Goal: Task Accomplishment & Management: Manage account settings

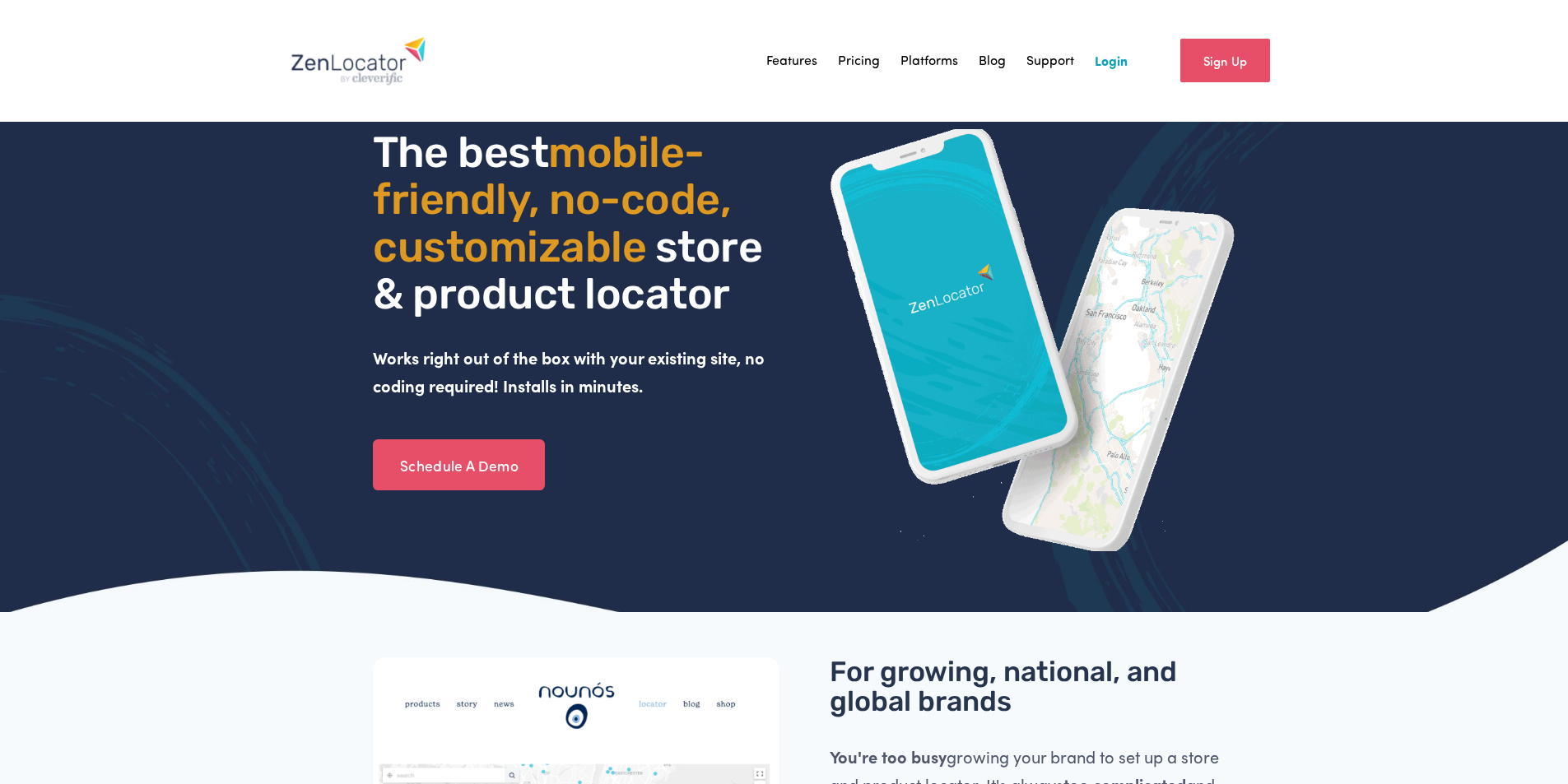
click at [1114, 57] on link "Login" at bounding box center [1111, 61] width 33 height 25
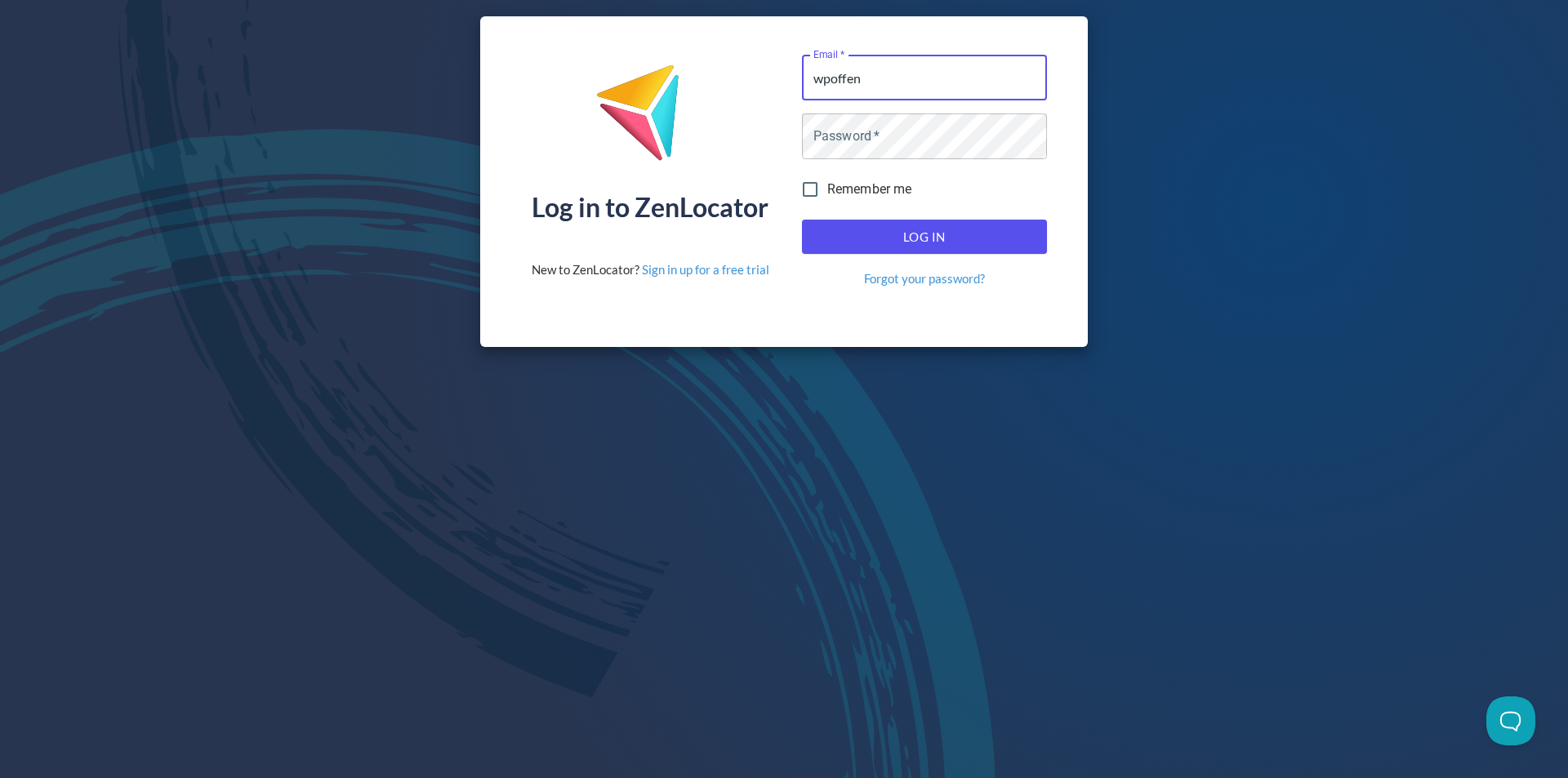
type input "wpoffenbarger@fordhamleedistillery.com"
click at [864, 227] on span "Log In" at bounding box center [924, 236] width 209 height 21
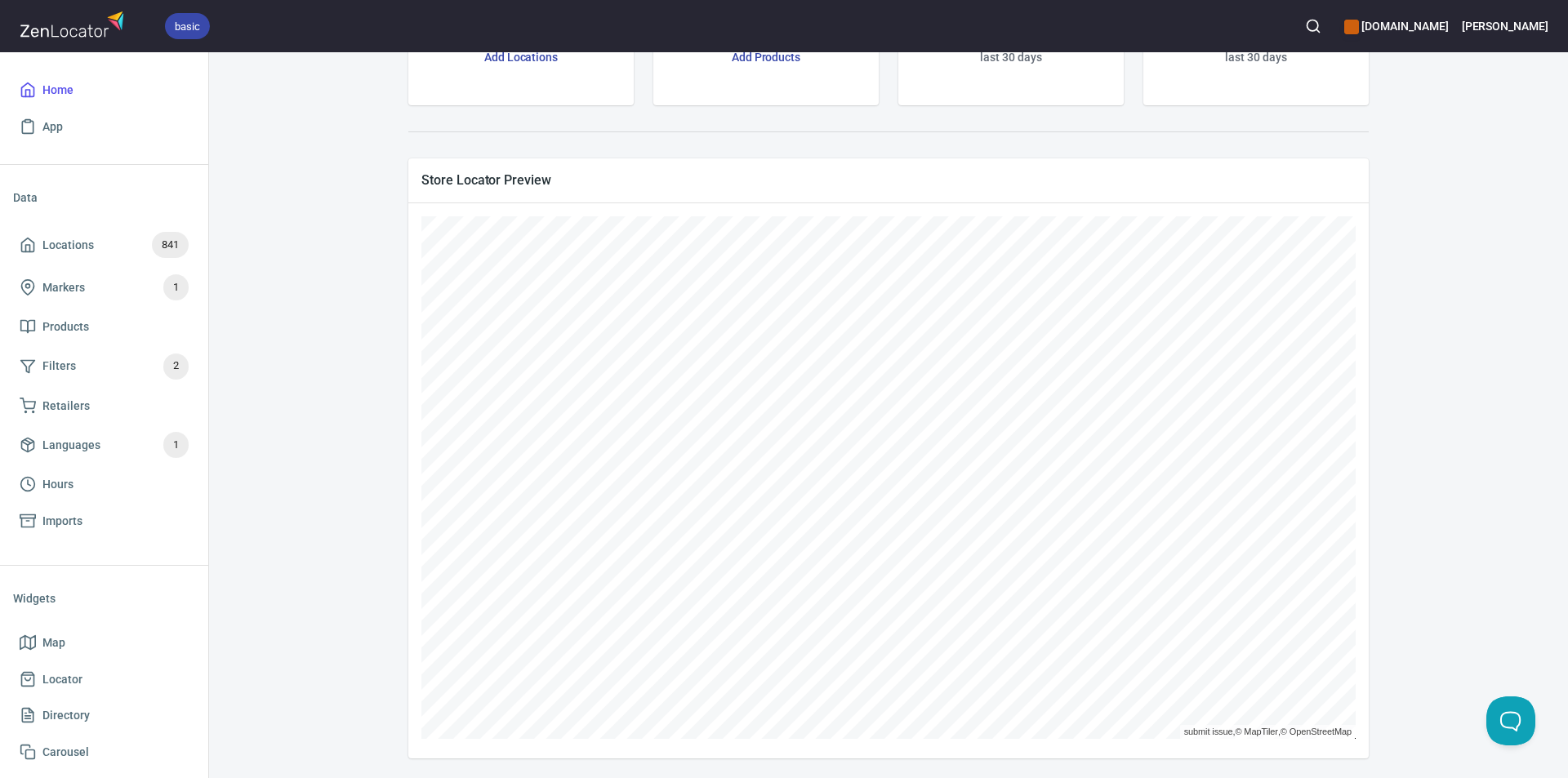
click at [60, 83] on span "Home" at bounding box center [58, 90] width 31 height 20
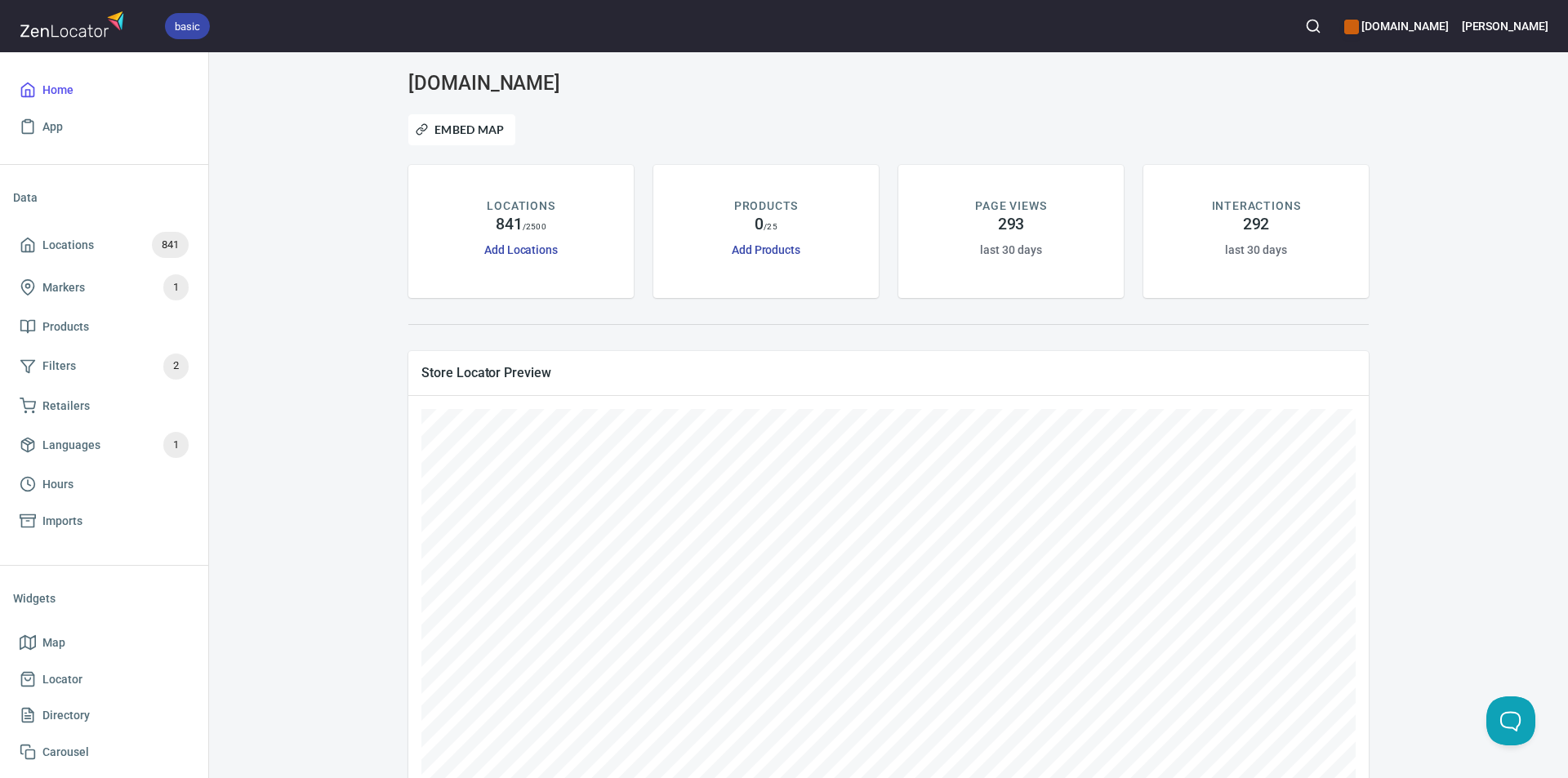
click at [516, 205] on p "LOCATIONS" at bounding box center [520, 206] width 68 height 17
click at [544, 248] on link "Add Locations" at bounding box center [520, 250] width 73 height 13
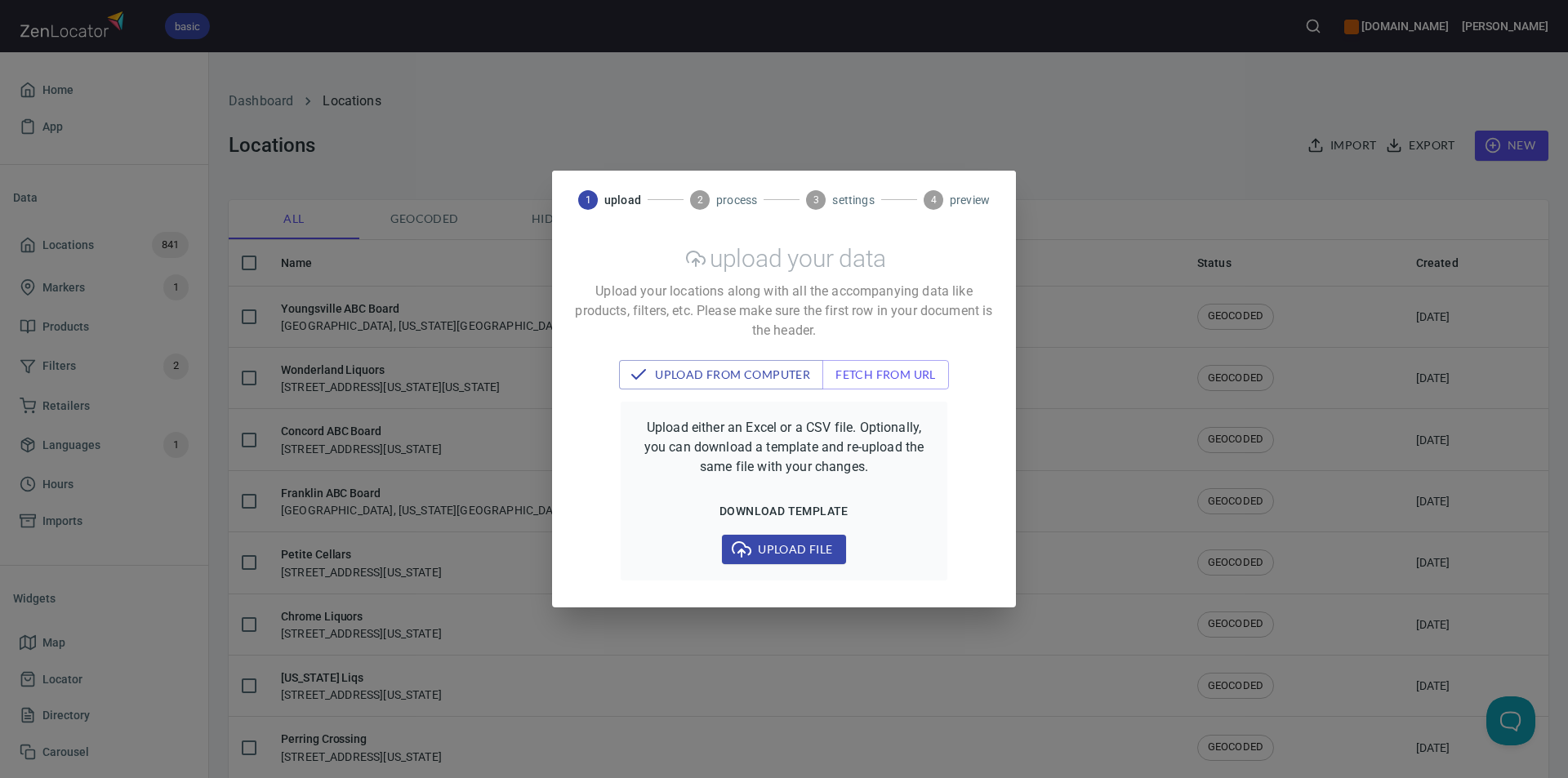
click at [590, 91] on div "1 upload 2 process 3 settings 4 preview upload your data Upload your locations …" at bounding box center [784, 389] width 1568 height 778
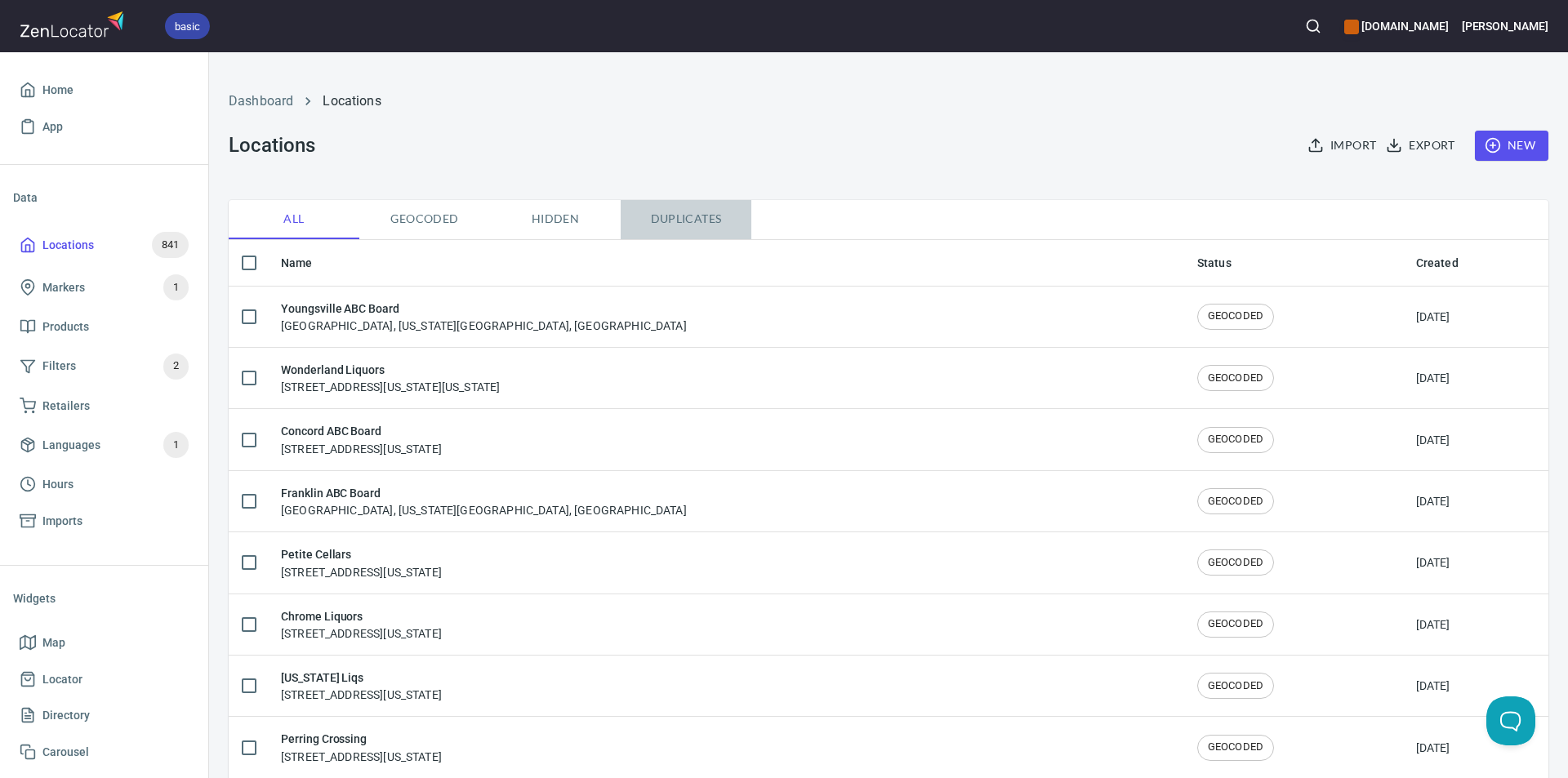
click at [690, 215] on span "Duplicates" at bounding box center [685, 218] width 112 height 20
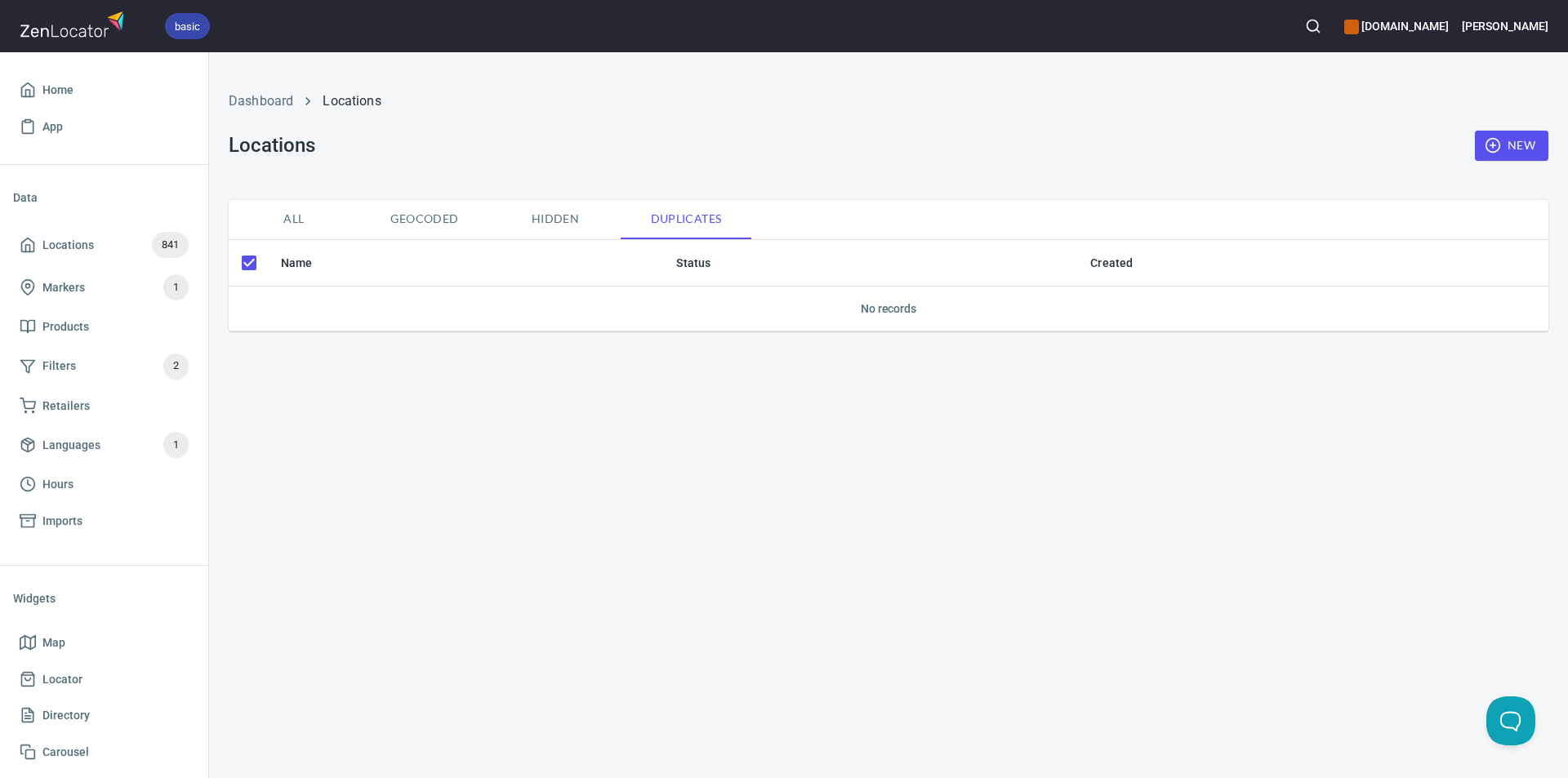
checkbox input "false"
click at [288, 215] on span "All" at bounding box center [294, 218] width 112 height 20
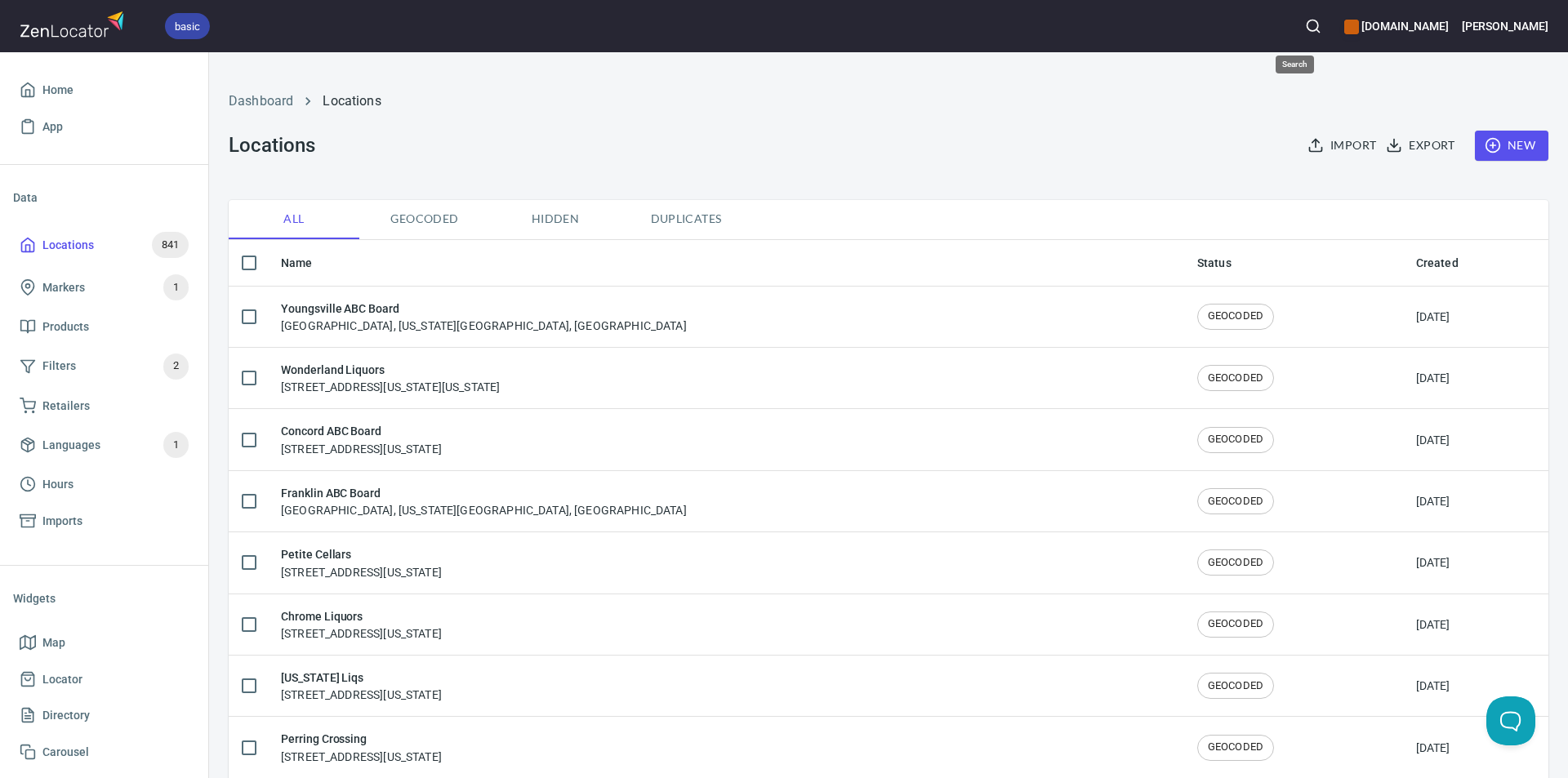
click at [1305, 23] on icon "button" at bounding box center [1313, 26] width 16 height 16
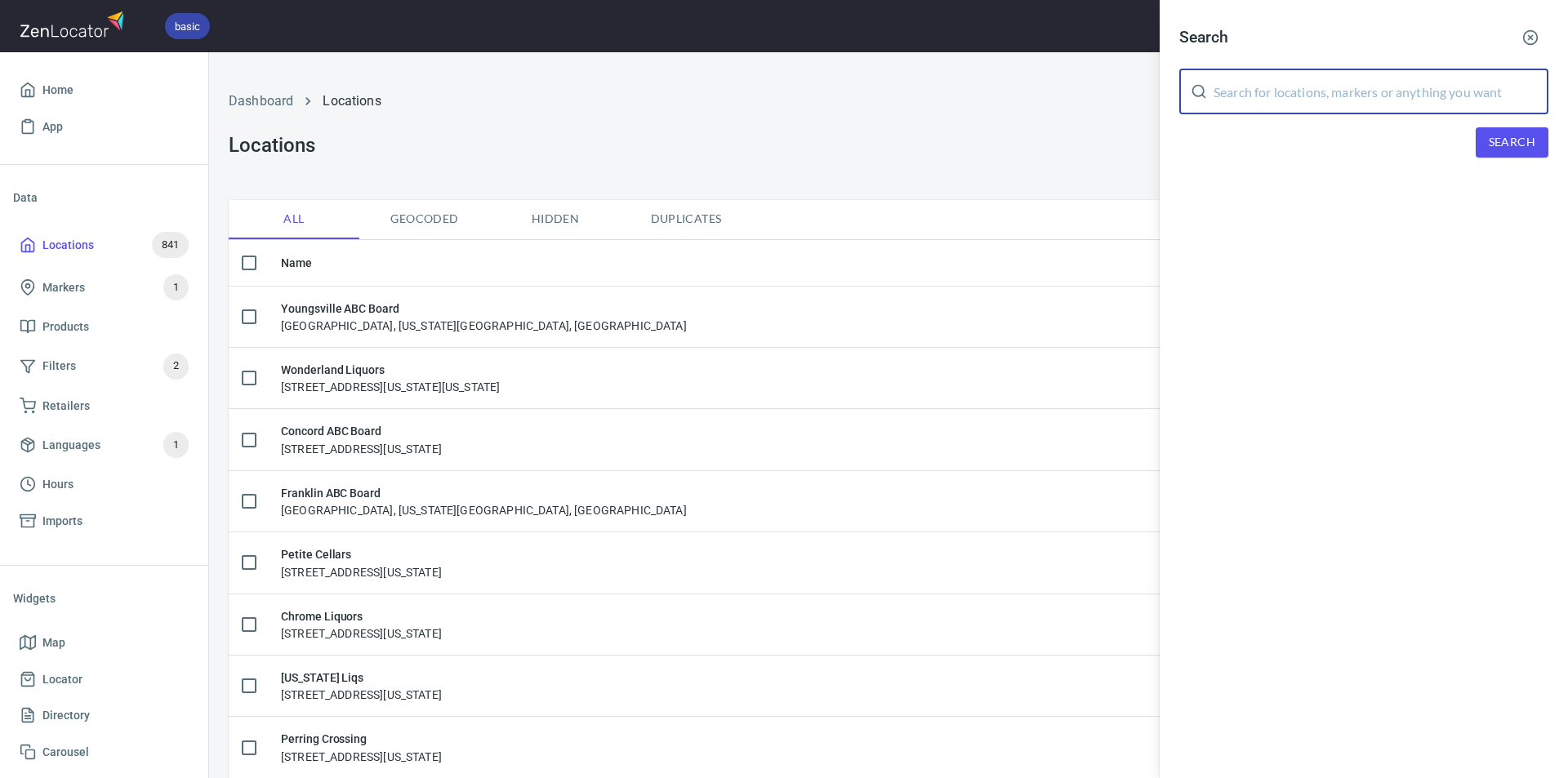
click at [1259, 93] on input "text" at bounding box center [1380, 92] width 335 height 46
type input "Silver Run"
click at [1509, 133] on span "Search" at bounding box center [1512, 142] width 47 height 20
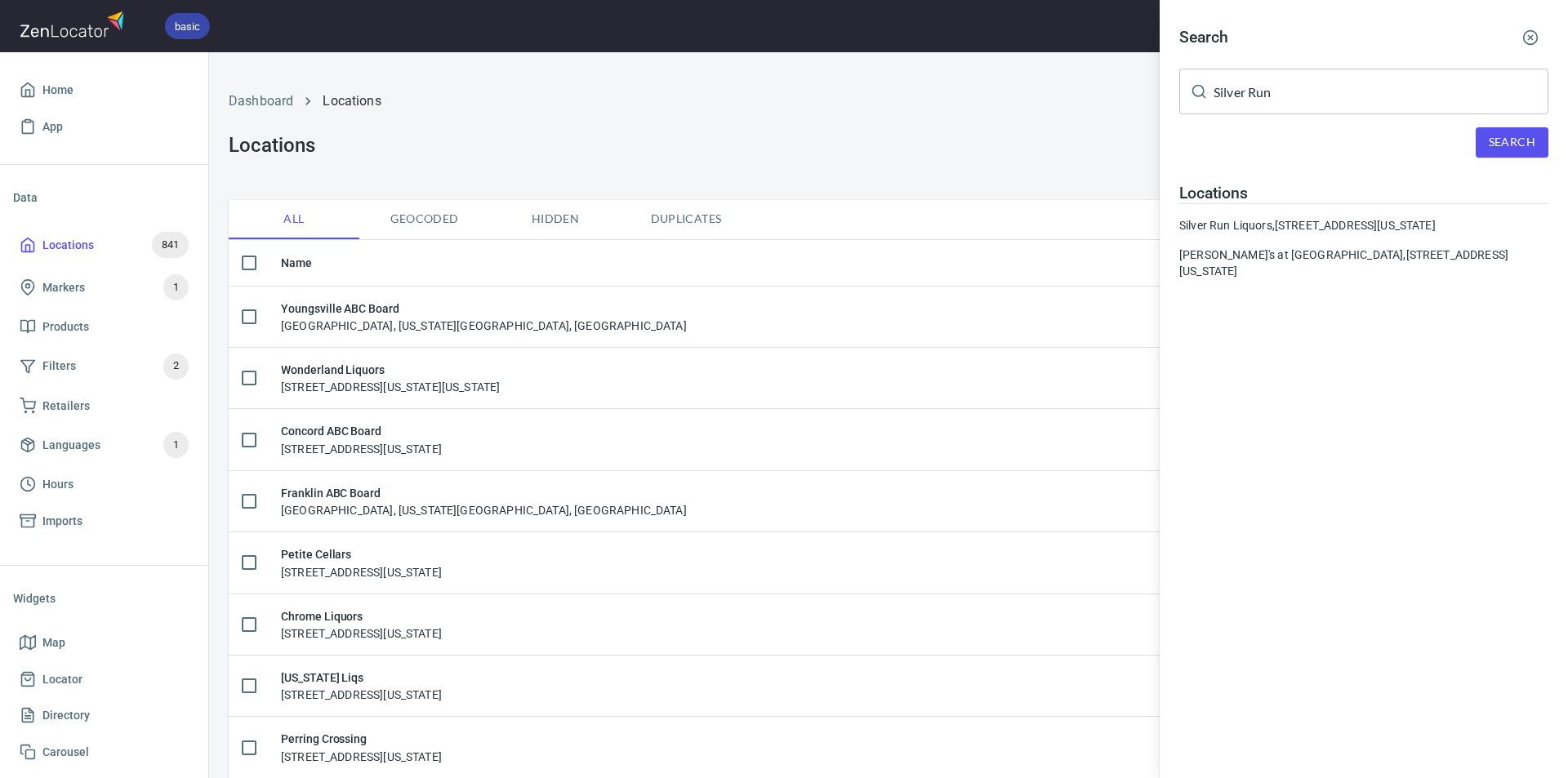
click at [1530, 31] on icon "button" at bounding box center [1530, 37] width 16 height 16
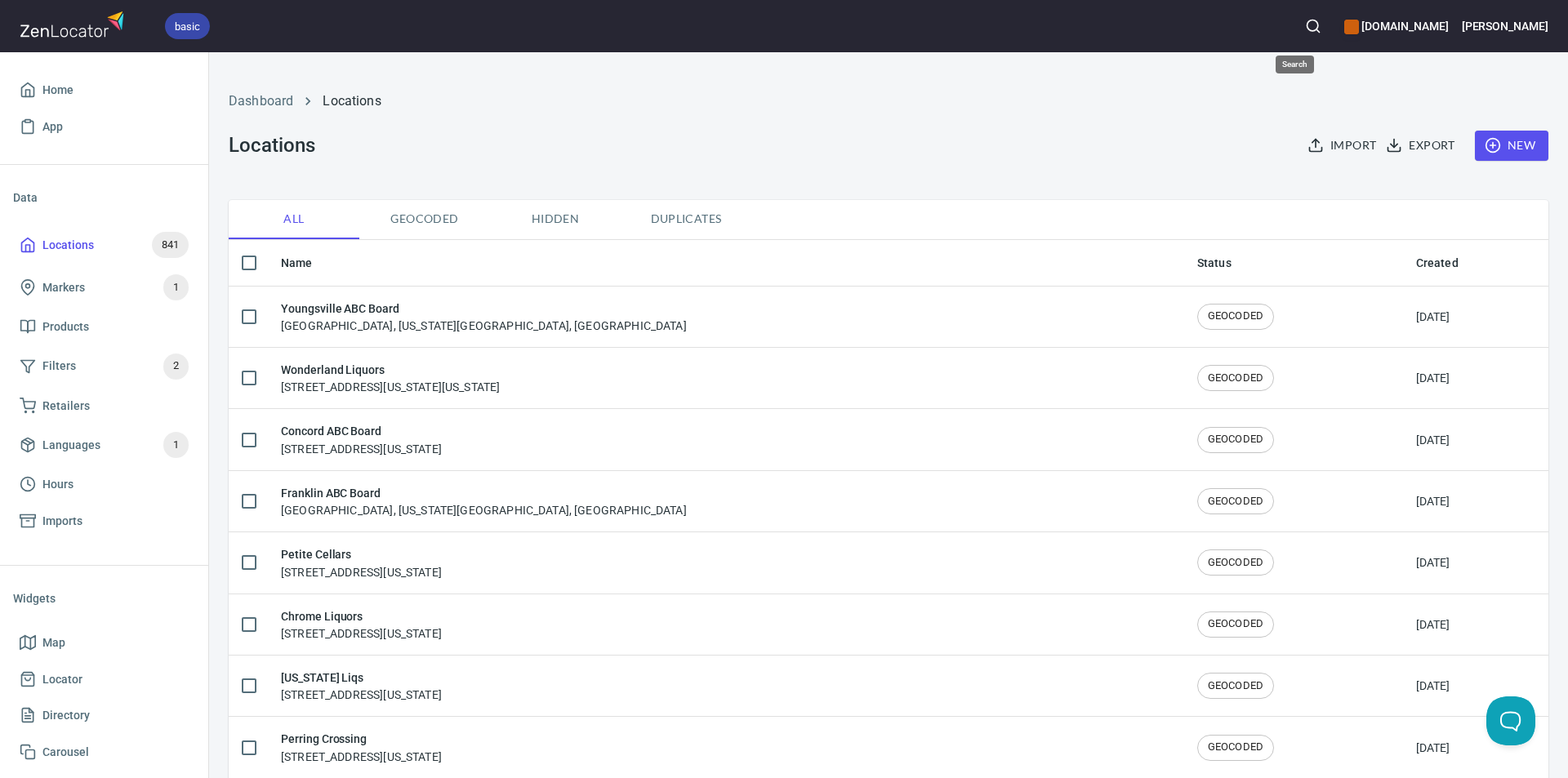
click at [1305, 25] on icon "button" at bounding box center [1313, 26] width 16 height 16
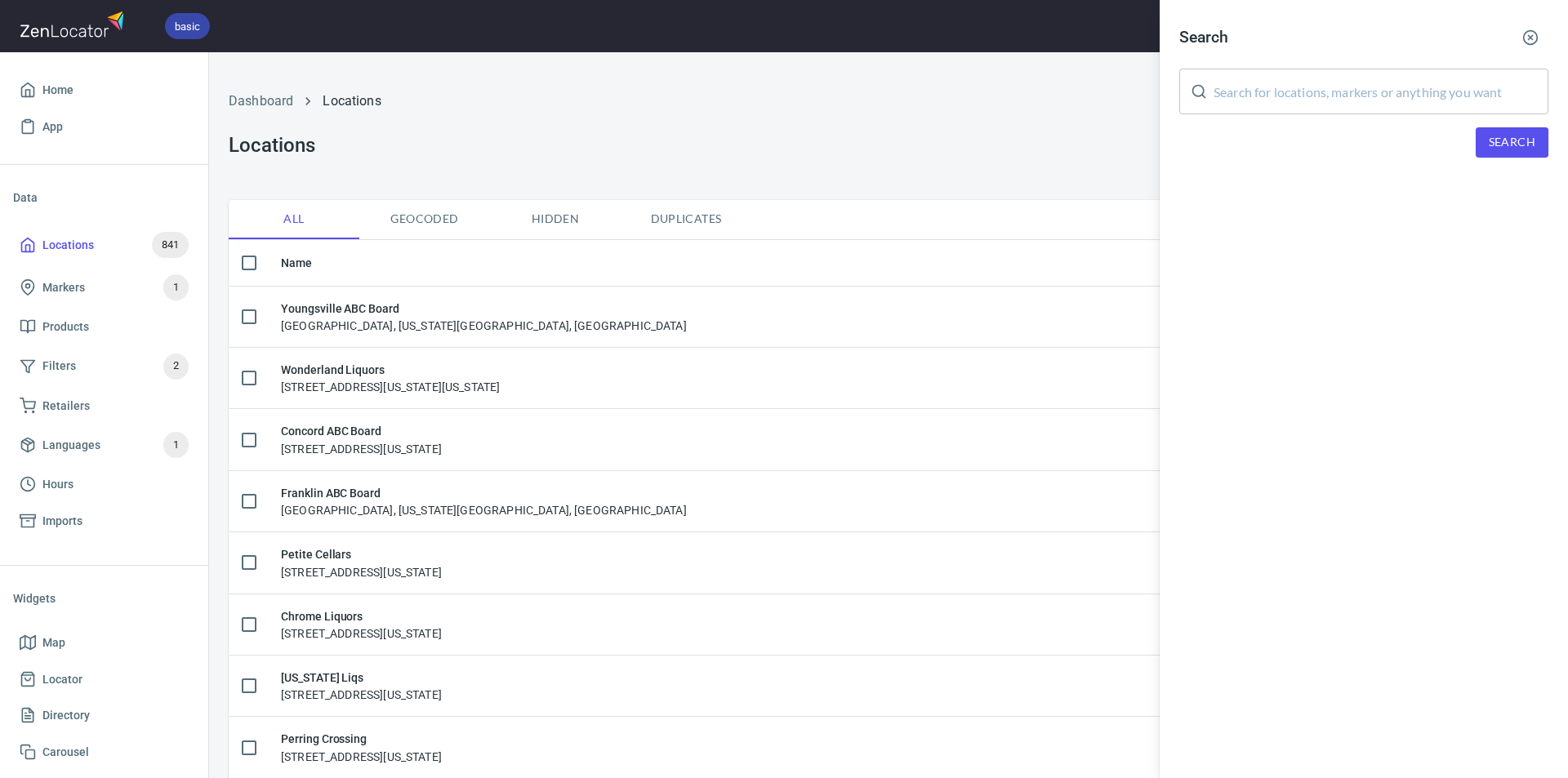
click at [1257, 94] on input "text" at bounding box center [1380, 92] width 335 height 46
type input "Rite Aid"
click at [1513, 145] on span "Search" at bounding box center [1512, 142] width 47 height 20
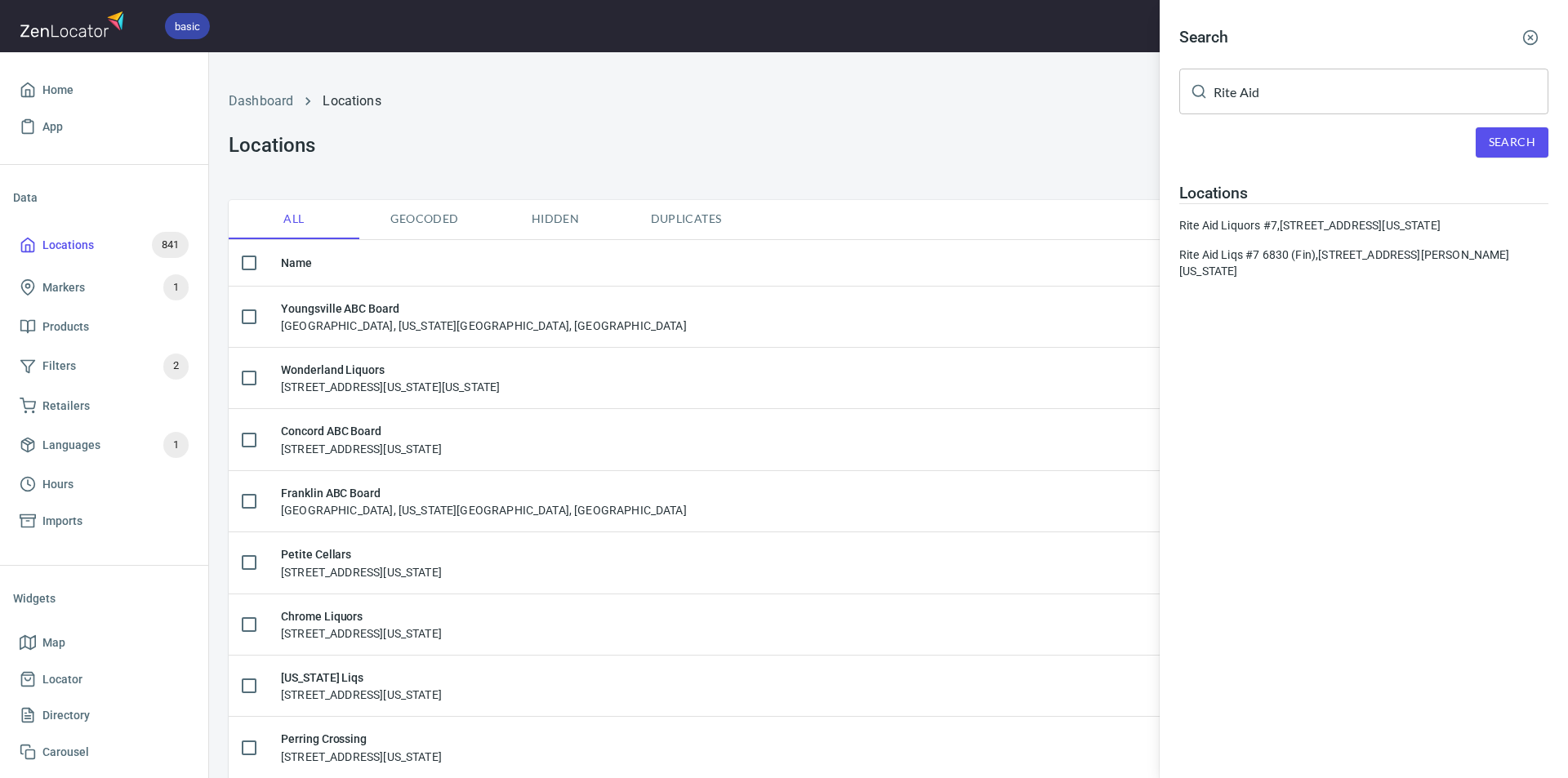
click at [1293, 228] on div "Rite Aid Liquors #7, 7 Westminster Shopping Center, Westminster, Maryland, Unit…" at bounding box center [1363, 225] width 369 height 16
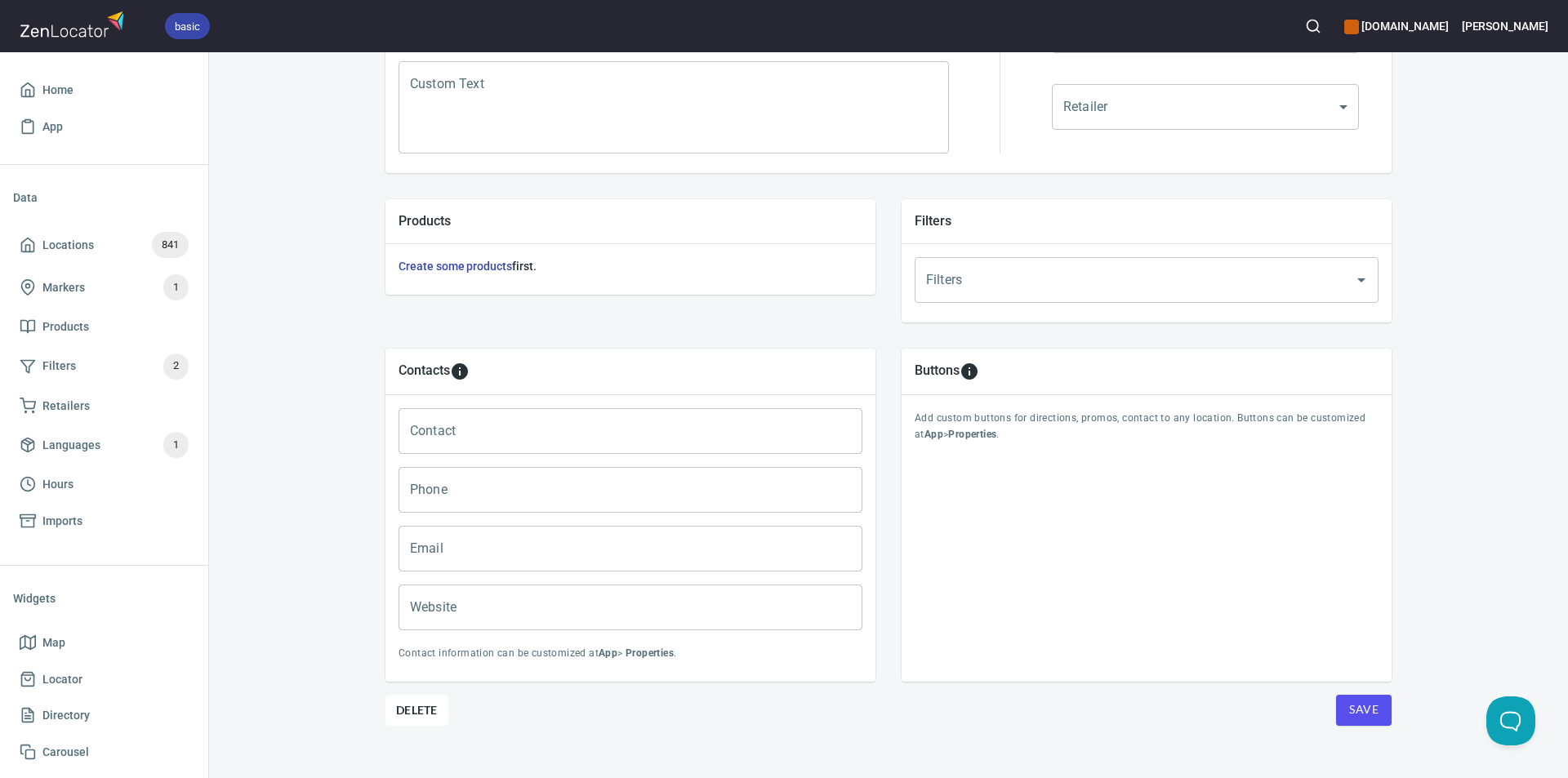
scroll to position [464, 0]
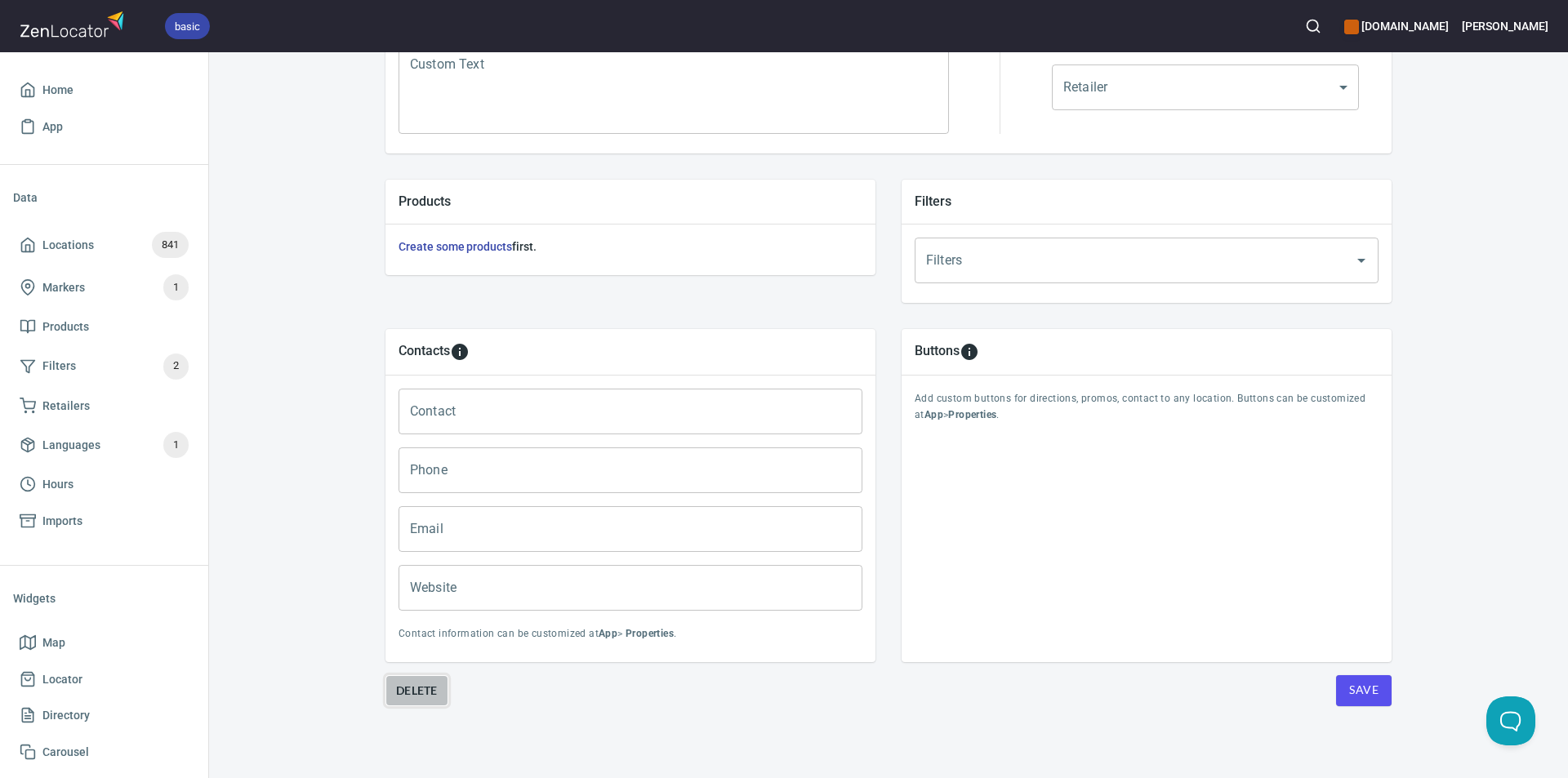
click at [411, 688] on span "Delete" at bounding box center [417, 690] width 42 height 20
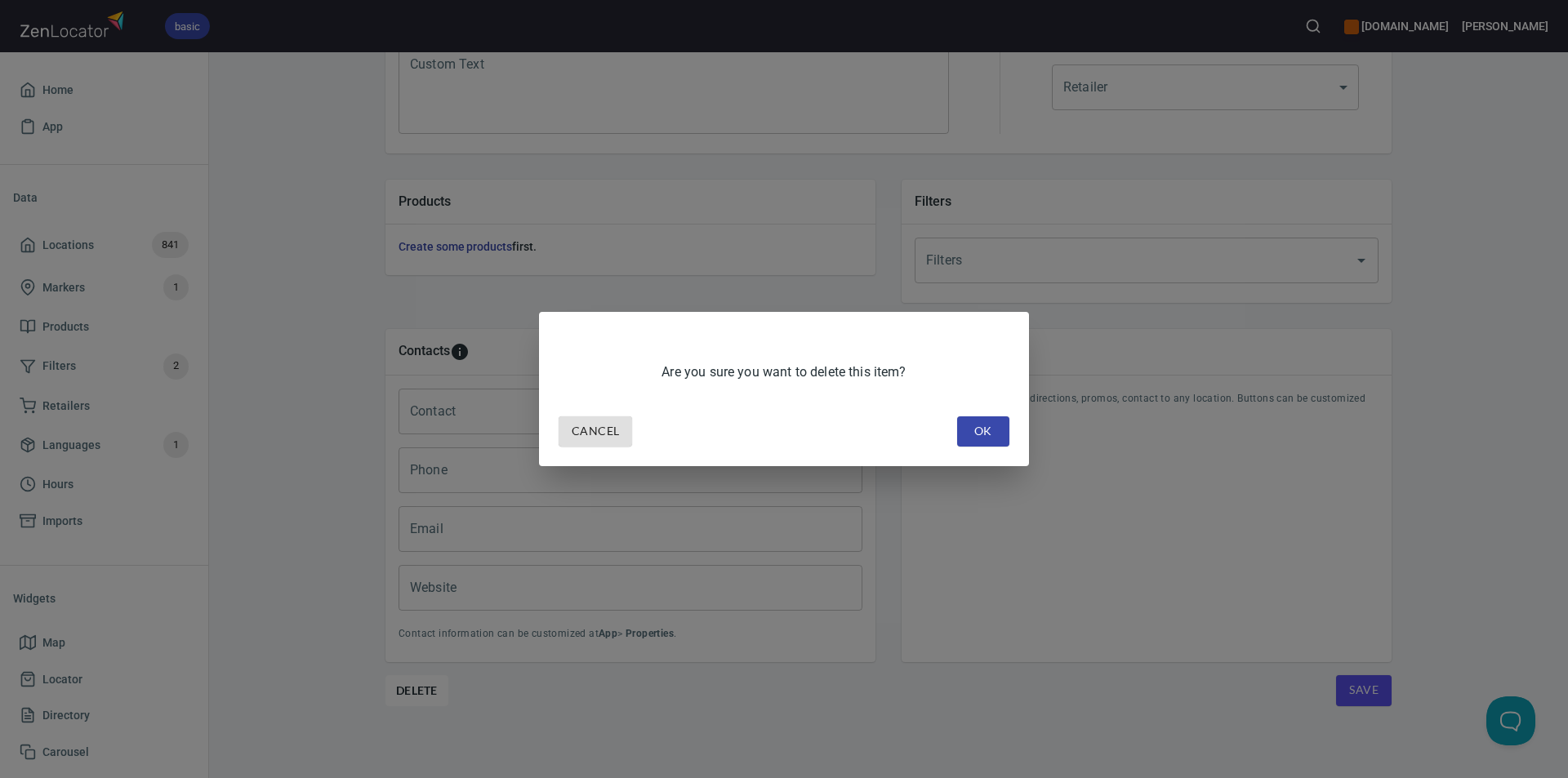
click at [994, 430] on span "OK" at bounding box center [983, 431] width 26 height 20
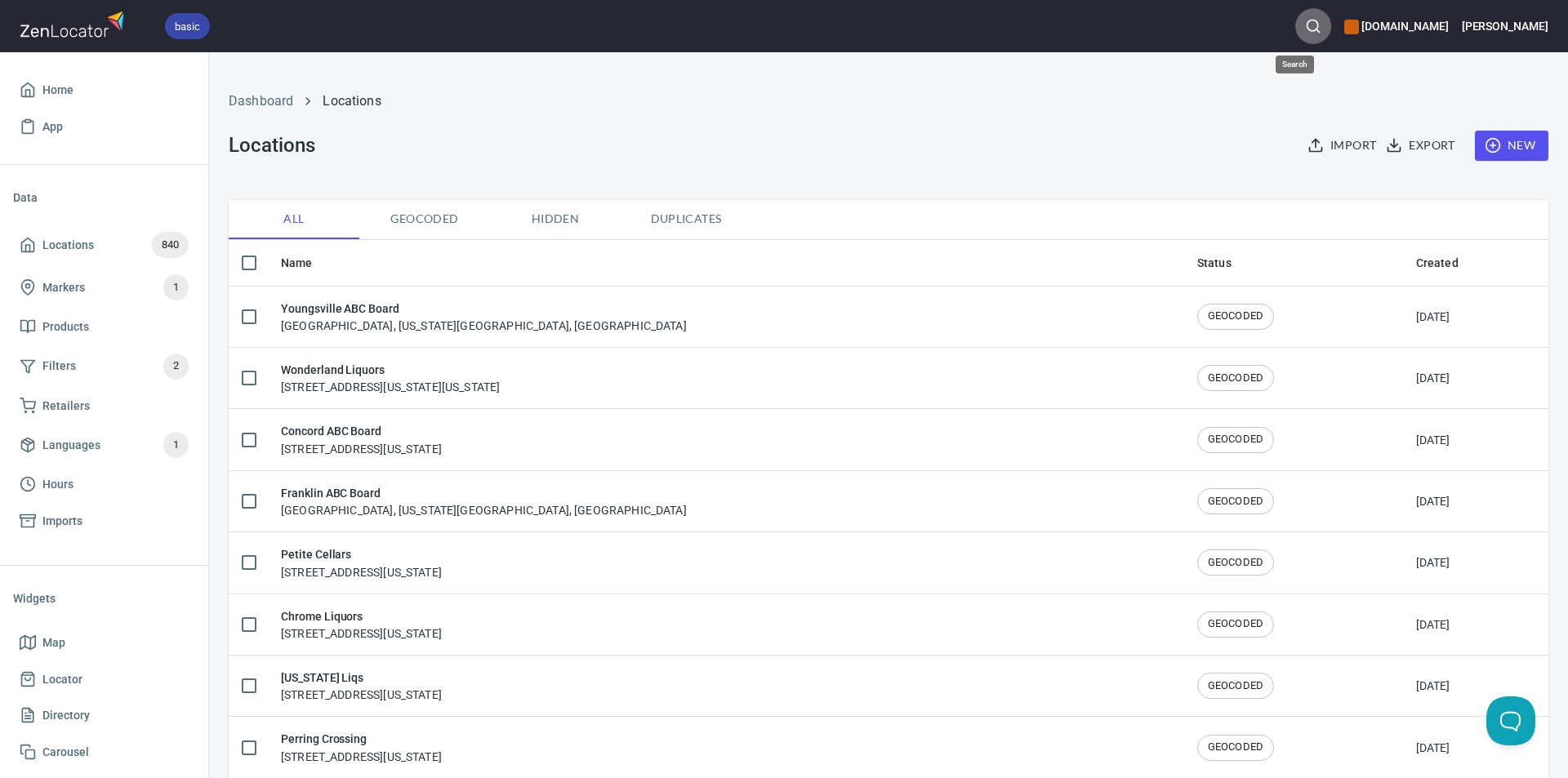
click at [1305, 28] on icon "button" at bounding box center [1313, 26] width 16 height 16
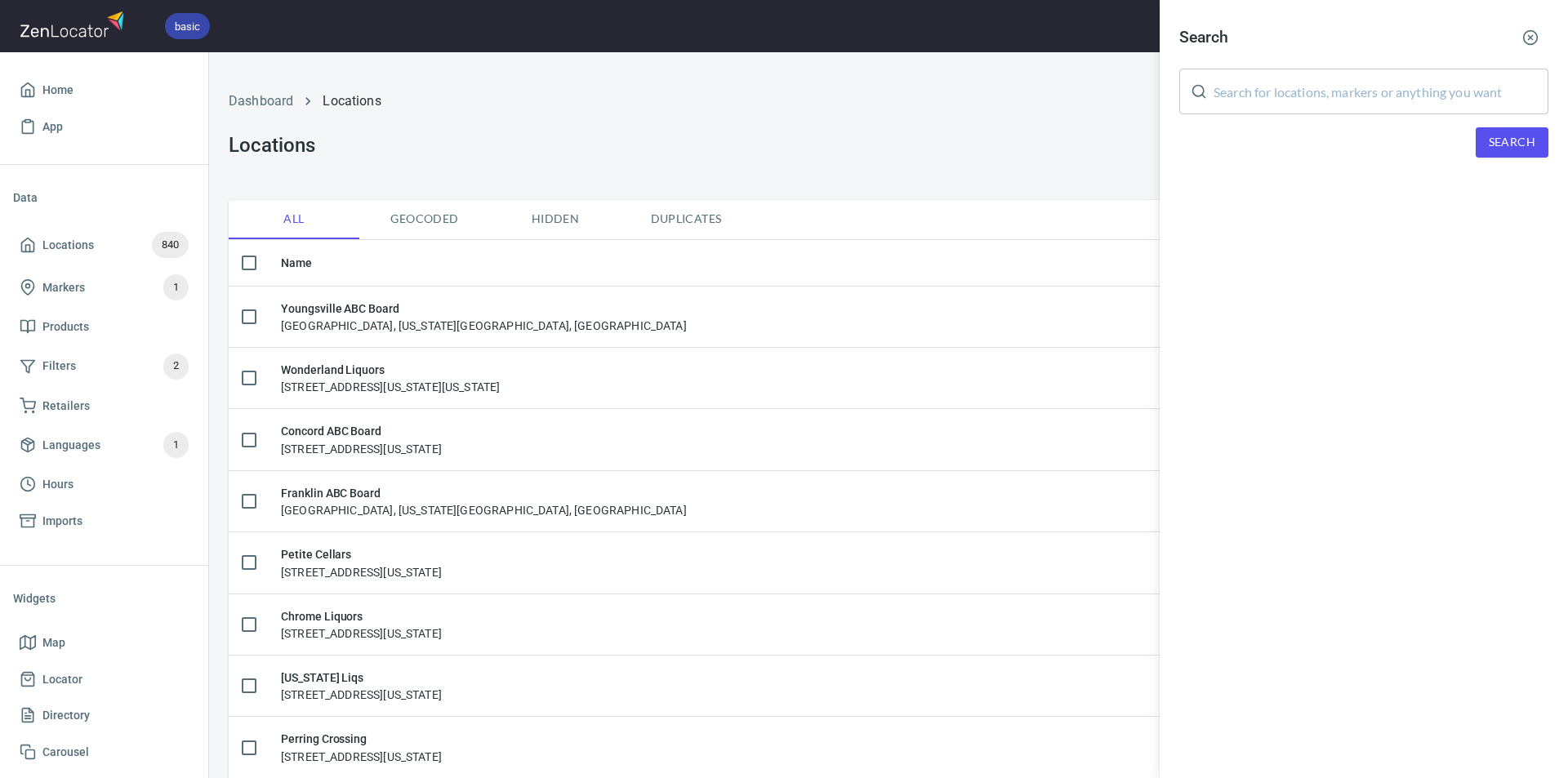
click at [1250, 90] on input "text" at bounding box center [1380, 92] width 335 height 46
type input "Rite"
click at [1520, 142] on span "Search" at bounding box center [1512, 142] width 47 height 20
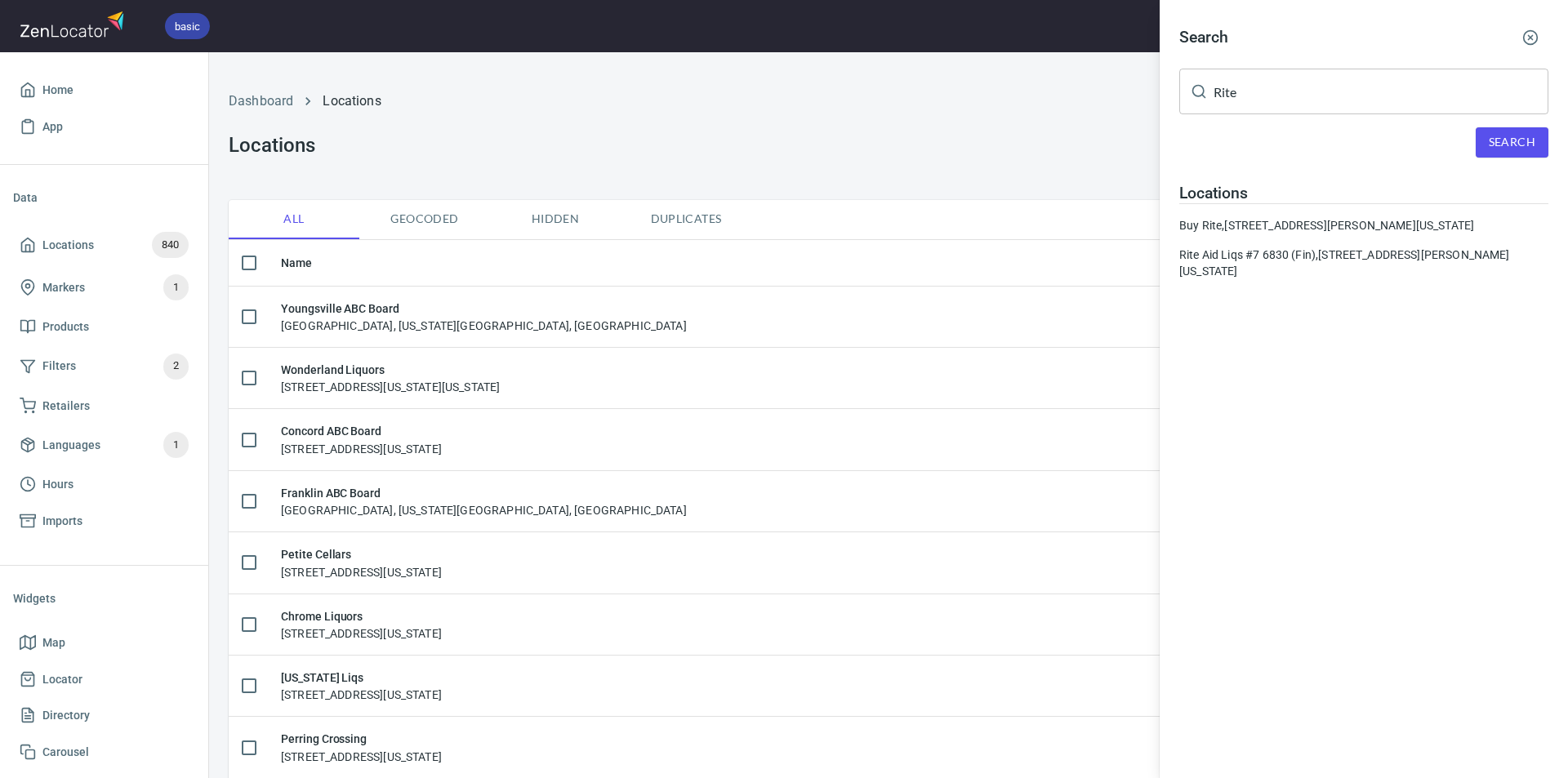
click at [1202, 226] on div "Buy Rite, 808 Silas Deane Highway, Wethersfield, Connecticut, United States" at bounding box center [1363, 225] width 369 height 16
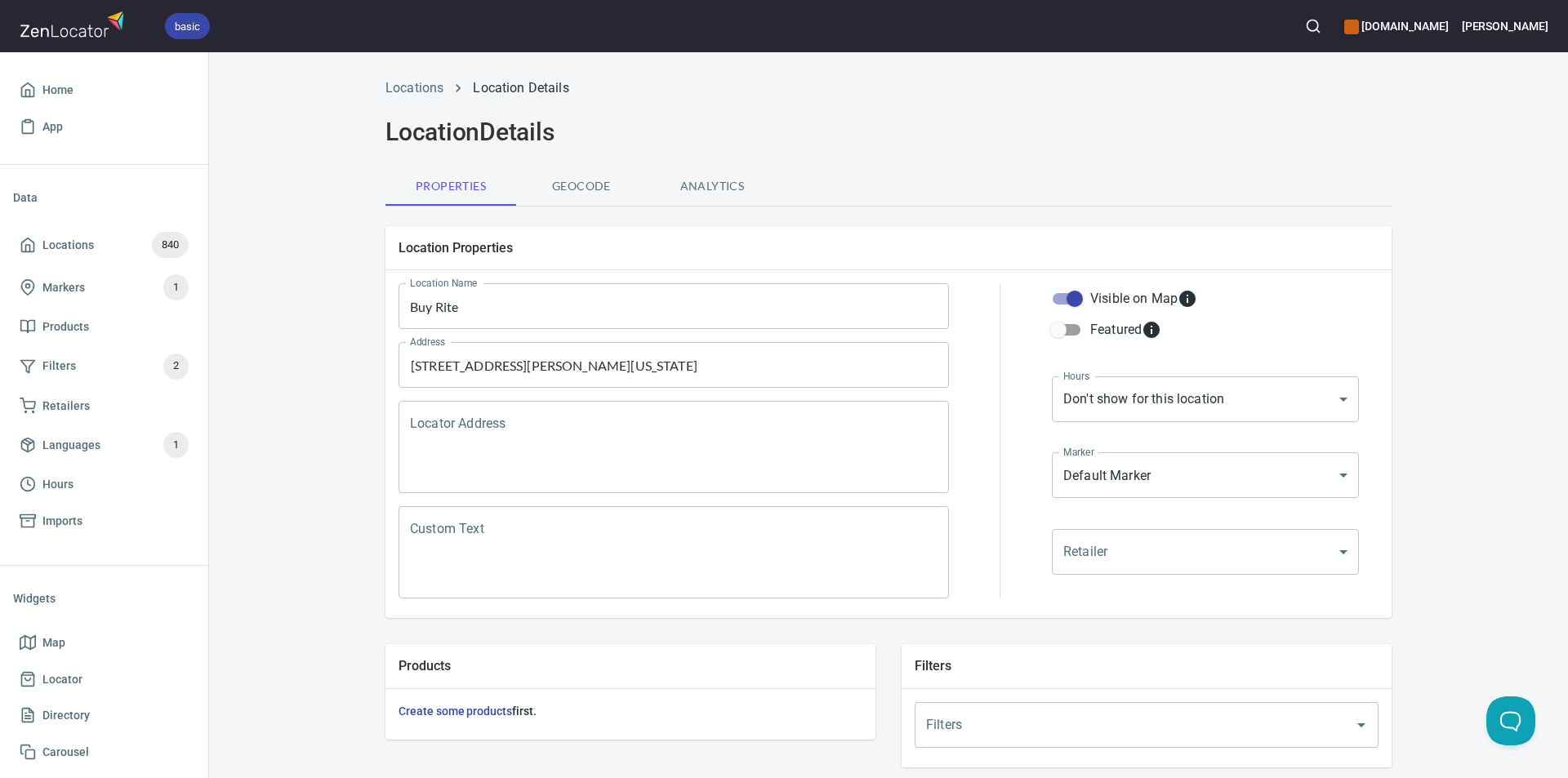
scroll to position [464, 0]
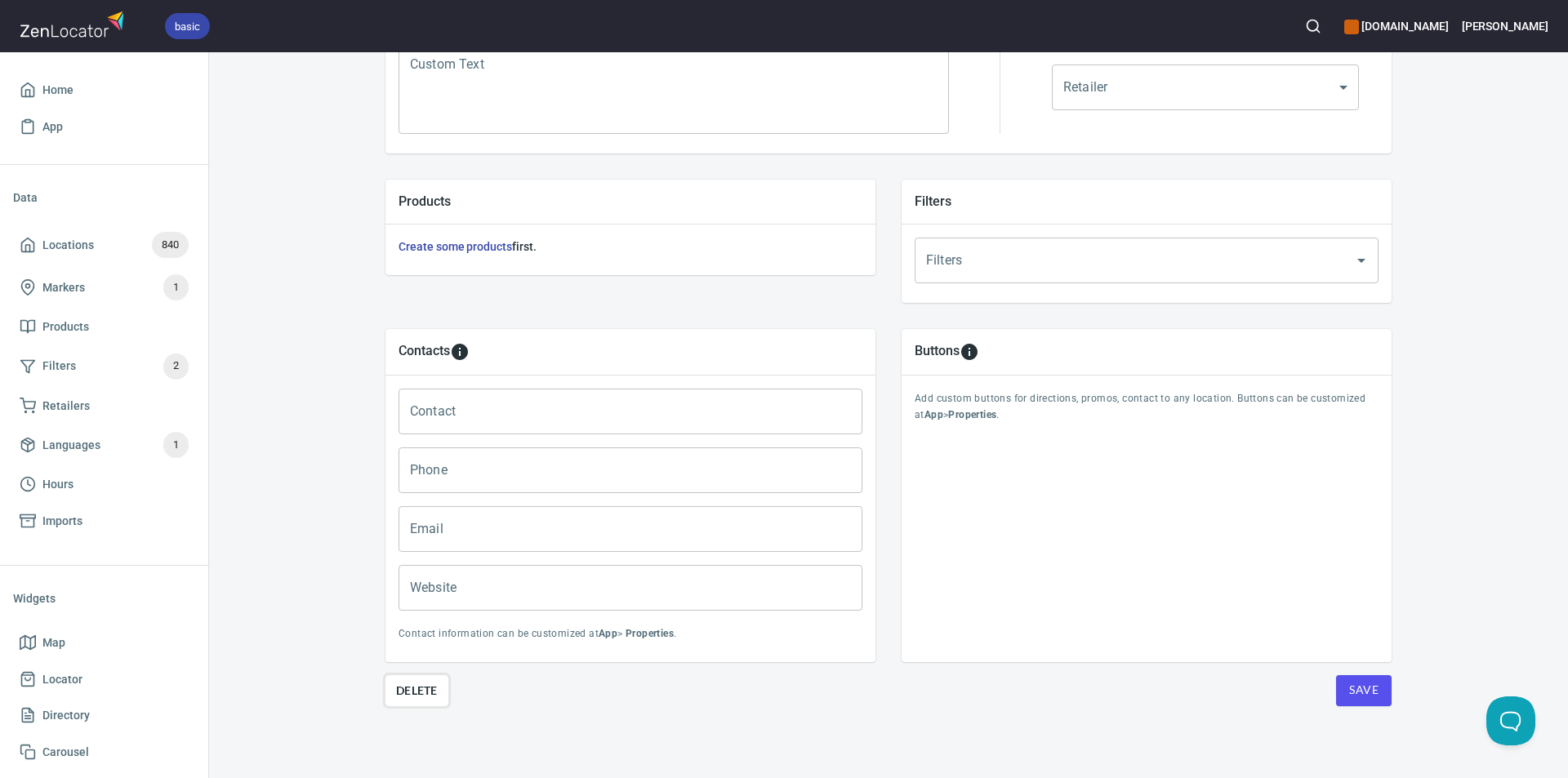
click at [408, 685] on span "Delete" at bounding box center [417, 690] width 42 height 20
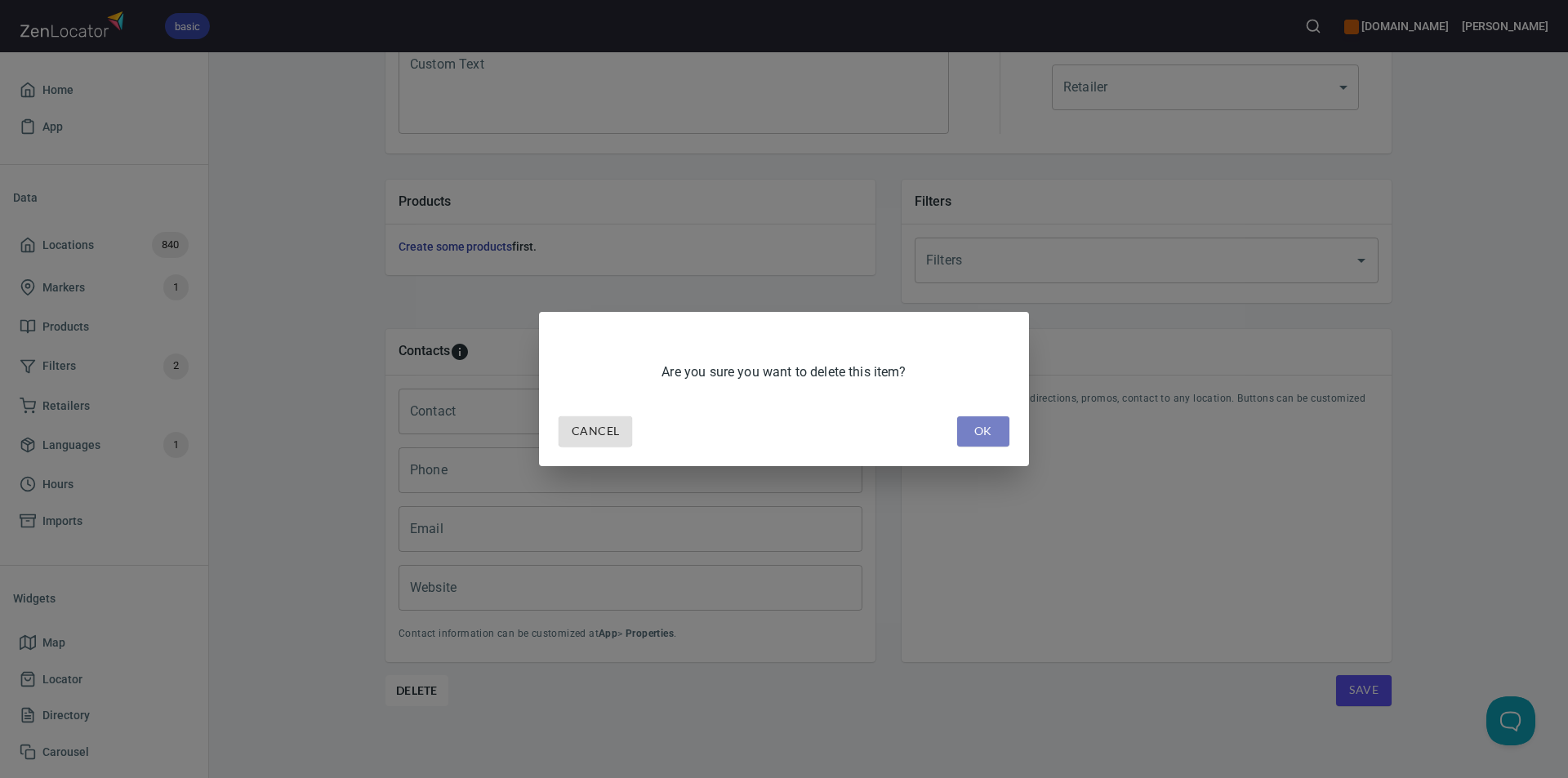
click at [977, 425] on span "OK" at bounding box center [983, 431] width 26 height 20
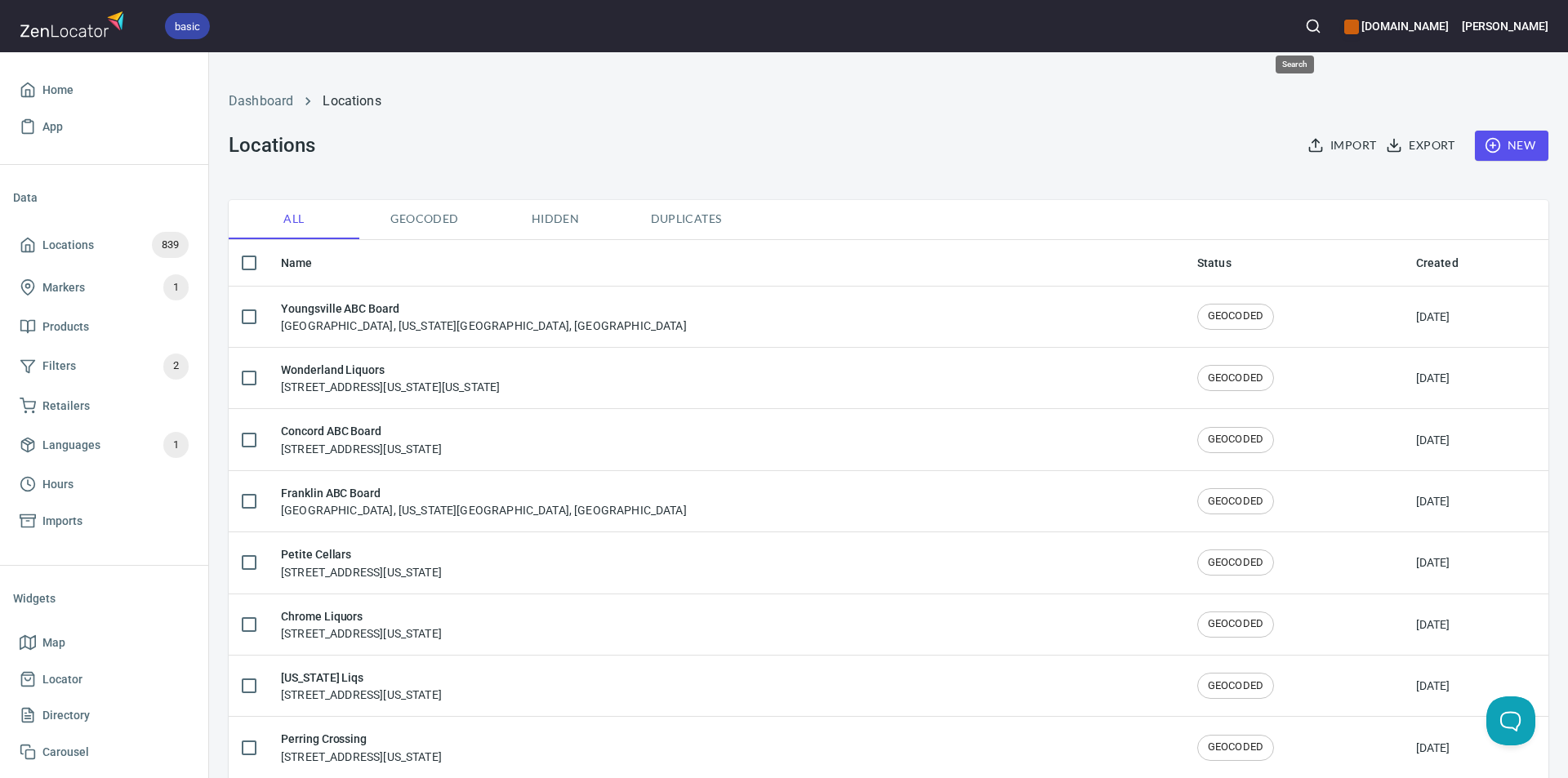
click at [1308, 23] on circle "button" at bounding box center [1313, 25] width 10 height 10
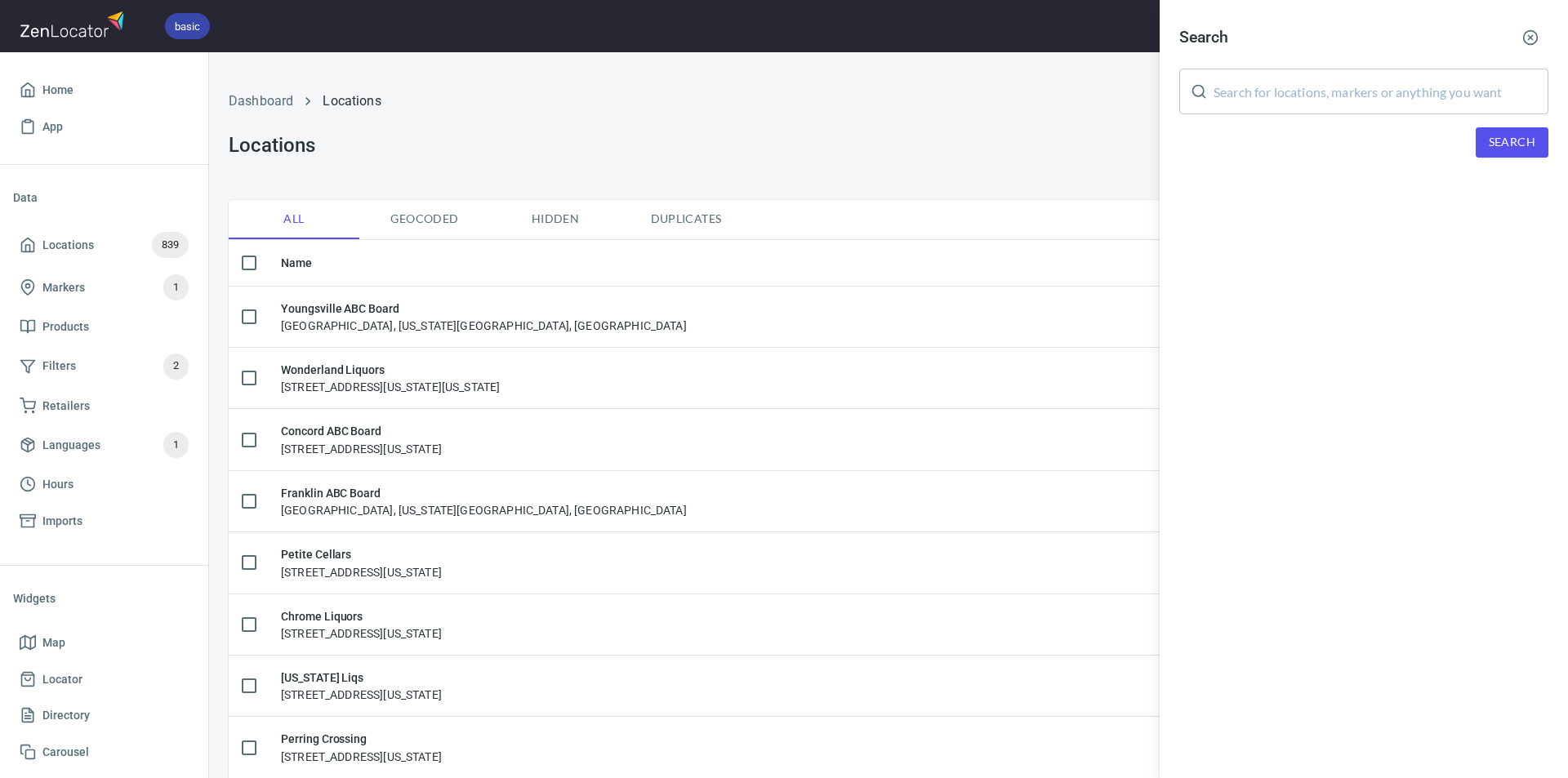
click at [1273, 82] on input "text" at bounding box center [1380, 92] width 335 height 46
type input "Rite Aid"
click at [1498, 139] on span "Search" at bounding box center [1512, 142] width 47 height 20
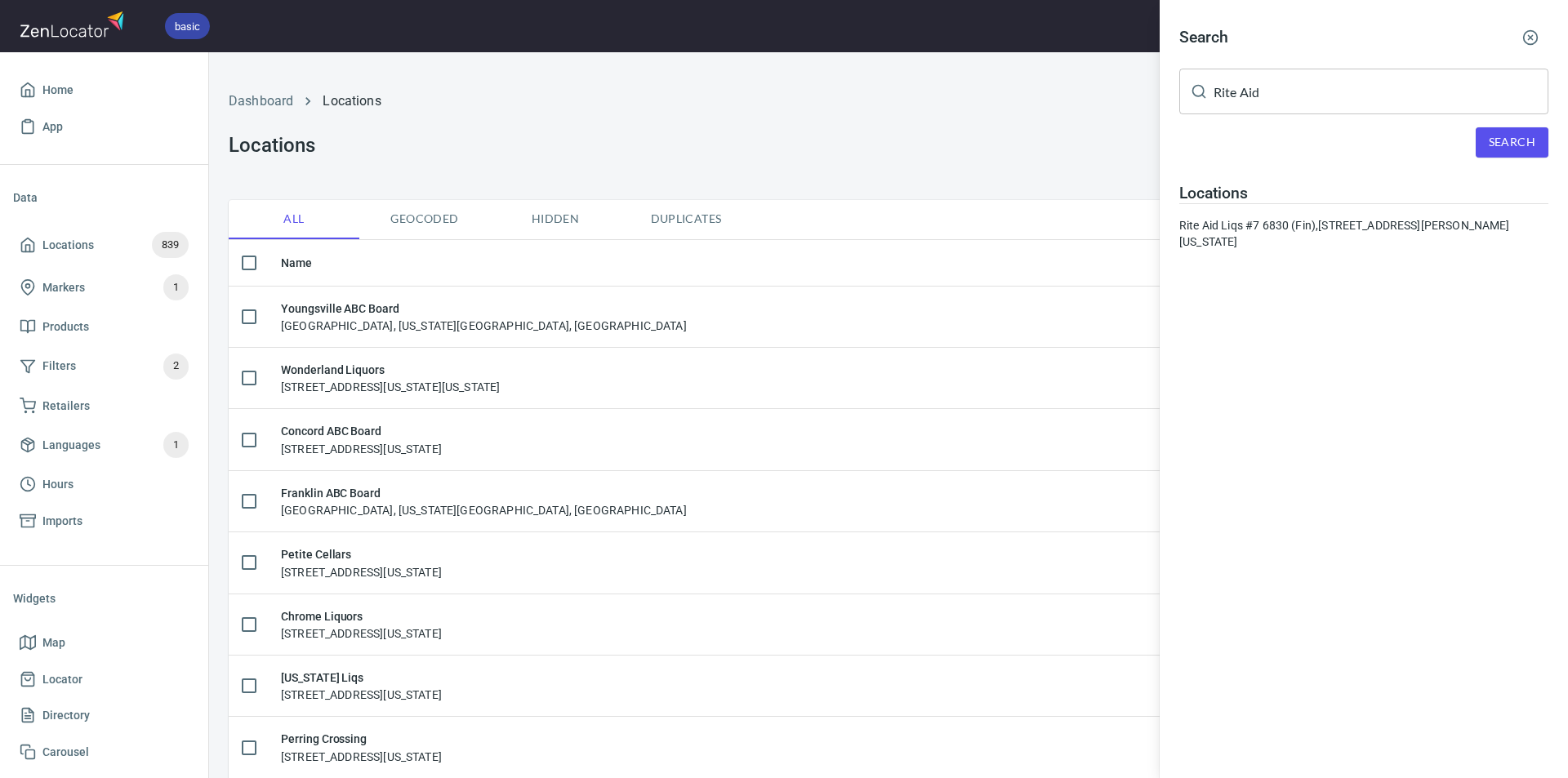
click at [1332, 229] on div "Rite Aid Liqs #7 6830 (Fin), Rt. 140 and, Englar Rd, Westminster, Maryland 2115…" at bounding box center [1363, 234] width 369 height 32
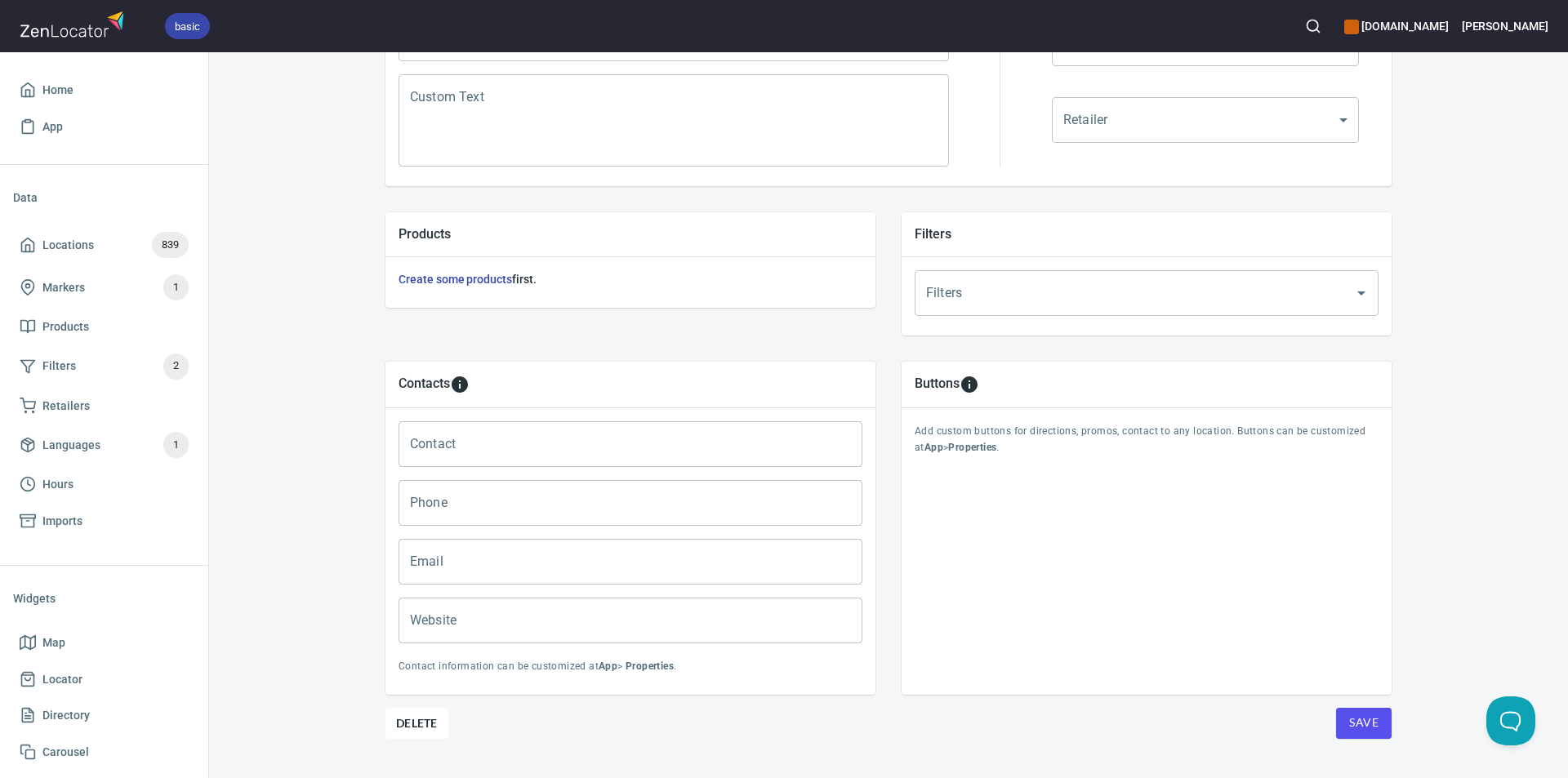
scroll to position [464, 0]
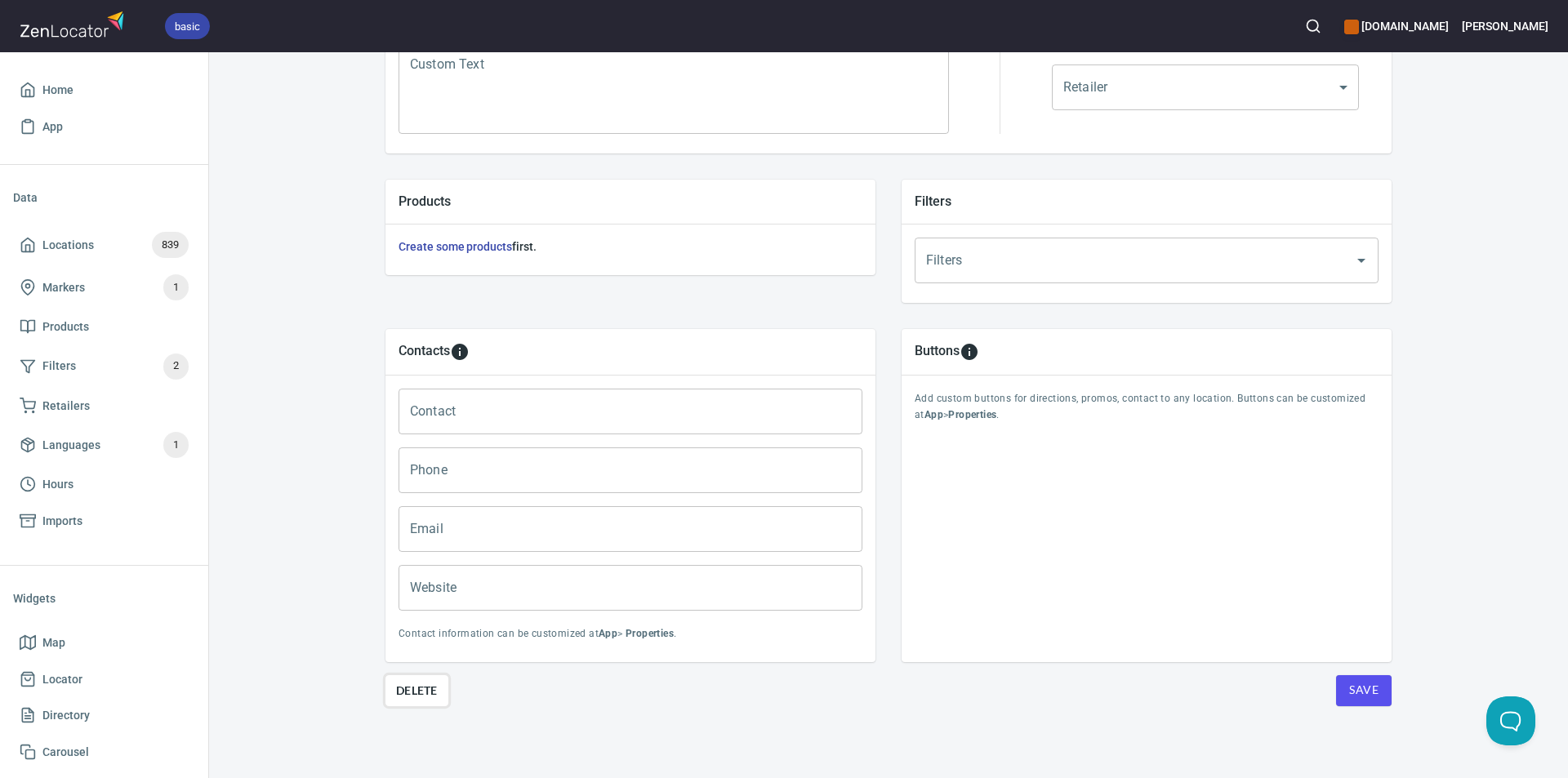
click at [419, 691] on span "Delete" at bounding box center [417, 690] width 42 height 20
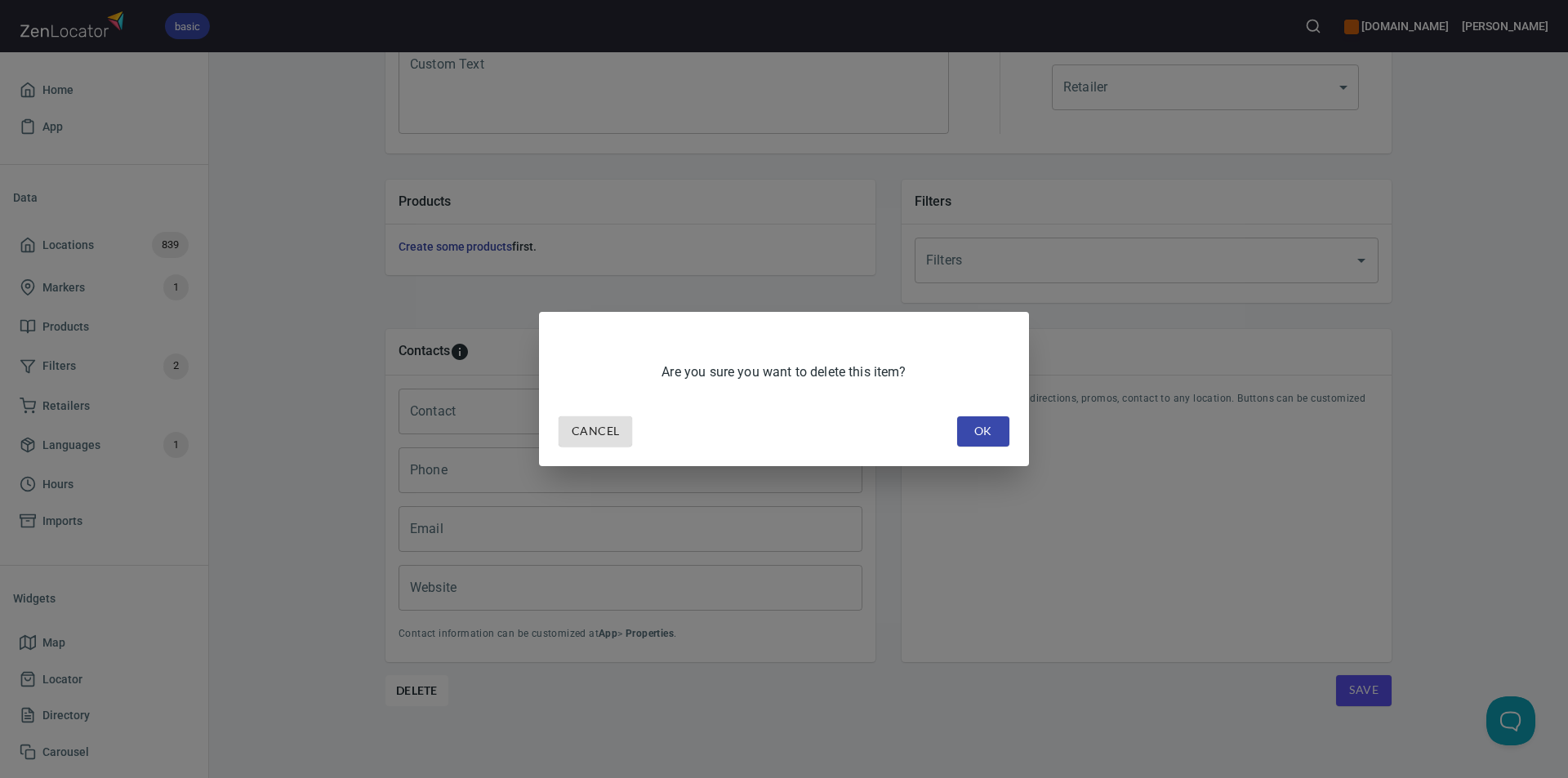
click at [994, 429] on span "OK" at bounding box center [983, 431] width 26 height 20
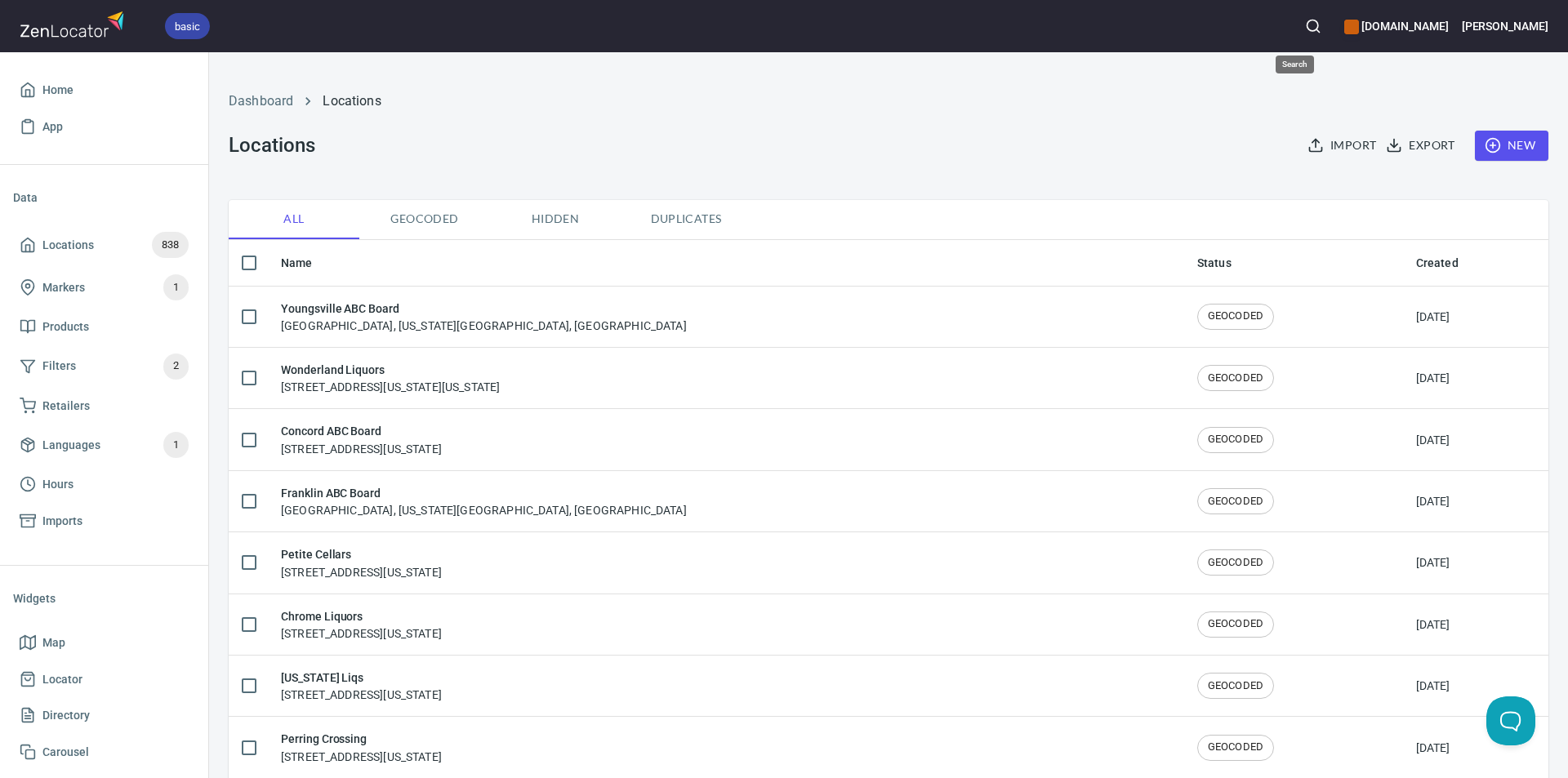
click at [1305, 27] on icon "button" at bounding box center [1313, 26] width 16 height 16
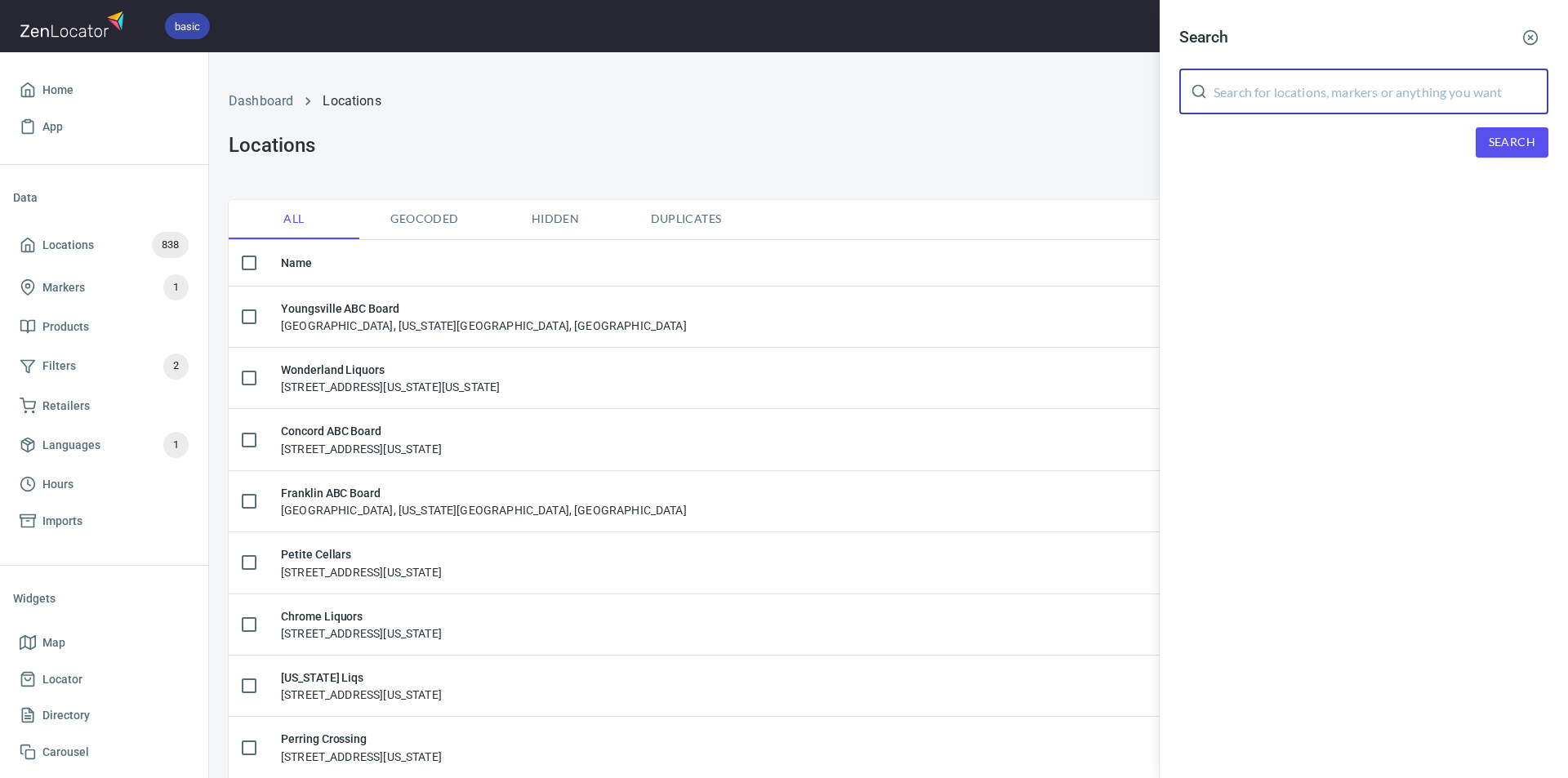
click at [1314, 94] on input "text" at bounding box center [1380, 92] width 335 height 46
type input "Rudy"
click at [1507, 145] on span "Search" at bounding box center [1512, 142] width 47 height 20
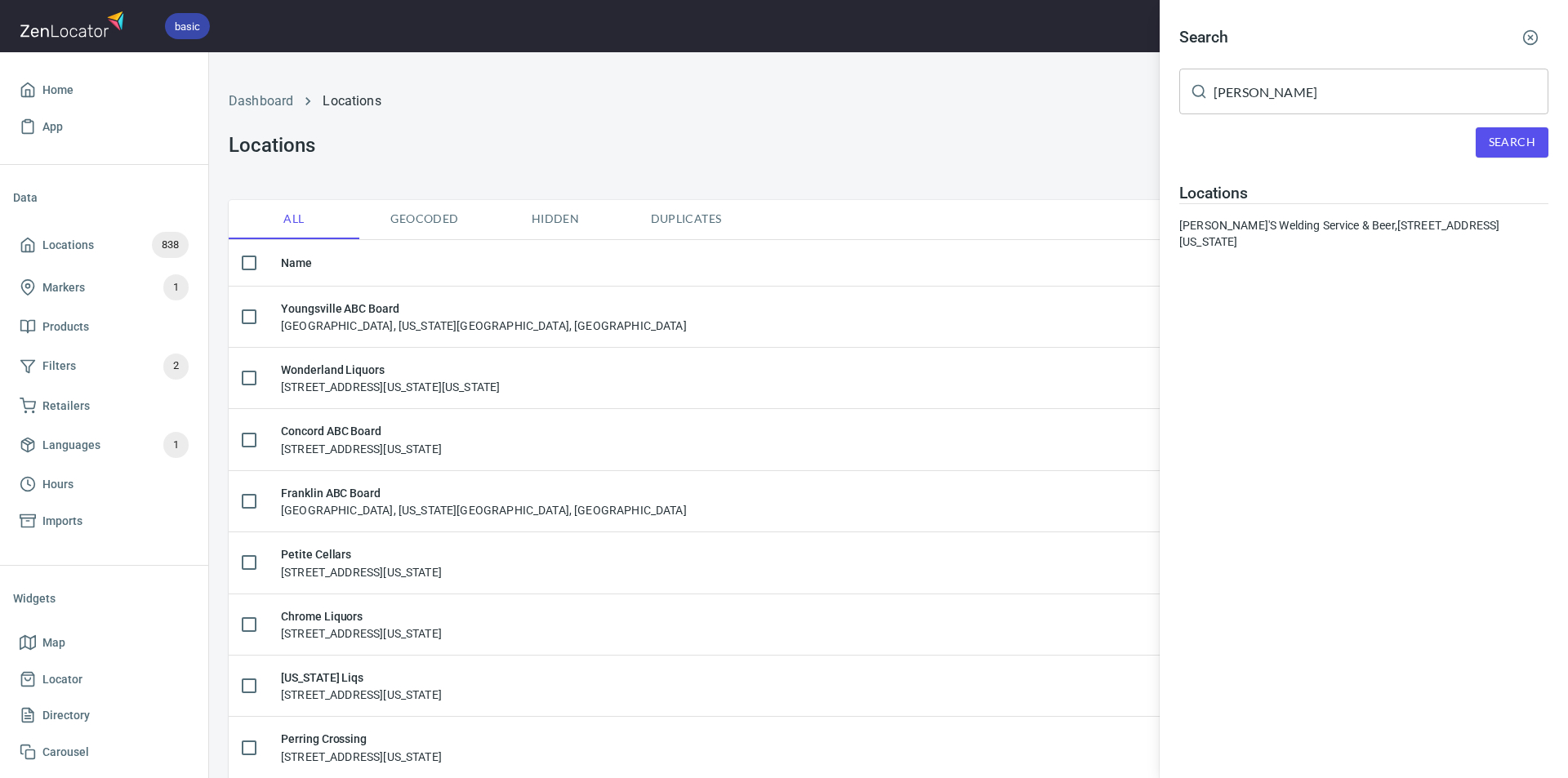
click at [1230, 232] on div "Rudy'S Welding Service & Beer, 3217 Old National Pike, Middletown, Maryland, Un…" at bounding box center [1363, 234] width 369 height 32
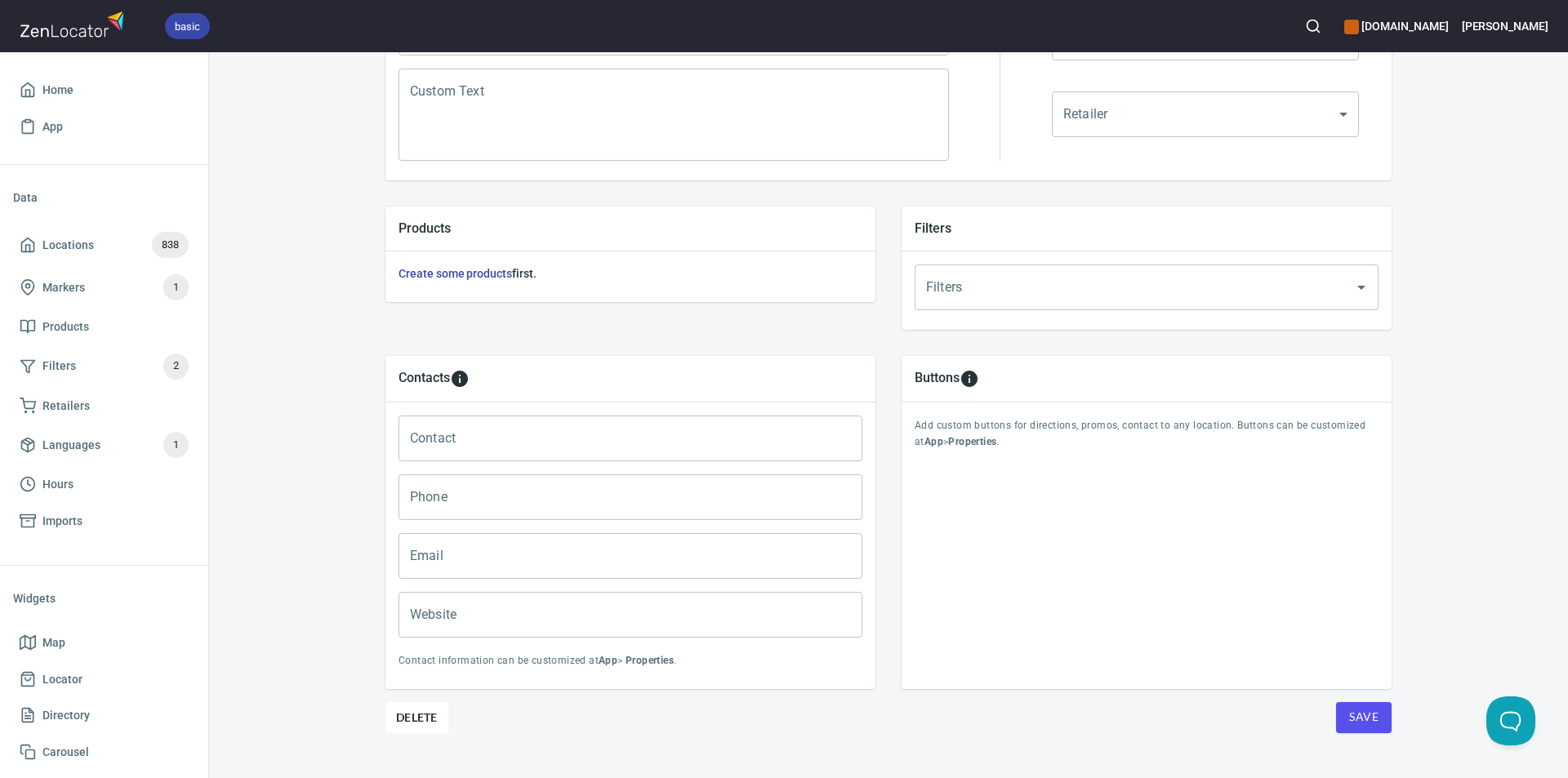
scroll to position [464, 0]
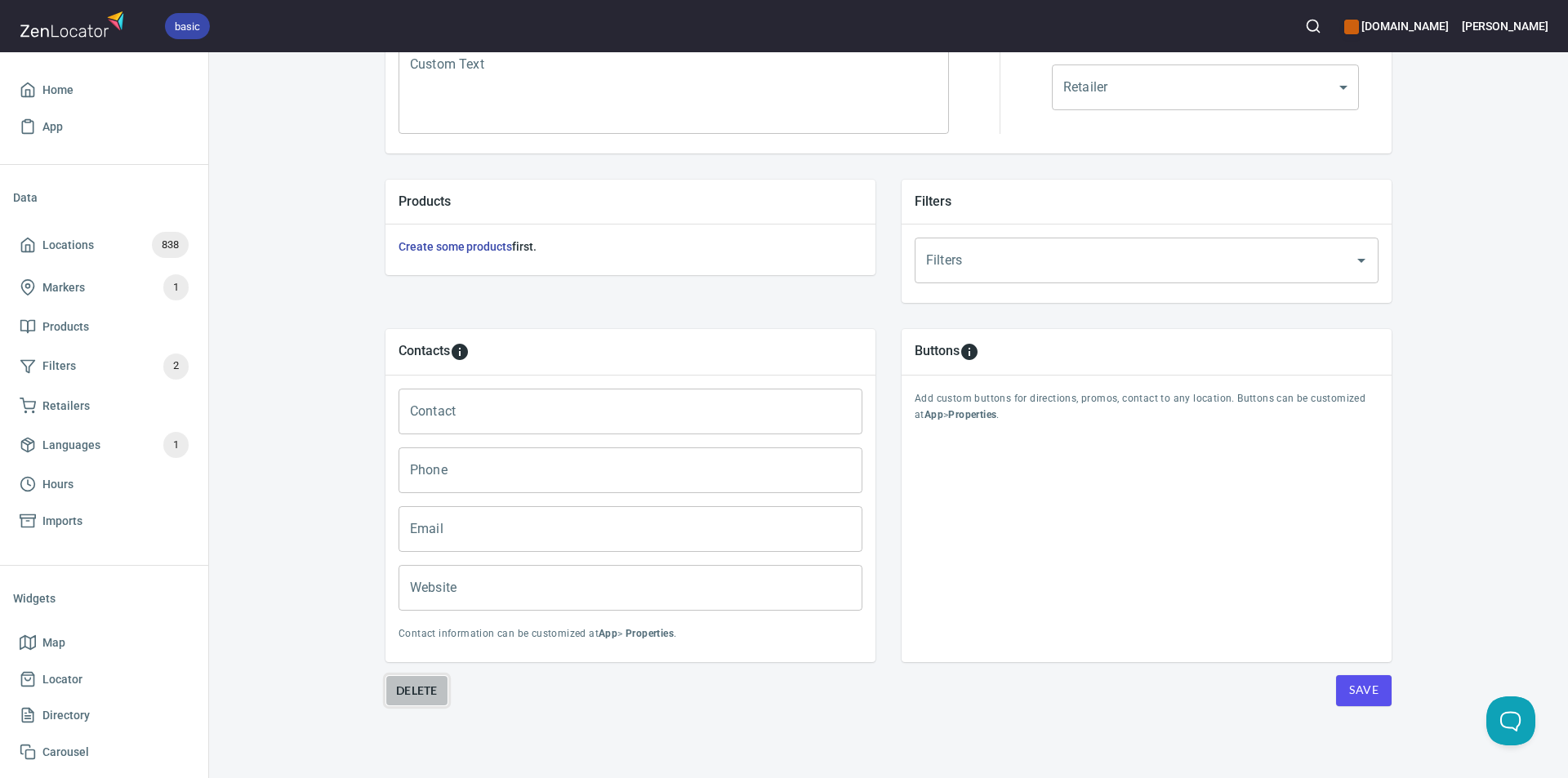
click at [409, 686] on span "Delete" at bounding box center [417, 690] width 42 height 20
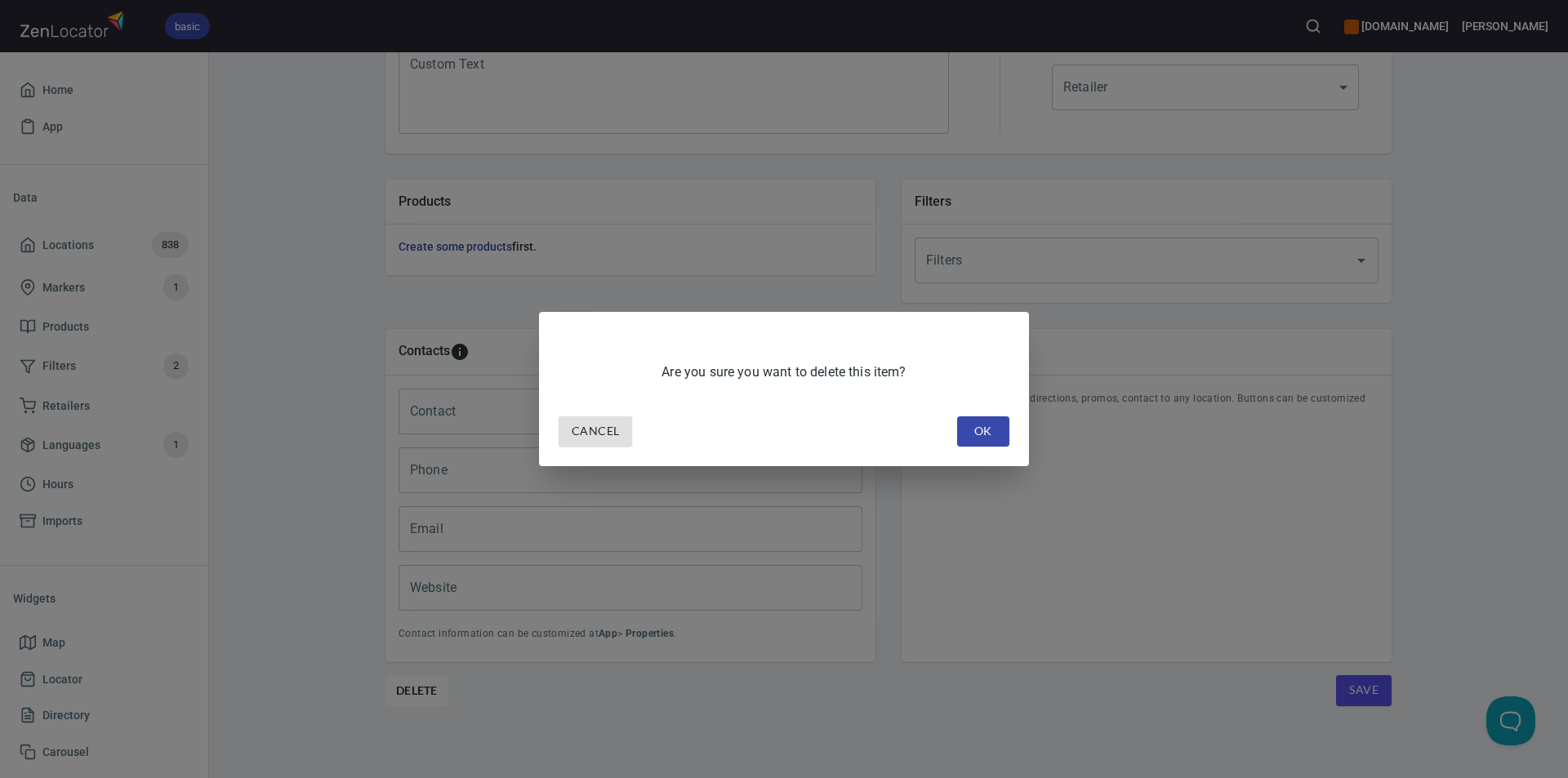
click at [1000, 429] on button "OK" at bounding box center [983, 432] width 52 height 31
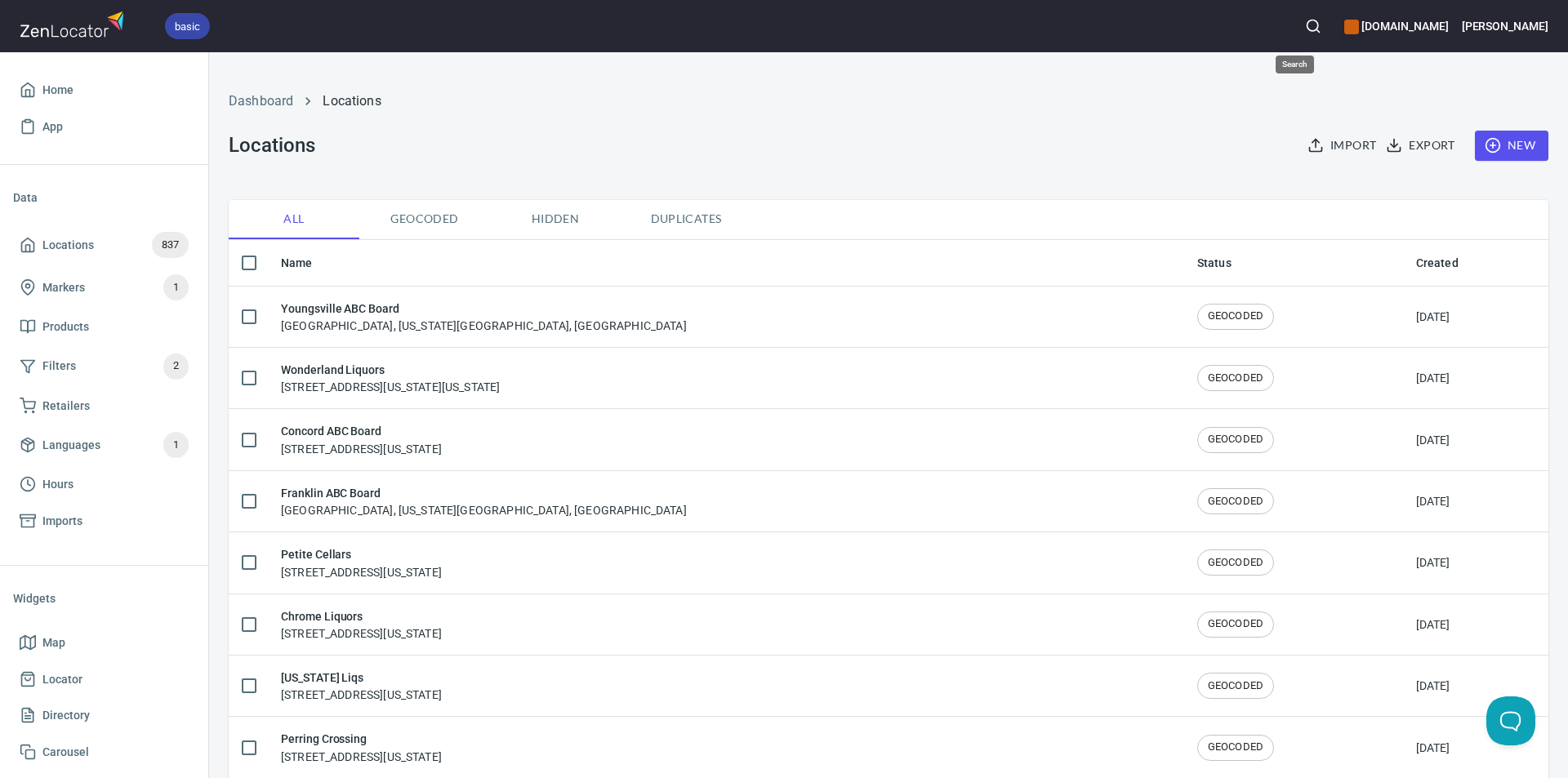
click at [1305, 24] on icon "button" at bounding box center [1313, 26] width 16 height 16
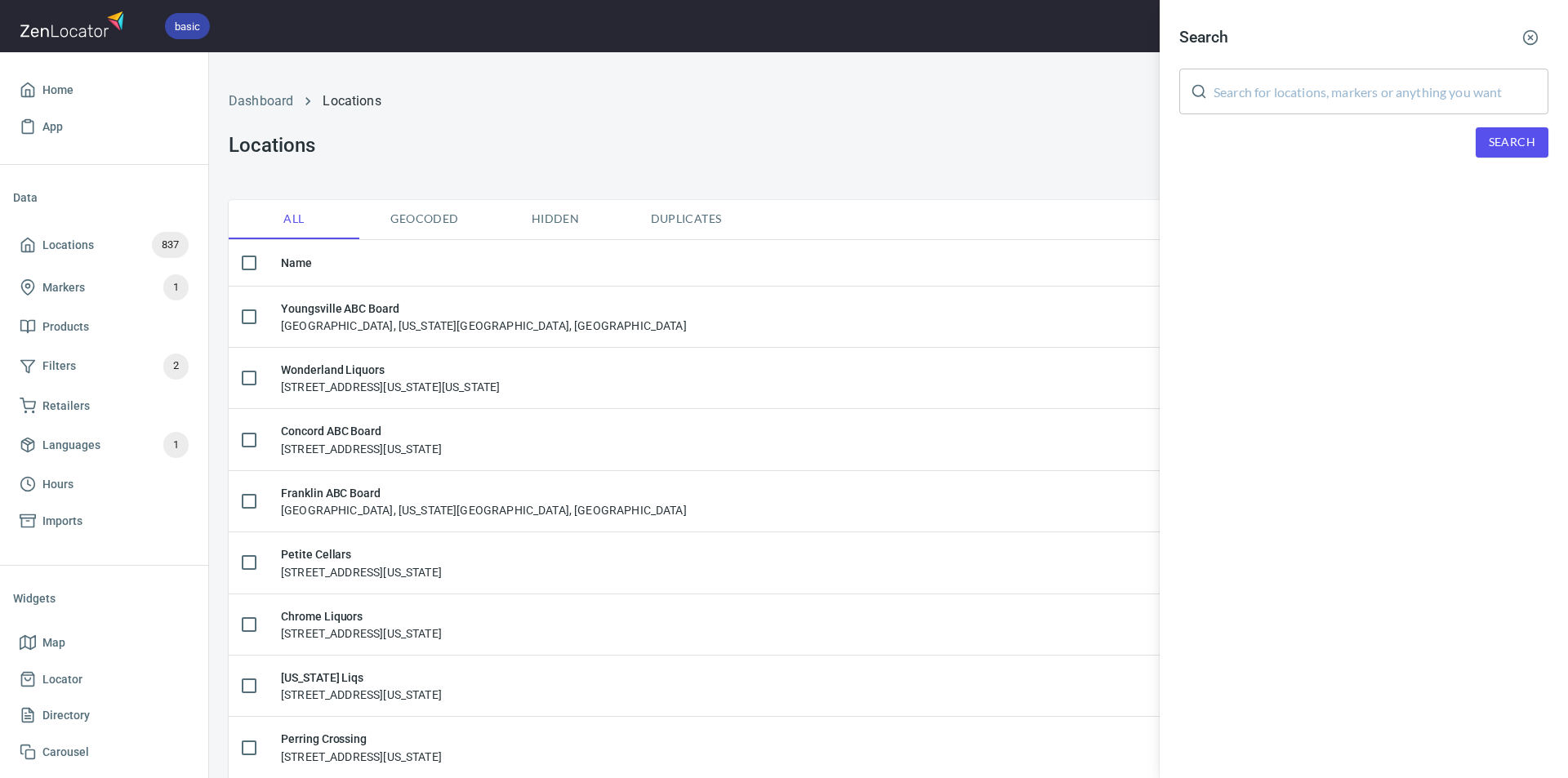
drag, startPoint x: 1264, startPoint y: 98, endPoint x: 1275, endPoint y: 80, distance: 21.1
click at [1273, 84] on input "text" at bounding box center [1380, 92] width 335 height 46
type input "Riverside"
click at [1501, 140] on span "Search" at bounding box center [1512, 142] width 47 height 20
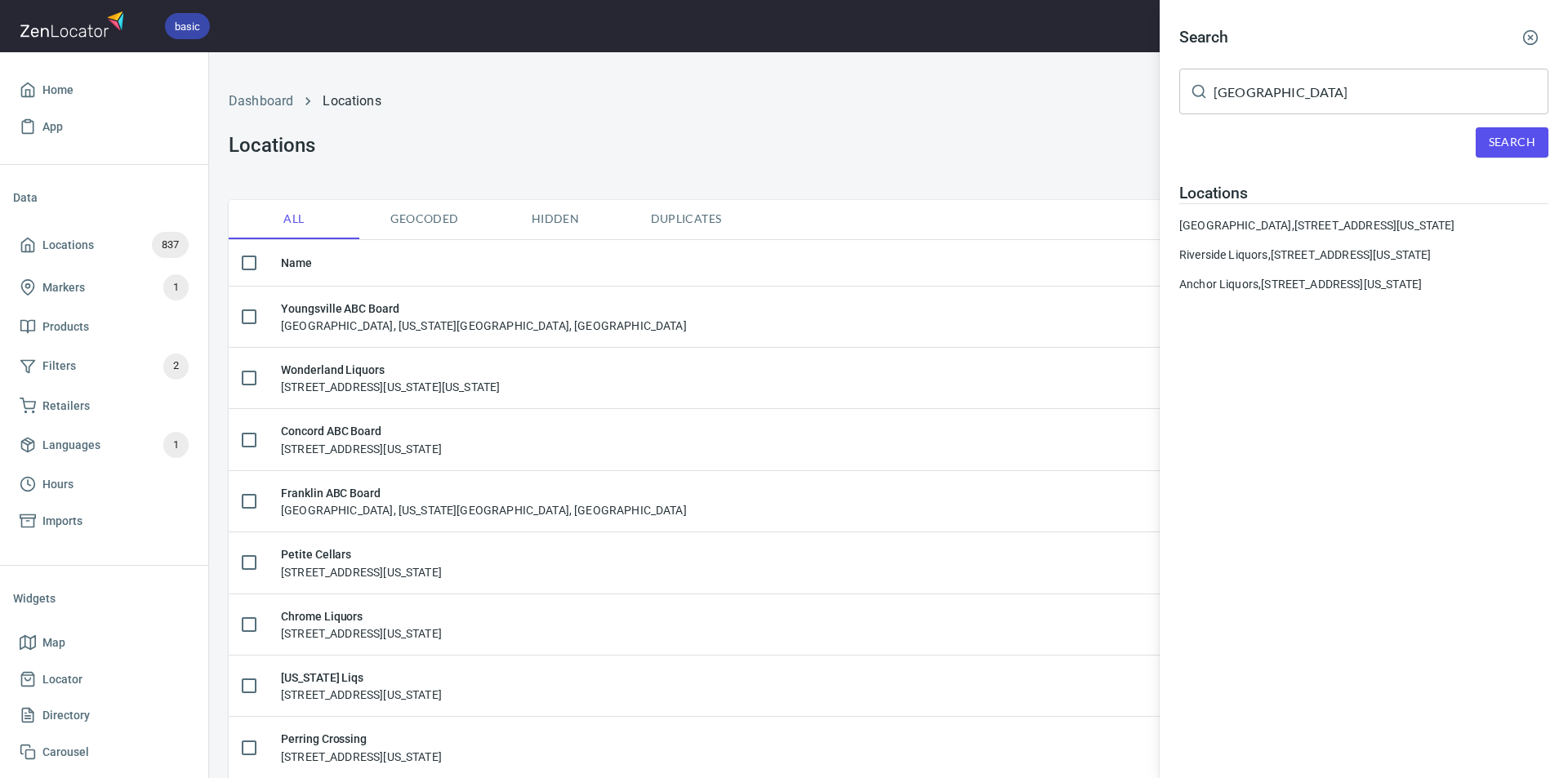
click at [1361, 254] on div "Riverside Liquors, 1299 A Riverside Way, Frederick, Maryland, United States" at bounding box center [1363, 255] width 369 height 16
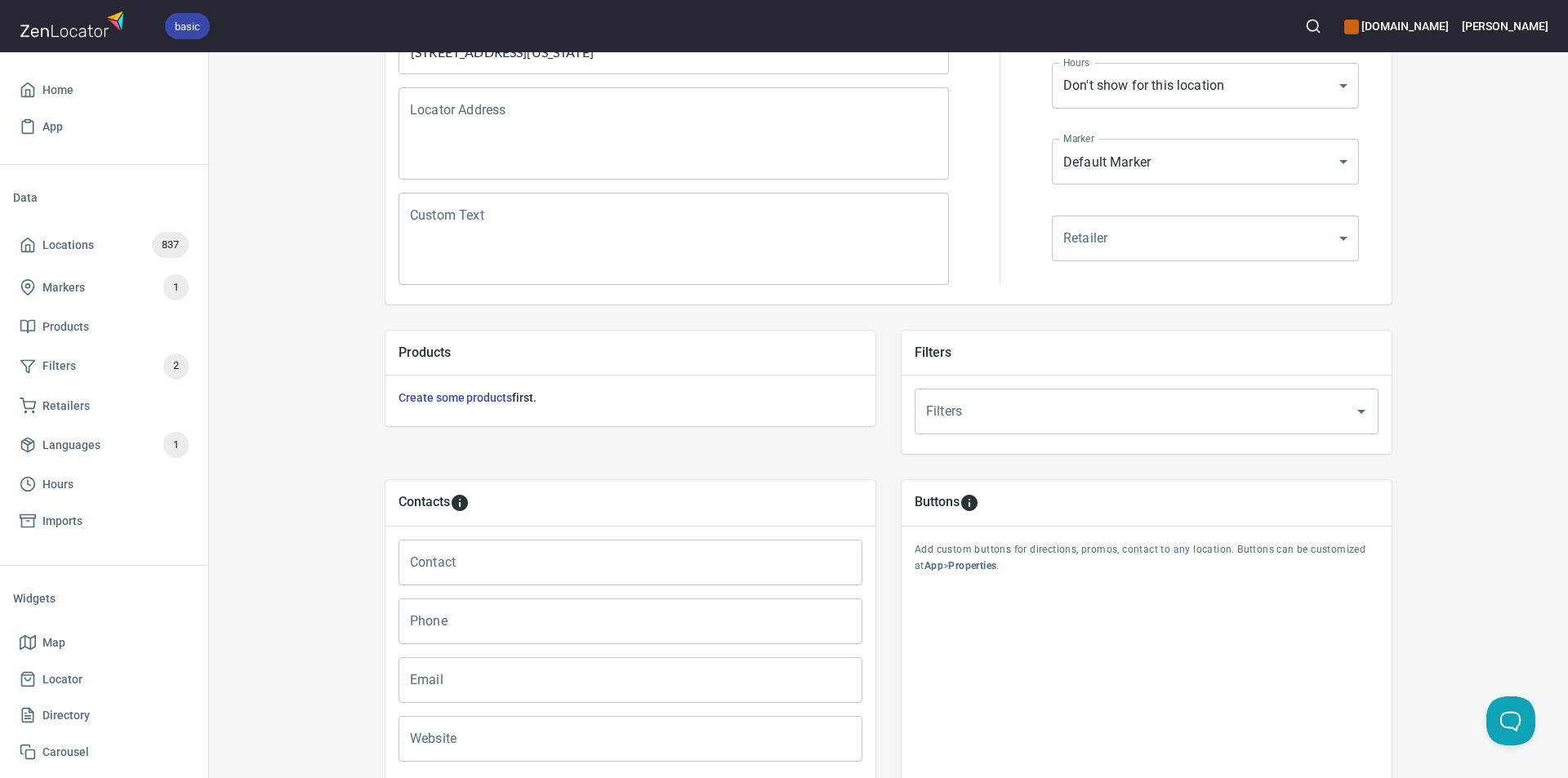
scroll to position [327, 0]
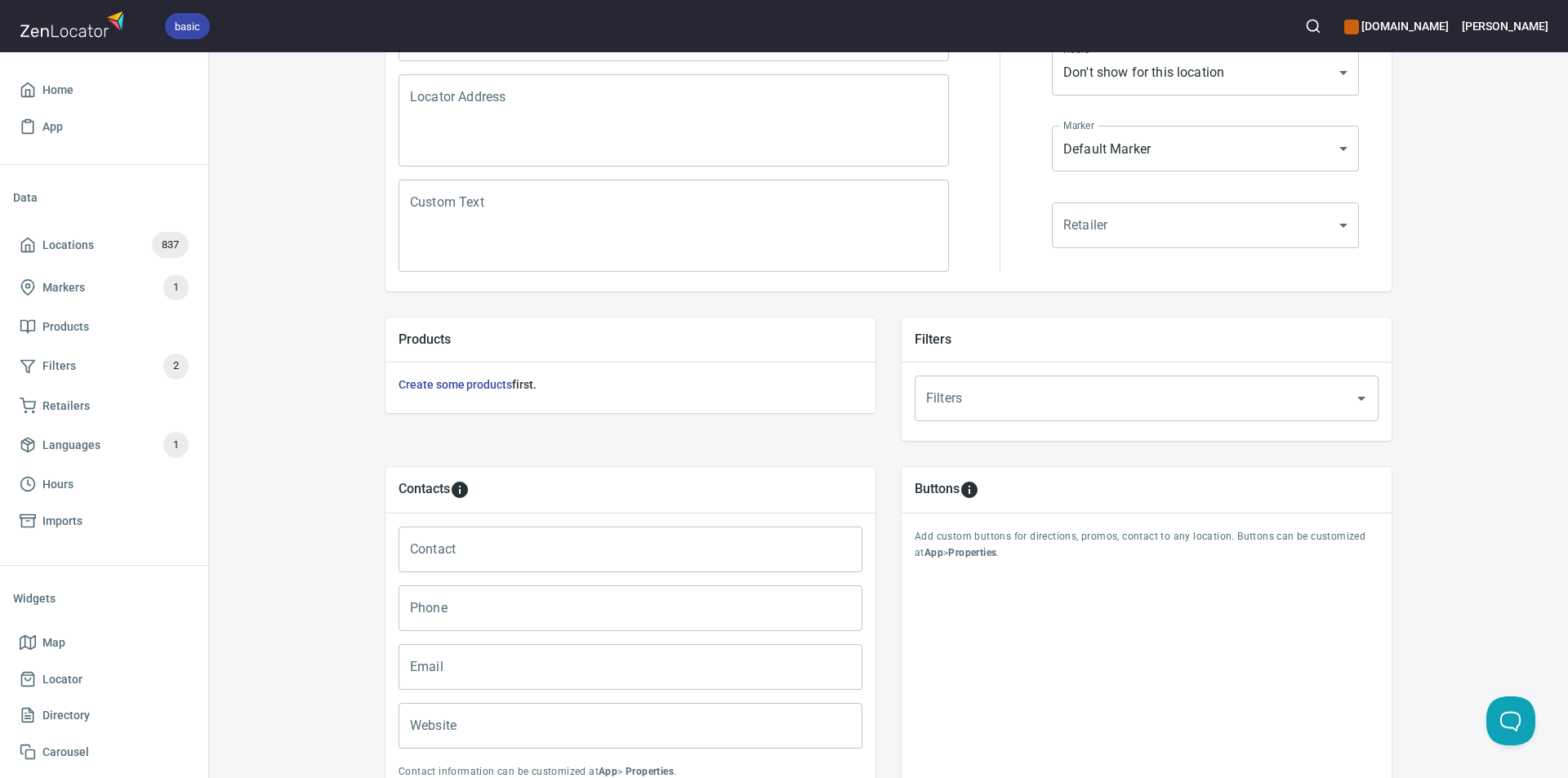
click at [460, 382] on link "Create some products" at bounding box center [455, 385] width 113 height 13
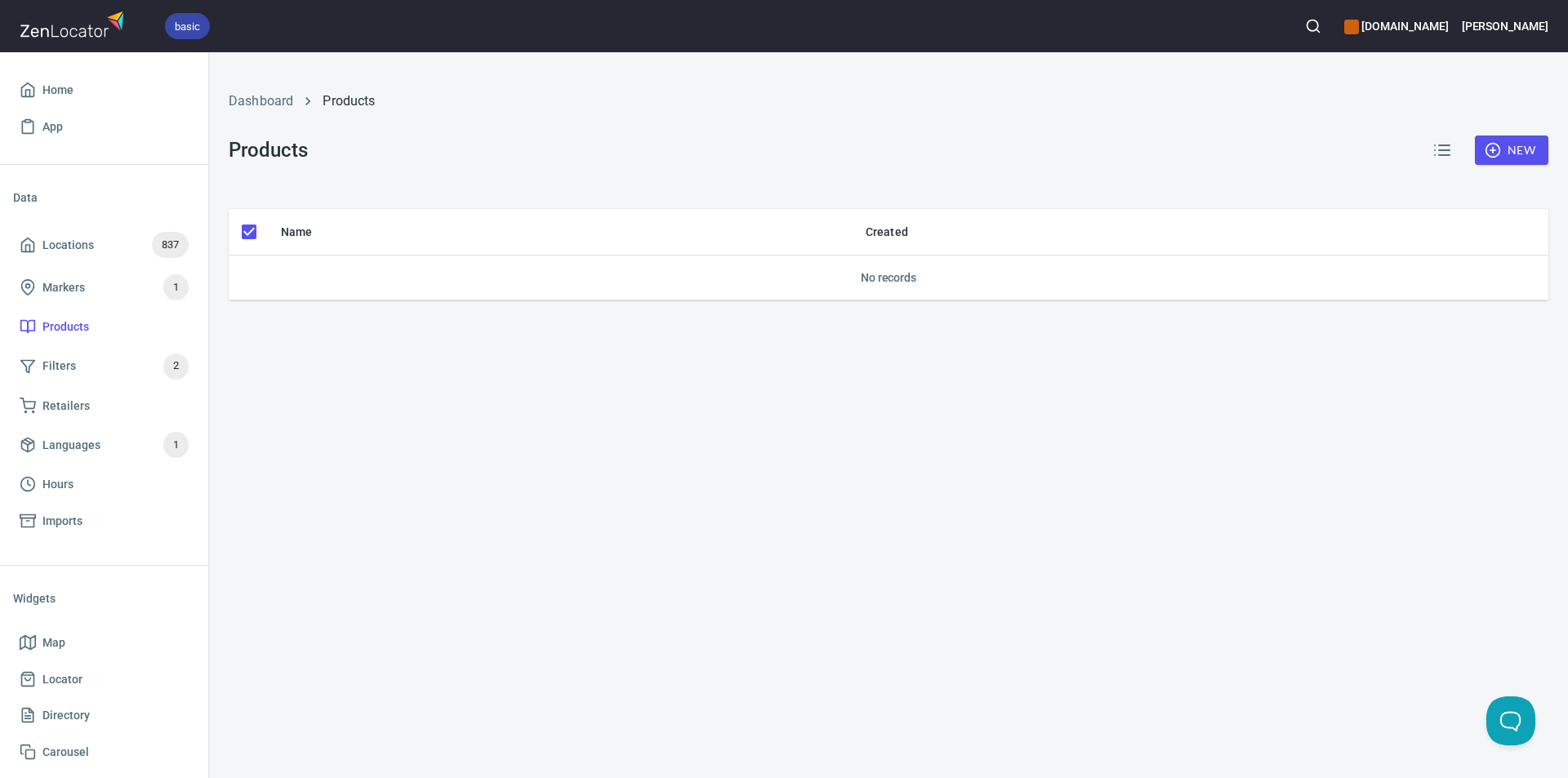
click at [1490, 146] on icon "button" at bounding box center [1492, 150] width 16 height 16
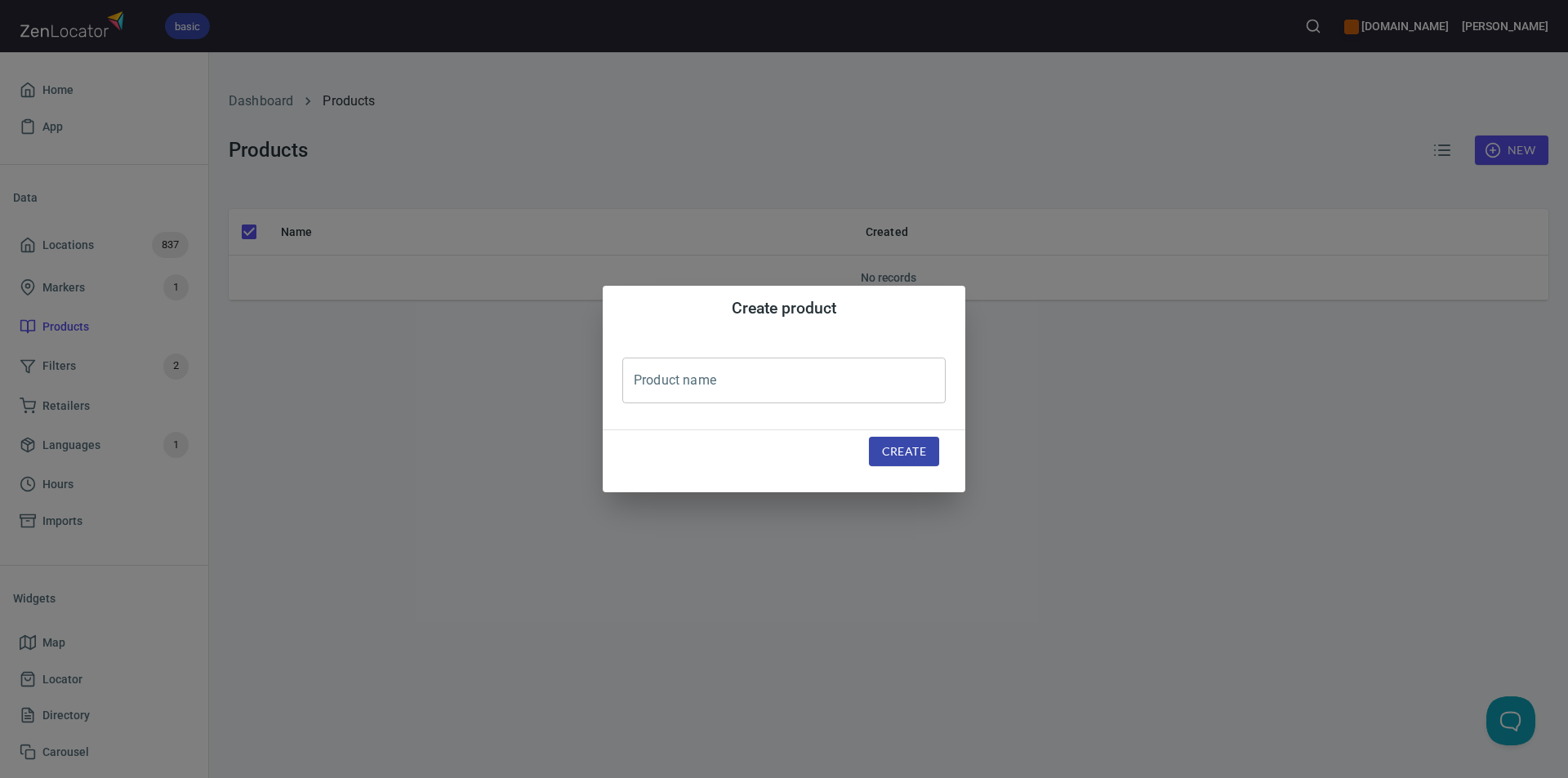
click at [708, 384] on input "text" at bounding box center [784, 380] width 323 height 46
type input "[PERSON_NAME] Orange Dreamsicle"
click at [900, 447] on span "Create" at bounding box center [904, 451] width 44 height 20
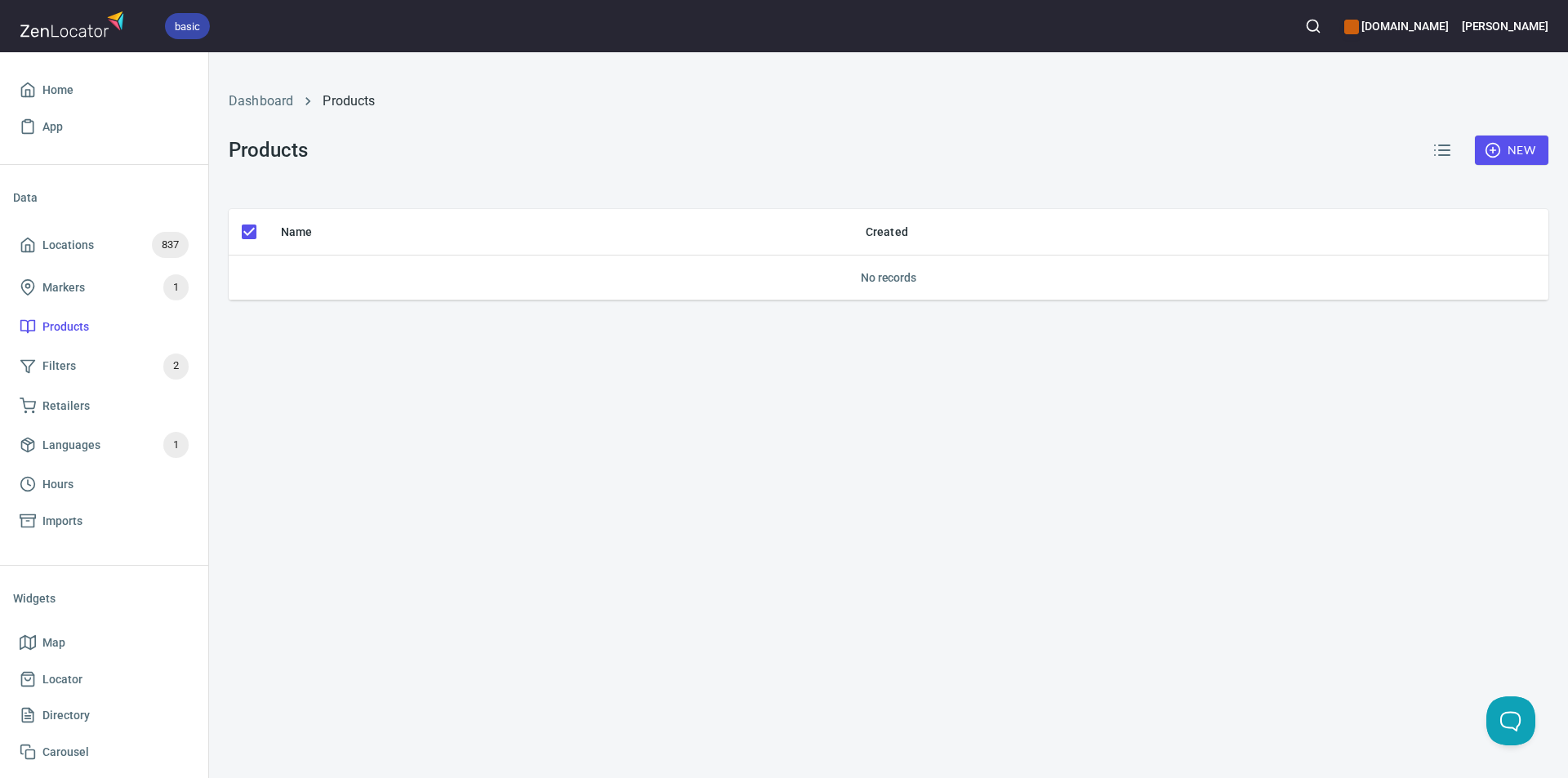
checkbox input "false"
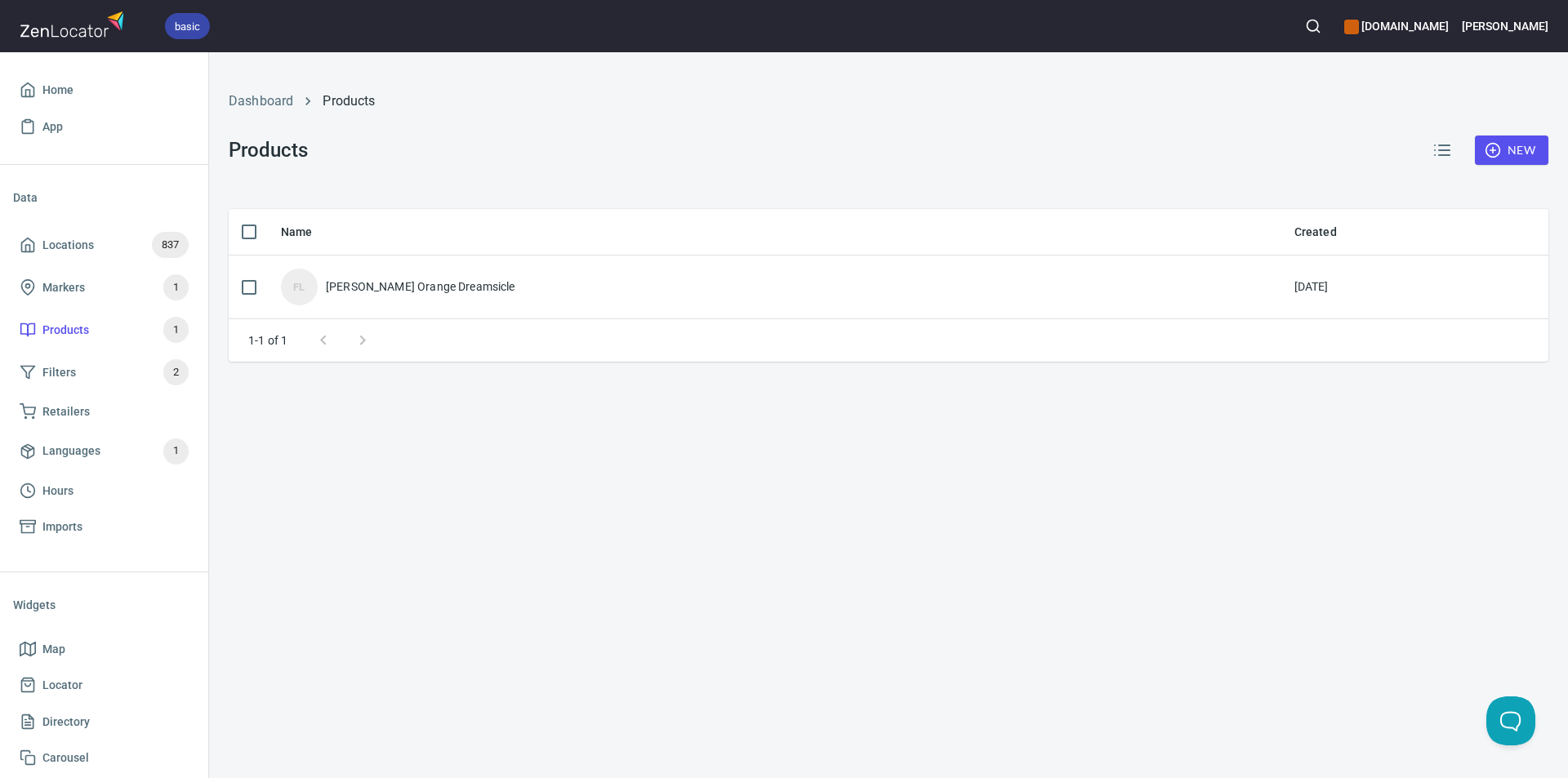
click at [1491, 148] on icon "button" at bounding box center [1492, 150] width 16 height 16
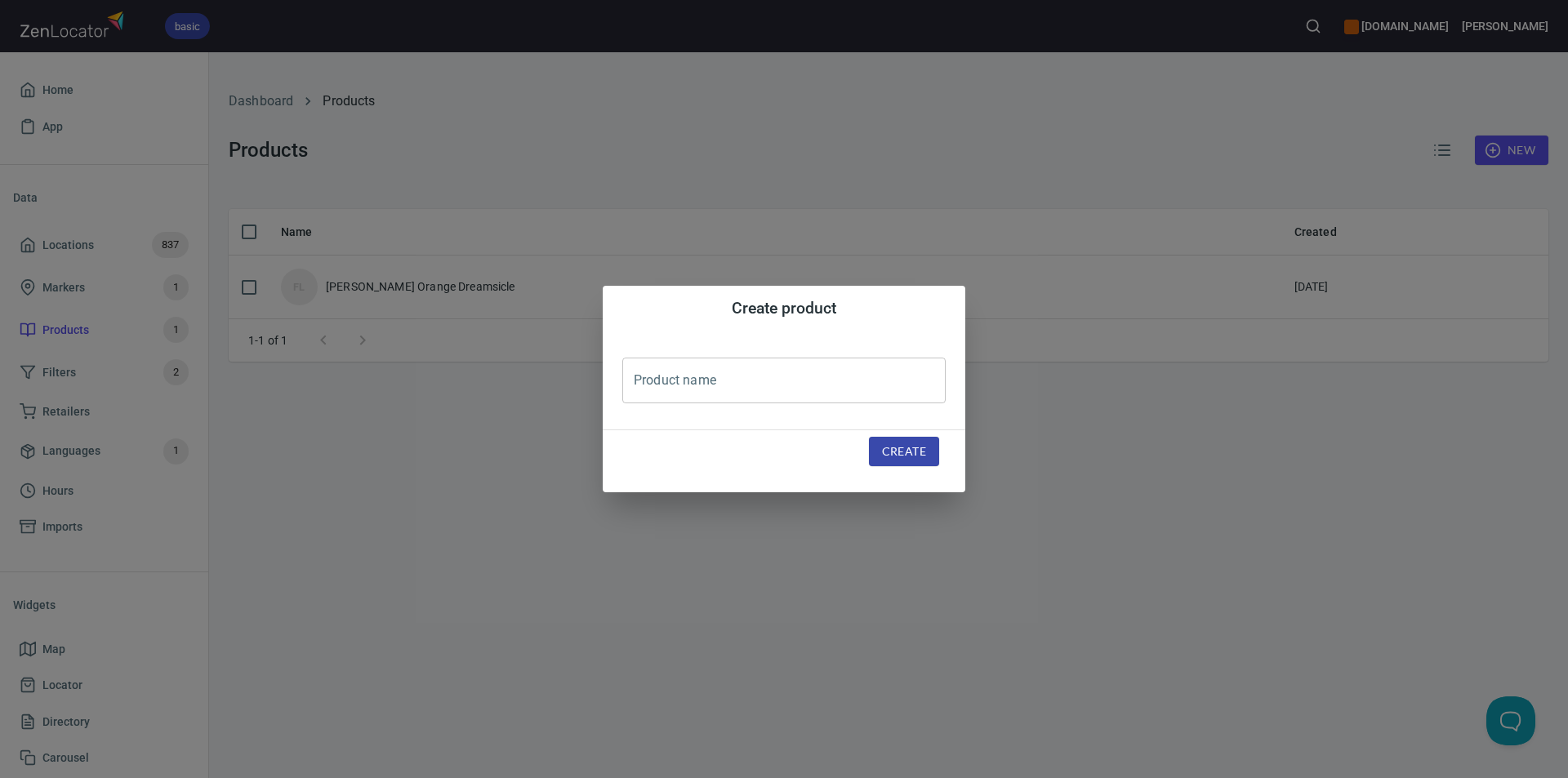
click at [715, 382] on input "text" at bounding box center [784, 380] width 323 height 46
type input "[PERSON_NAME] Cream Liqueur"
click at [897, 448] on span "Create" at bounding box center [904, 451] width 44 height 20
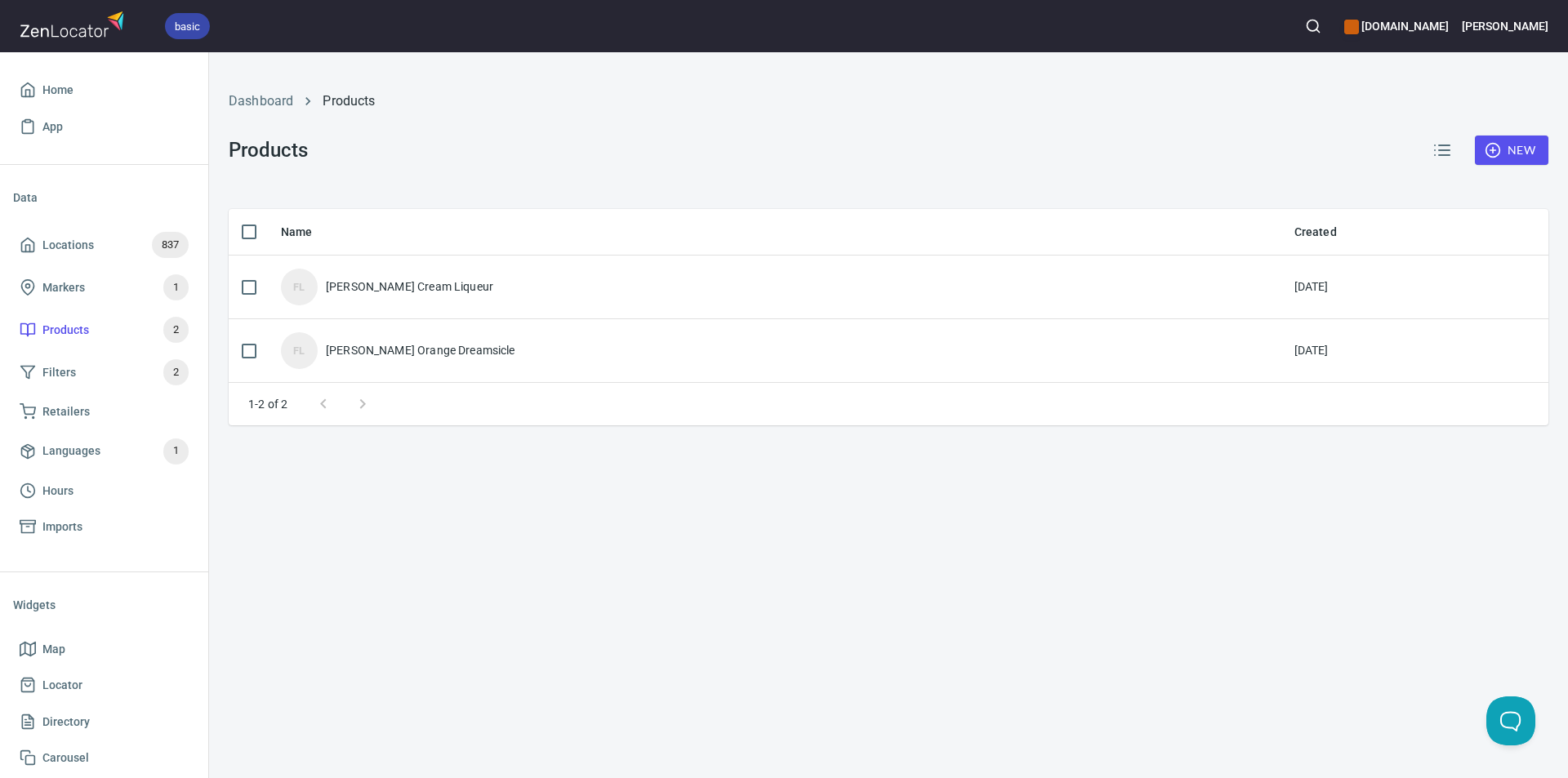
click at [1496, 145] on circle "button" at bounding box center [1492, 151] width 14 height 14
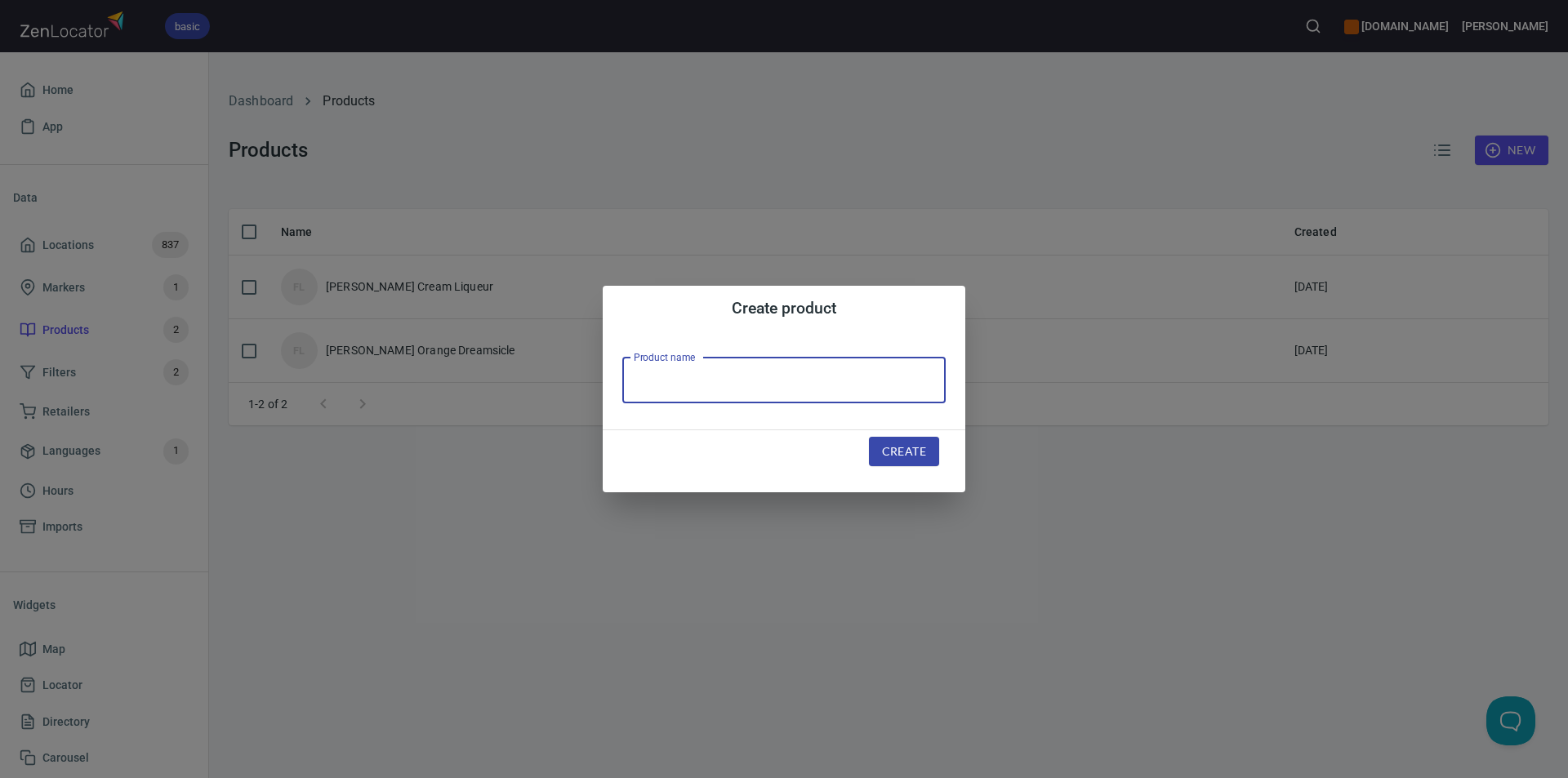
click at [836, 383] on input "text" at bounding box center [784, 380] width 323 height 46
type input "[PERSON_NAME] Chocolate Cream Liqueur"
click at [906, 453] on span "Create" at bounding box center [904, 451] width 44 height 20
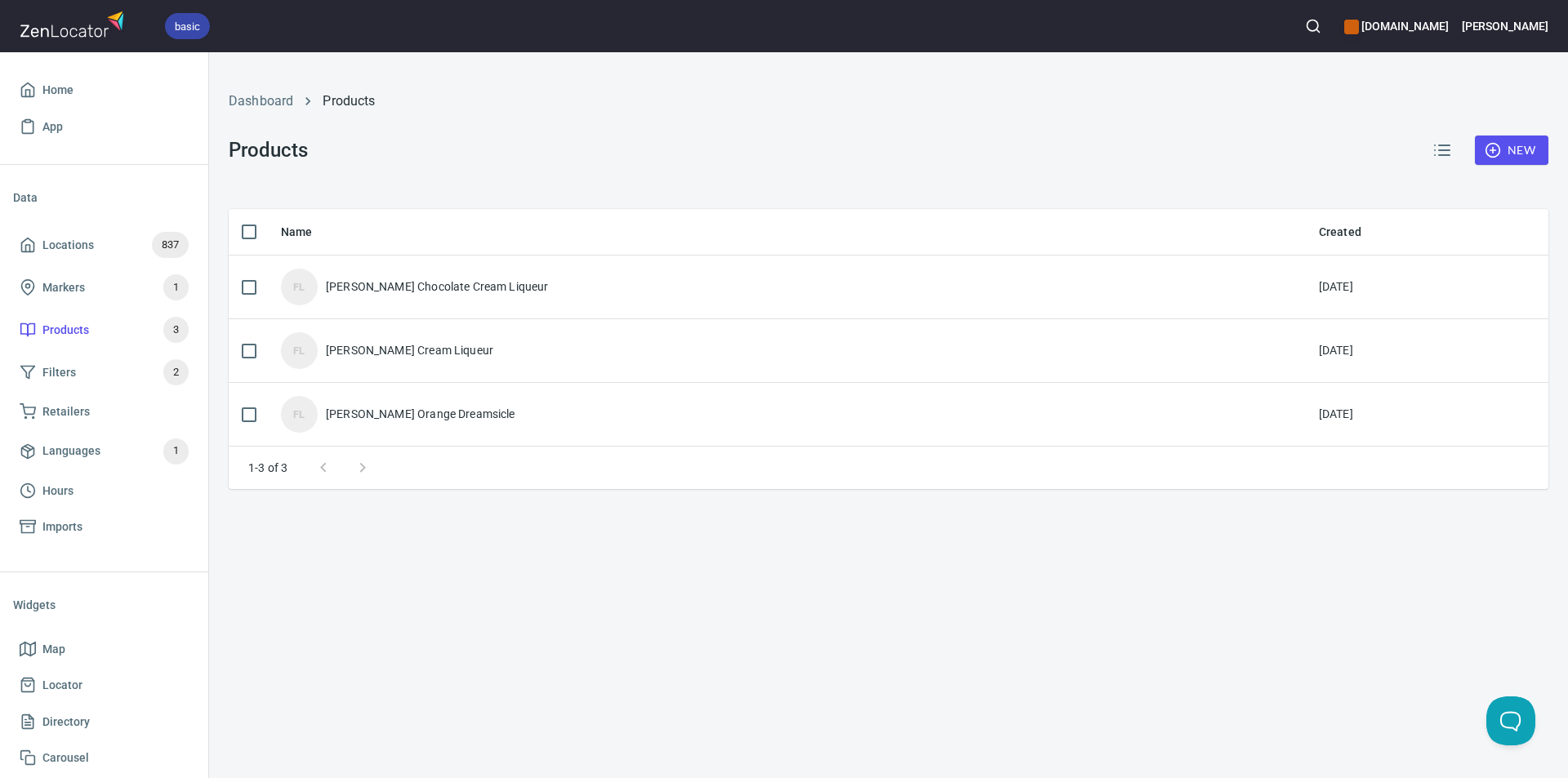
click at [1486, 147] on circle "button" at bounding box center [1492, 151] width 14 height 14
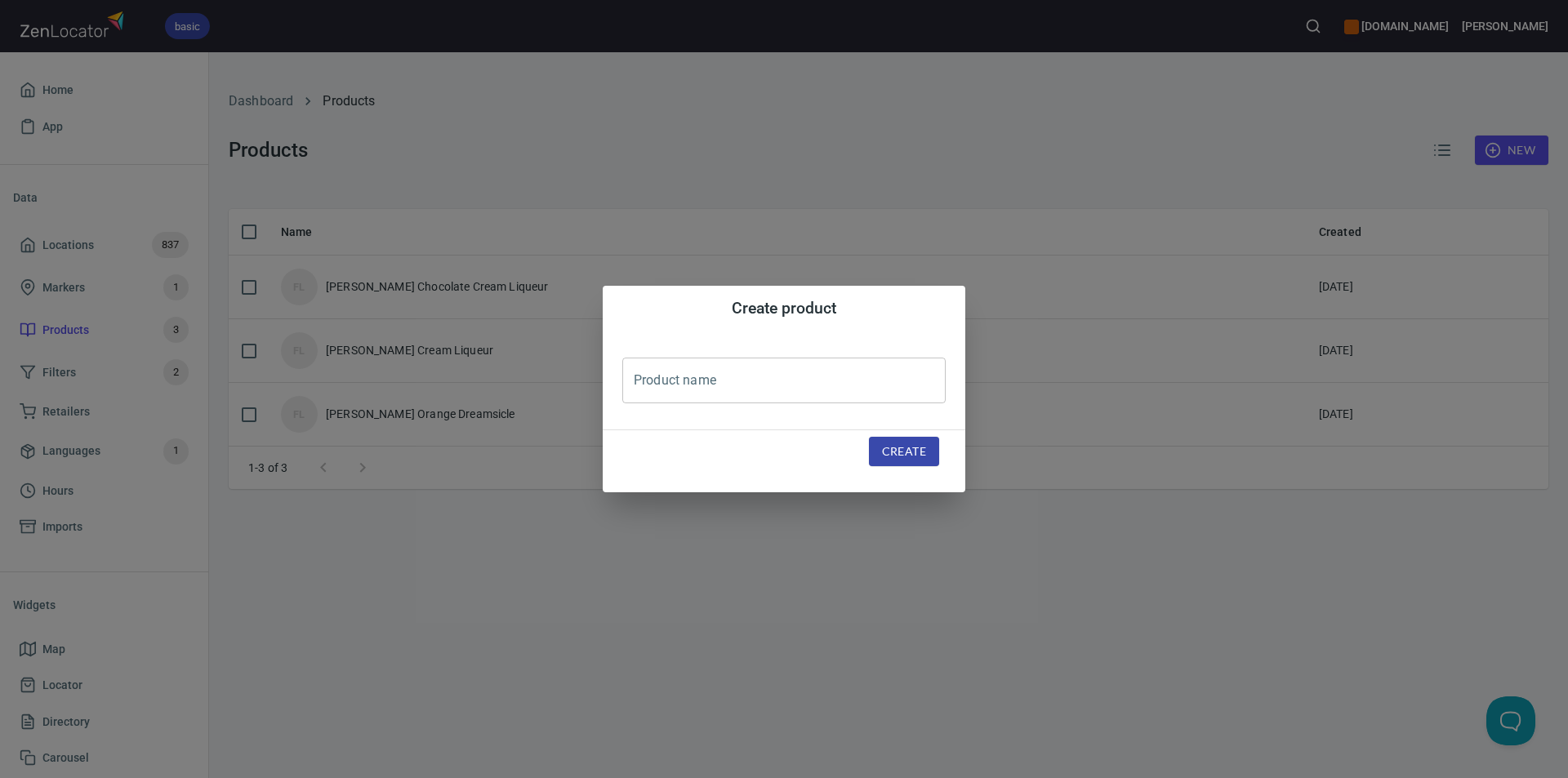
click at [737, 387] on input "text" at bounding box center [784, 380] width 323 height 46
type input "[PERSON_NAME] Peanut Butter Cream Liqueur"
click at [896, 449] on span "Create" at bounding box center [904, 451] width 44 height 20
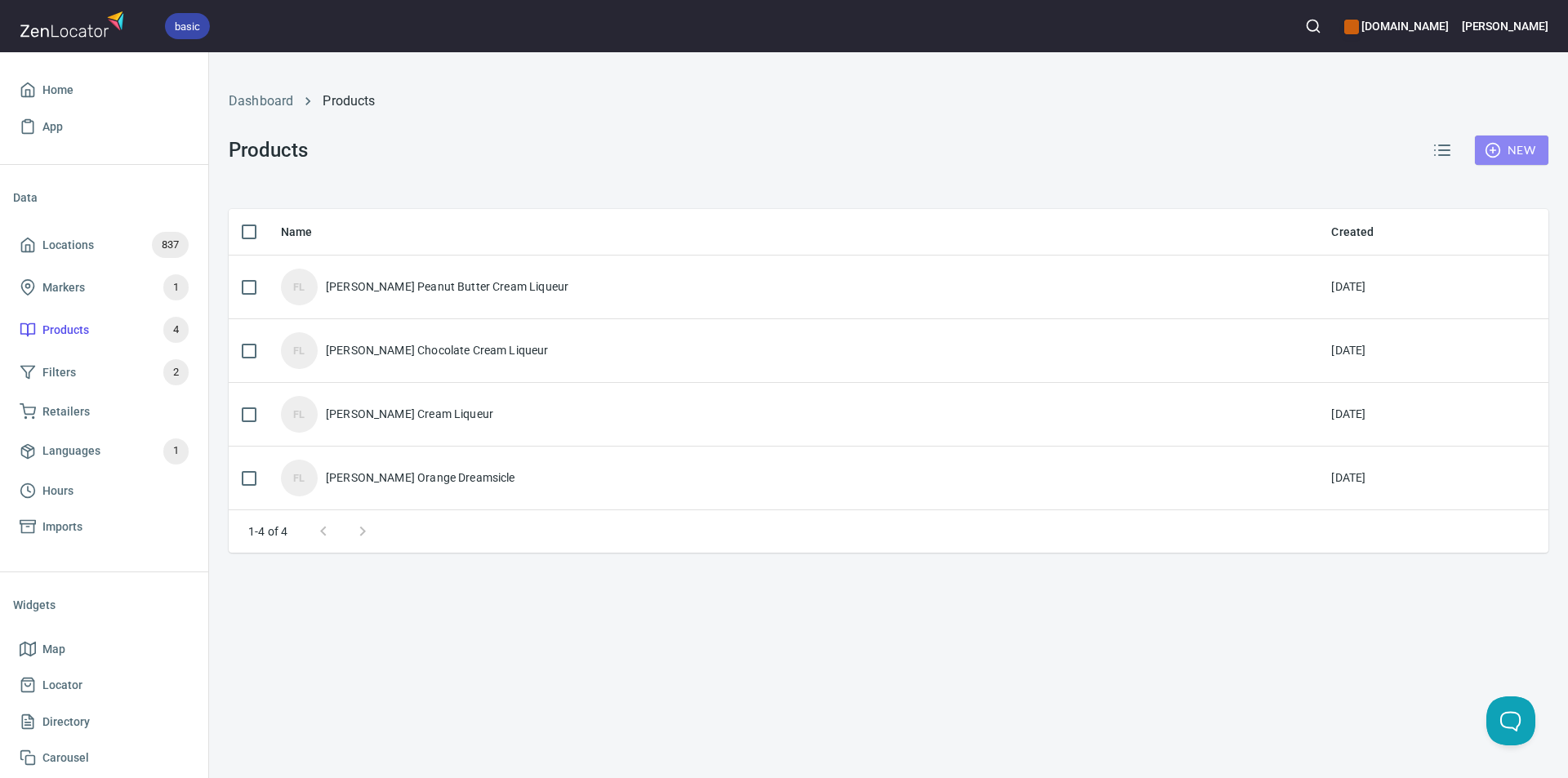
click at [1493, 145] on icon "button" at bounding box center [1492, 150] width 16 height 16
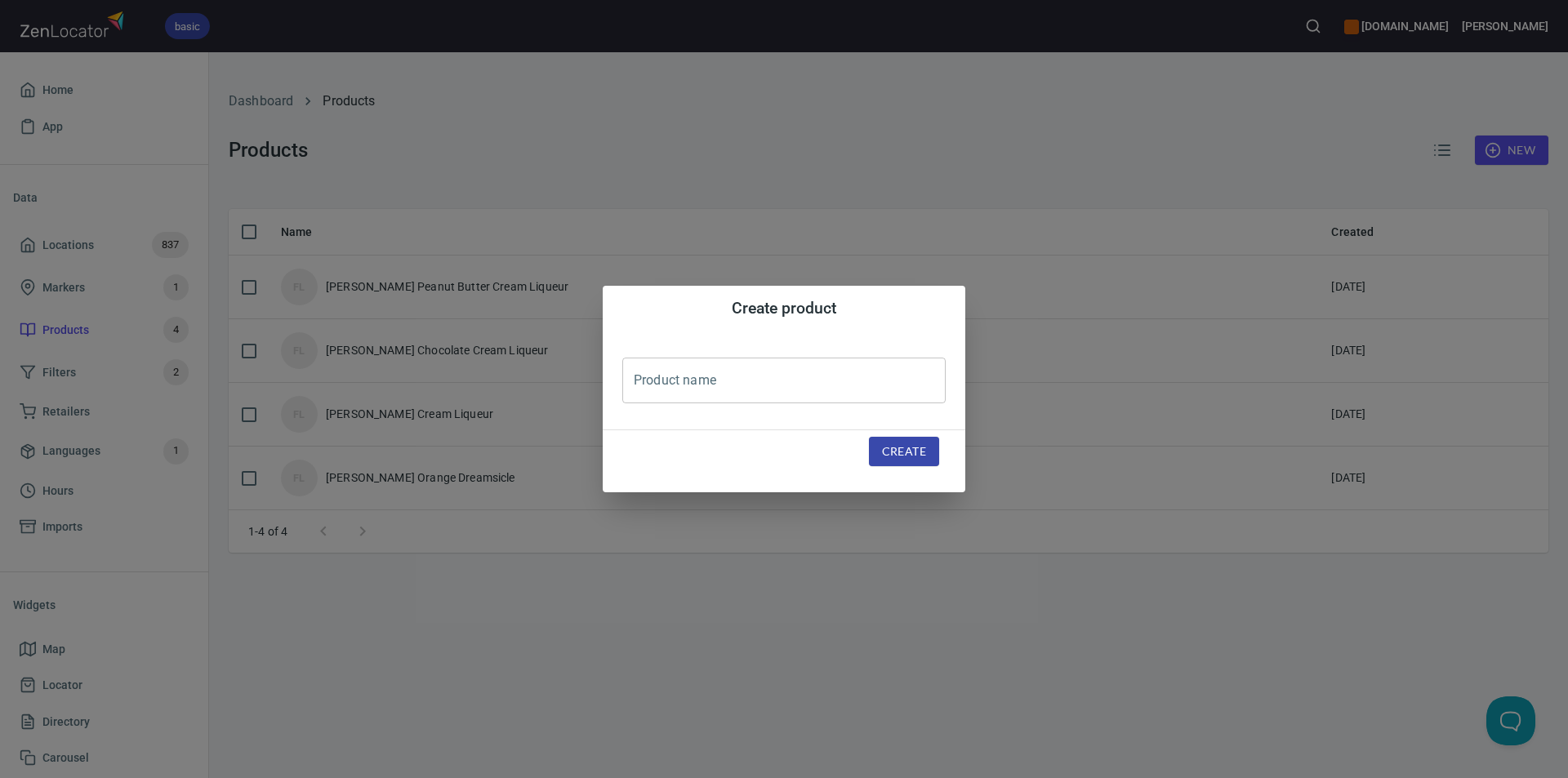
click at [801, 382] on input "text" at bounding box center [784, 380] width 323 height 46
click at [930, 388] on input "[PERSON_NAME] Blueberry Cream Liqueur" at bounding box center [784, 380] width 323 height 46
type input "[PERSON_NAME] Blueberry Cream Liqueur"
click at [896, 449] on span "Create" at bounding box center [904, 451] width 44 height 20
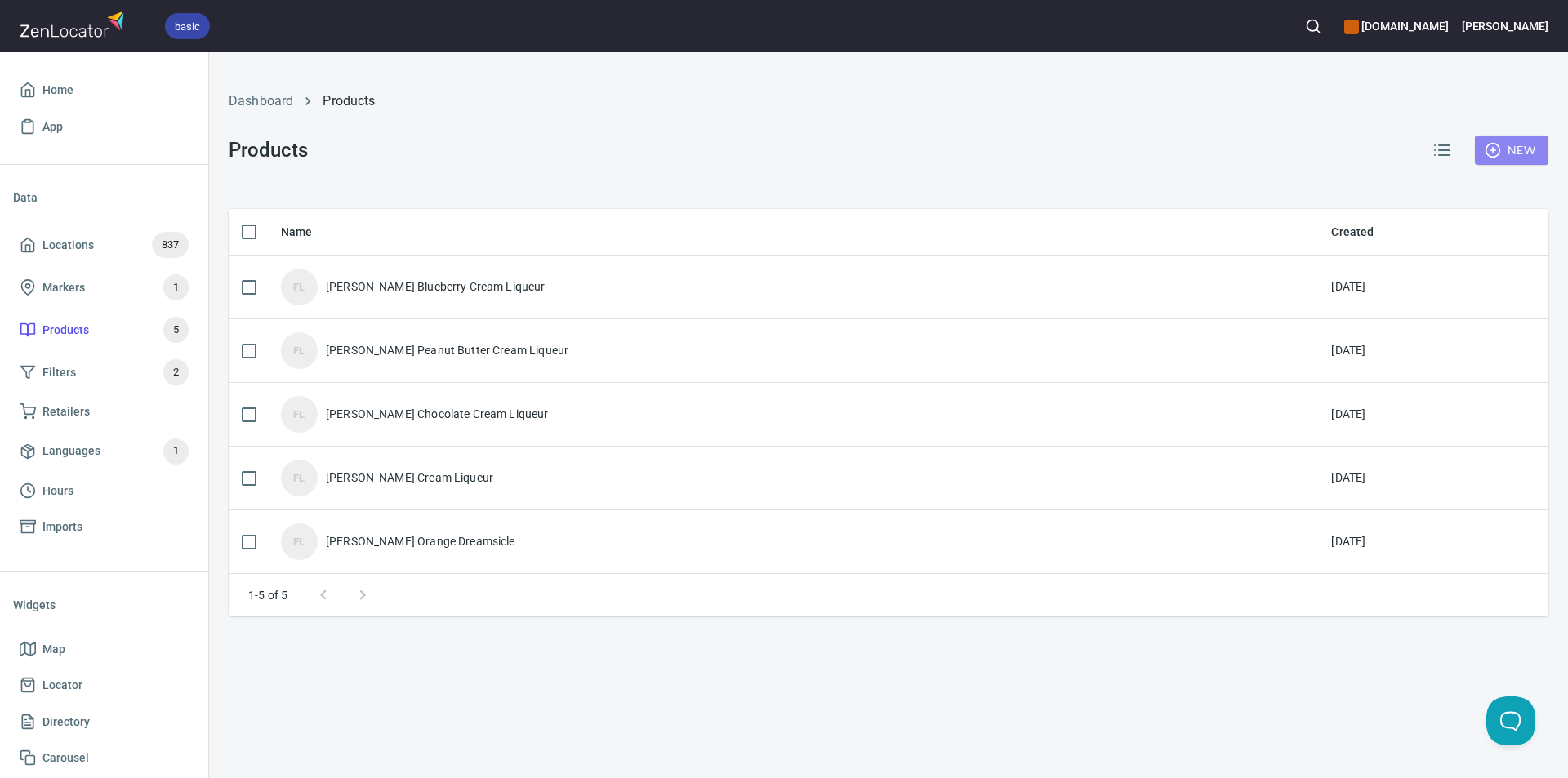
click at [1492, 146] on icon "button" at bounding box center [1492, 150] width 16 height 16
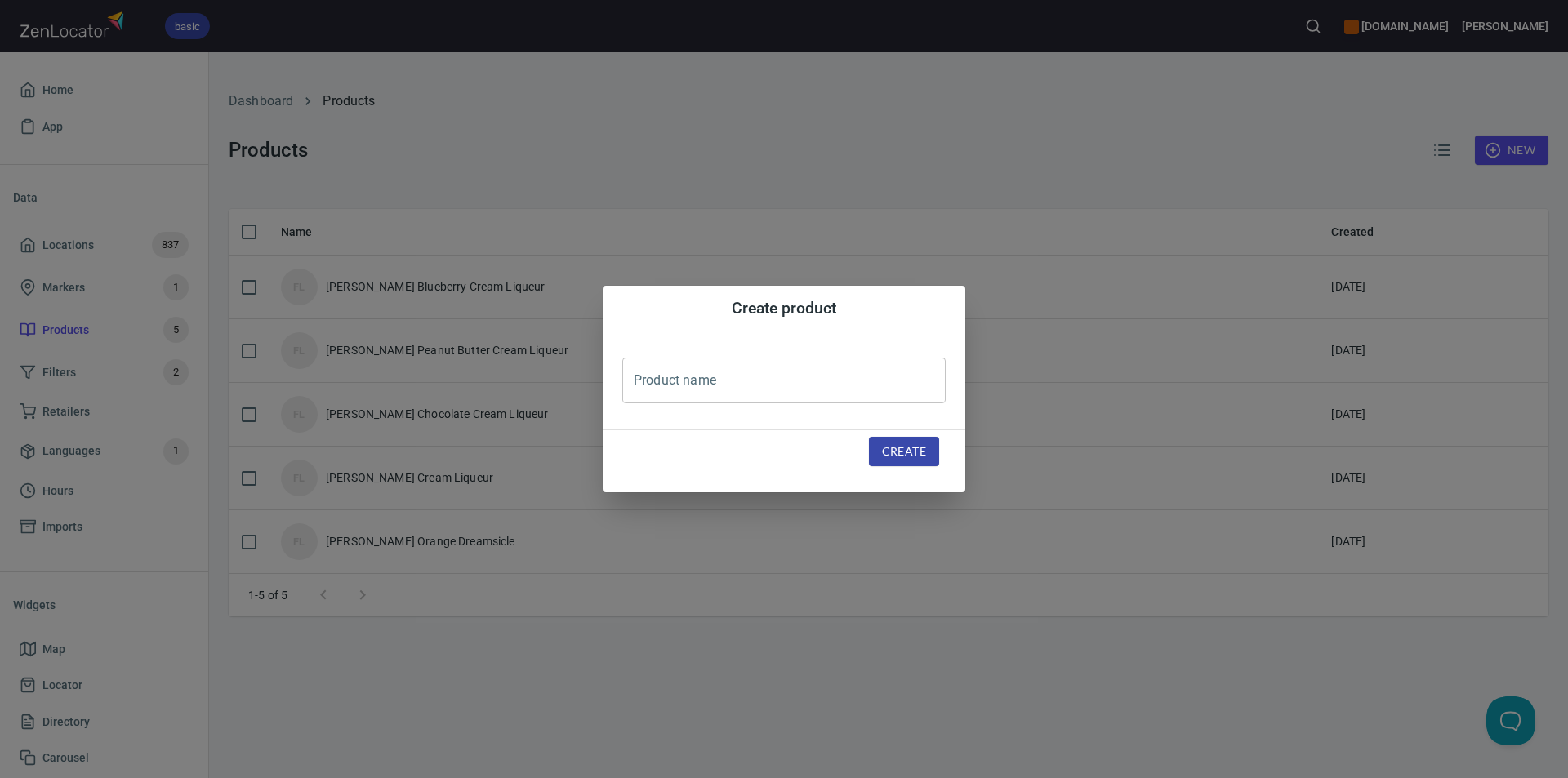
drag, startPoint x: 824, startPoint y: 379, endPoint x: 824, endPoint y: 367, distance: 12.0
click at [824, 379] on input "text" at bounding box center [784, 380] width 323 height 46
type input "[PERSON_NAME] Bourbon Whiskey"
click at [902, 448] on span "Create" at bounding box center [904, 451] width 44 height 20
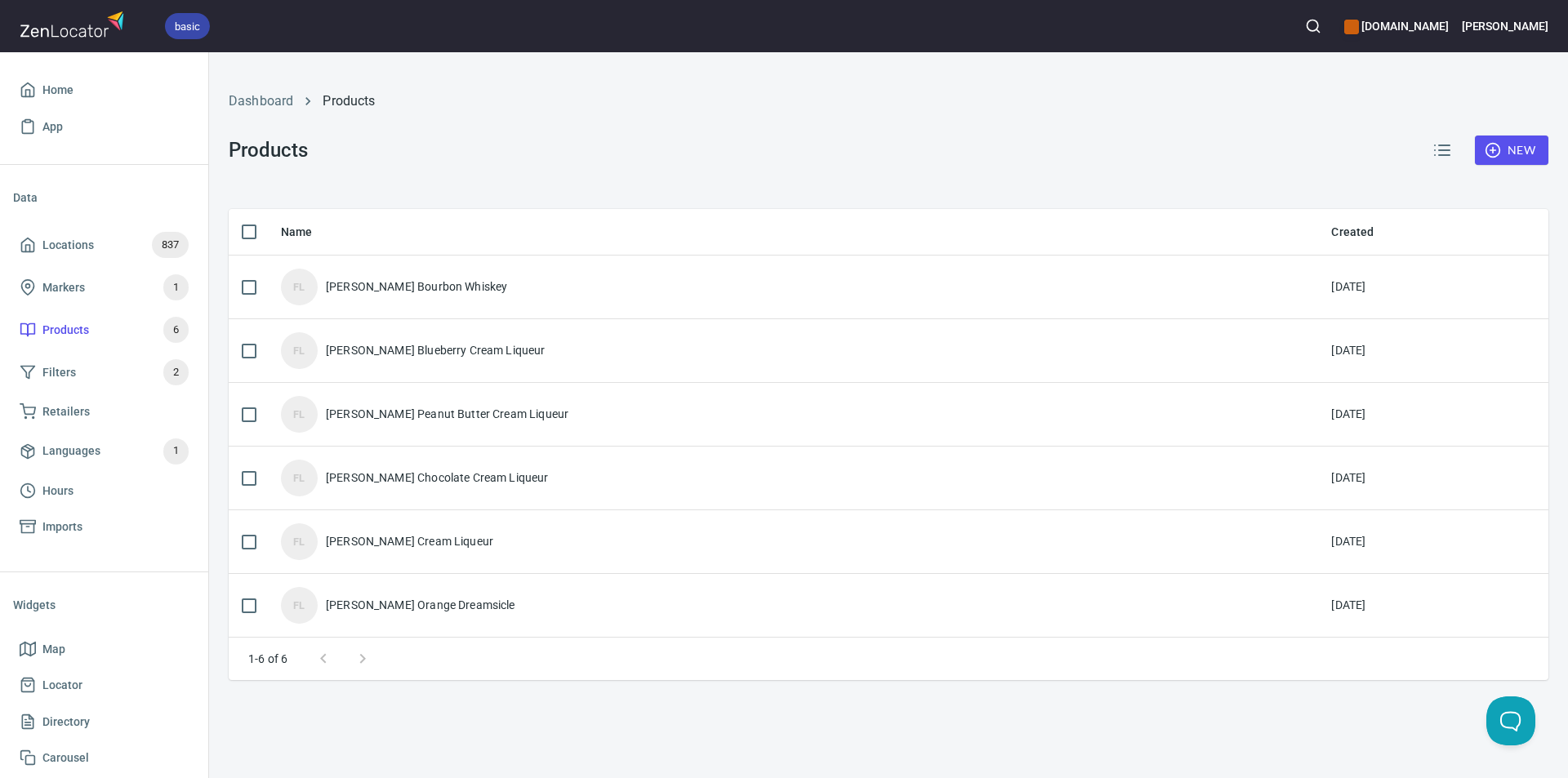
click at [1488, 151] on icon "button" at bounding box center [1492, 150] width 16 height 16
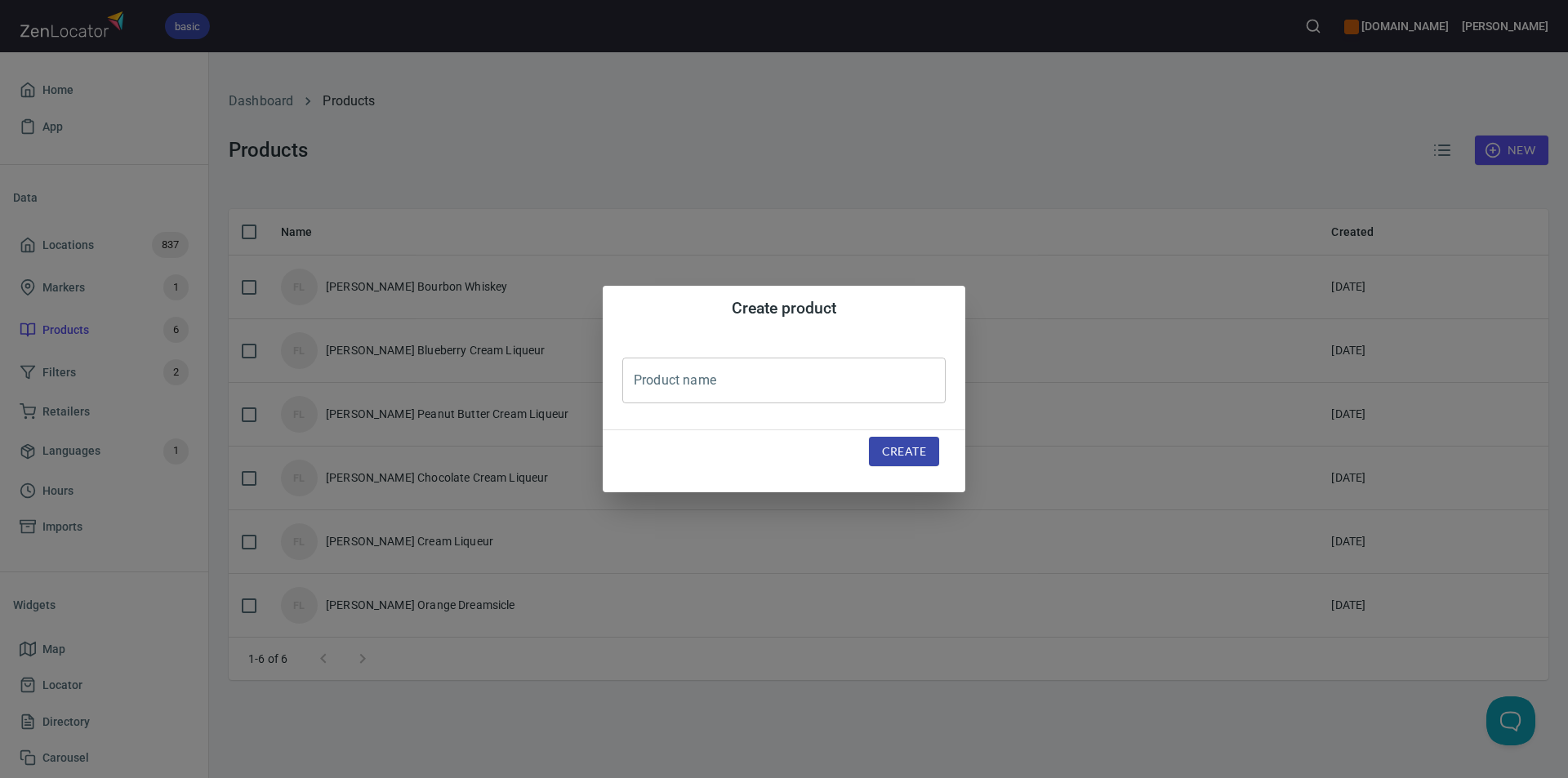
drag, startPoint x: 772, startPoint y: 379, endPoint x: 769, endPoint y: 371, distance: 8.5
click at [772, 379] on input "text" at bounding box center [784, 380] width 323 height 46
type input "[PERSON_NAME] High Rye Bourbon Whiskey"
click at [921, 449] on span "Create" at bounding box center [904, 451] width 44 height 20
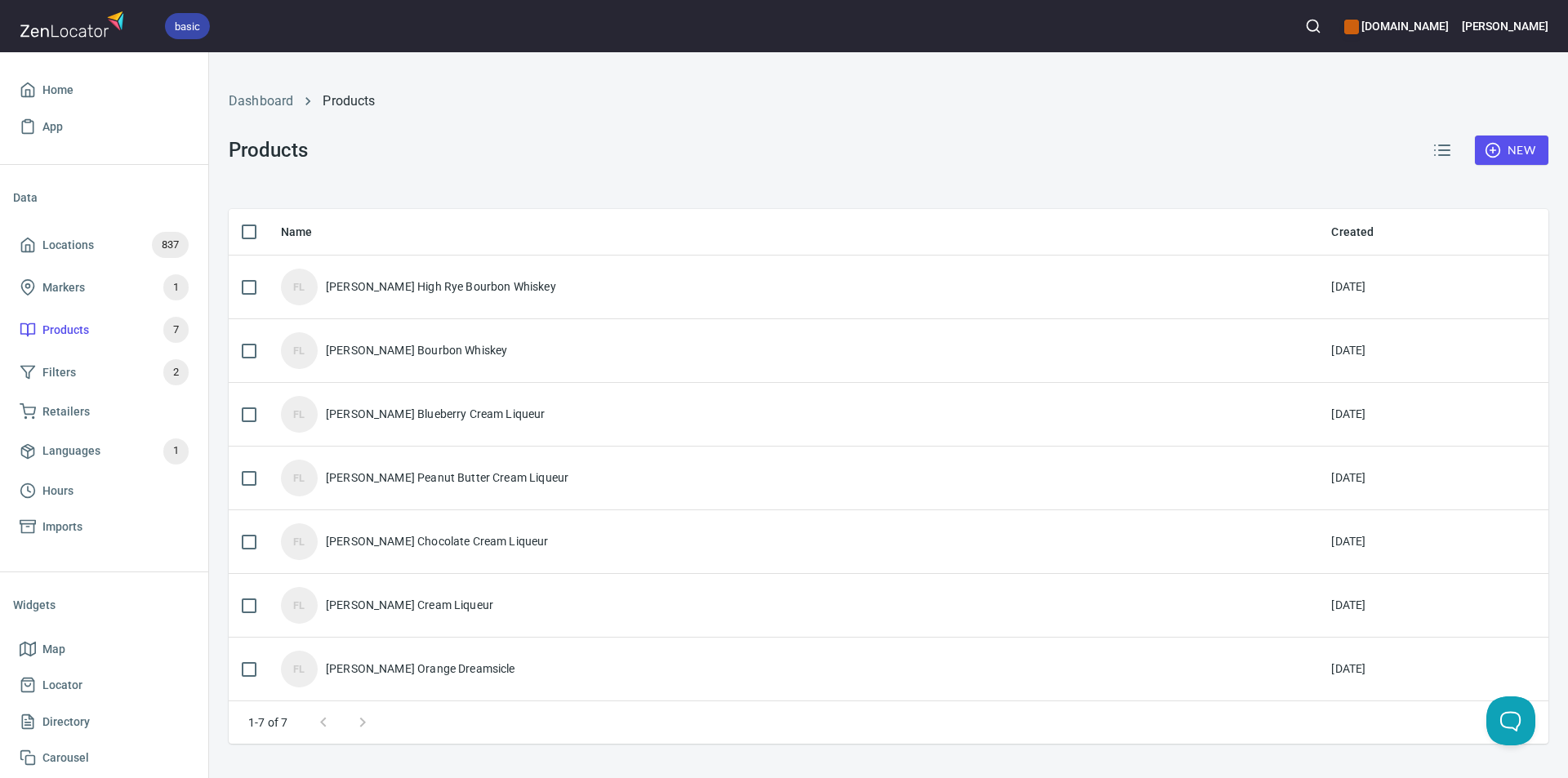
click at [1488, 146] on circle "button" at bounding box center [1492, 151] width 14 height 14
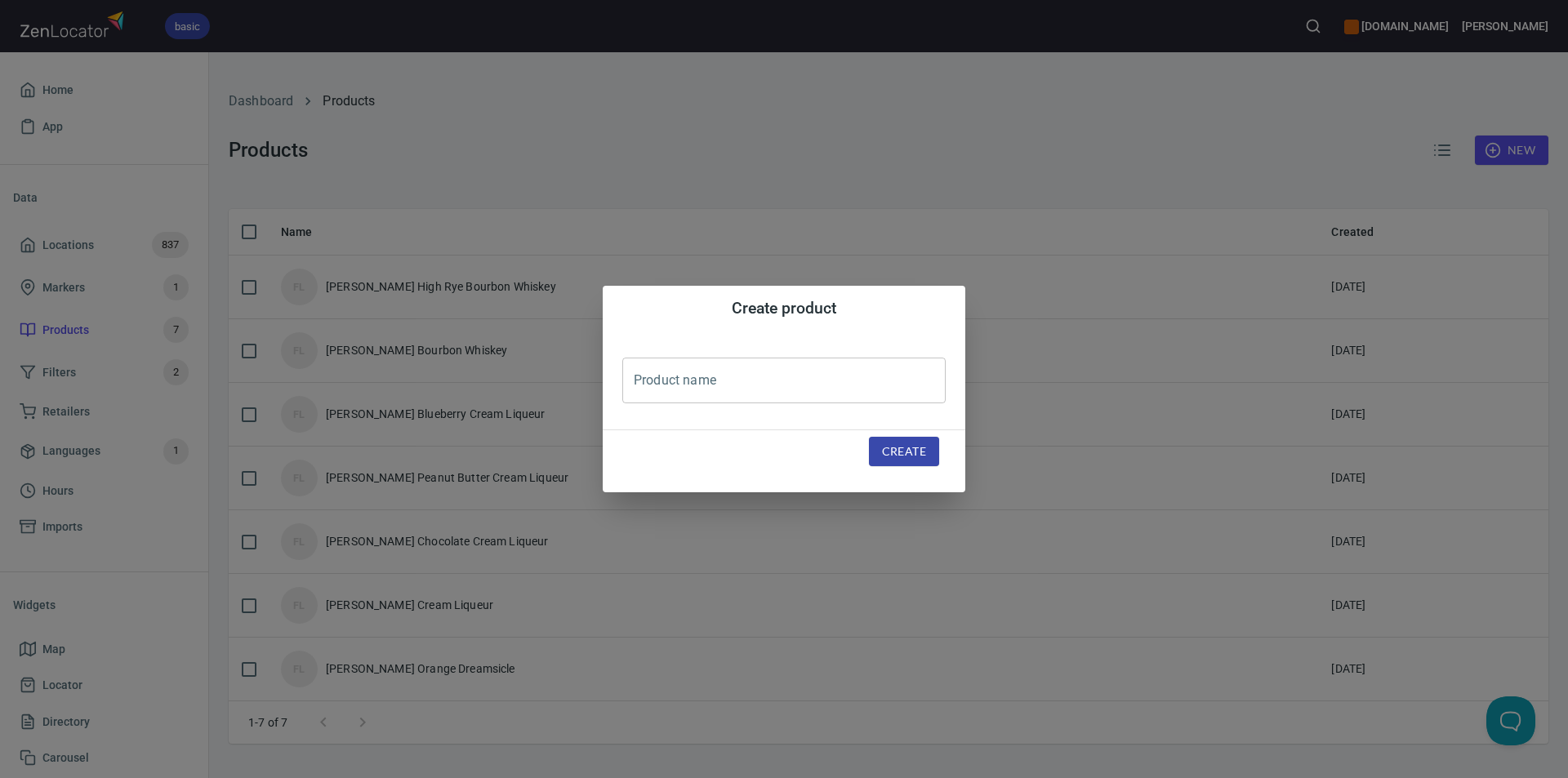
click at [712, 375] on input "text" at bounding box center [784, 380] width 323 height 46
type input "[PERSON_NAME] Ain't That A Peach Moonshine"
click at [895, 445] on span "Create" at bounding box center [904, 451] width 44 height 20
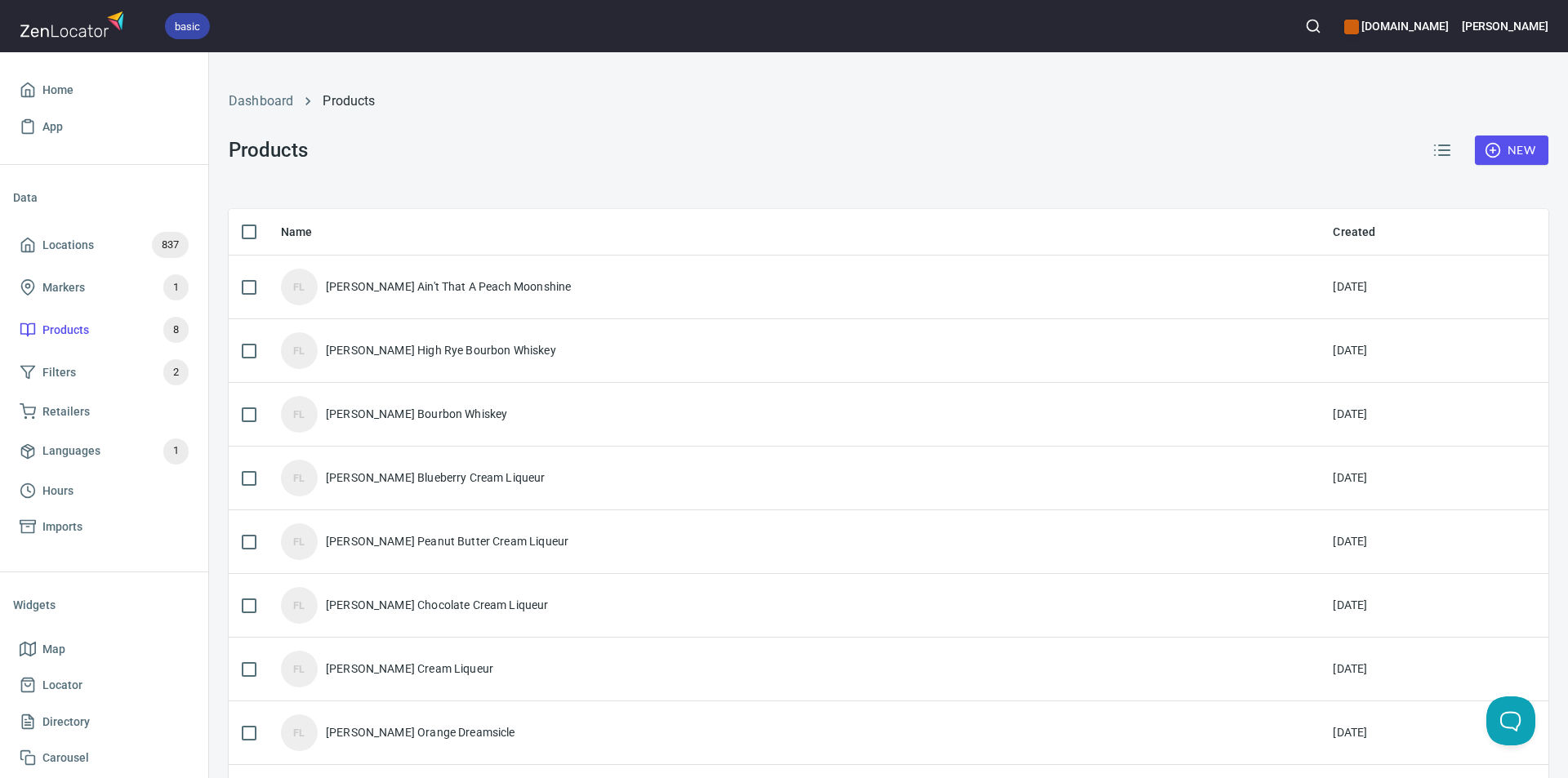
click at [1484, 147] on icon "button" at bounding box center [1492, 150] width 16 height 16
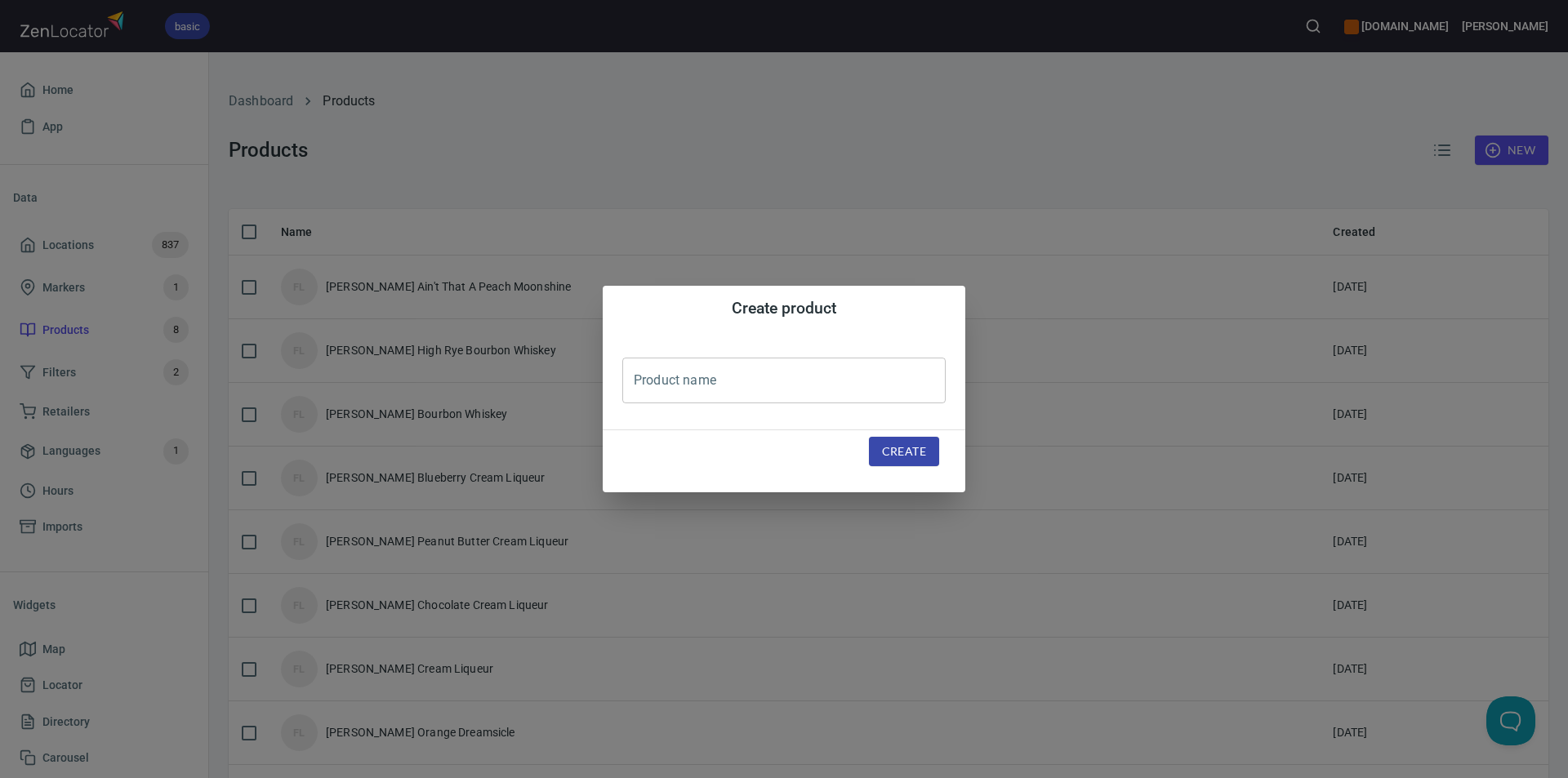
click at [837, 368] on input "text" at bounding box center [784, 380] width 323 height 46
type input "[PERSON_NAME] How About Them Apples Moonshine"
drag, startPoint x: 894, startPoint y: 448, endPoint x: 1285, endPoint y: 388, distance: 395.6
click at [894, 449] on span "Create" at bounding box center [904, 451] width 44 height 20
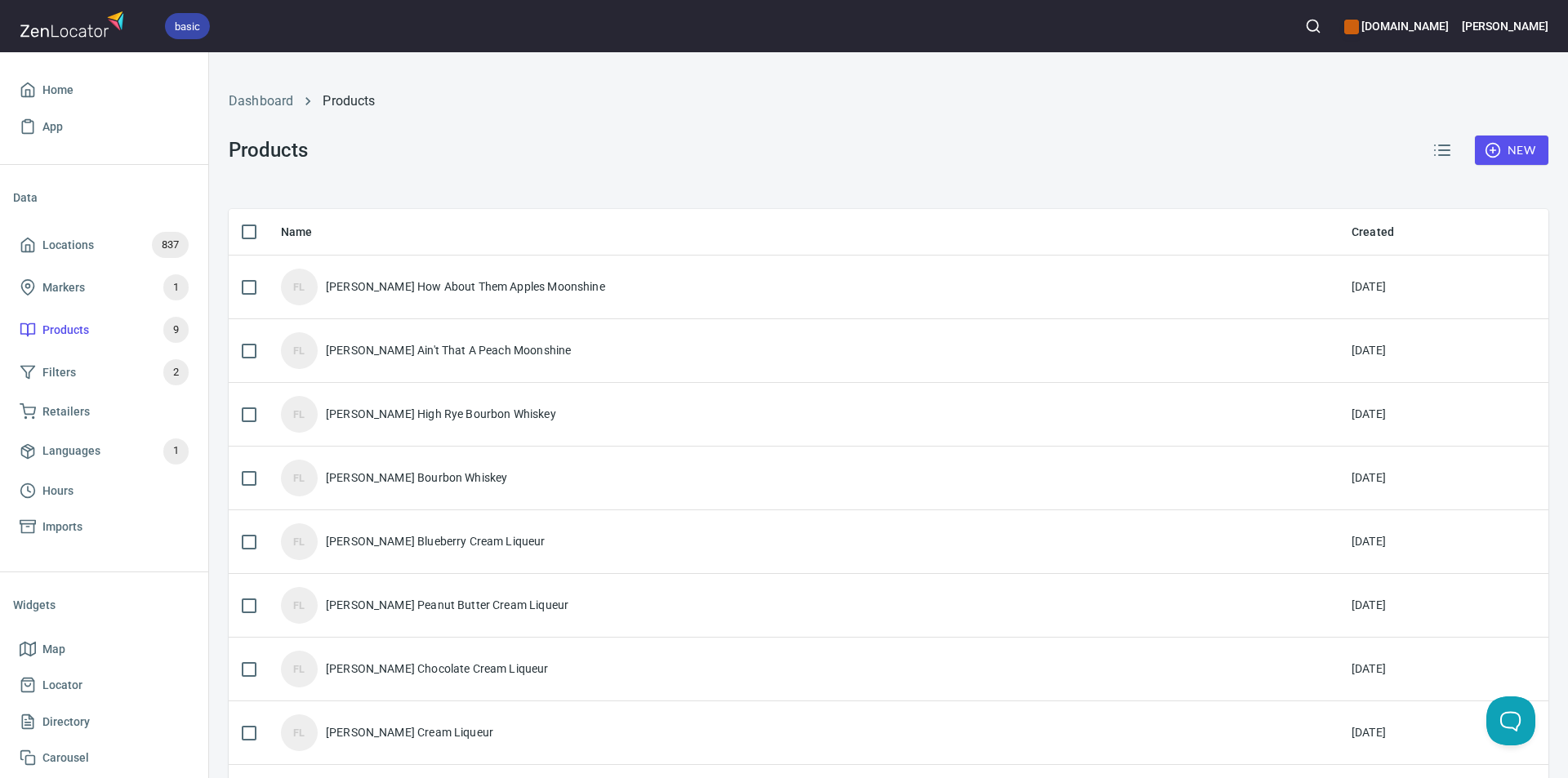
click at [1484, 145] on icon "button" at bounding box center [1492, 150] width 16 height 16
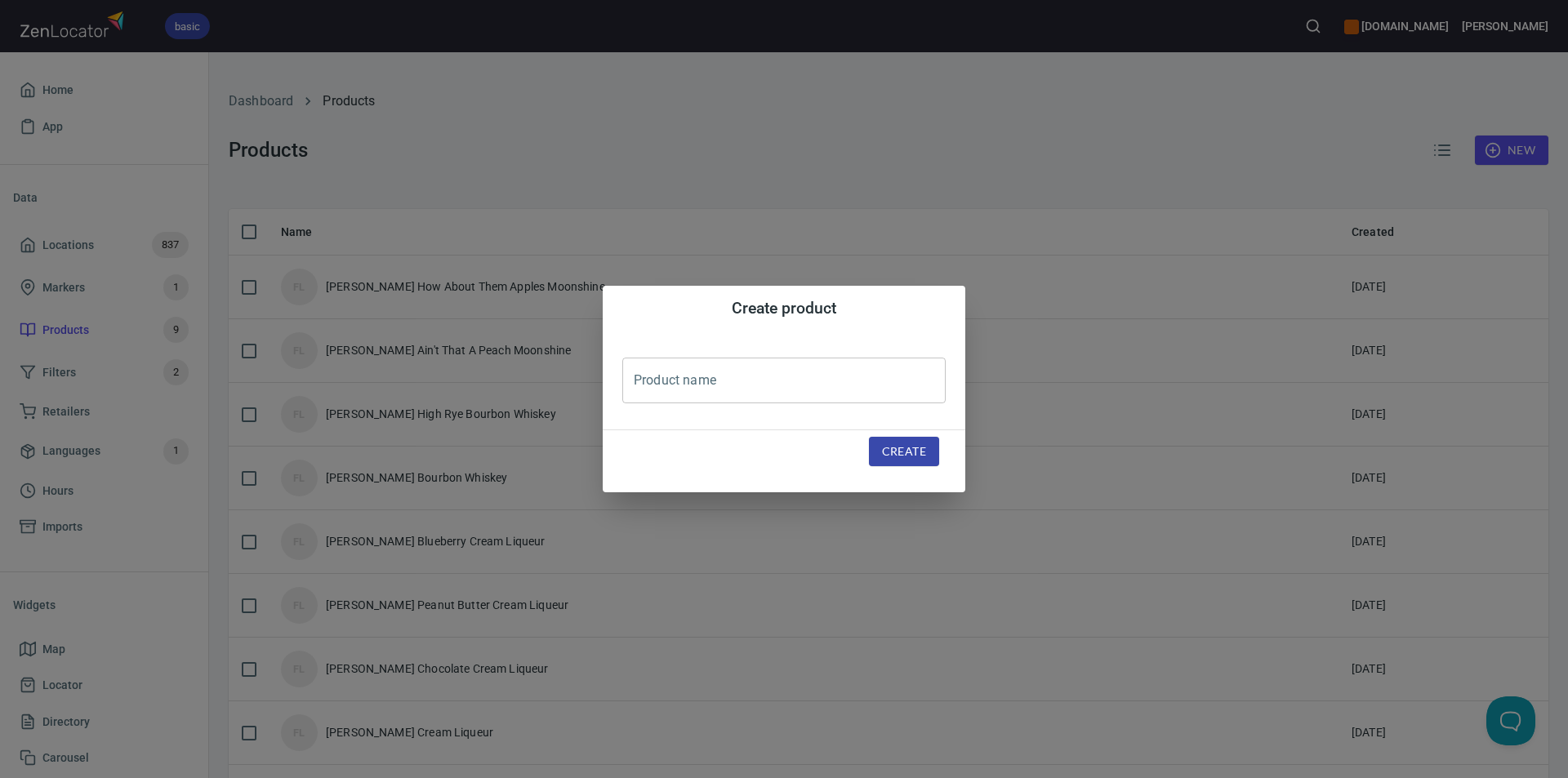
drag, startPoint x: 677, startPoint y: 379, endPoint x: 692, endPoint y: 369, distance: 18.0
click at [679, 379] on input "text" at bounding box center [784, 380] width 323 height 46
type input "[PERSON_NAME] I've Got A Crush On You Moonshine"
click at [925, 453] on span "Create" at bounding box center [904, 451] width 44 height 20
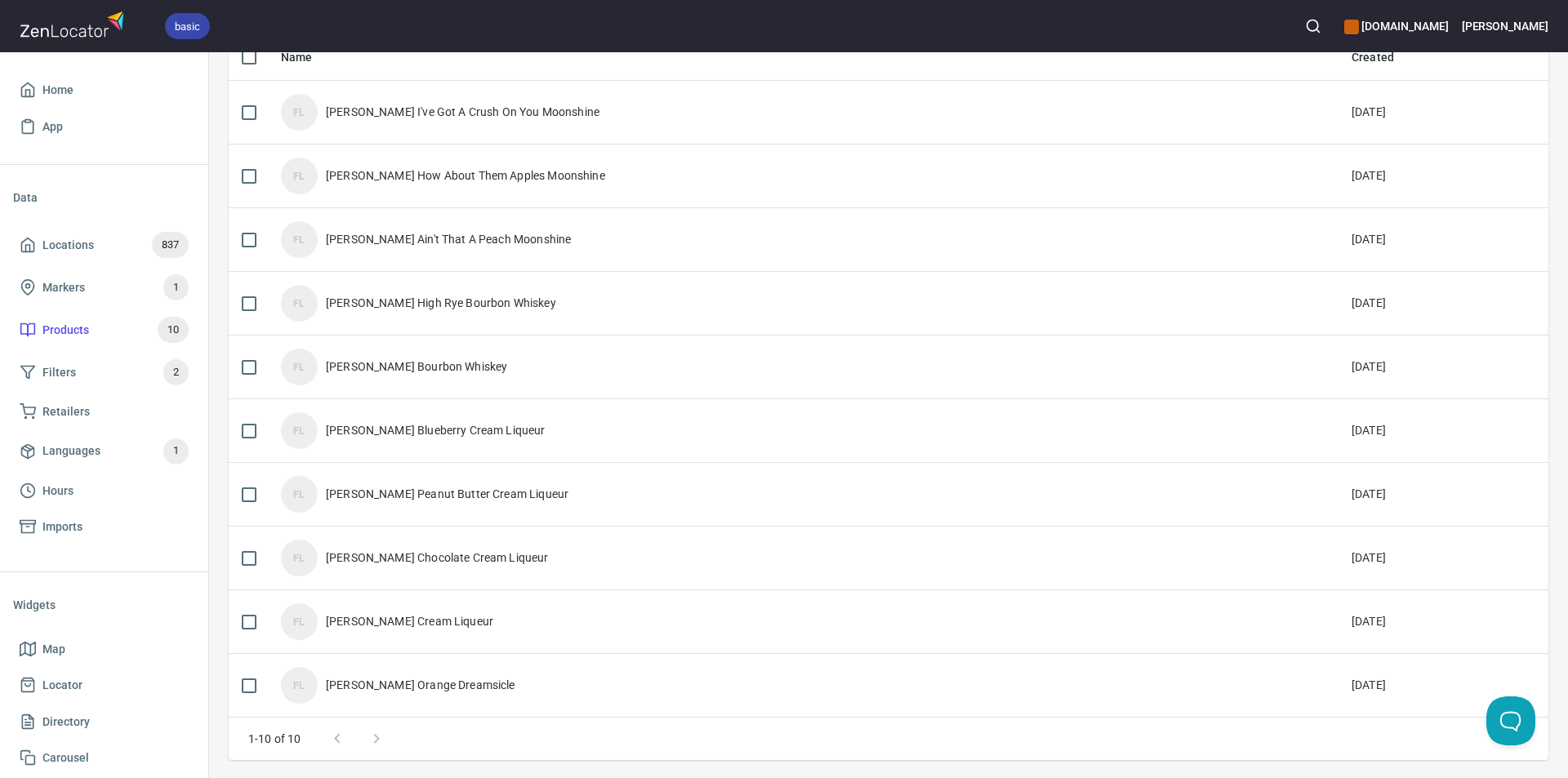
scroll to position [176, 0]
click at [508, 678] on div "FL [PERSON_NAME] Orange Dreamsicle" at bounding box center [804, 684] width 1045 height 37
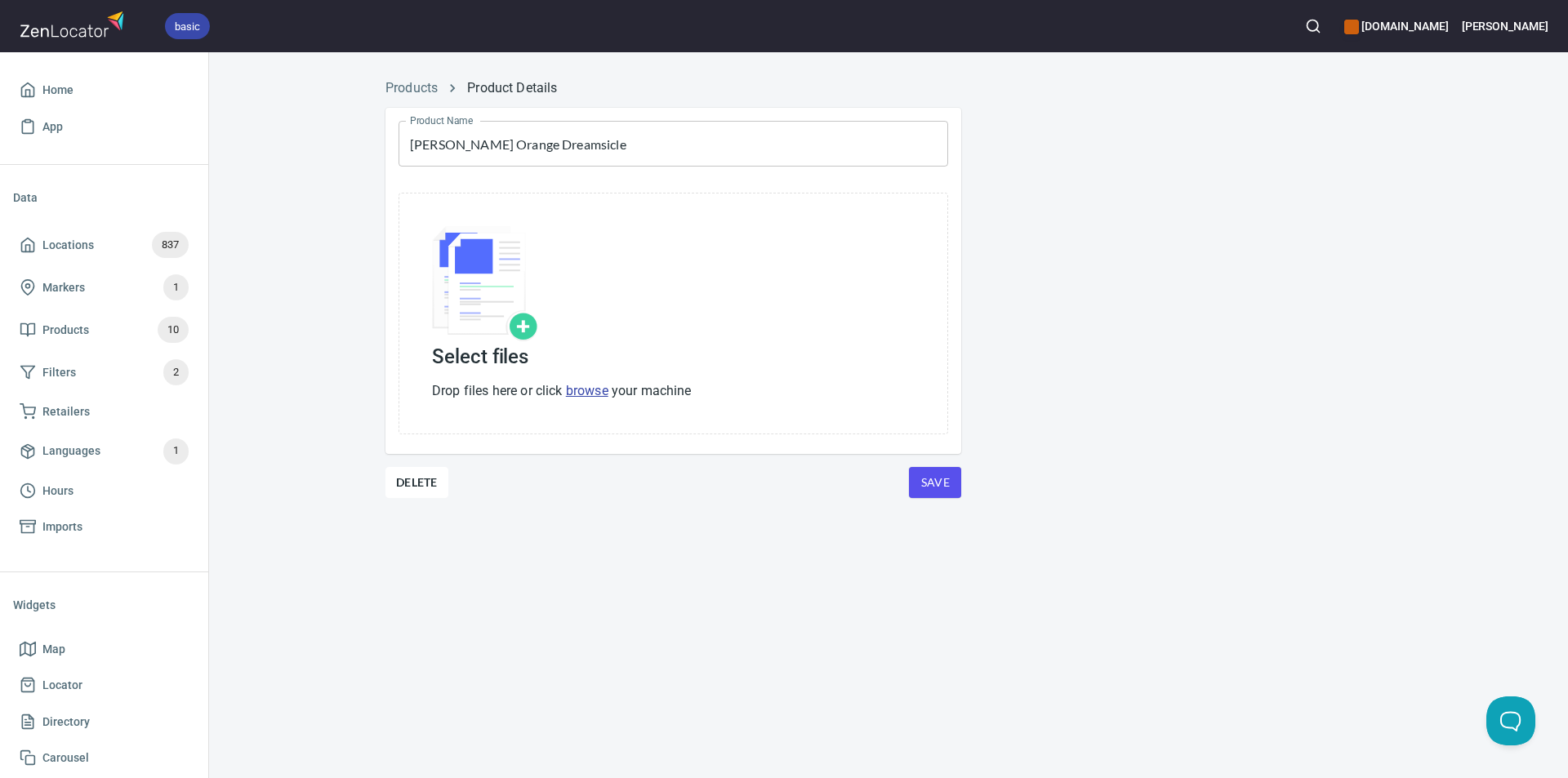
click at [641, 130] on input "[PERSON_NAME] Orange Dreamsicle" at bounding box center [673, 144] width 550 height 46
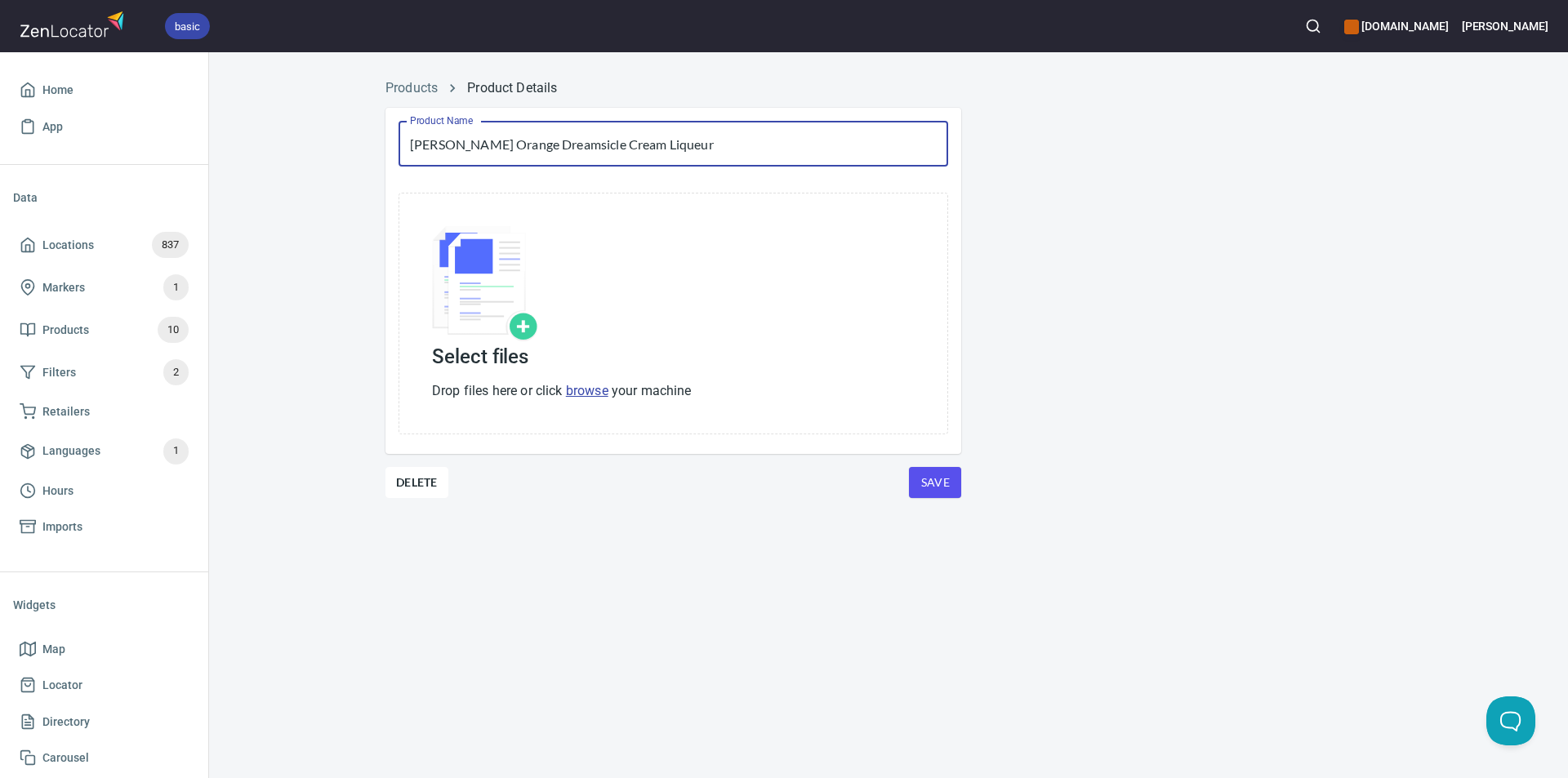
type input "[PERSON_NAME] Orange Dreamsicle Cream Liqueur"
click at [937, 487] on span "Save" at bounding box center [934, 482] width 26 height 20
click at [418, 89] on link "Products" at bounding box center [411, 88] width 52 height 15
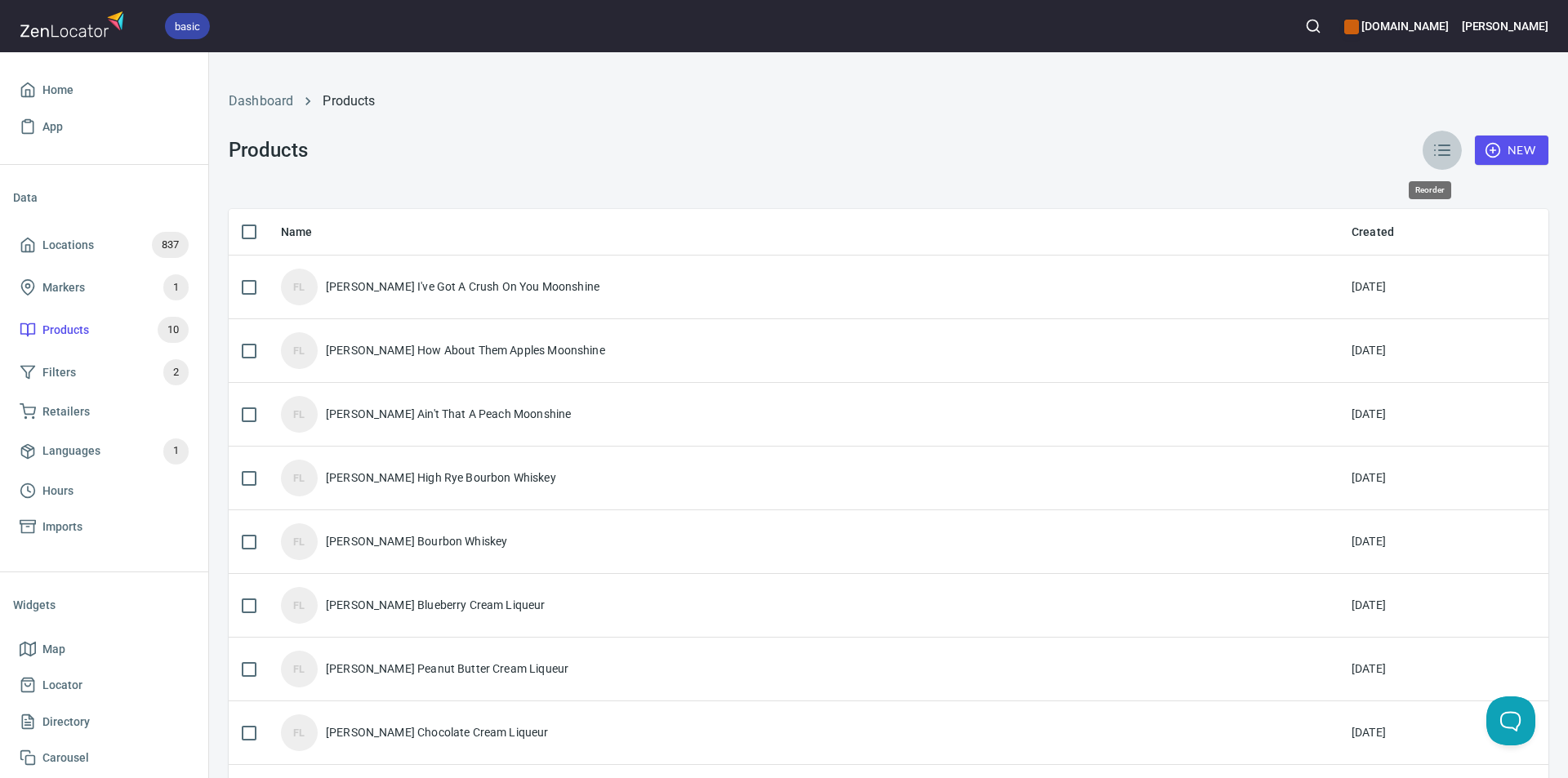
click at [1438, 145] on line "button" at bounding box center [1443, 145] width 10 height 0
click at [942, 119] on div "Dashboard Products" at bounding box center [888, 101] width 1339 height 39
drag, startPoint x: 803, startPoint y: 128, endPoint x: 91, endPoint y: 113, distance: 712.2
click at [799, 128] on div "Dashboard Products Products New" at bounding box center [888, 131] width 1339 height 137
click at [1433, 147] on icon "button" at bounding box center [1442, 150] width 20 height 20
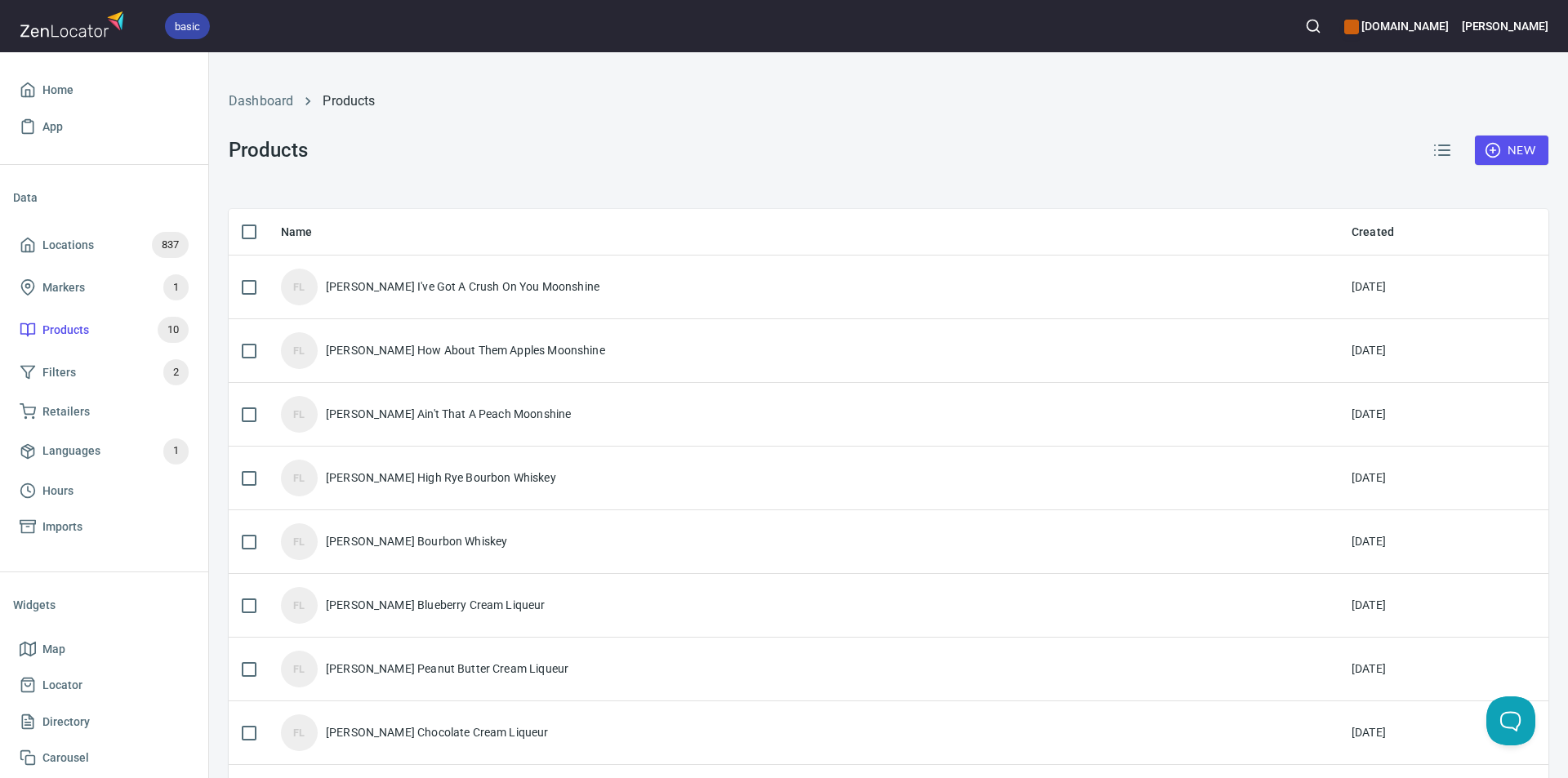
click at [1484, 148] on icon "button" at bounding box center [1492, 150] width 16 height 16
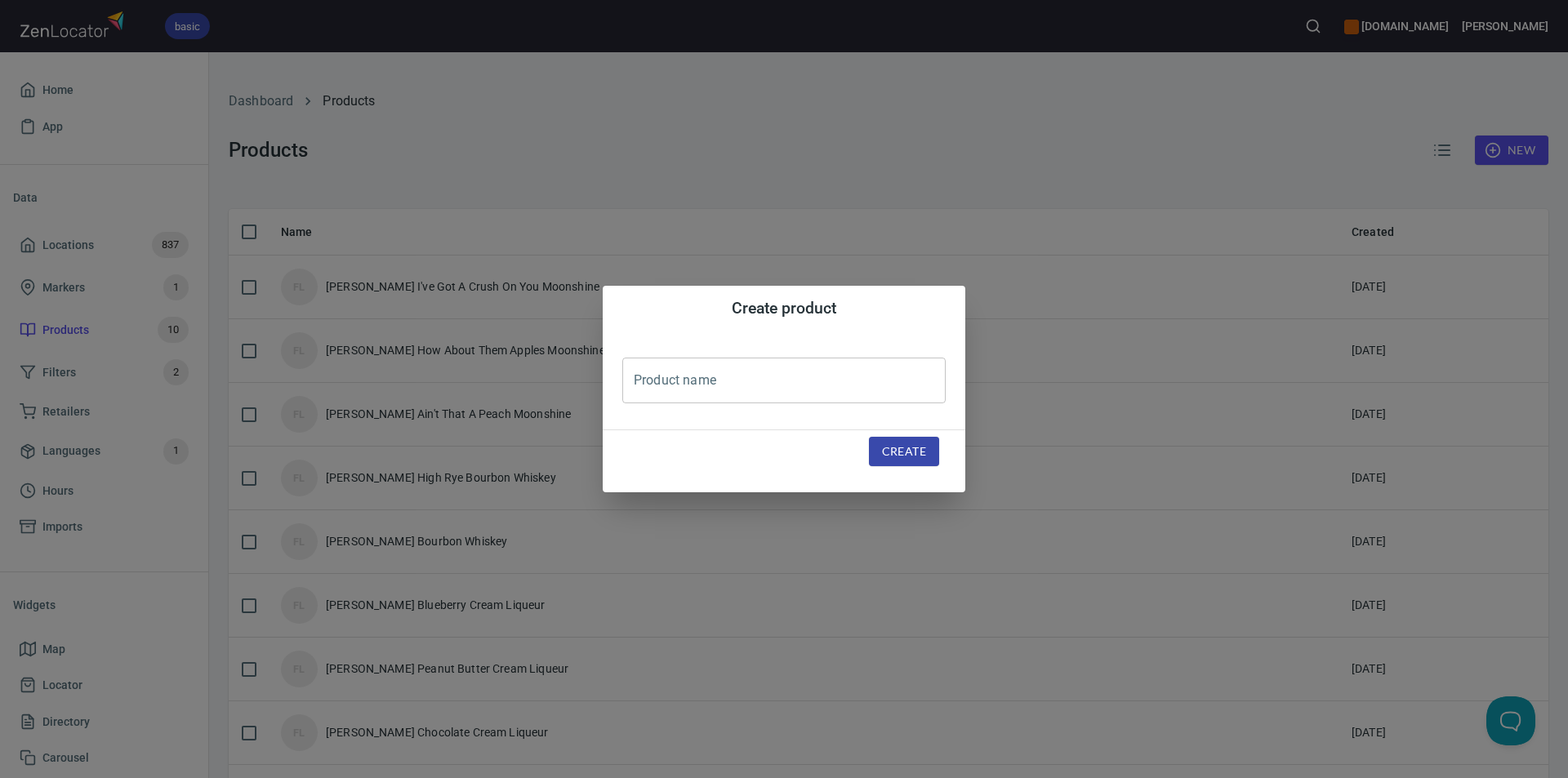
drag, startPoint x: 686, startPoint y: 383, endPoint x: 705, endPoint y: 367, distance: 24.8
click at [692, 380] on input "text" at bounding box center [784, 380] width 323 height 46
type input "Fordham [PERSON_NAME] [PERSON_NAME] Whiskey"
click at [920, 454] on span "Create" at bounding box center [904, 451] width 44 height 20
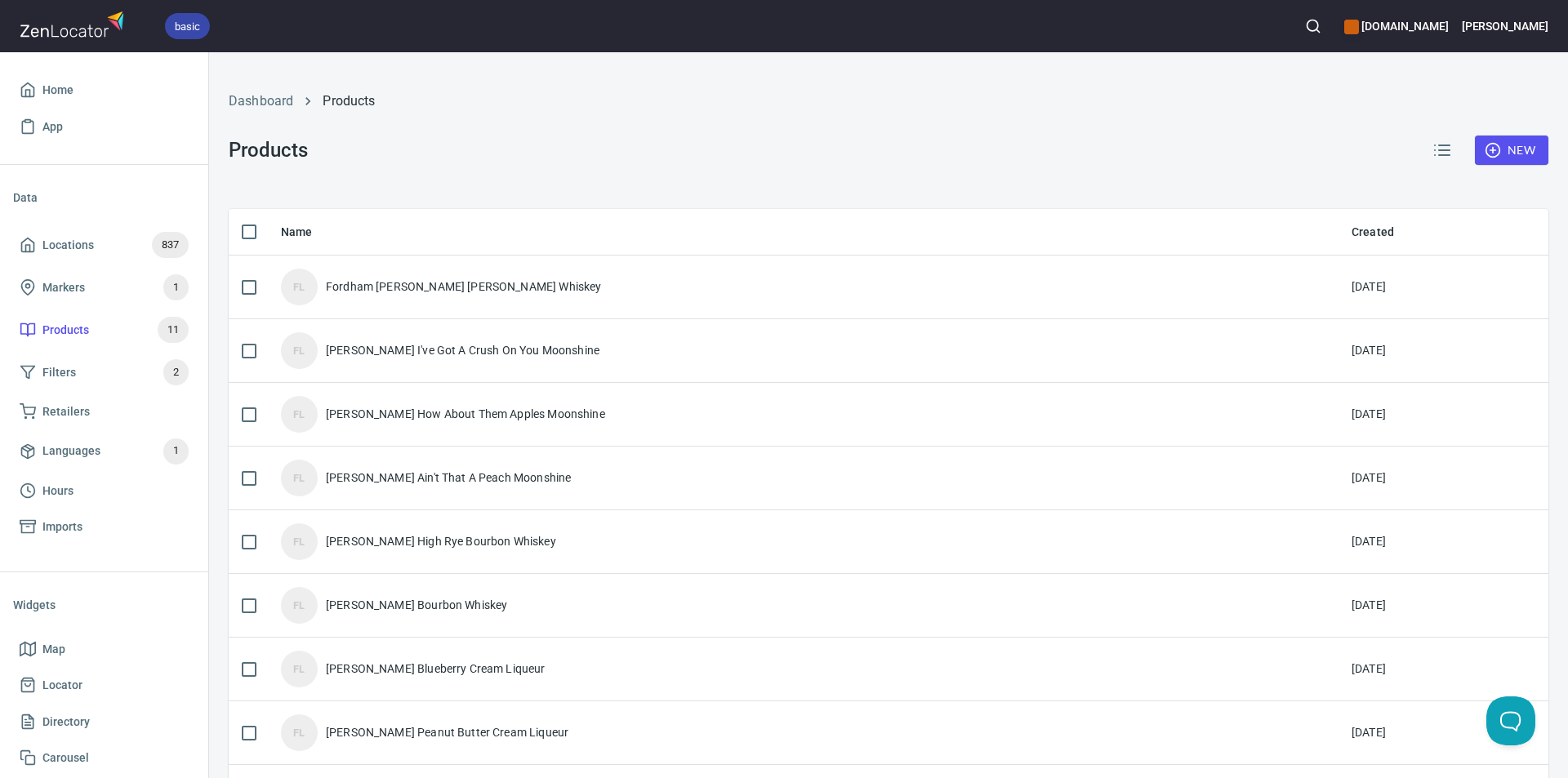
click at [1485, 147] on circle "button" at bounding box center [1492, 151] width 14 height 14
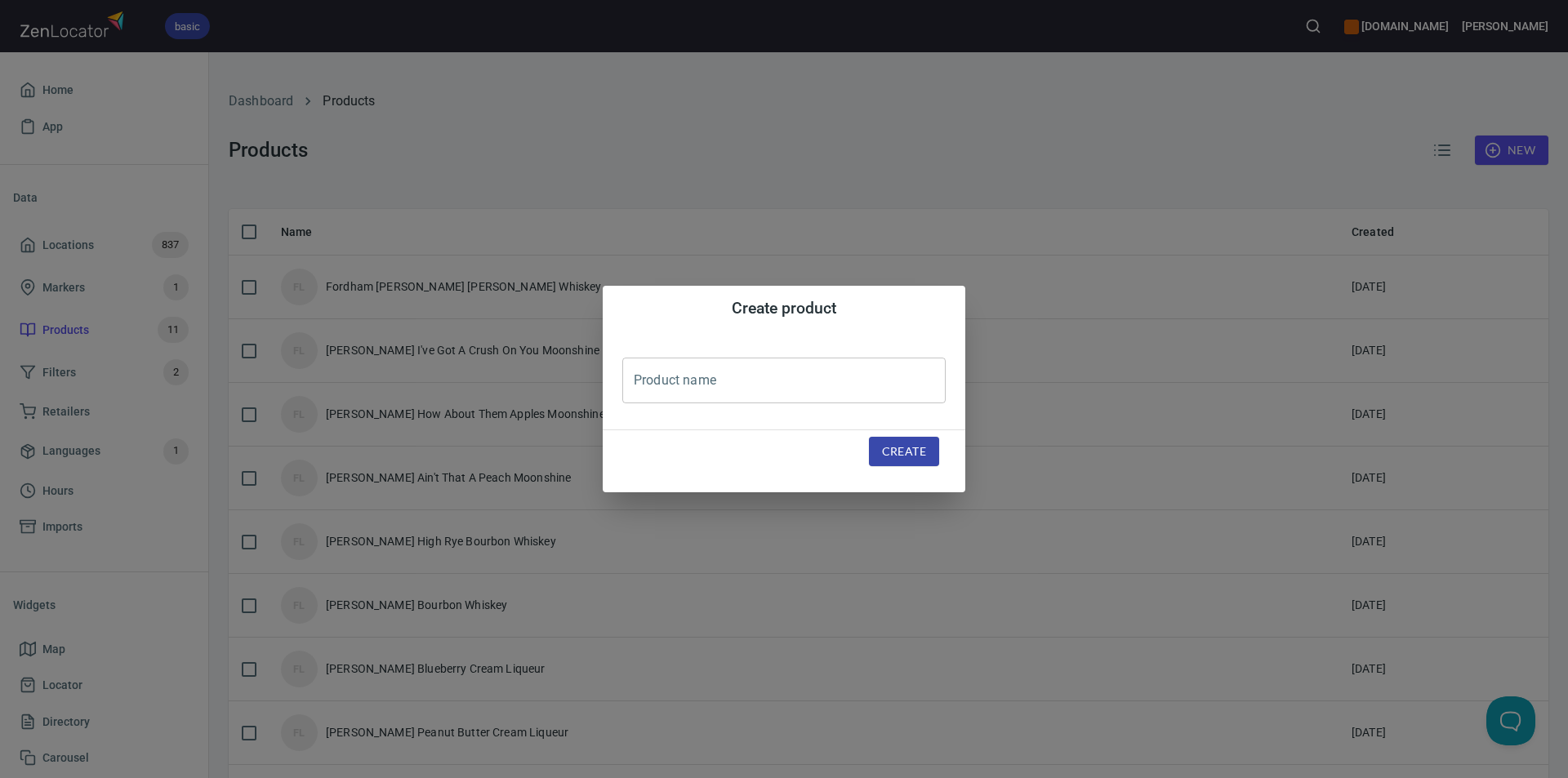
click at [769, 369] on input "text" at bounding box center [784, 380] width 323 height 46
type input "[PERSON_NAME] Barrel Select Bourbon Whiskey"
click at [900, 447] on span "Create" at bounding box center [904, 451] width 44 height 20
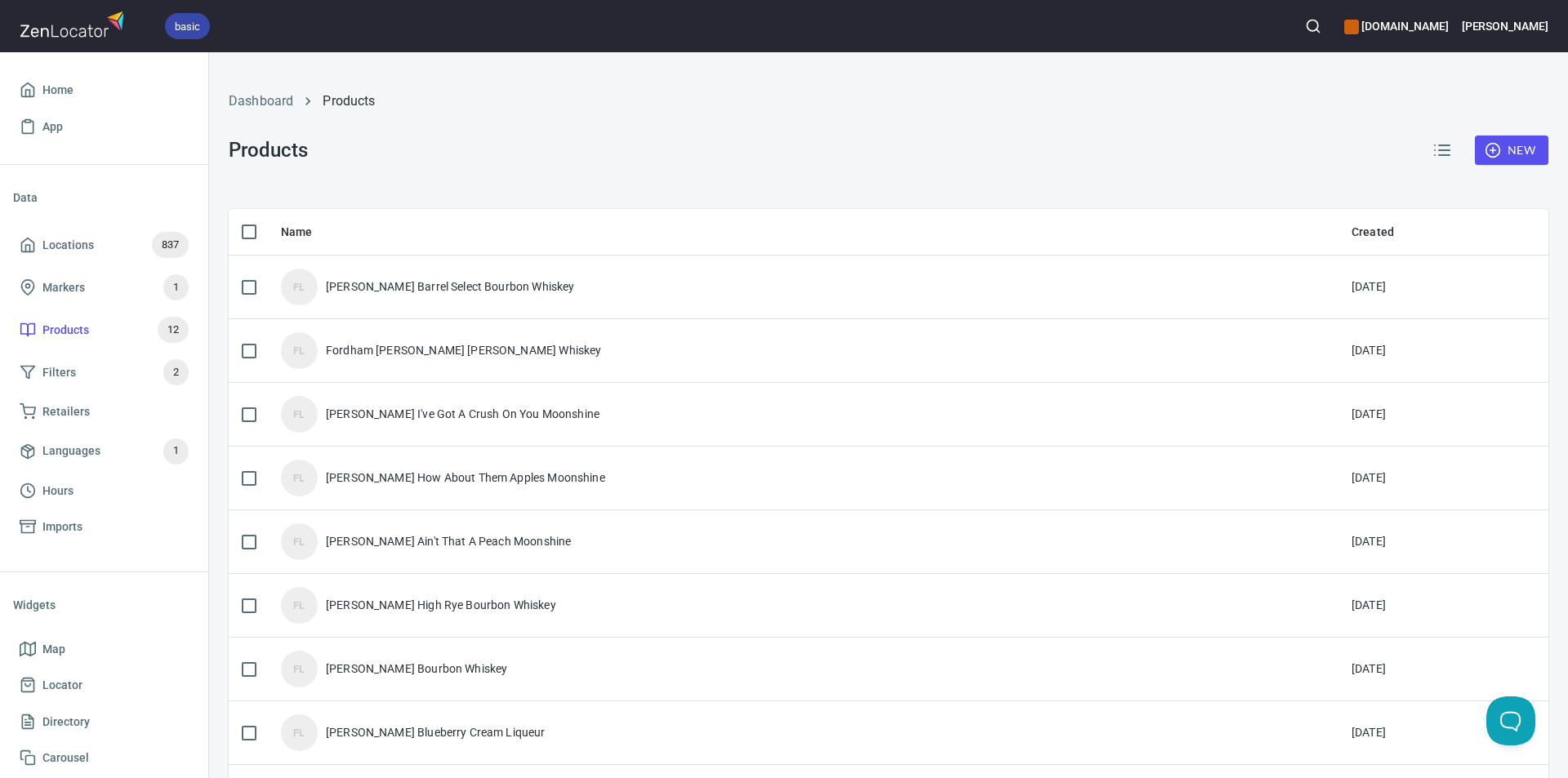
click at [1485, 145] on circle "button" at bounding box center [1492, 151] width 14 height 14
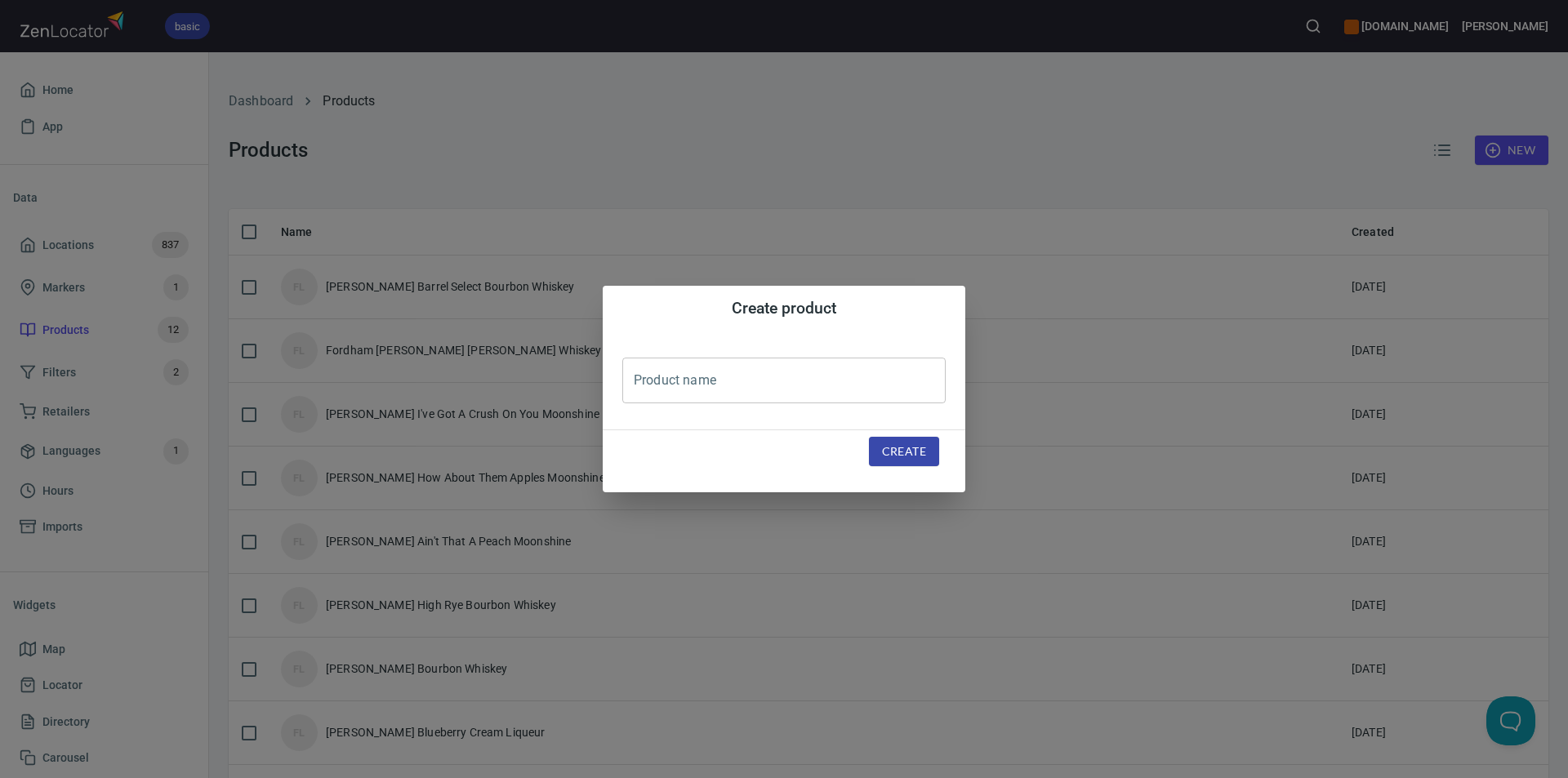
drag, startPoint x: 816, startPoint y: 388, endPoint x: 820, endPoint y: 376, distance: 12.6
click at [818, 383] on input "text" at bounding box center [784, 380] width 323 height 46
type input "[PERSON_NAME] Barrel Strength High Rye Bourbon Whiskey"
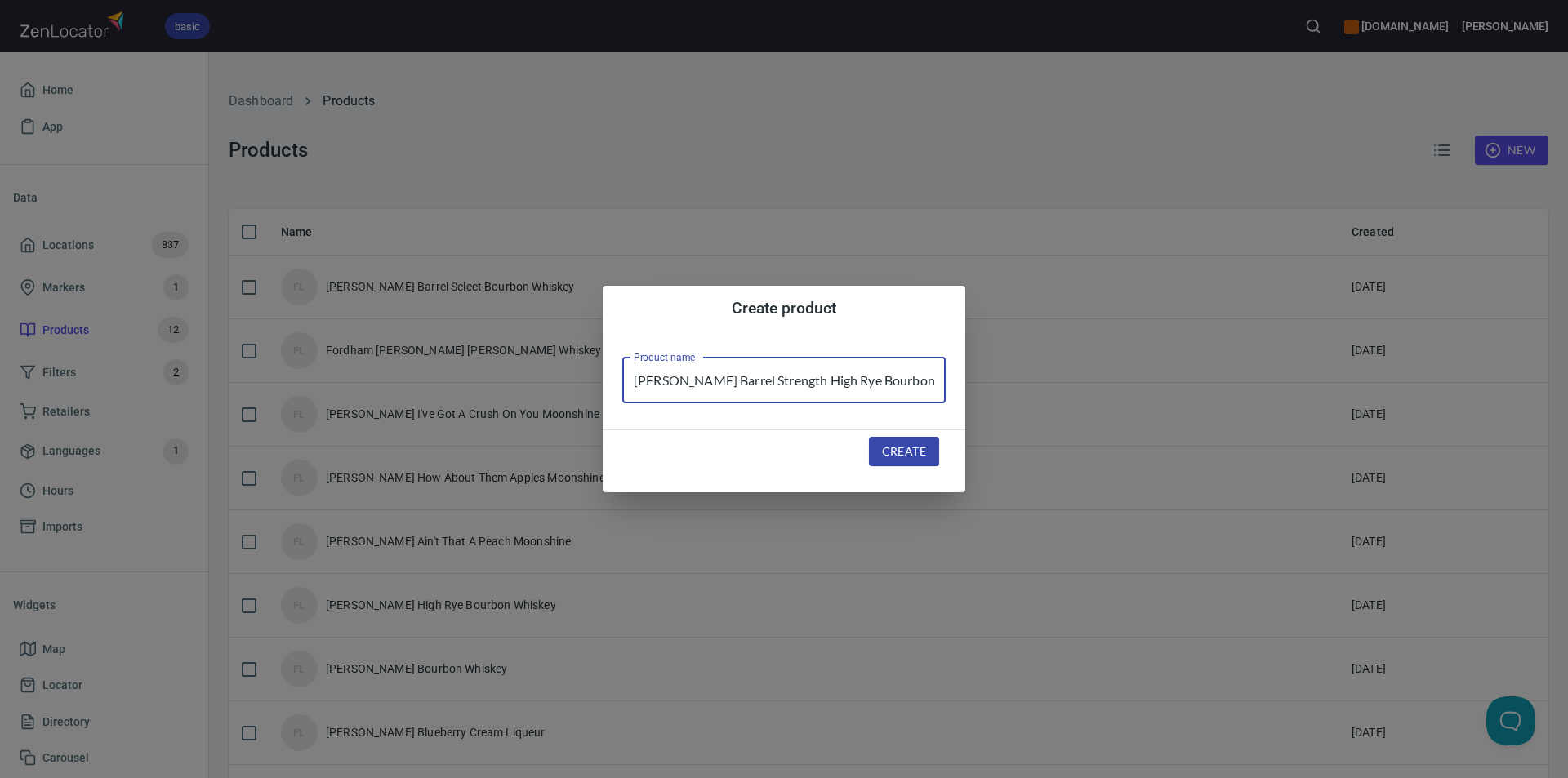
click at [910, 453] on span "Create" at bounding box center [904, 451] width 44 height 20
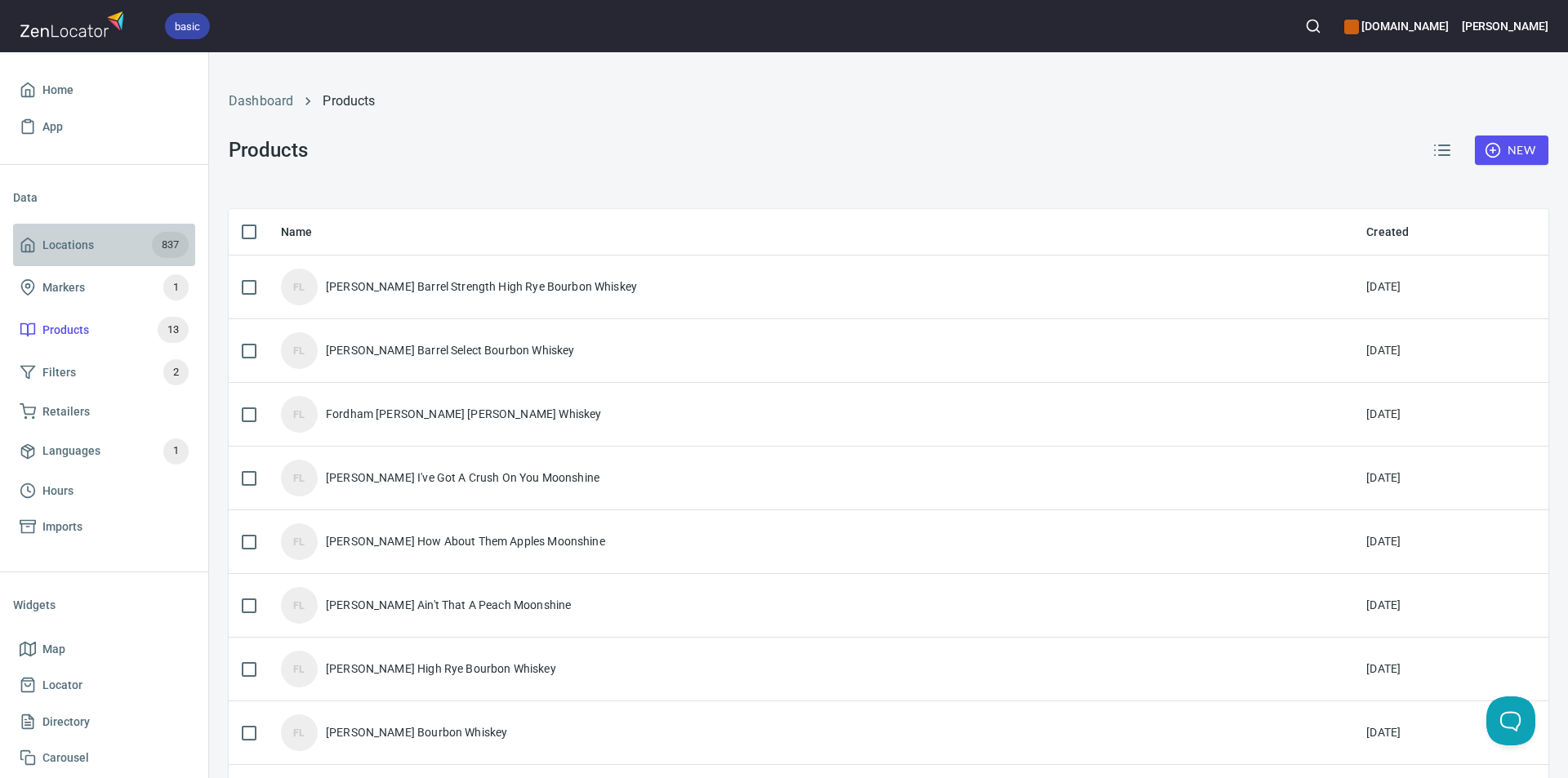
click at [83, 236] on span "Locations" at bounding box center [69, 245] width 51 height 20
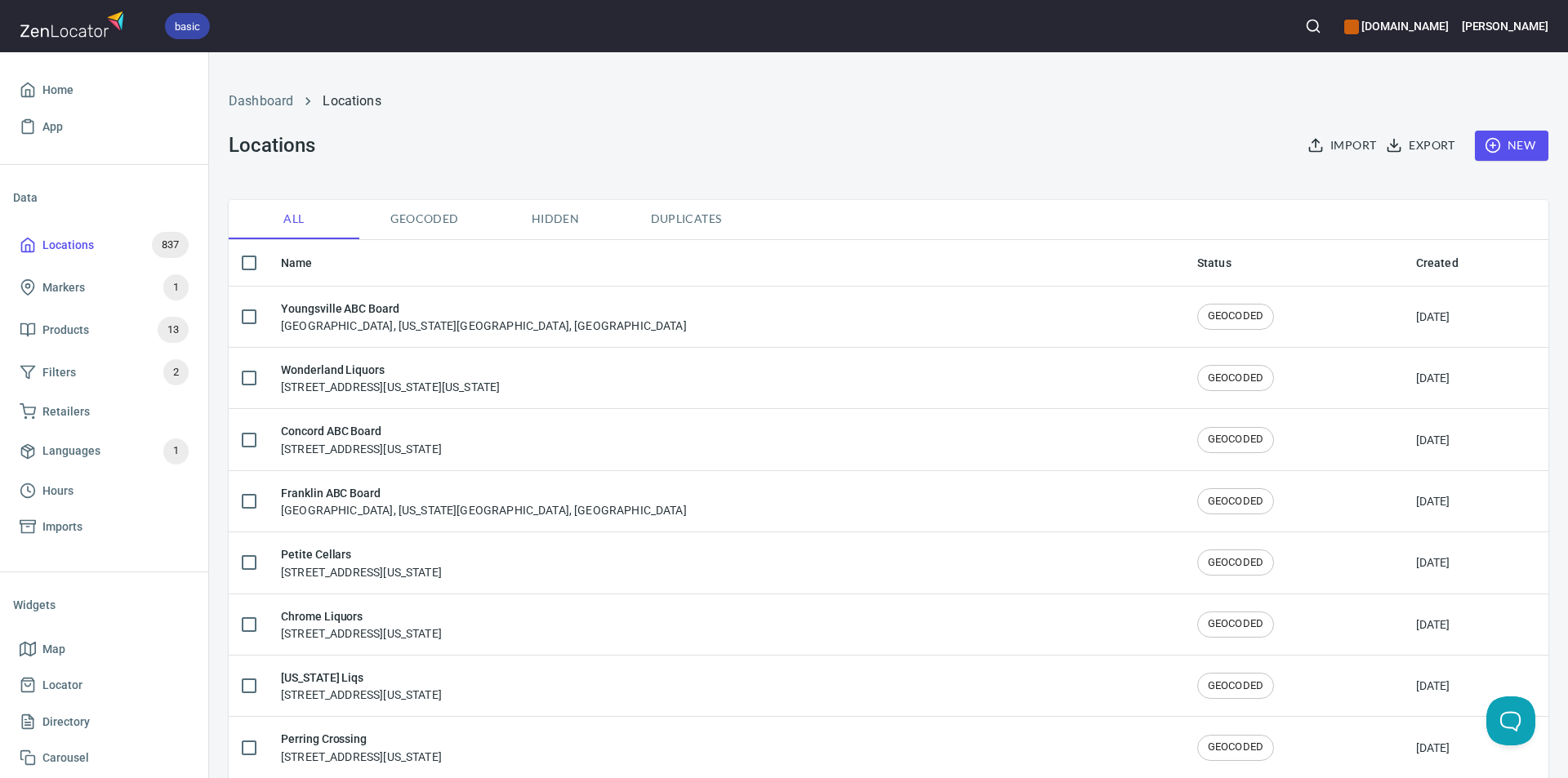
checkbox input "false"
click at [412, 563] on h6 "Petite Cellars" at bounding box center [361, 554] width 161 height 18
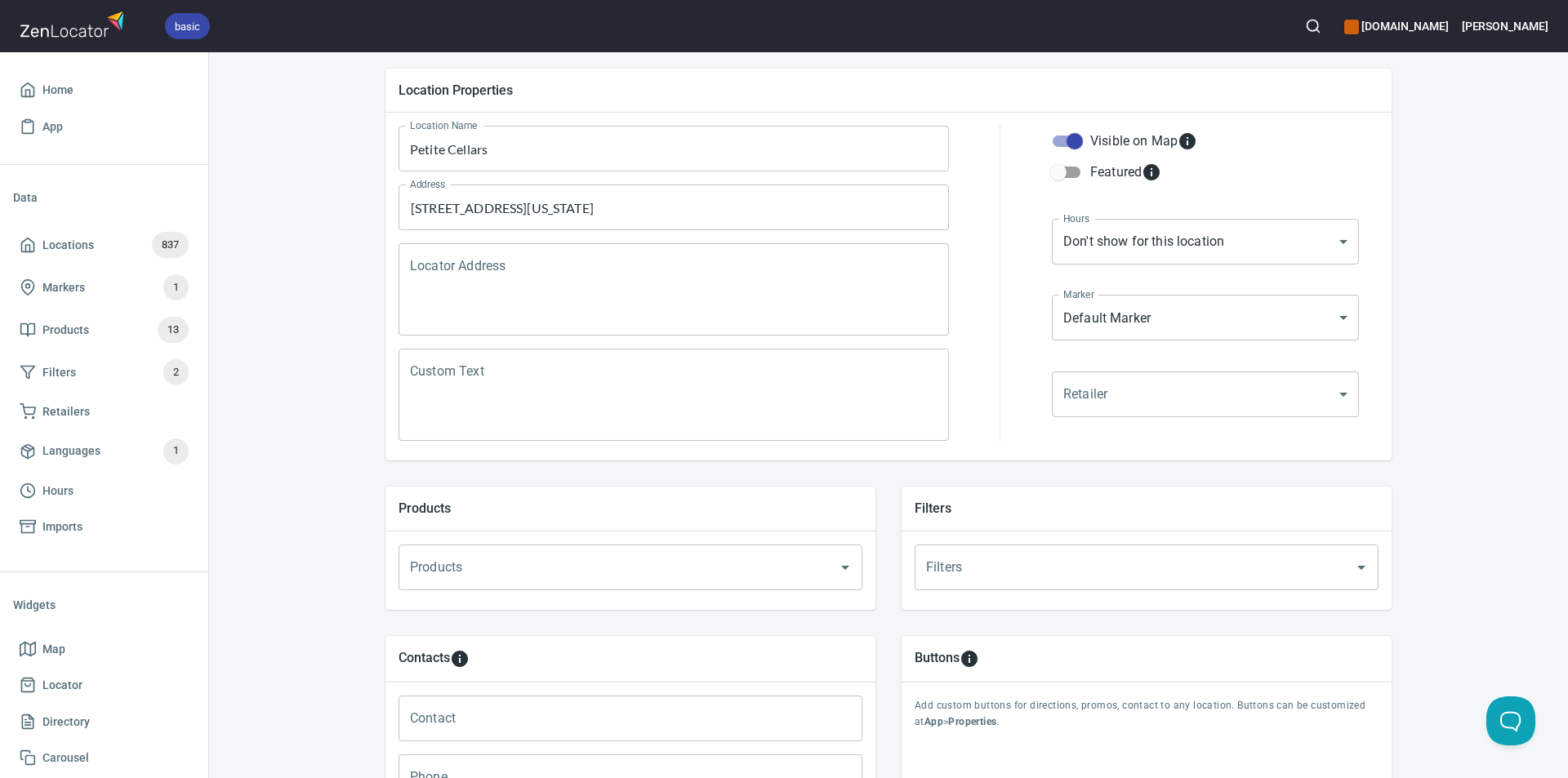
scroll to position [163, 0]
click at [845, 561] on icon "Open" at bounding box center [845, 562] width 20 height 20
click at [265, 399] on div "Locations Location Details Location Details Properties Geocode Analytics Locati…" at bounding box center [888, 493] width 1359 height 1175
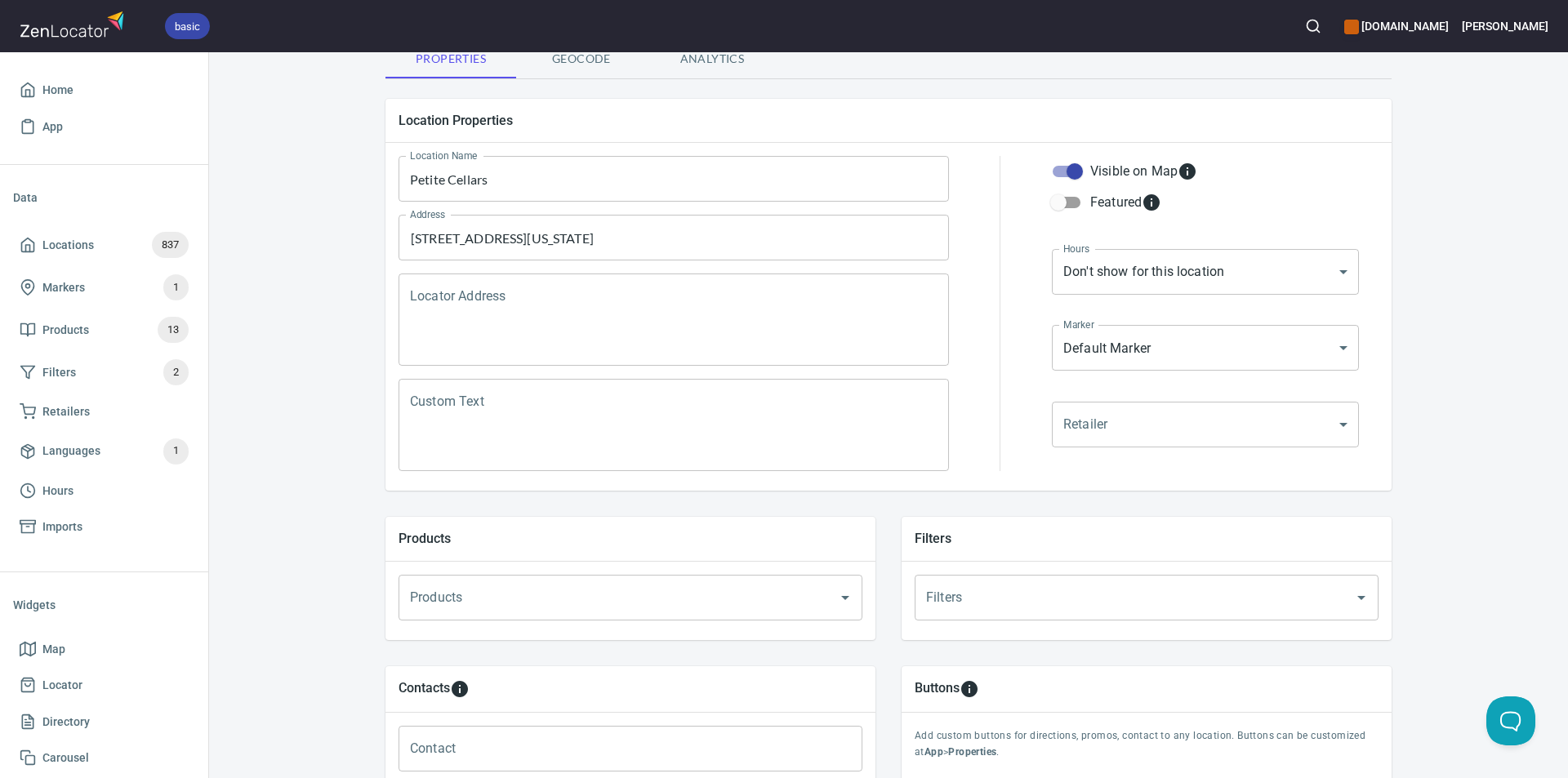
scroll to position [219, 0]
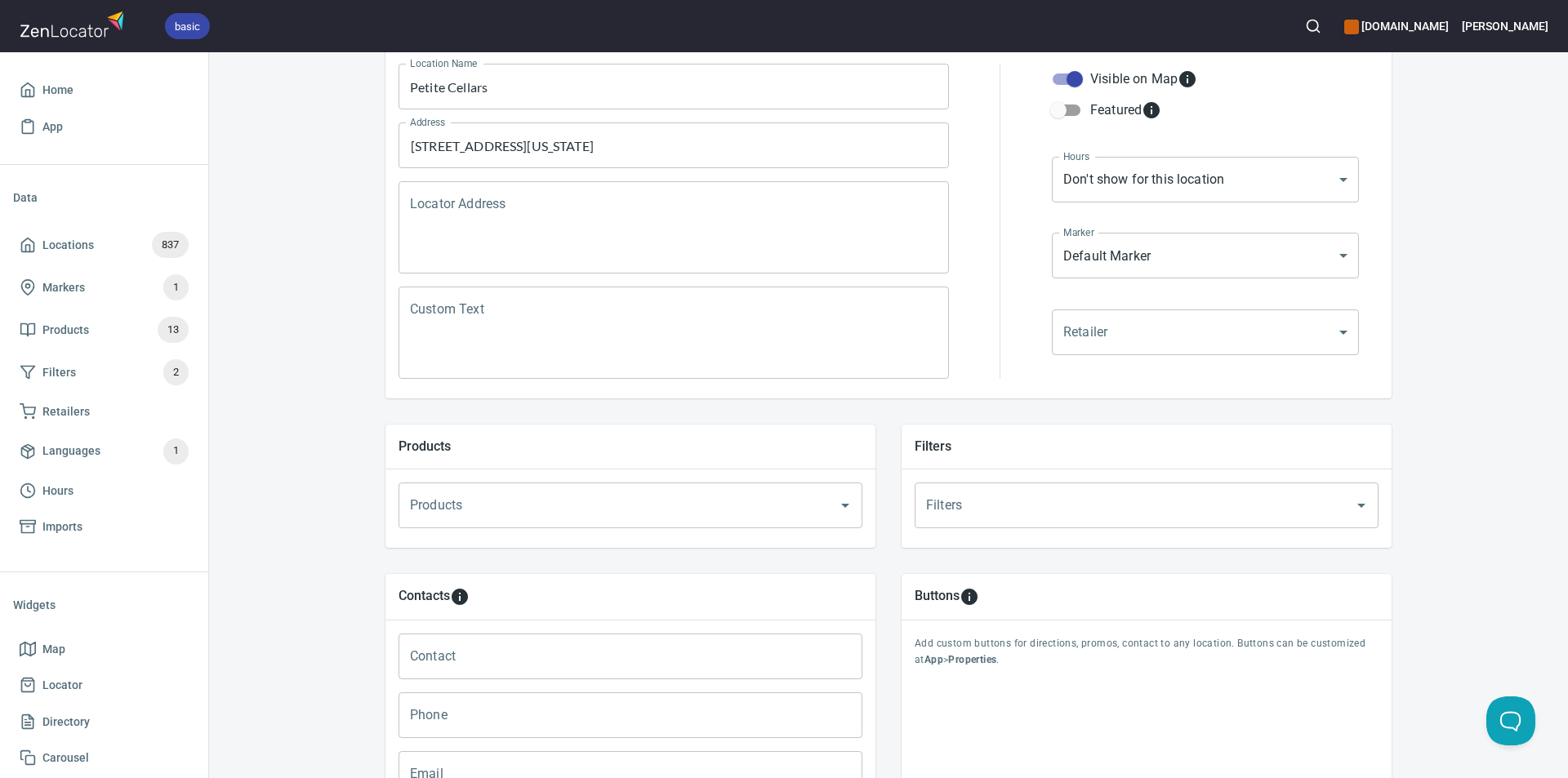
click at [841, 506] on icon "Open" at bounding box center [845, 506] width 9 height 4
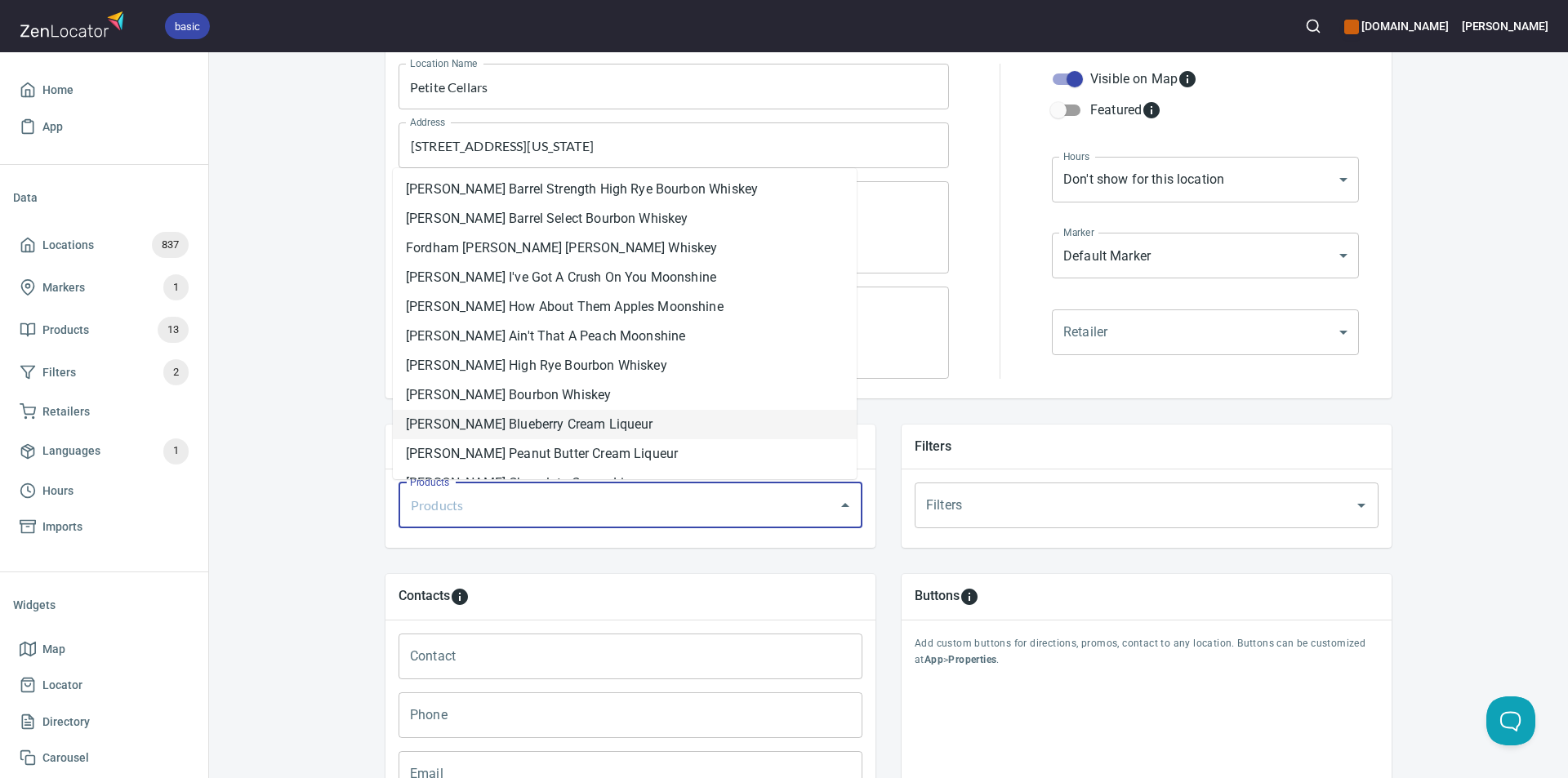
click at [768, 420] on li "[PERSON_NAME] Blueberry Cream Liqueur" at bounding box center [624, 424] width 464 height 30
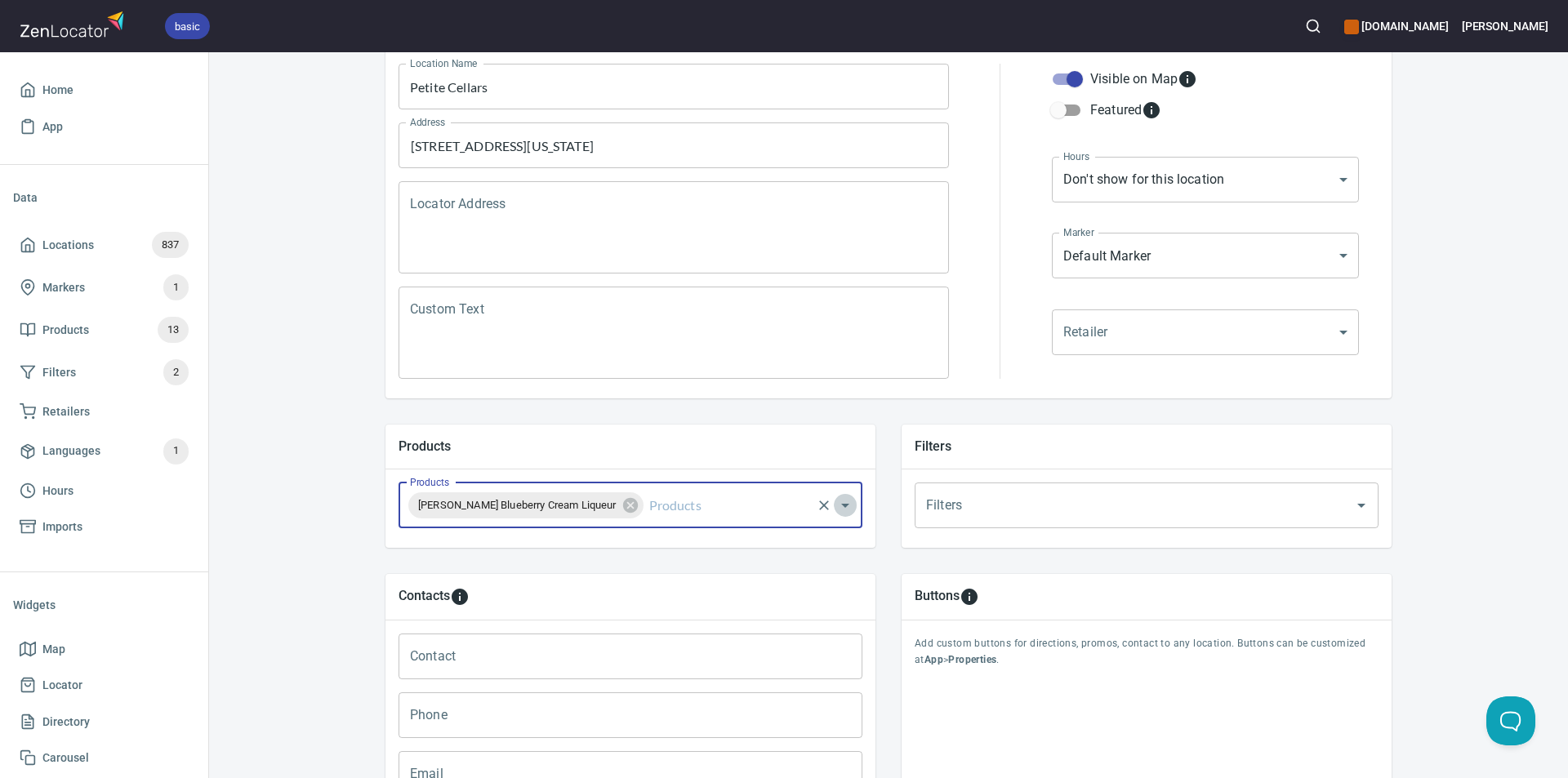
click at [844, 502] on icon "Open" at bounding box center [845, 505] width 20 height 20
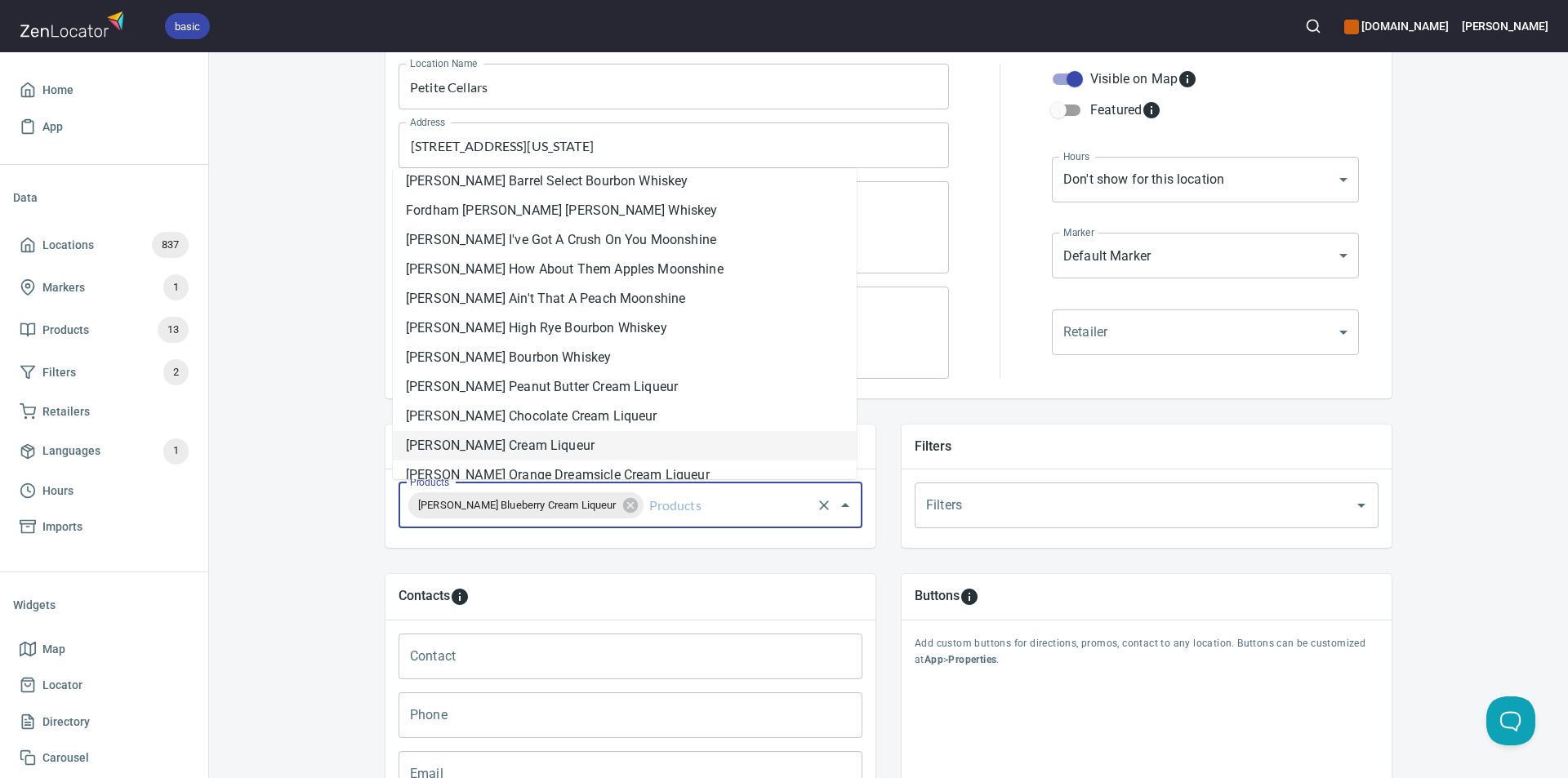
scroll to position [54, 0]
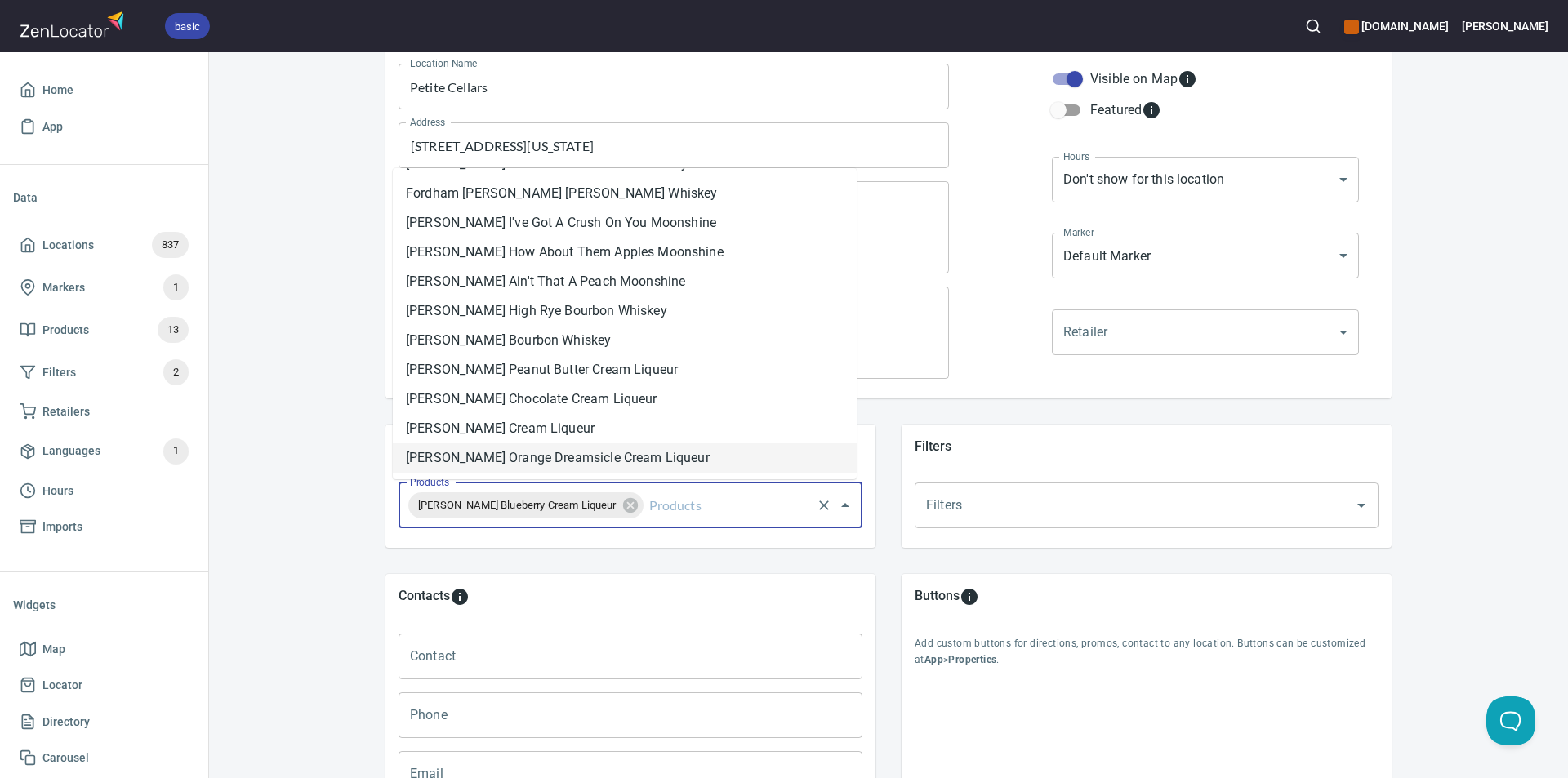
click at [688, 448] on li "[PERSON_NAME] Orange Dreamsicle Cream Liqueur" at bounding box center [624, 458] width 464 height 30
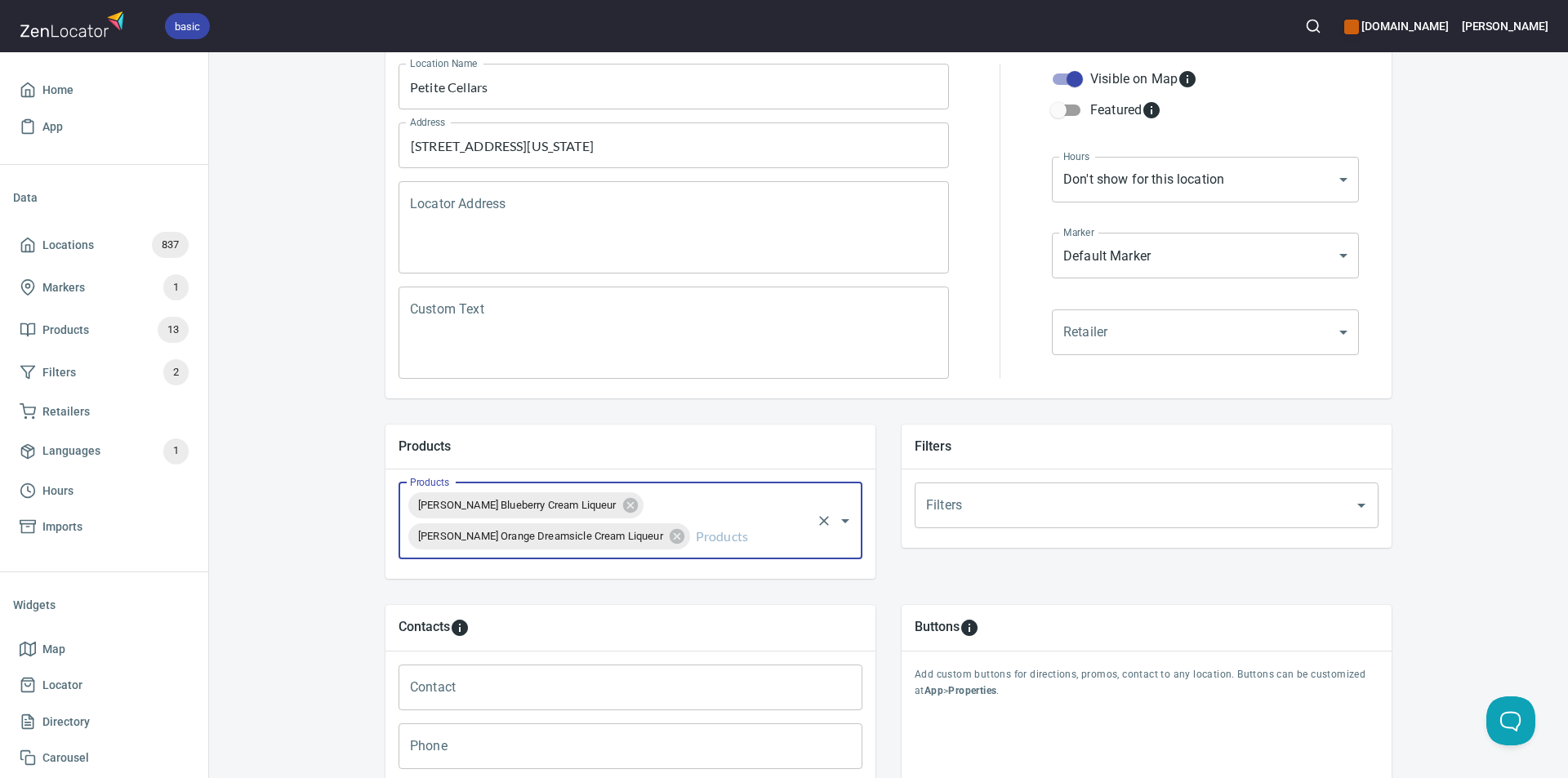
click at [841, 523] on icon "Open" at bounding box center [845, 521] width 20 height 20
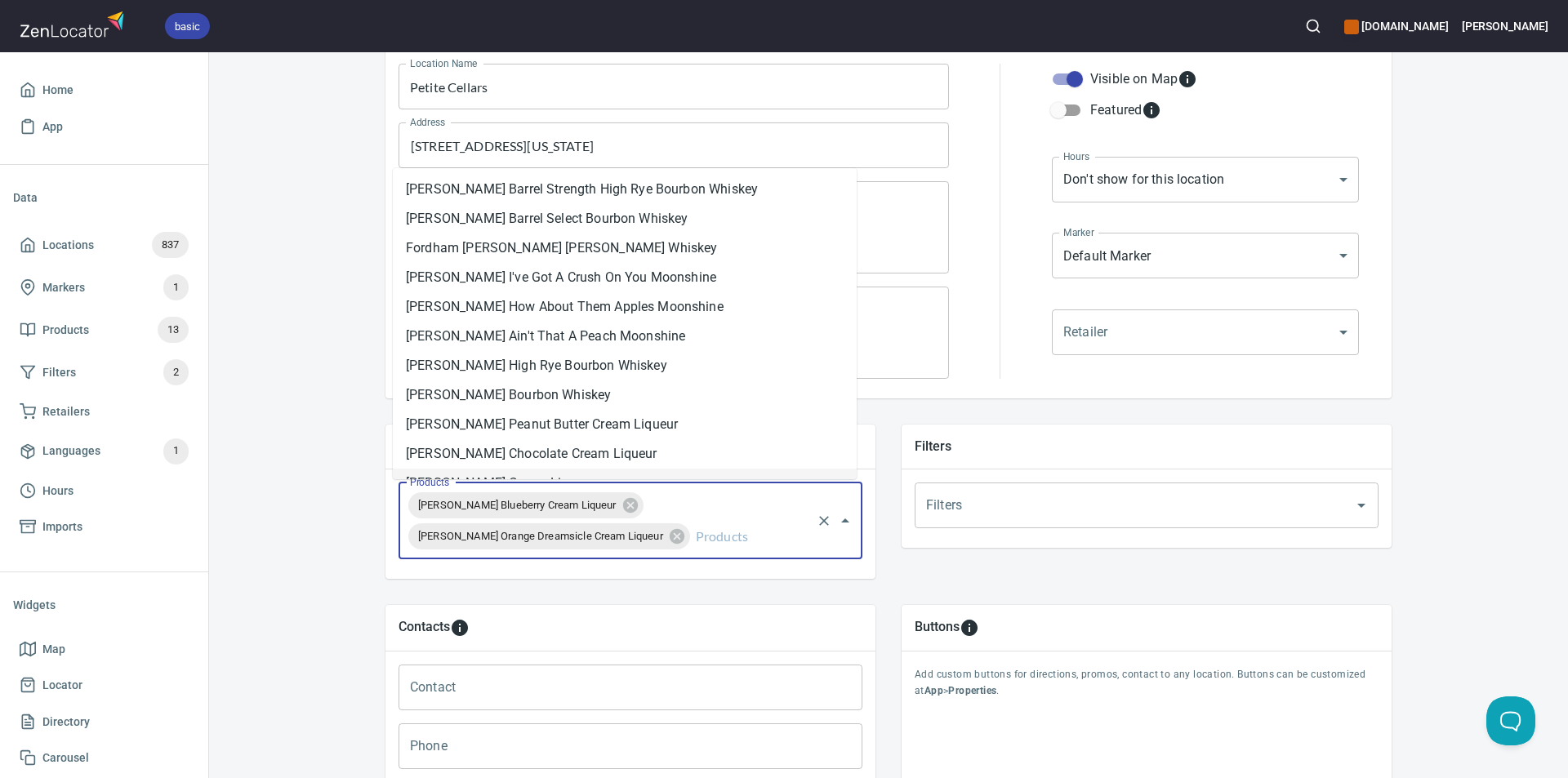
scroll to position [22, 0]
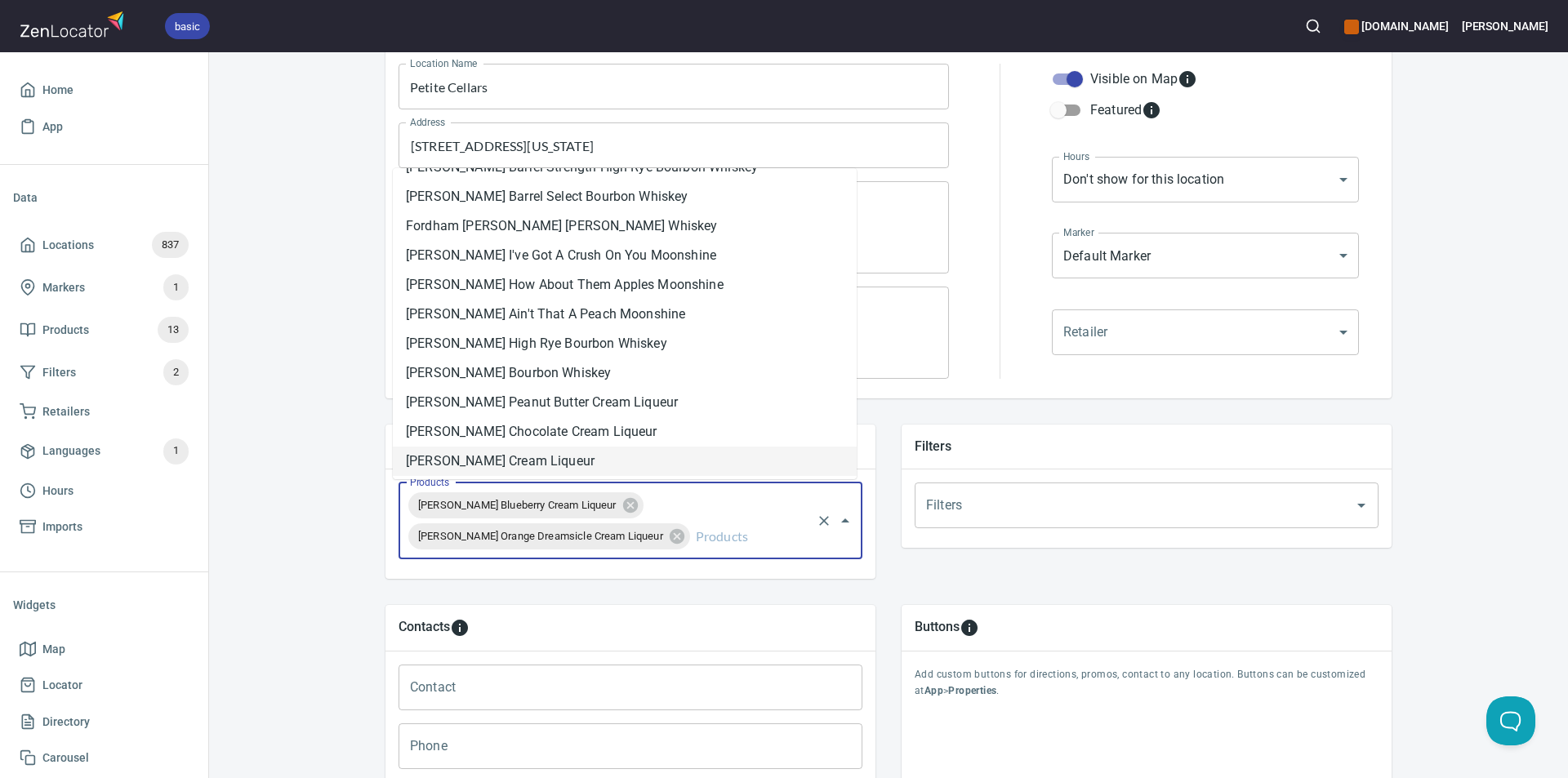
click at [571, 458] on li "[PERSON_NAME] Cream Liqueur" at bounding box center [624, 461] width 464 height 30
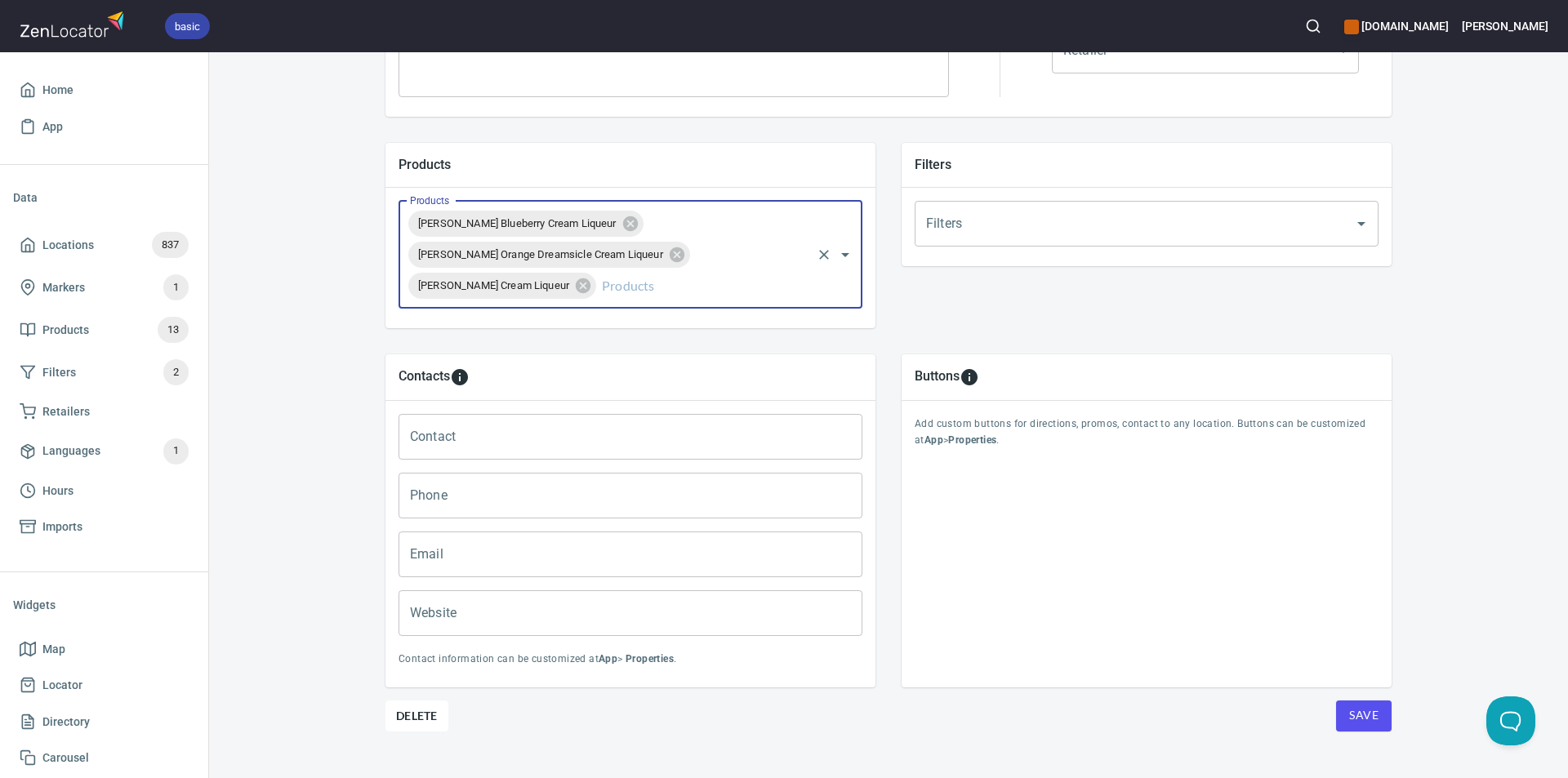
scroll to position [527, 0]
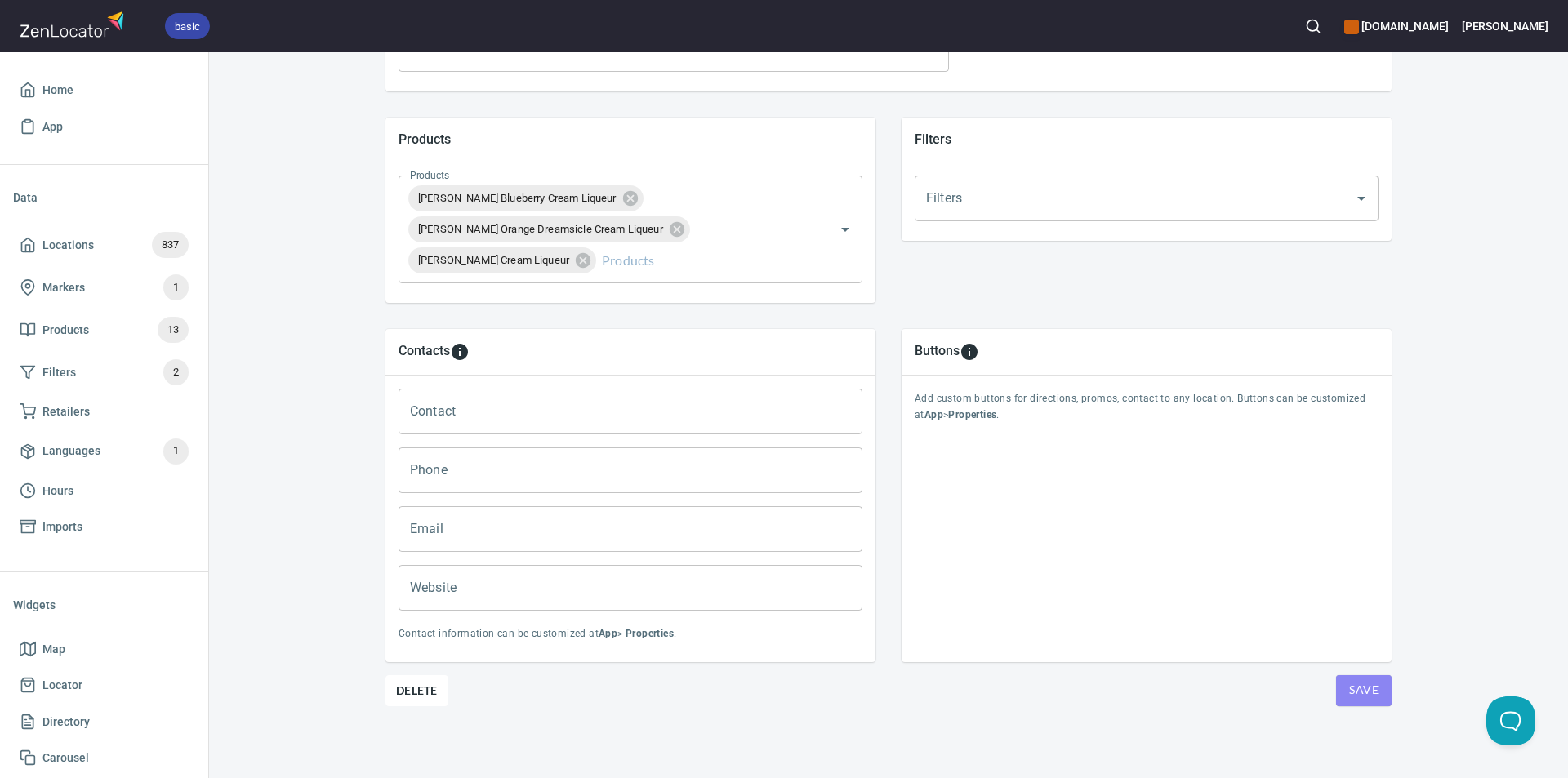
click at [1349, 695] on span "Save" at bounding box center [1363, 690] width 30 height 20
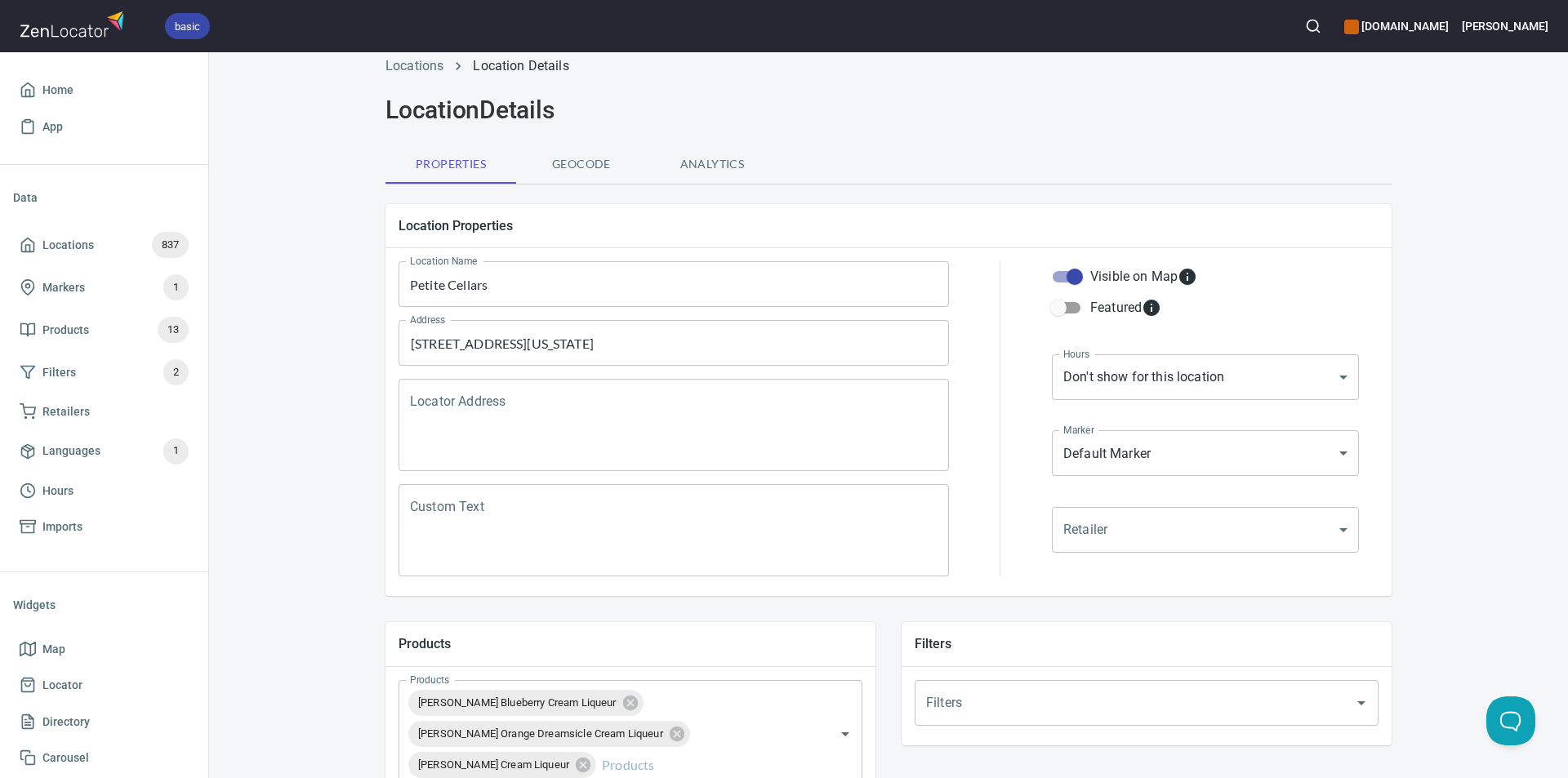
scroll to position [0, 0]
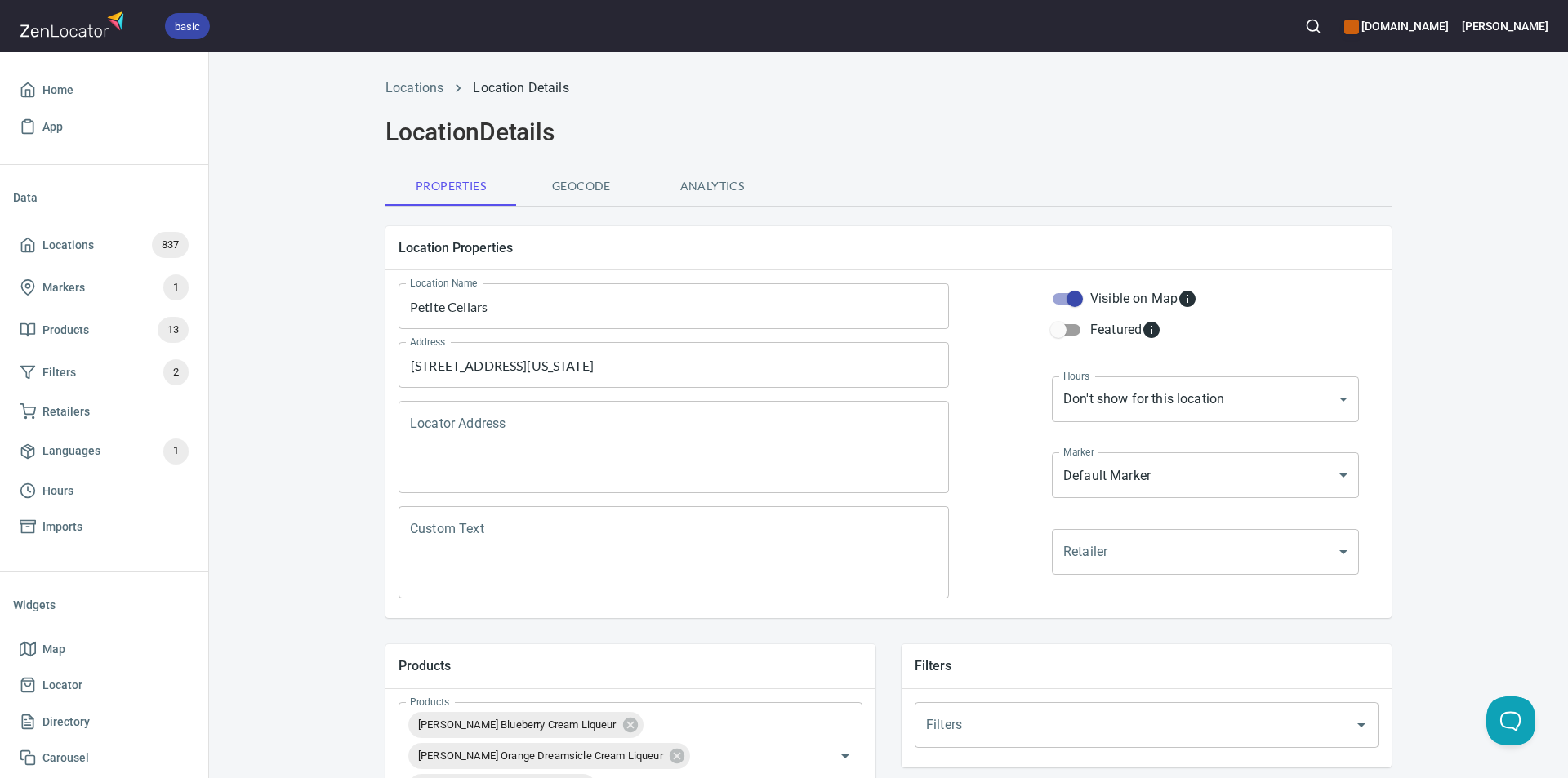
click at [60, 323] on span "Products" at bounding box center [66, 330] width 47 height 20
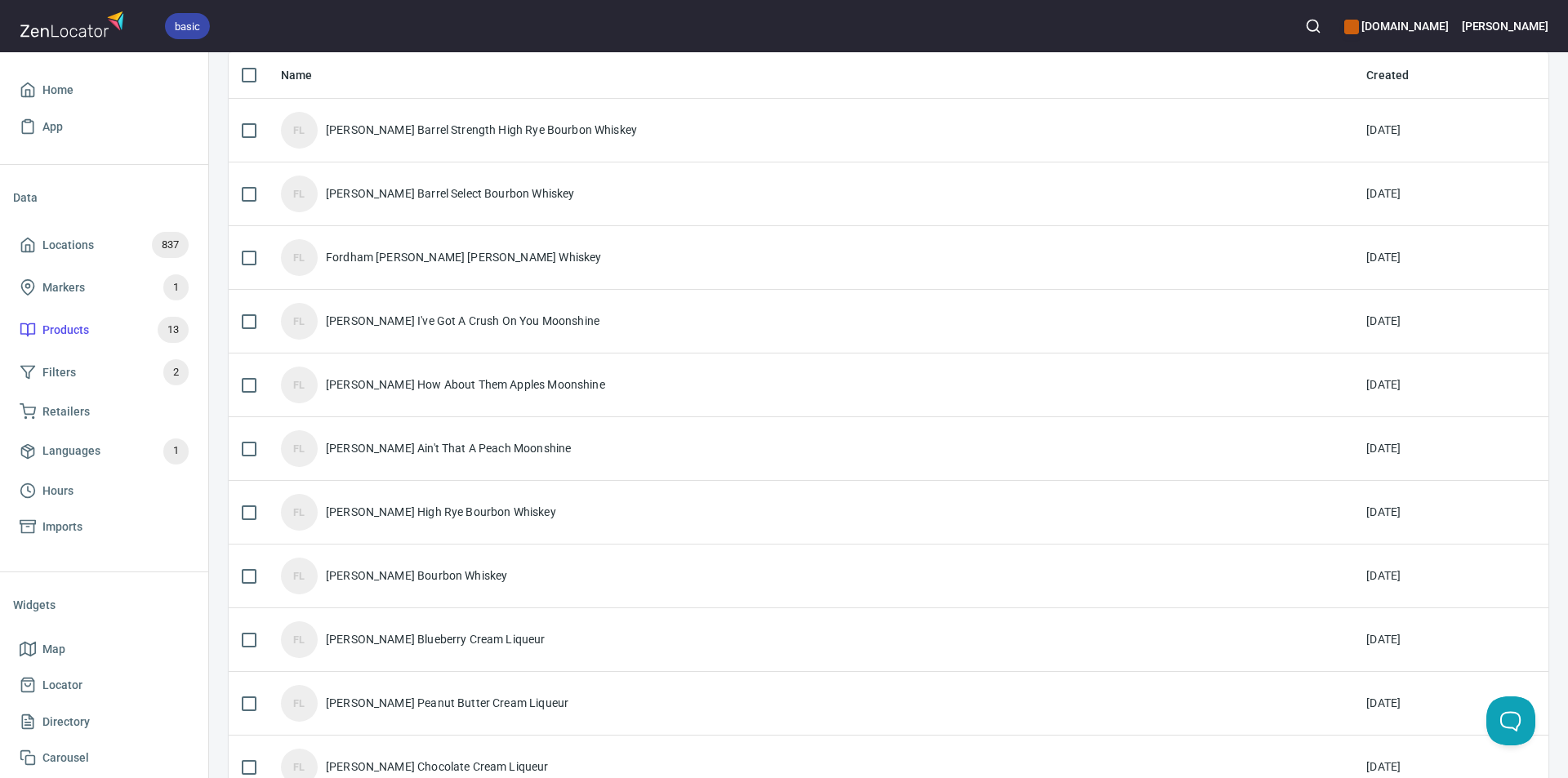
scroll to position [163, 0]
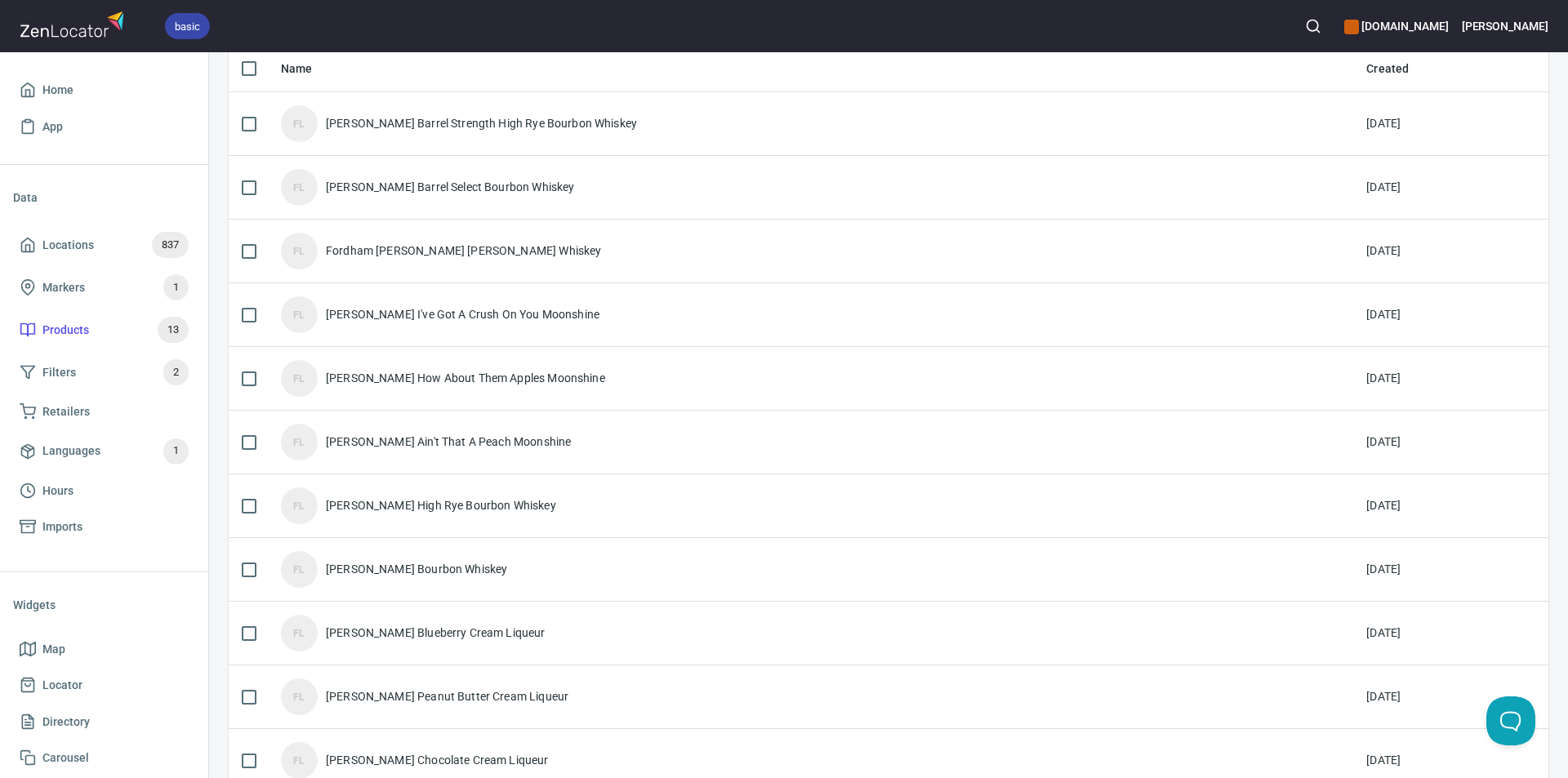
click at [613, 439] on div "FL [PERSON_NAME] Ain't That A Peach Moonshine" at bounding box center [810, 442] width 1059 height 37
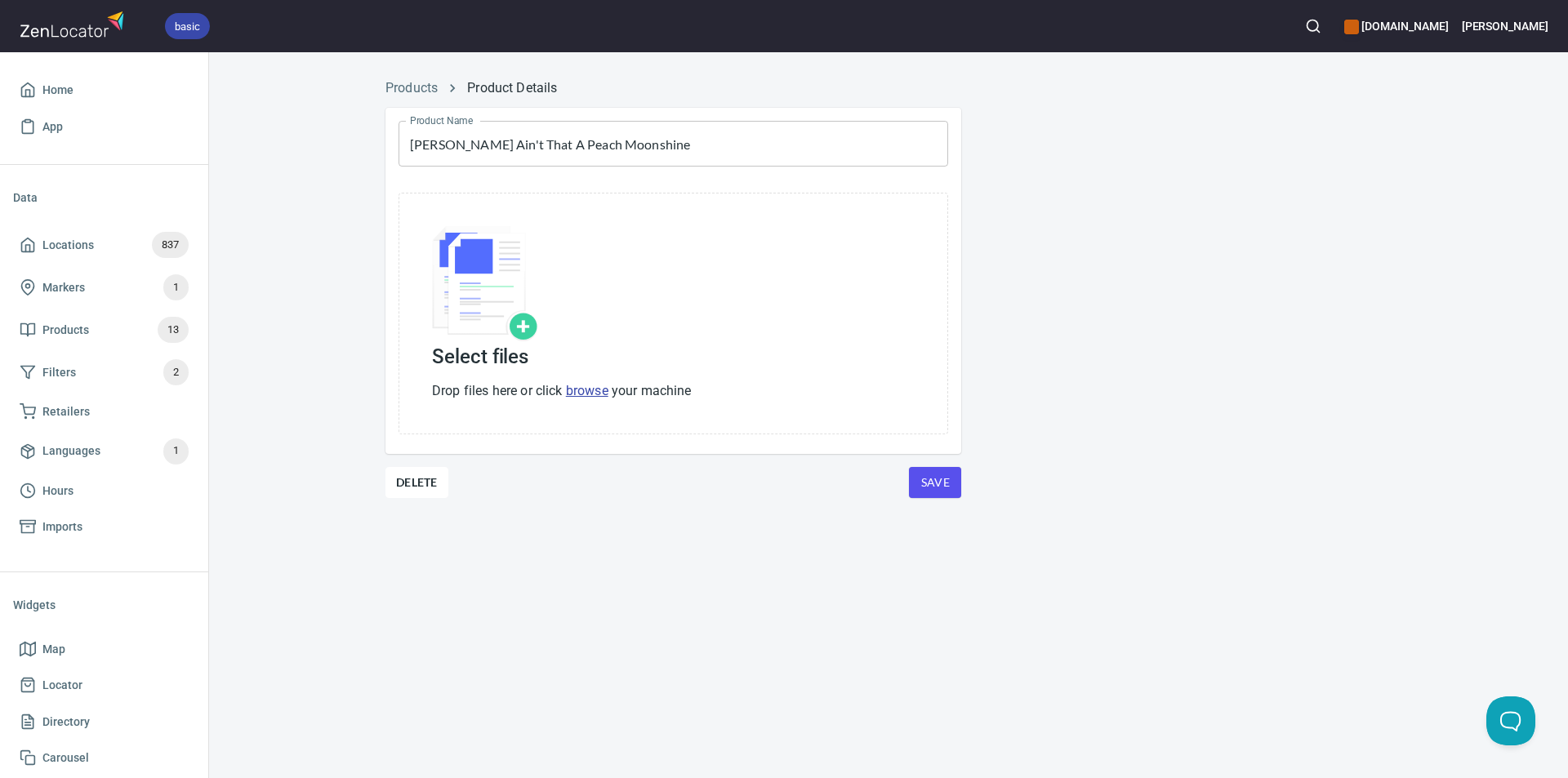
click at [589, 386] on link "browse" at bounding box center [587, 391] width 43 height 15
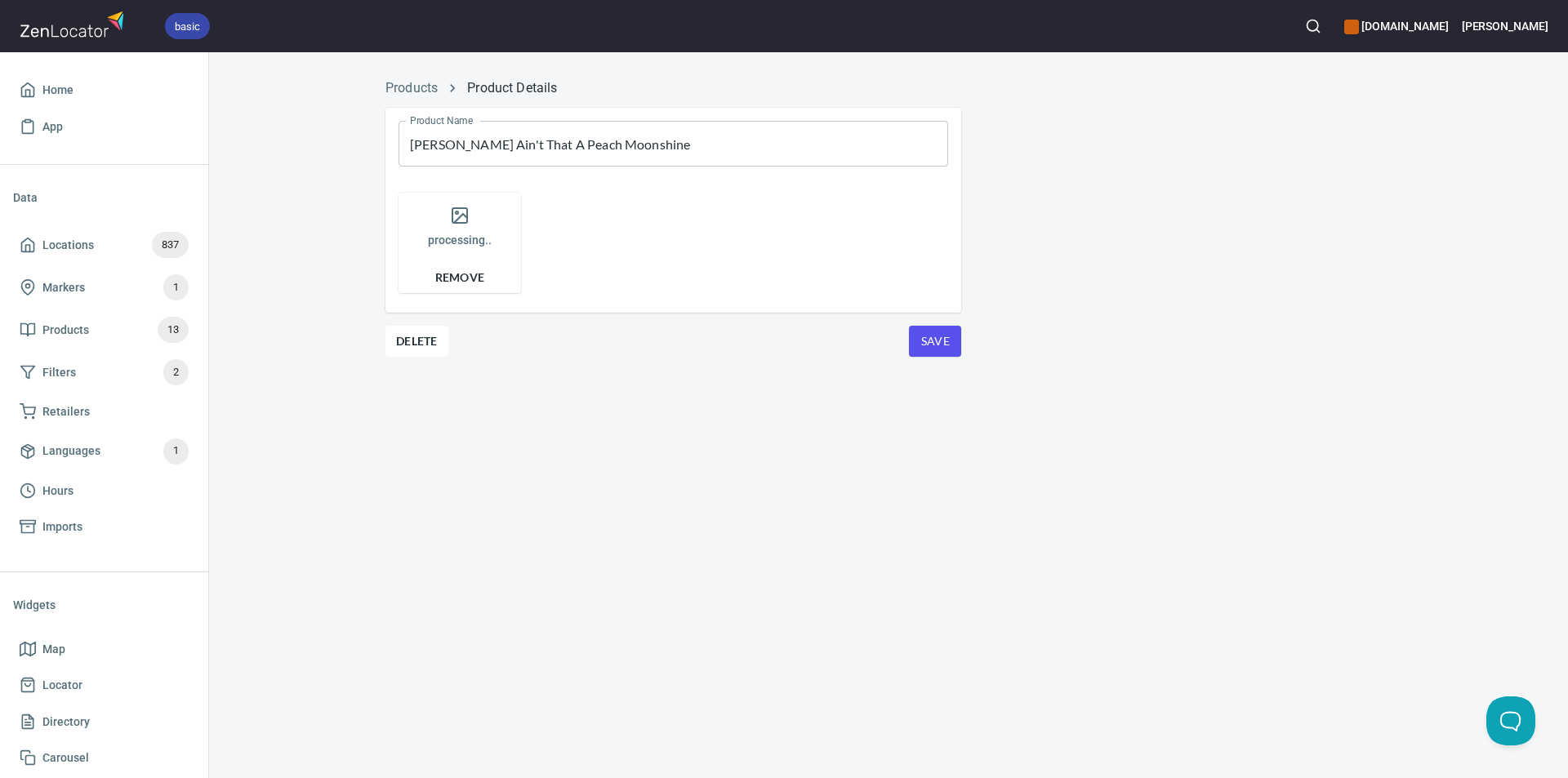
click at [938, 335] on span "Save" at bounding box center [934, 341] width 26 height 20
click at [417, 87] on link "Products" at bounding box center [411, 88] width 52 height 15
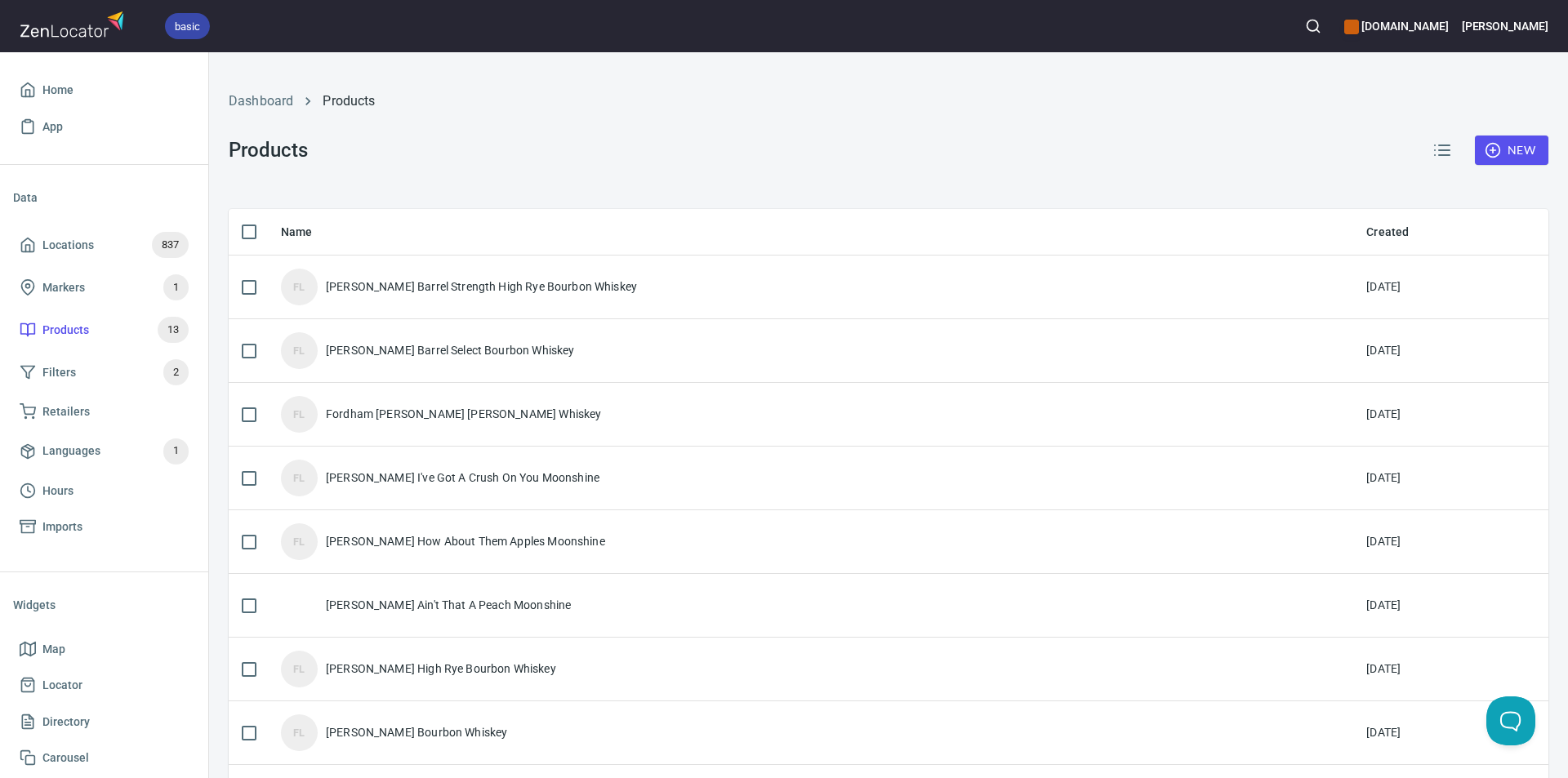
click at [66, 82] on span "Home" at bounding box center [58, 90] width 31 height 20
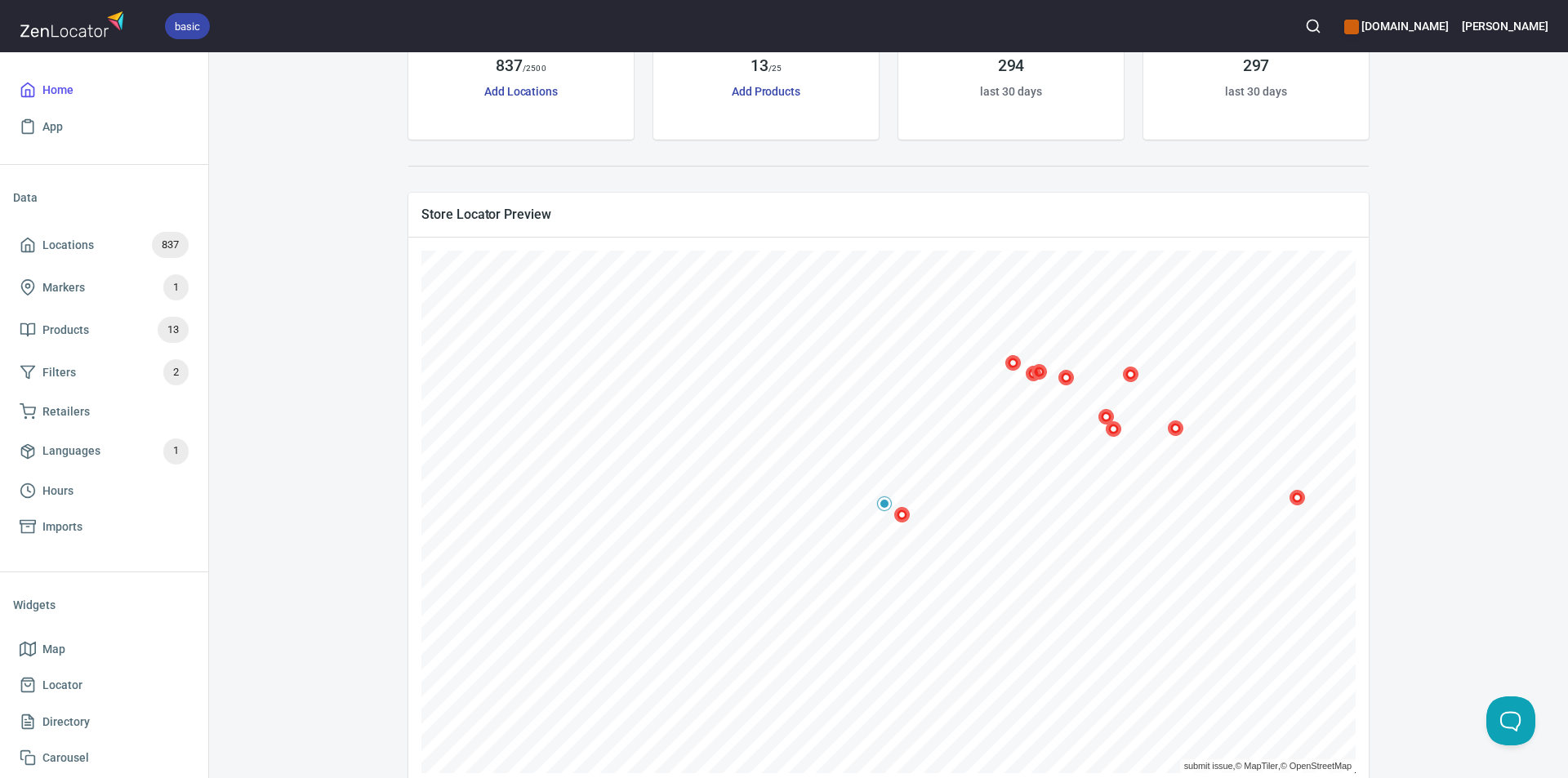
scroll to position [163, 0]
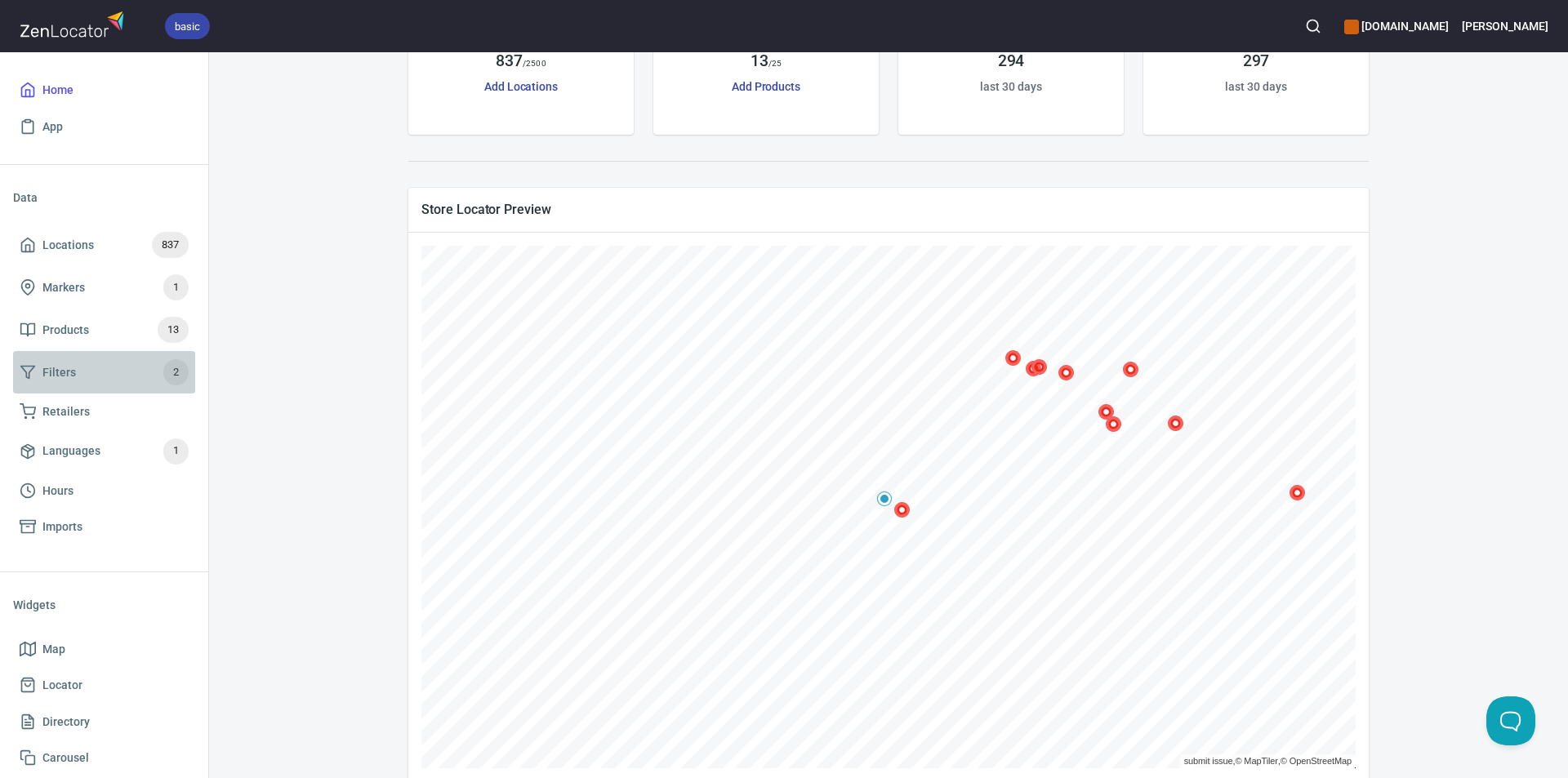
click at [79, 369] on span "Filters 2" at bounding box center [104, 372] width 169 height 26
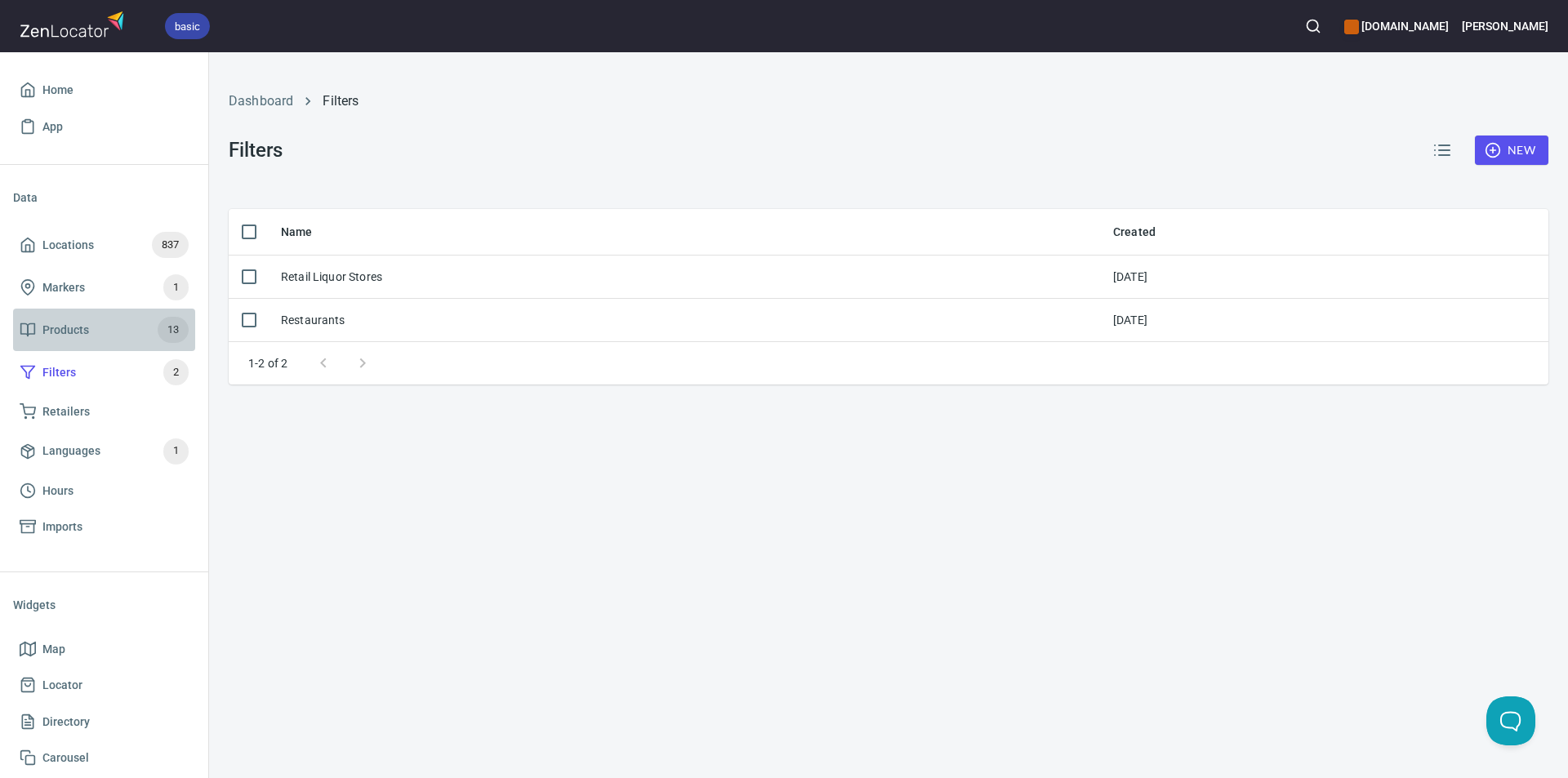
click at [54, 325] on span "Products" at bounding box center [66, 330] width 47 height 20
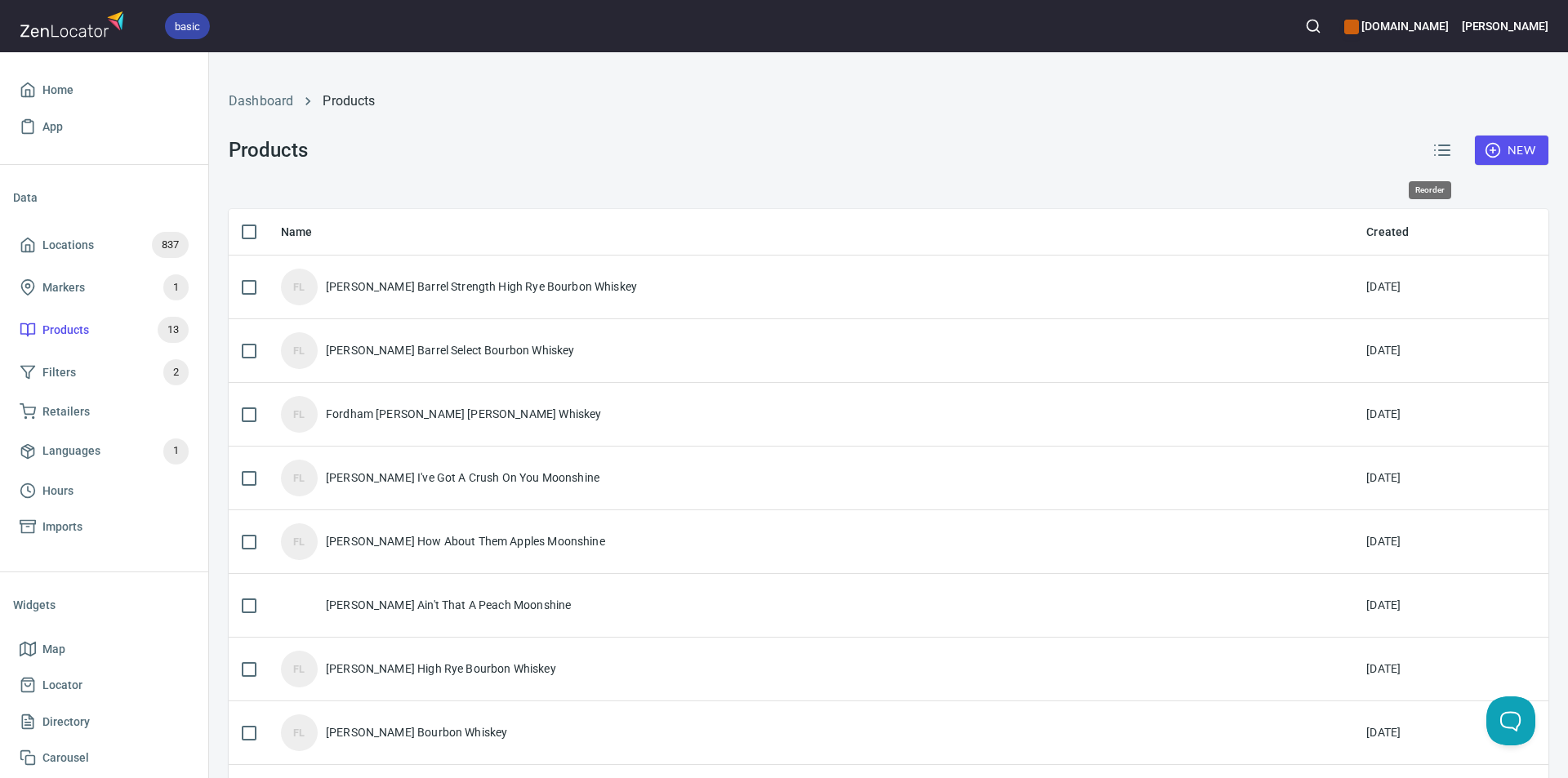
click at [1439, 145] on button "button" at bounding box center [1441, 150] width 39 height 39
click at [1437, 145] on icon "button" at bounding box center [1442, 150] width 20 height 20
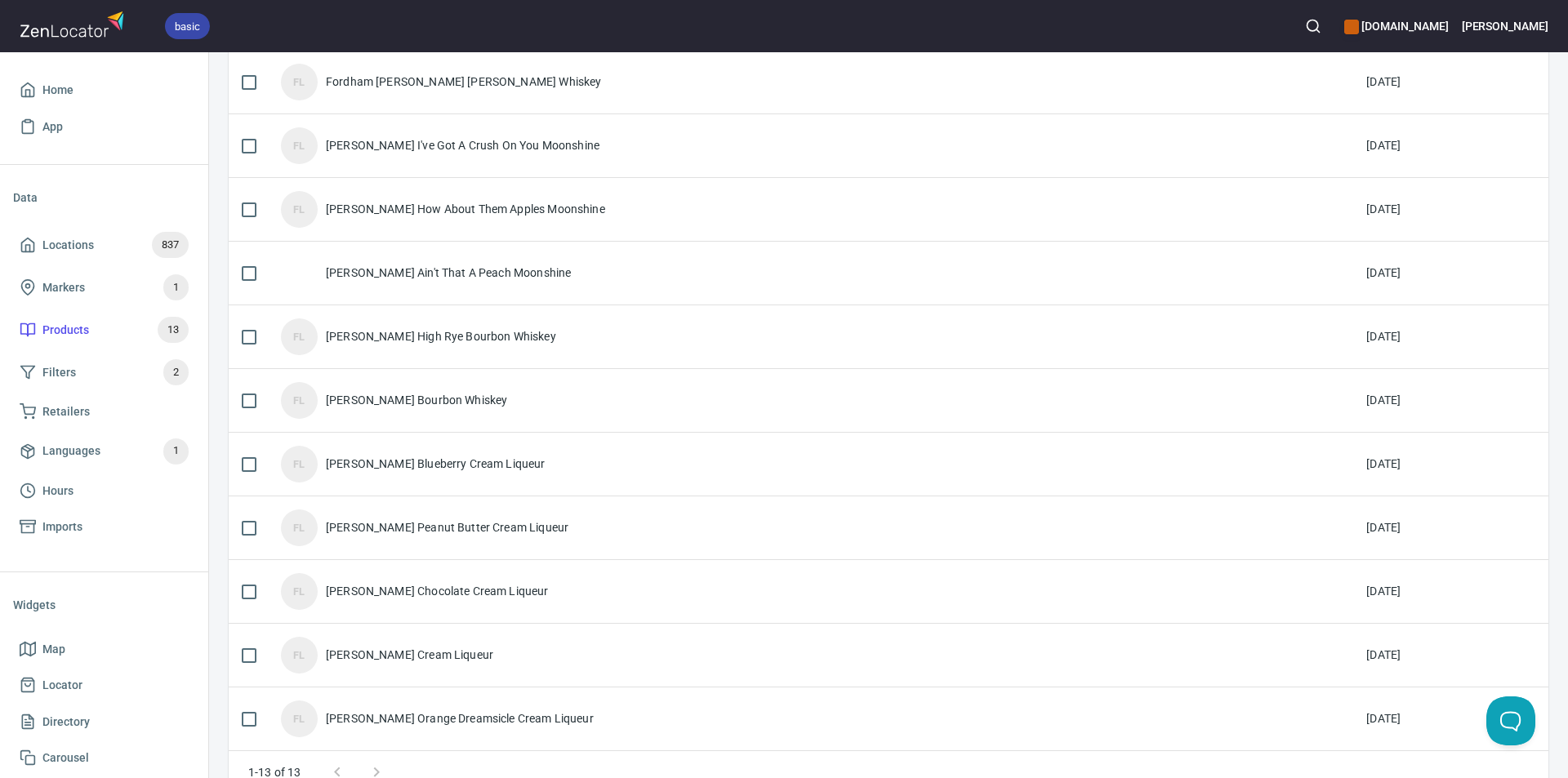
scroll to position [368, 0]
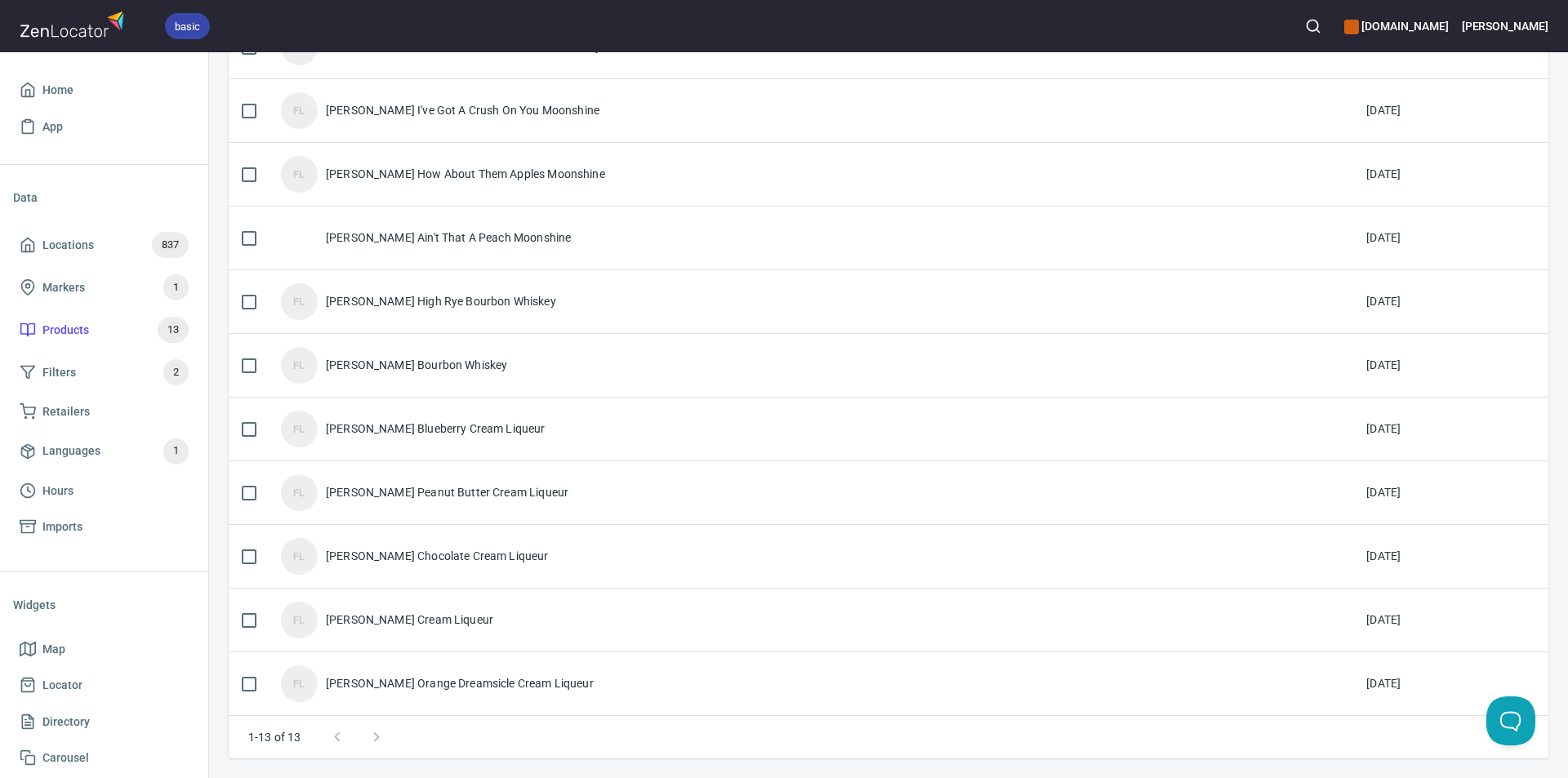
click at [88, 681] on span "Locator" at bounding box center [104, 685] width 169 height 20
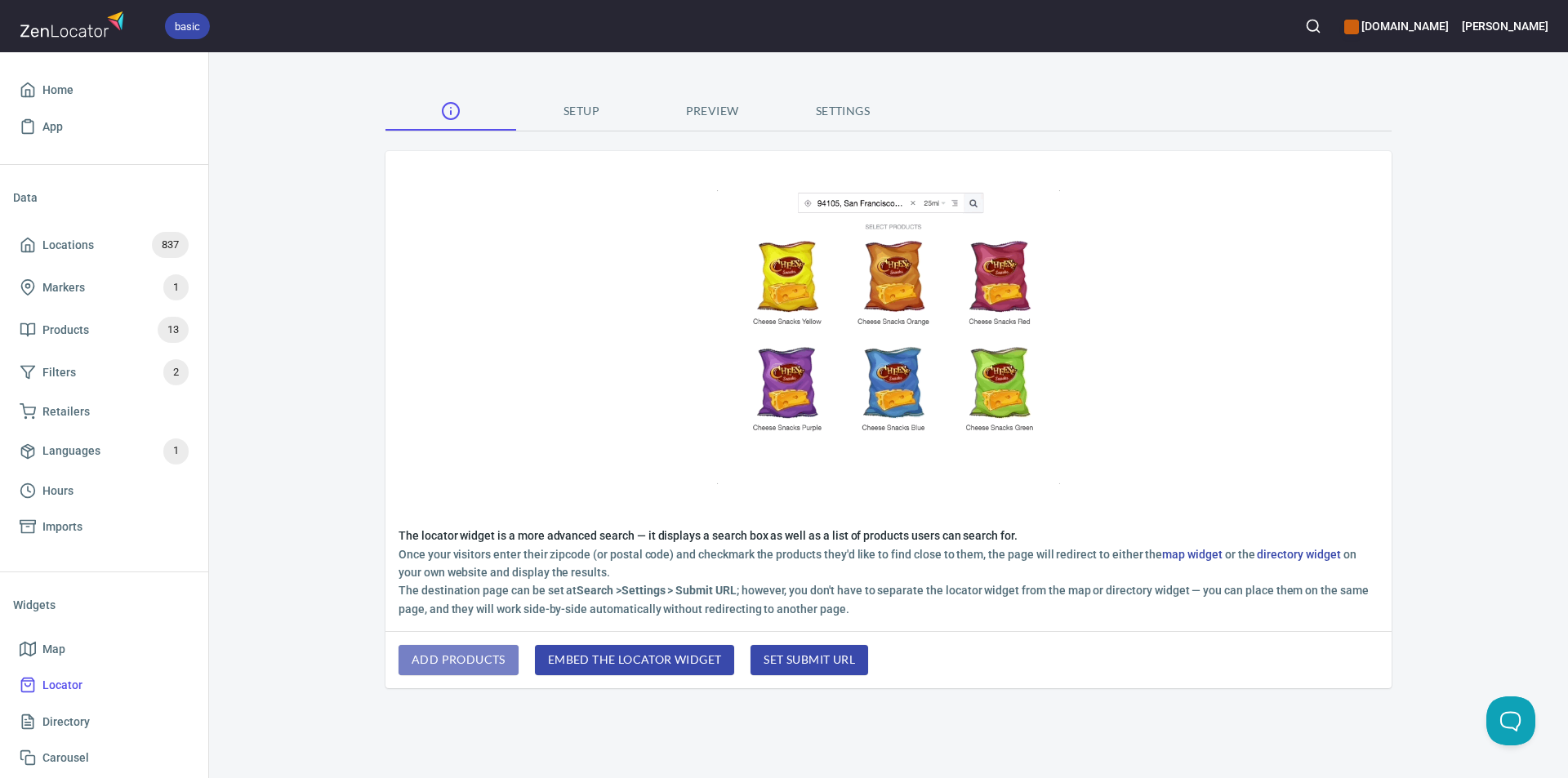
click at [460, 657] on span "add products" at bounding box center [458, 660] width 94 height 20
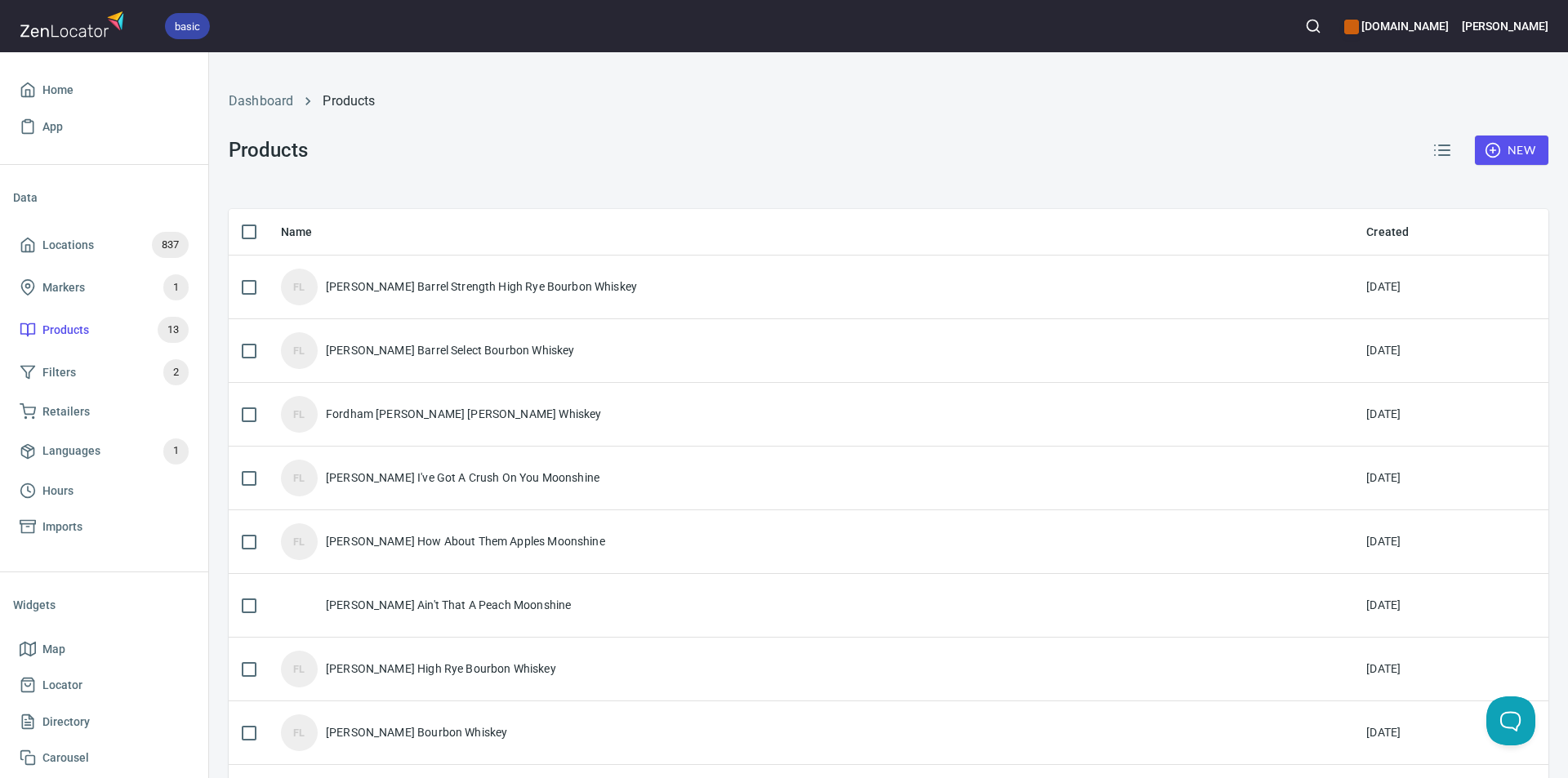
drag, startPoint x: 236, startPoint y: 281, endPoint x: 236, endPoint y: 291, distance: 10.0
click at [236, 282] on input "checkbox" at bounding box center [249, 288] width 34 height 34
checkbox input "true"
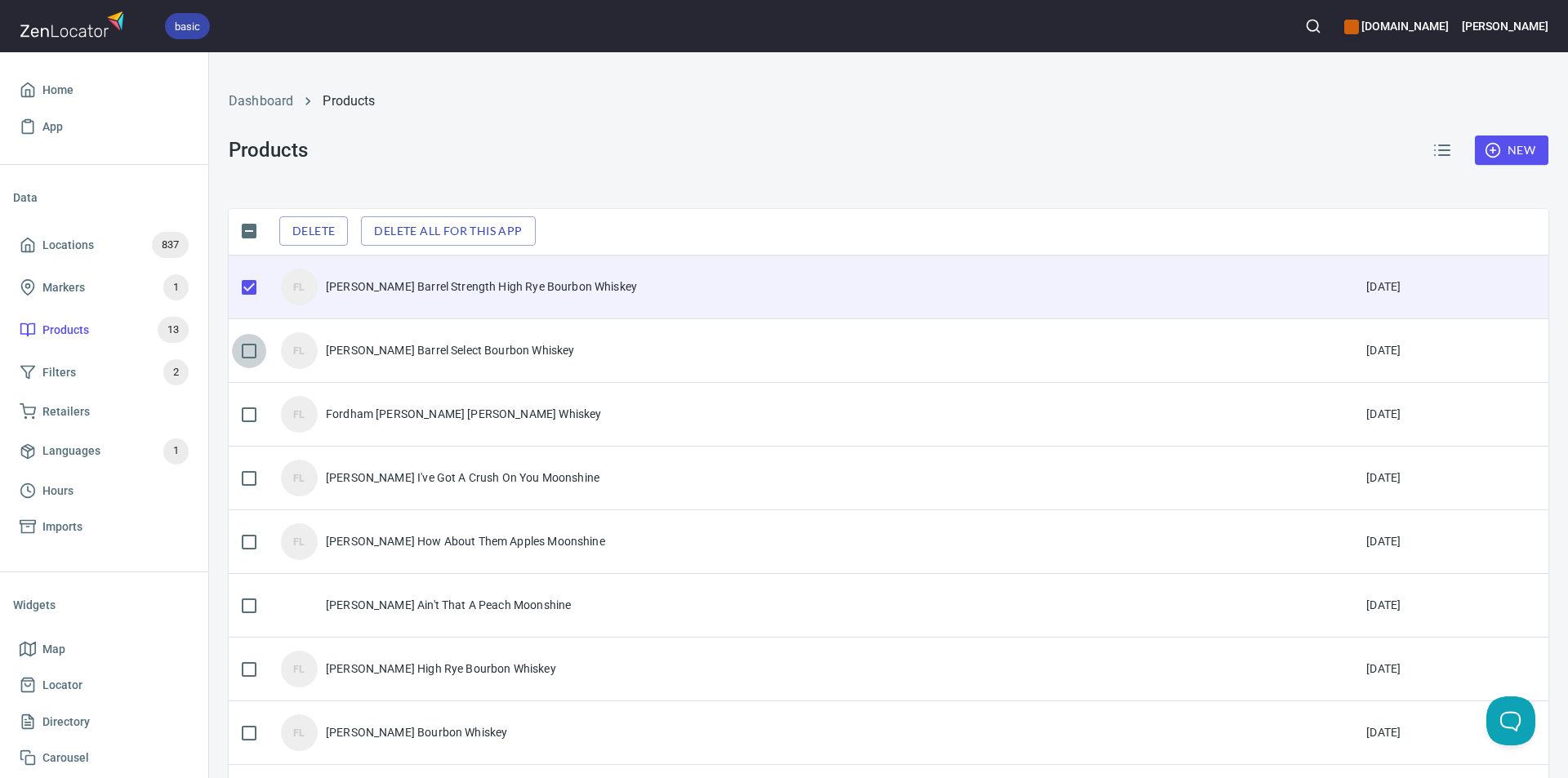
click at [246, 349] on input "checkbox" at bounding box center [249, 351] width 34 height 34
checkbox input "true"
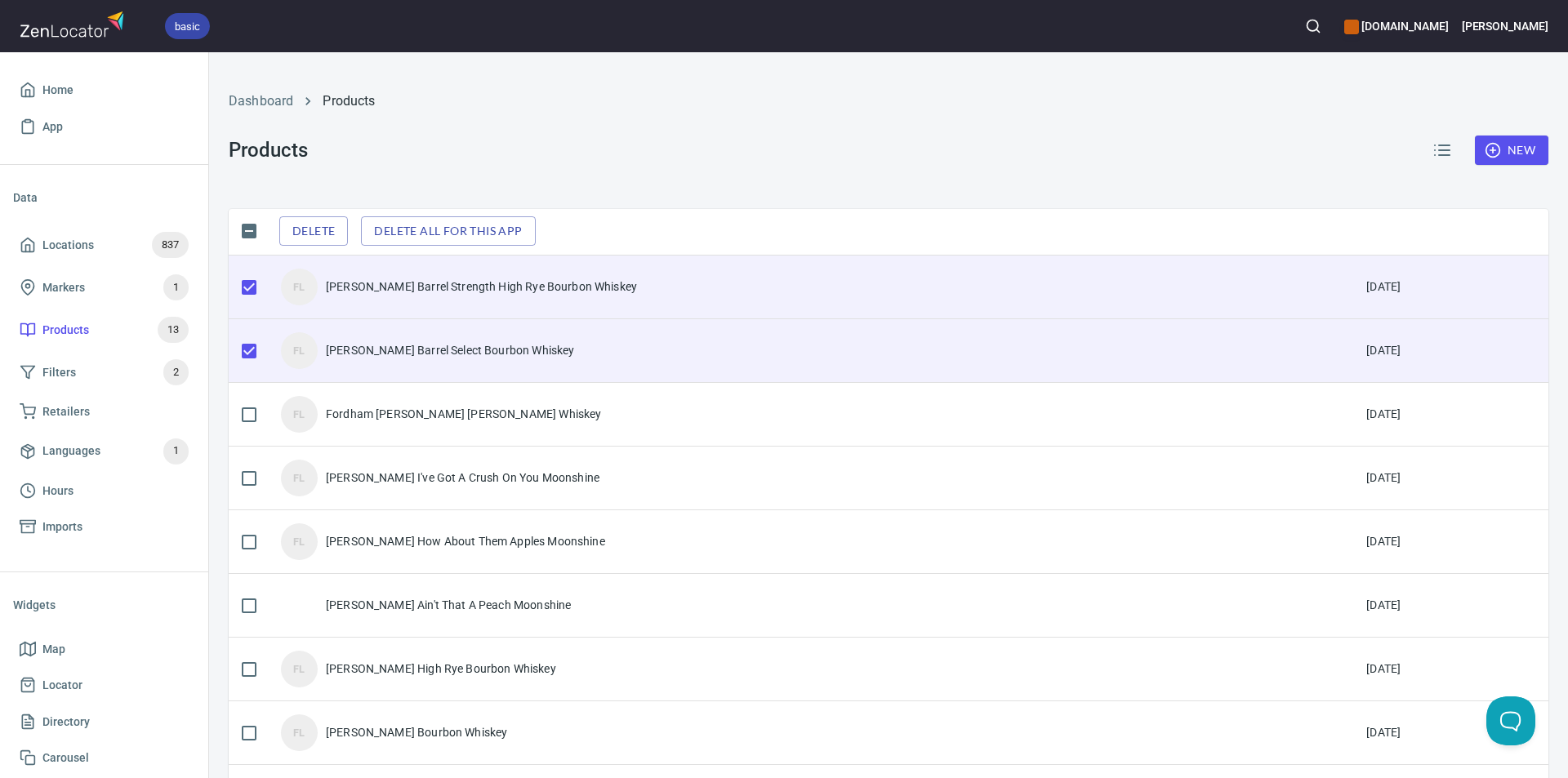
click at [248, 407] on input "checkbox" at bounding box center [249, 415] width 34 height 34
checkbox input "true"
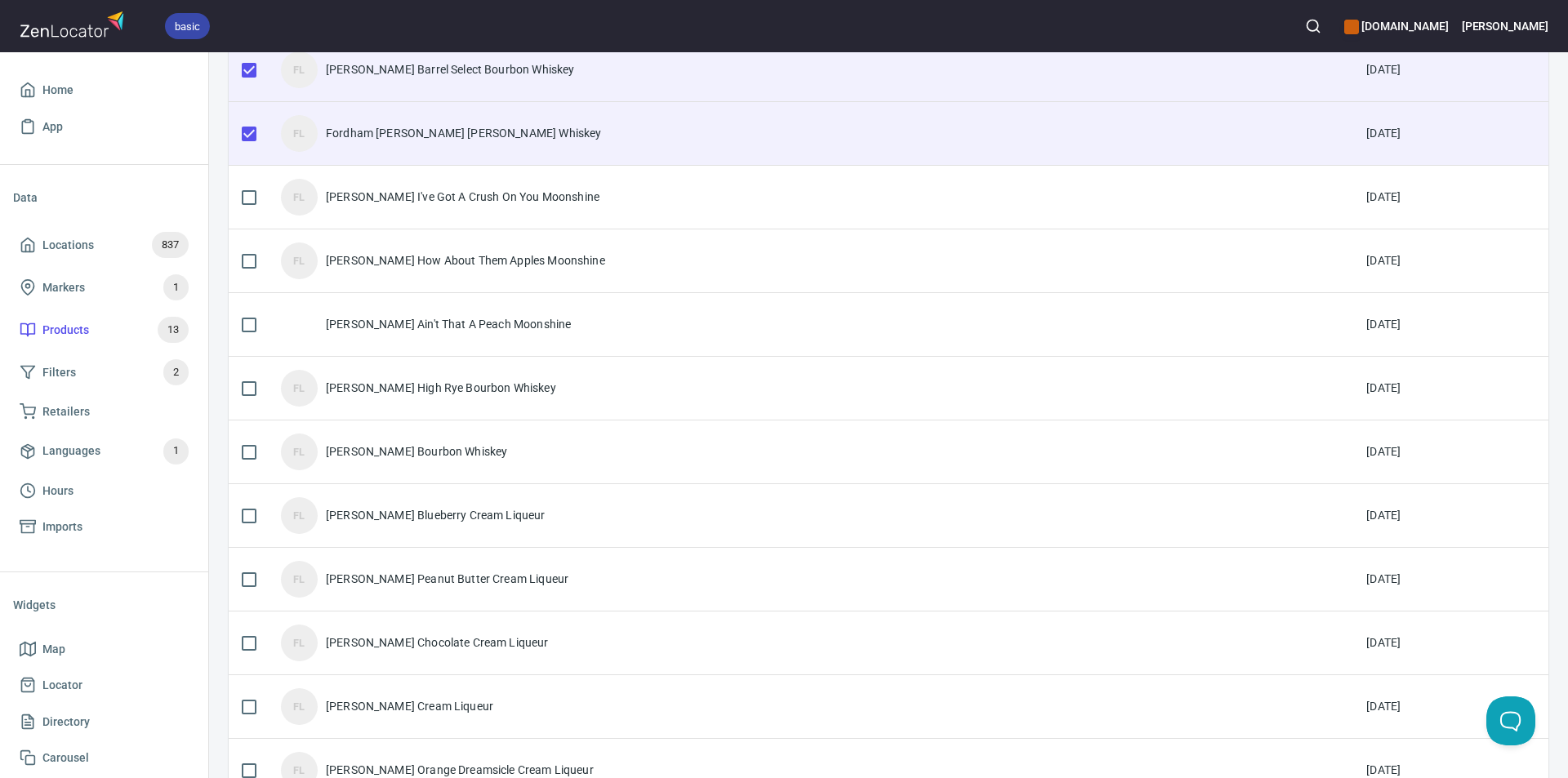
scroll to position [368, 0]
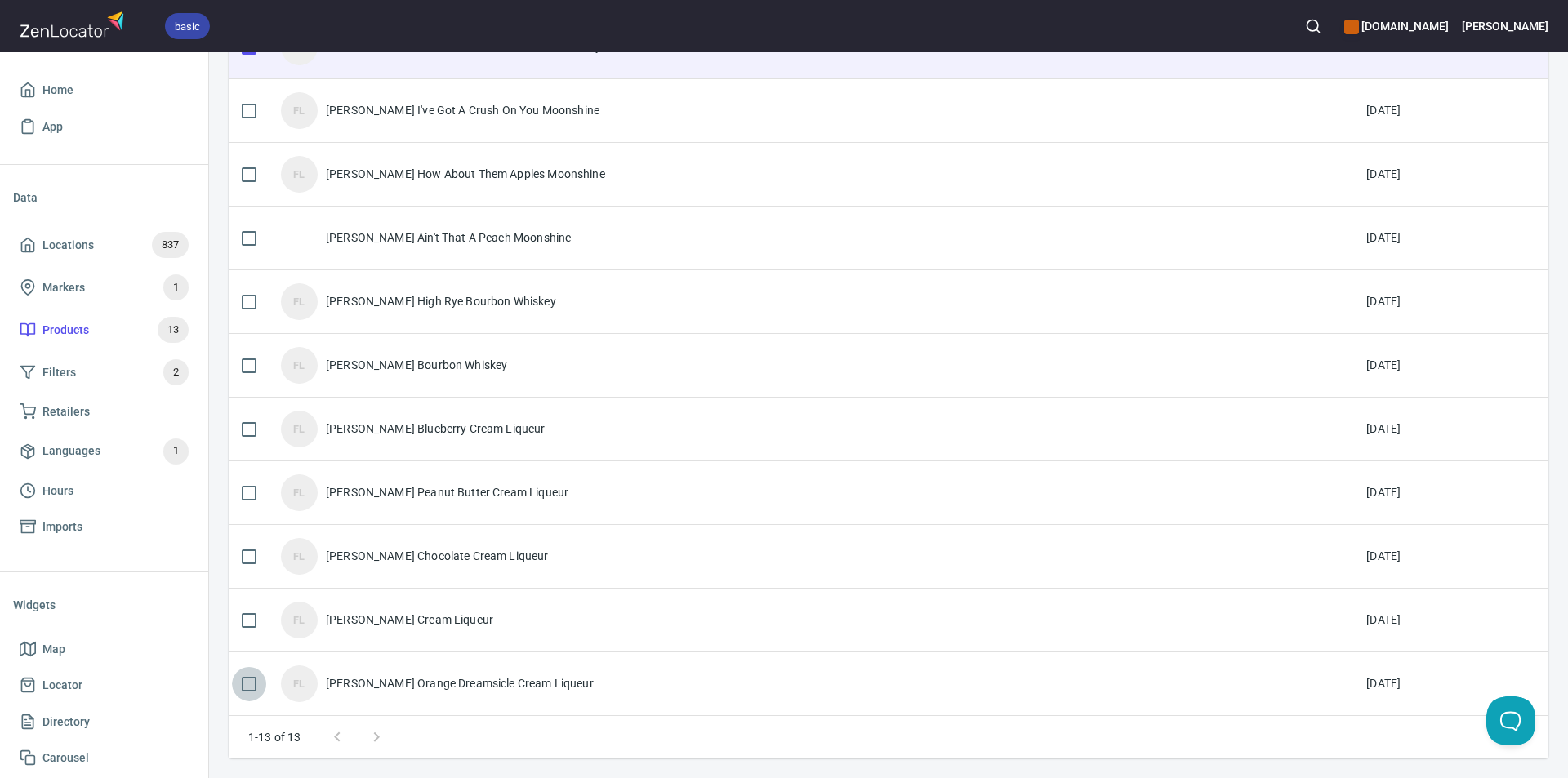
click at [251, 683] on input "checkbox" at bounding box center [249, 685] width 34 height 34
checkbox input "true"
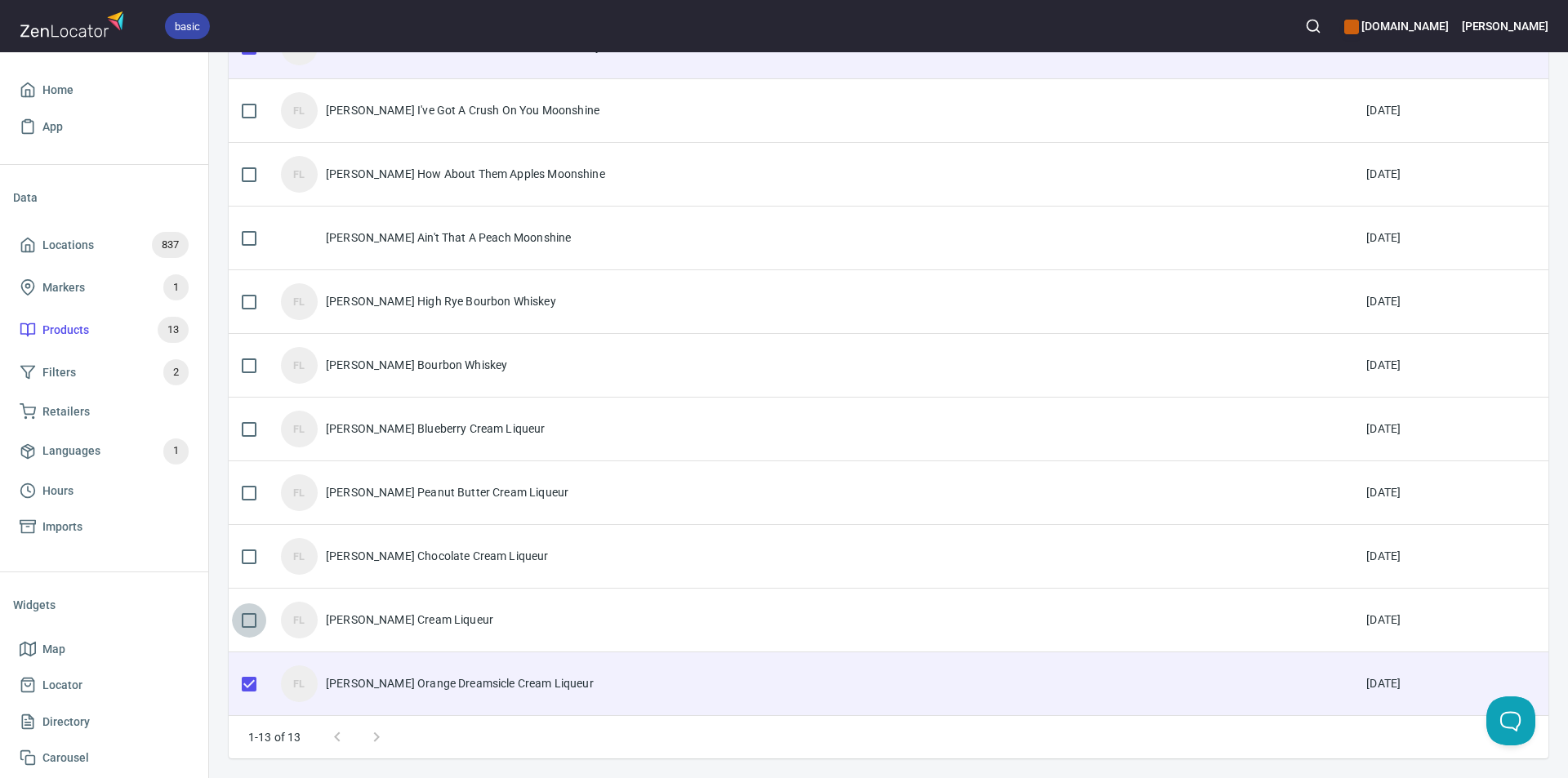
drag, startPoint x: 248, startPoint y: 614, endPoint x: 255, endPoint y: 565, distance: 49.5
click at [249, 612] on input "checkbox" at bounding box center [249, 621] width 34 height 34
checkbox input "true"
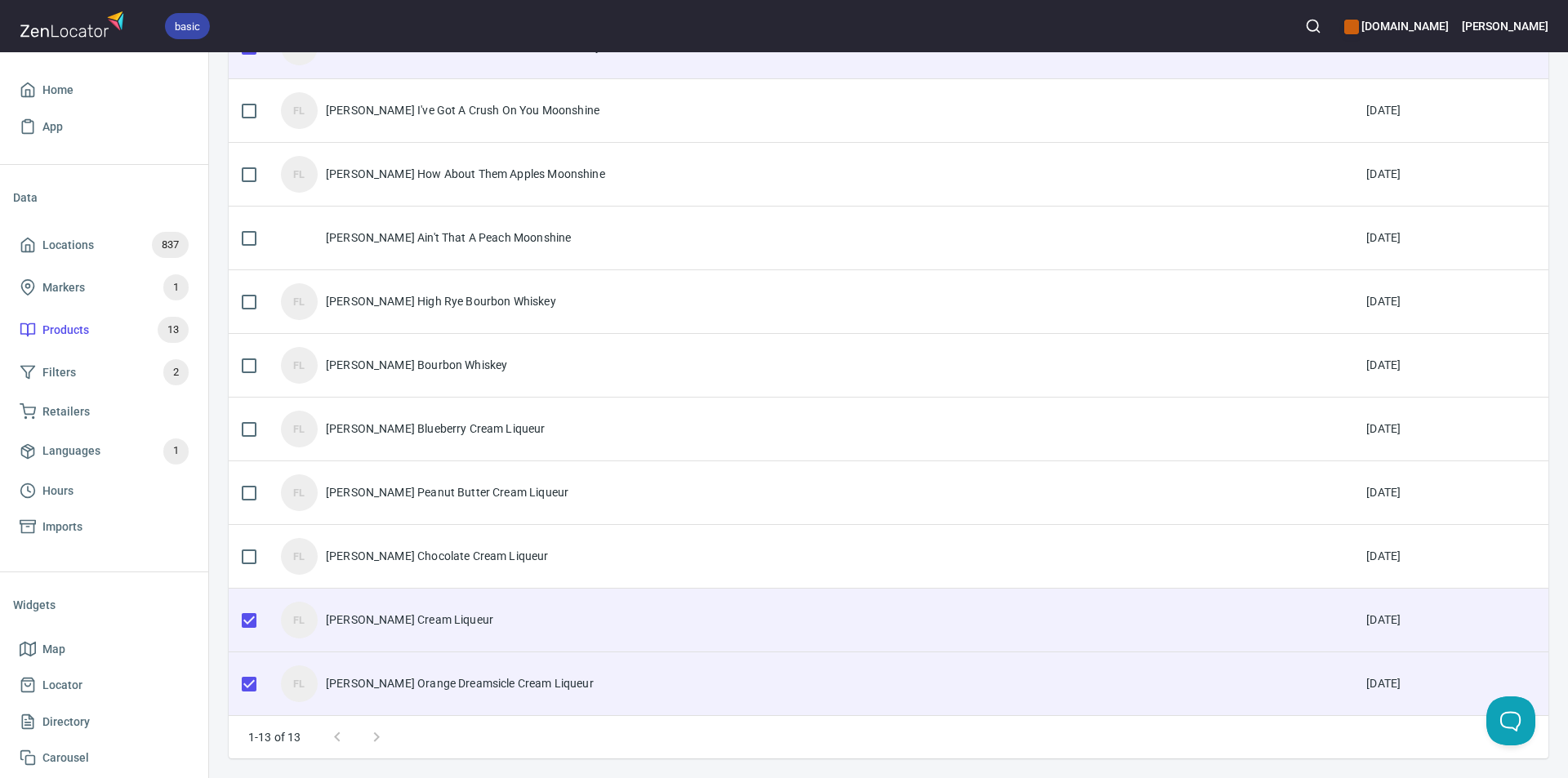
drag, startPoint x: 249, startPoint y: 554, endPoint x: 250, endPoint y: 536, distance: 18.0
click at [249, 550] on input "checkbox" at bounding box center [249, 557] width 34 height 34
checkbox input "true"
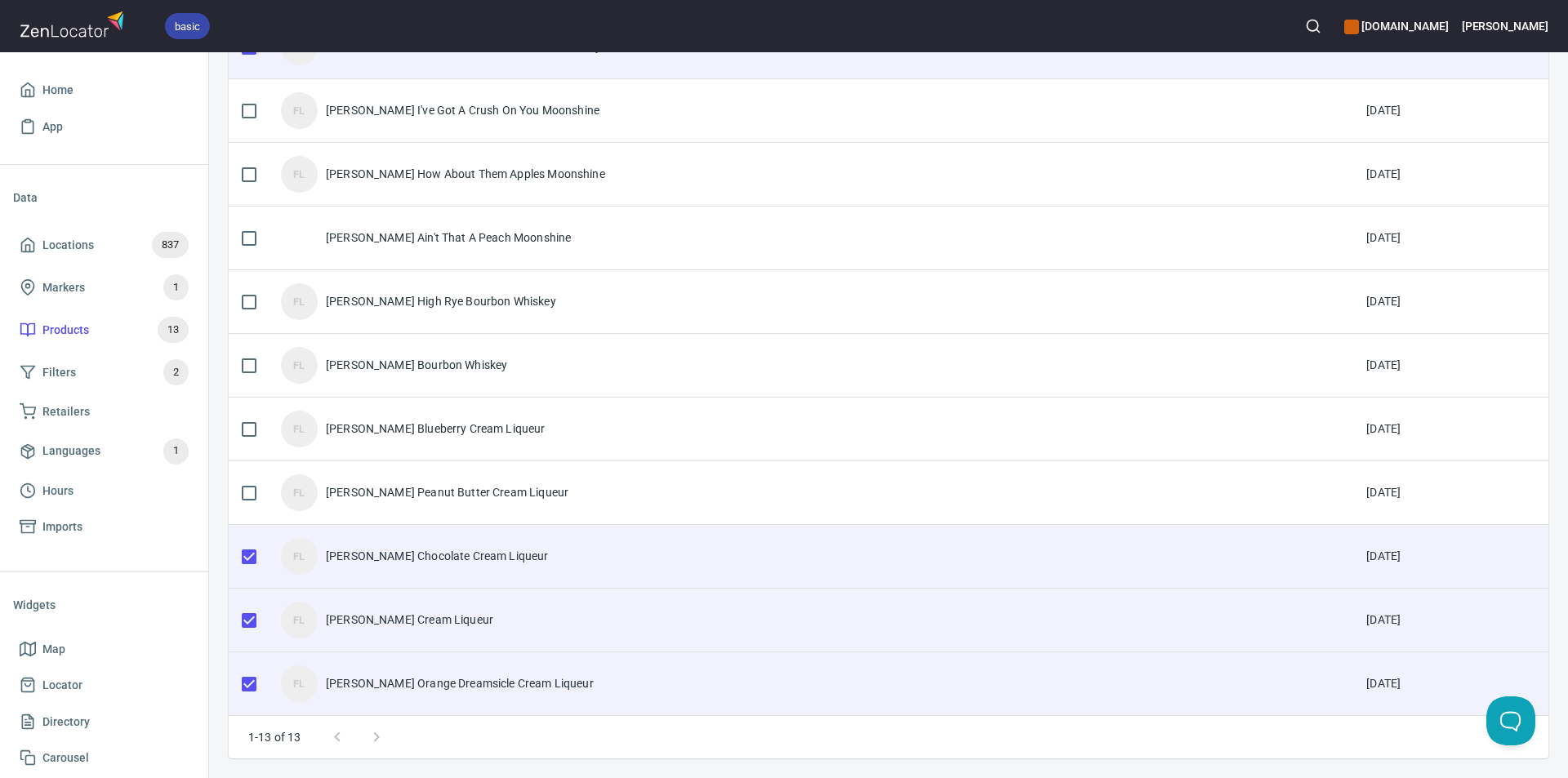
drag, startPoint x: 250, startPoint y: 490, endPoint x: 257, endPoint y: 448, distance: 42.6
click at [250, 487] on input "checkbox" at bounding box center [249, 493] width 34 height 34
checkbox input "true"
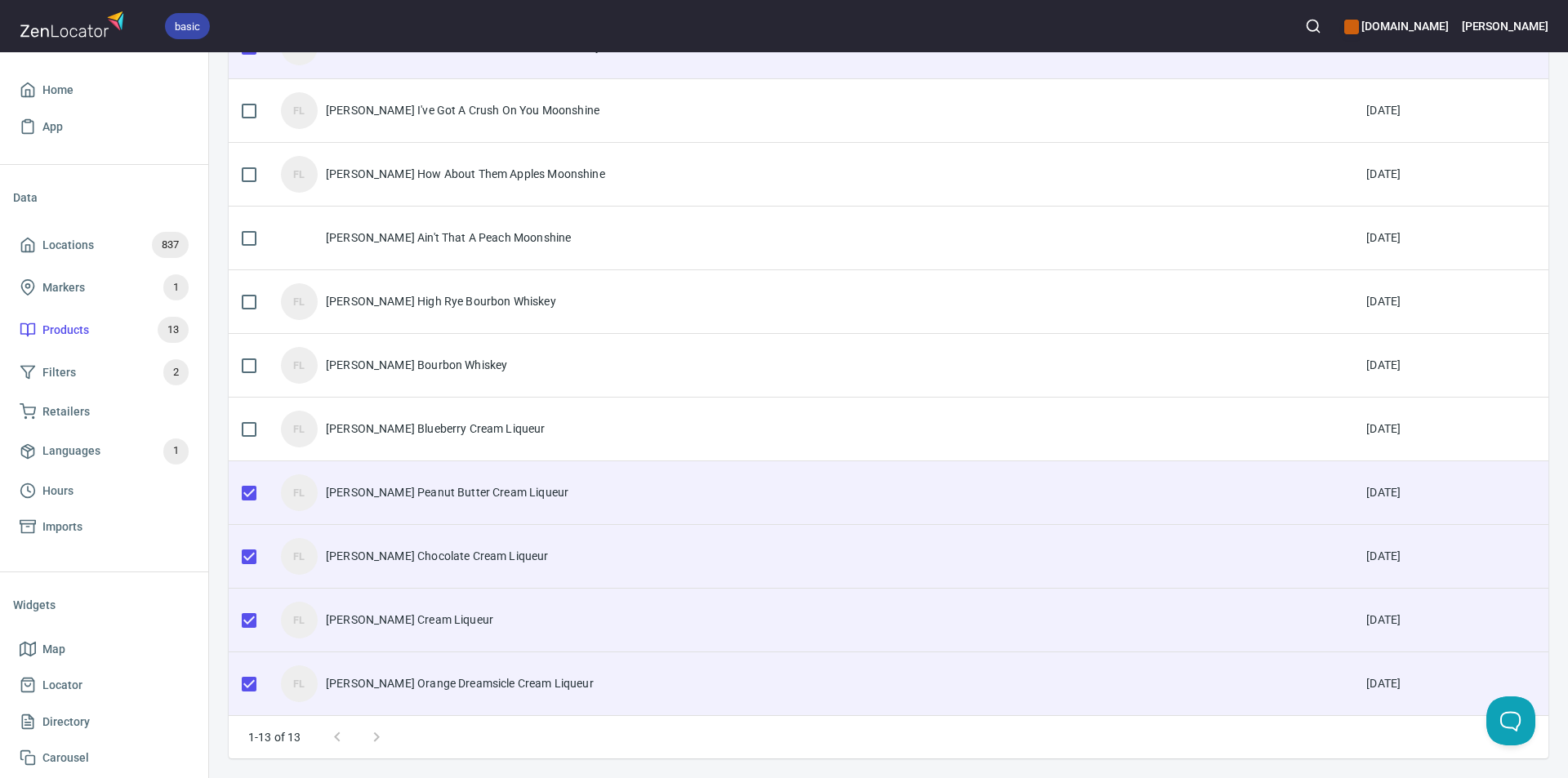
click at [252, 421] on input "checkbox" at bounding box center [249, 430] width 34 height 34
checkbox input "true"
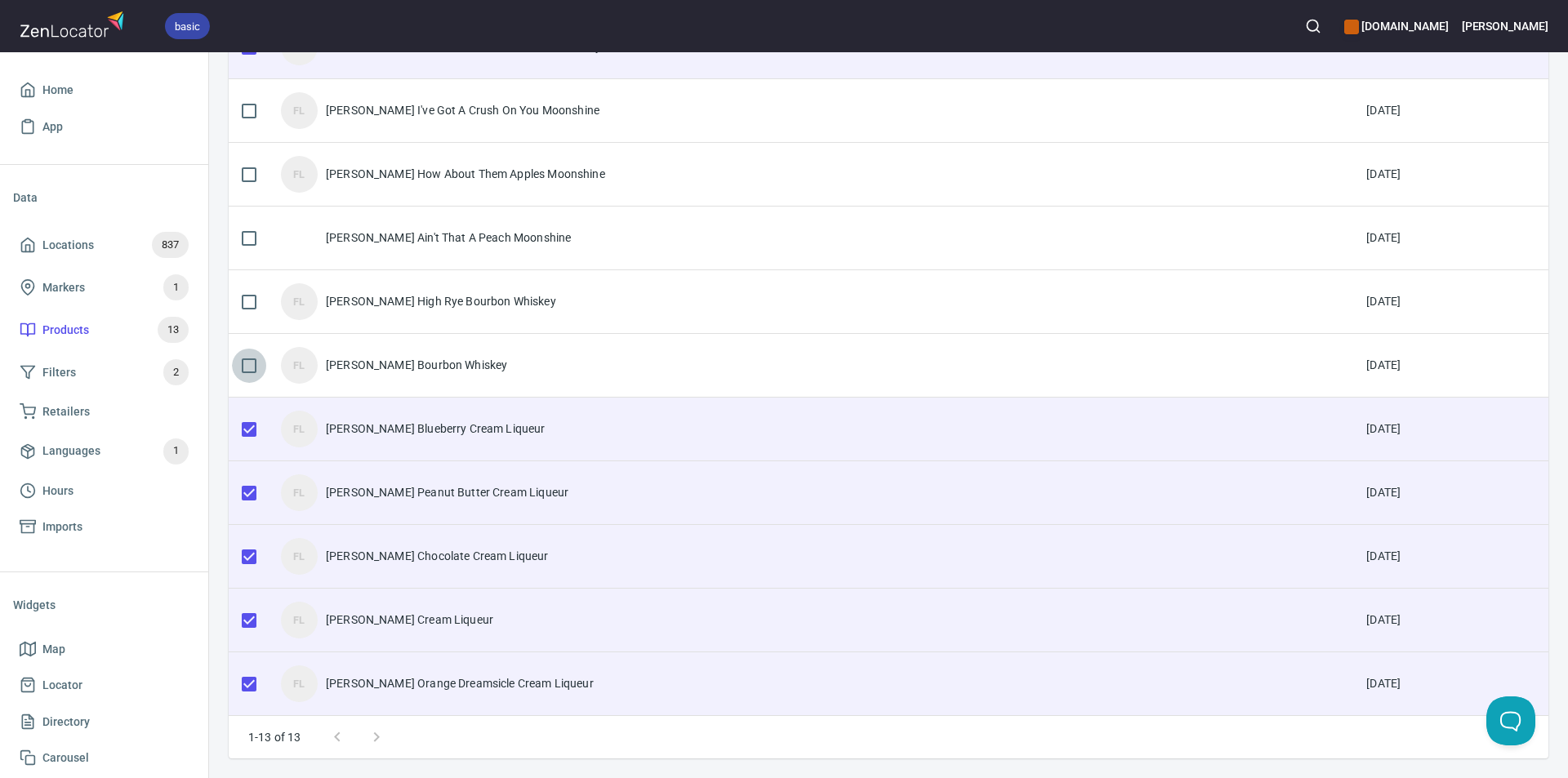
drag, startPoint x: 244, startPoint y: 356, endPoint x: 255, endPoint y: 308, distance: 49.2
click at [246, 351] on input "checkbox" at bounding box center [249, 366] width 34 height 34
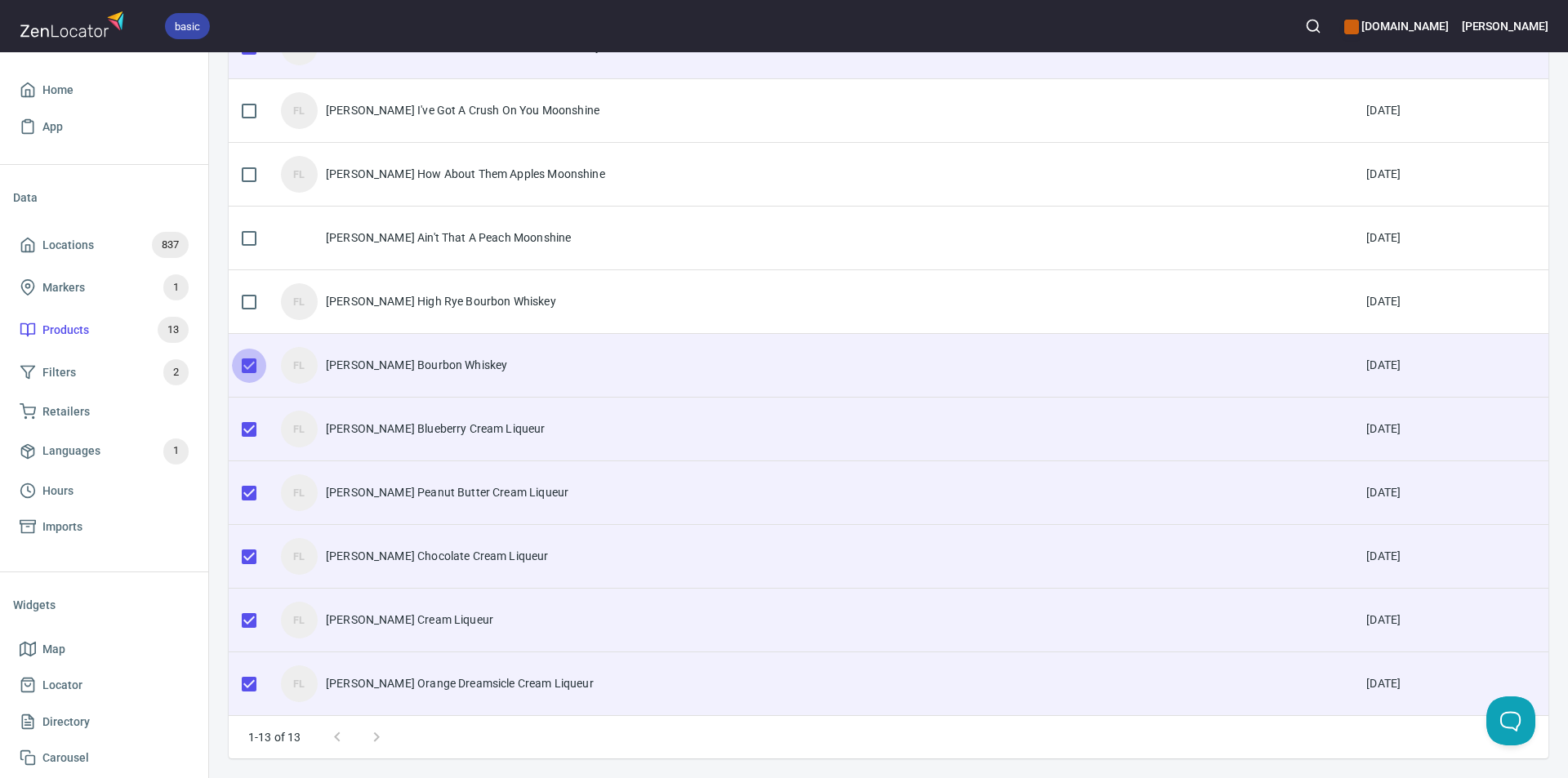
drag, startPoint x: 248, startPoint y: 359, endPoint x: 247, endPoint y: 402, distance: 43.0
click at [248, 364] on input "checkbox" at bounding box center [249, 366] width 34 height 34
checkbox input "false"
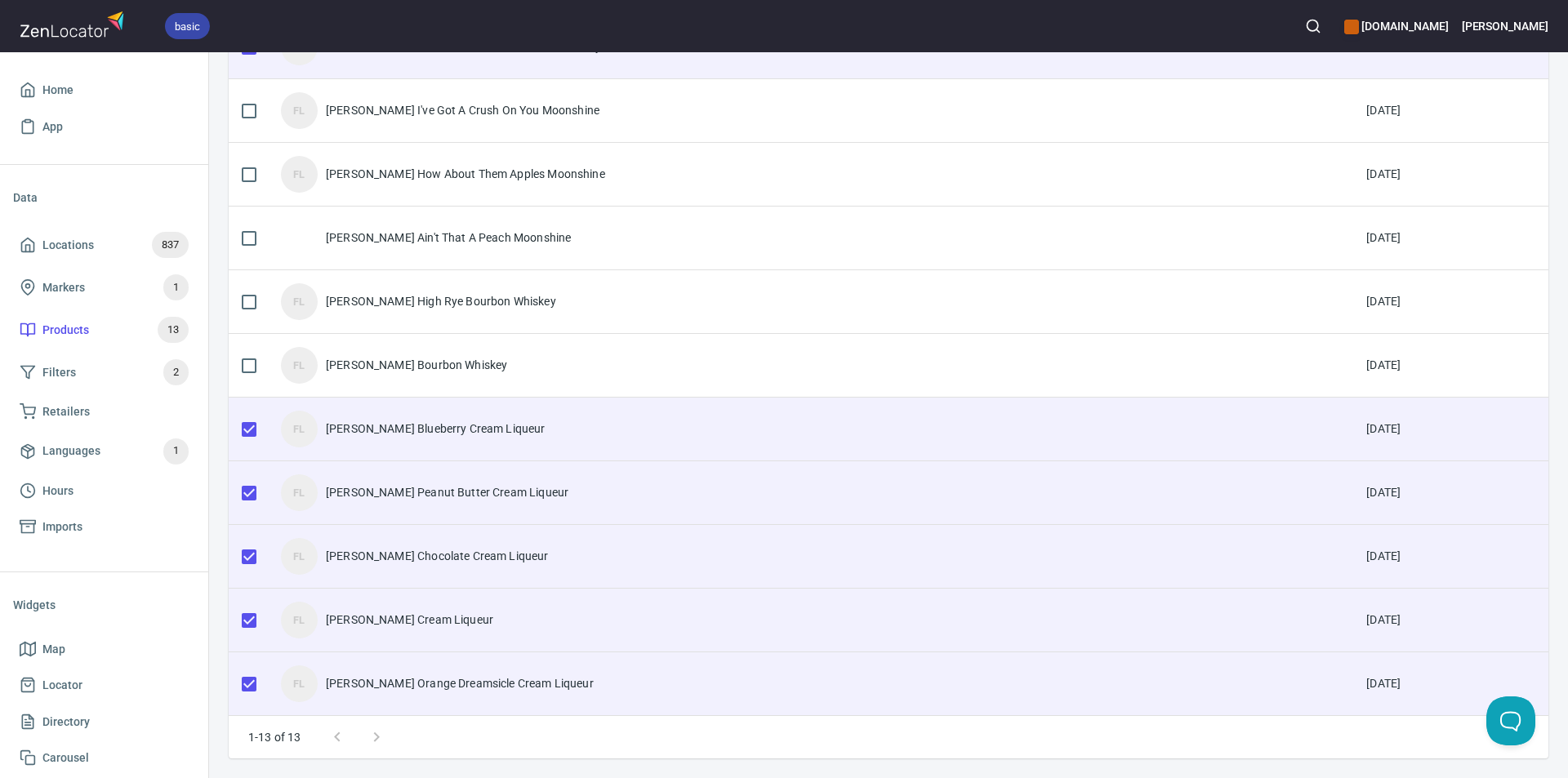
drag, startPoint x: 248, startPoint y: 423, endPoint x: 249, endPoint y: 449, distance: 26.0
click at [248, 430] on input "checkbox" at bounding box center [249, 430] width 34 height 34
checkbox input "false"
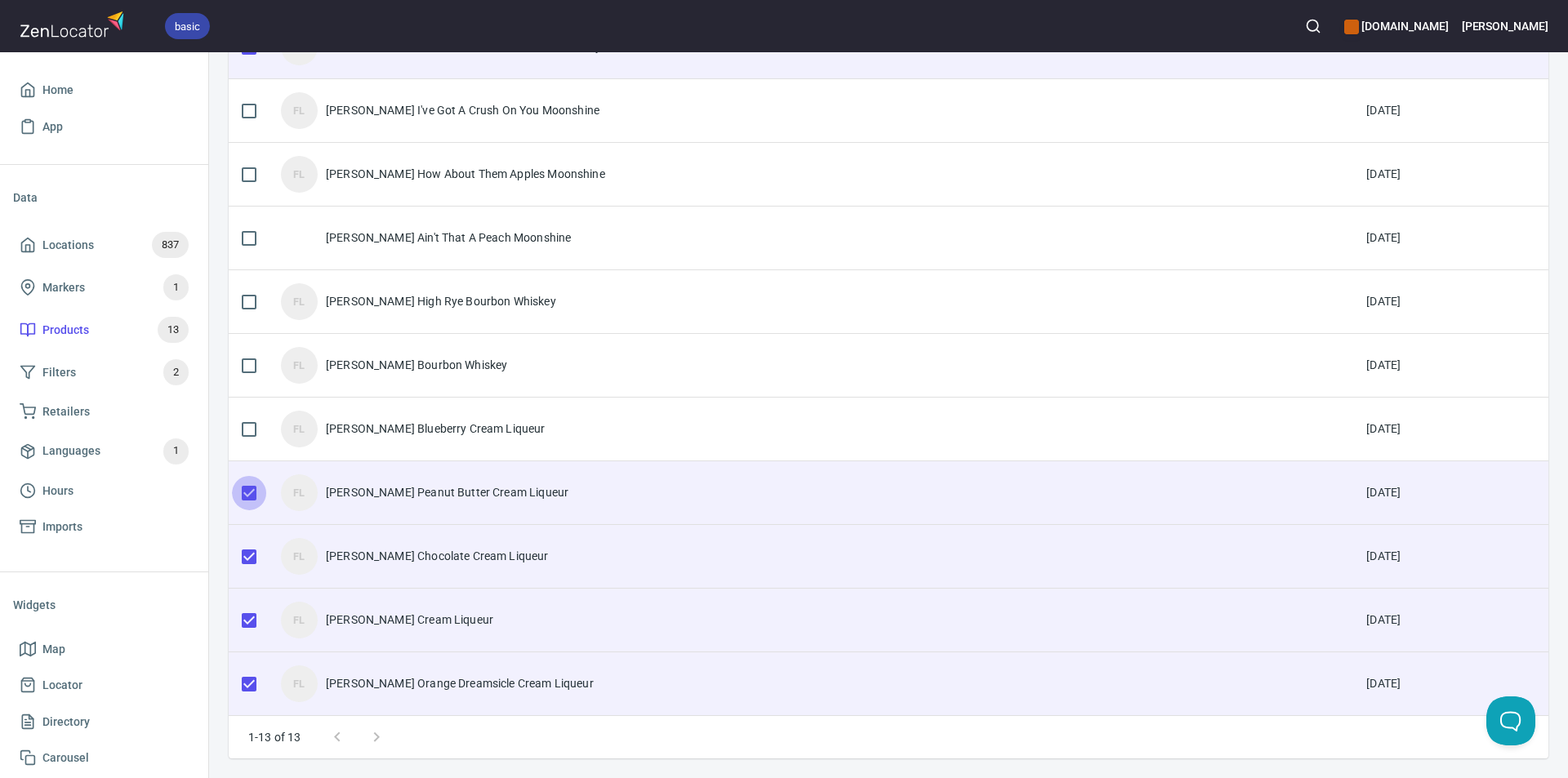
click at [250, 489] on input "checkbox" at bounding box center [249, 493] width 34 height 34
checkbox input "false"
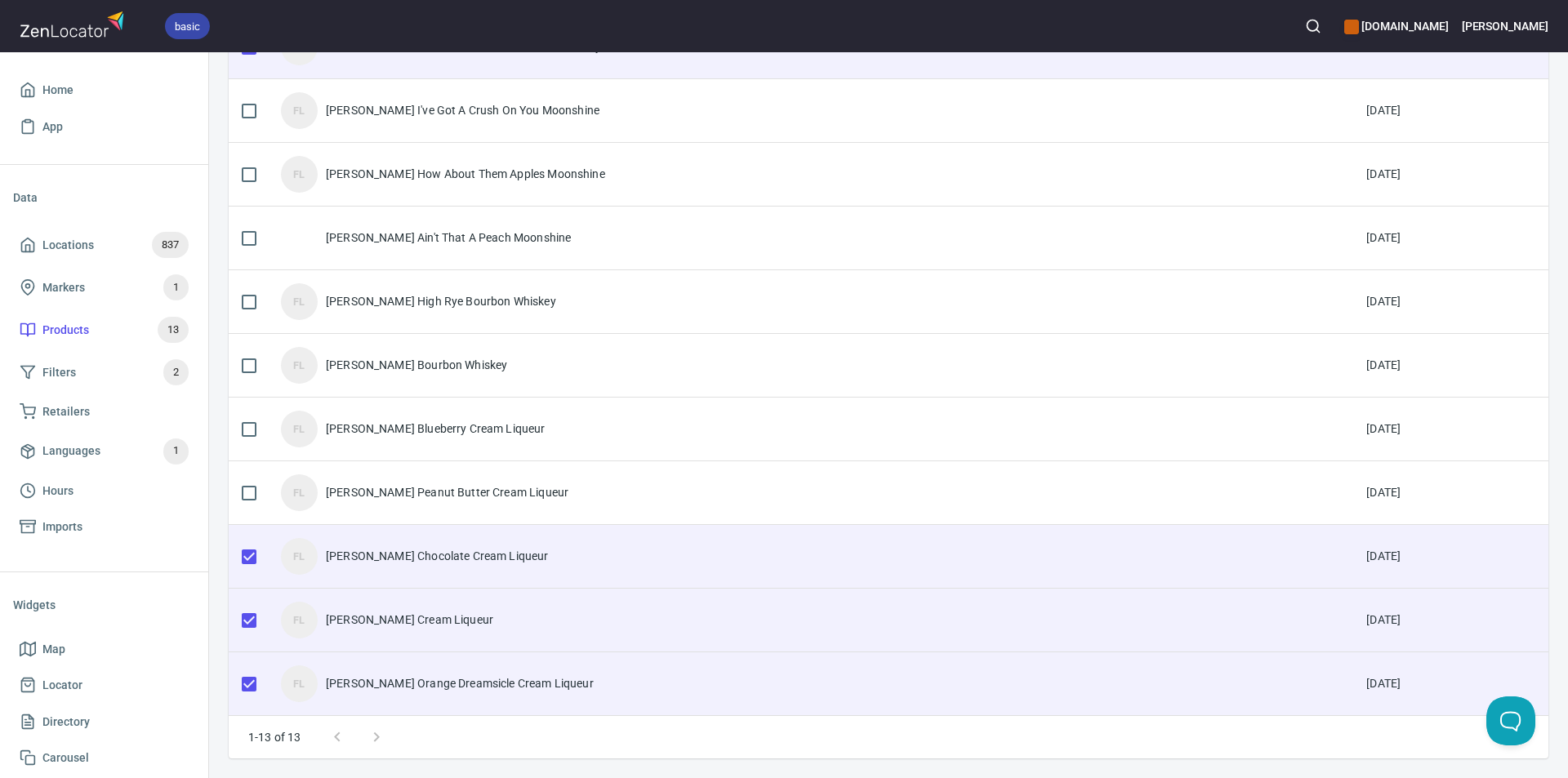
click at [247, 562] on input "checkbox" at bounding box center [249, 557] width 34 height 34
checkbox input "false"
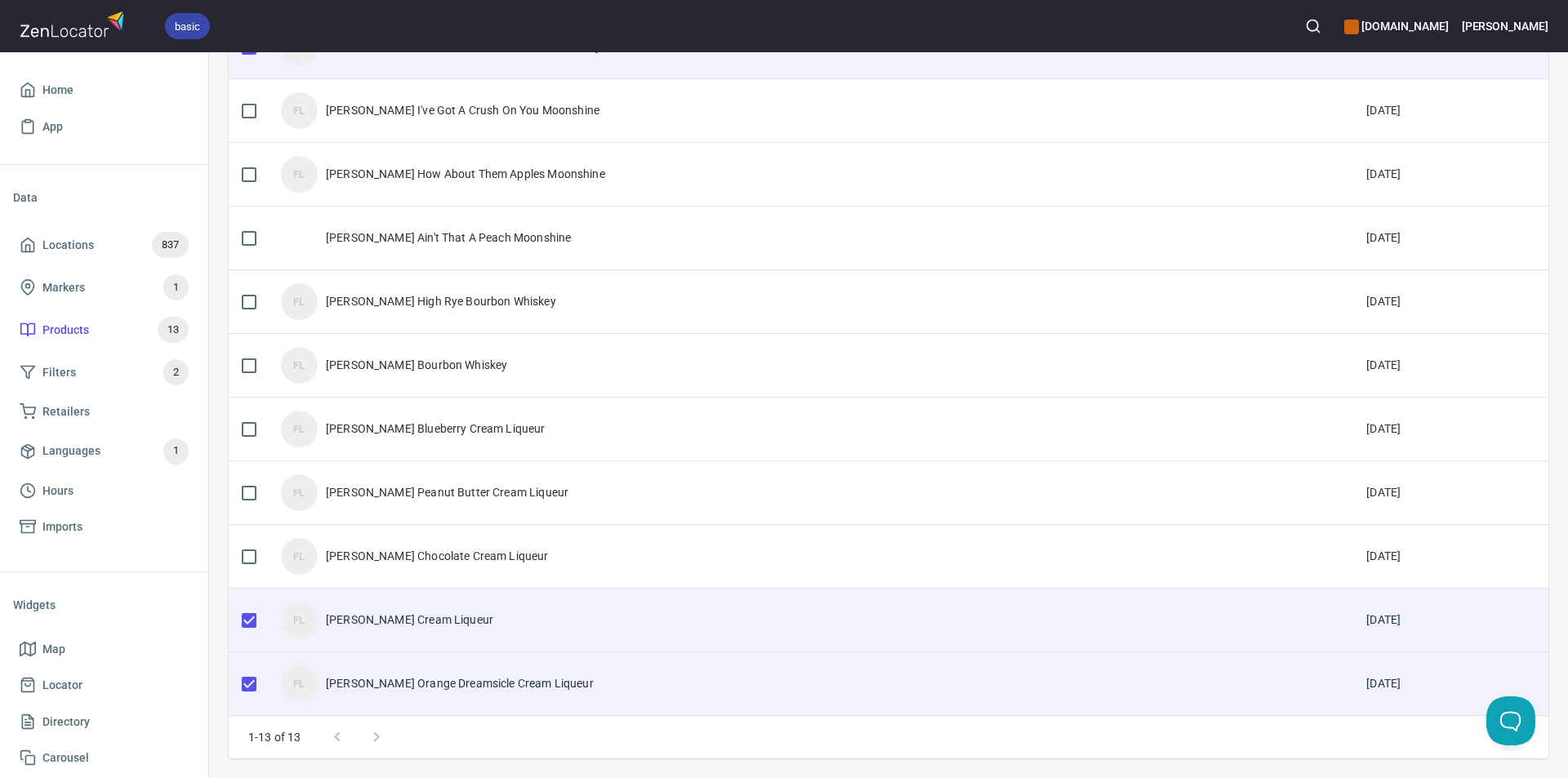
drag, startPoint x: 243, startPoint y: 627, endPoint x: 247, endPoint y: 665, distance: 38.2
click at [244, 627] on input "checkbox" at bounding box center [249, 621] width 34 height 34
checkbox input "false"
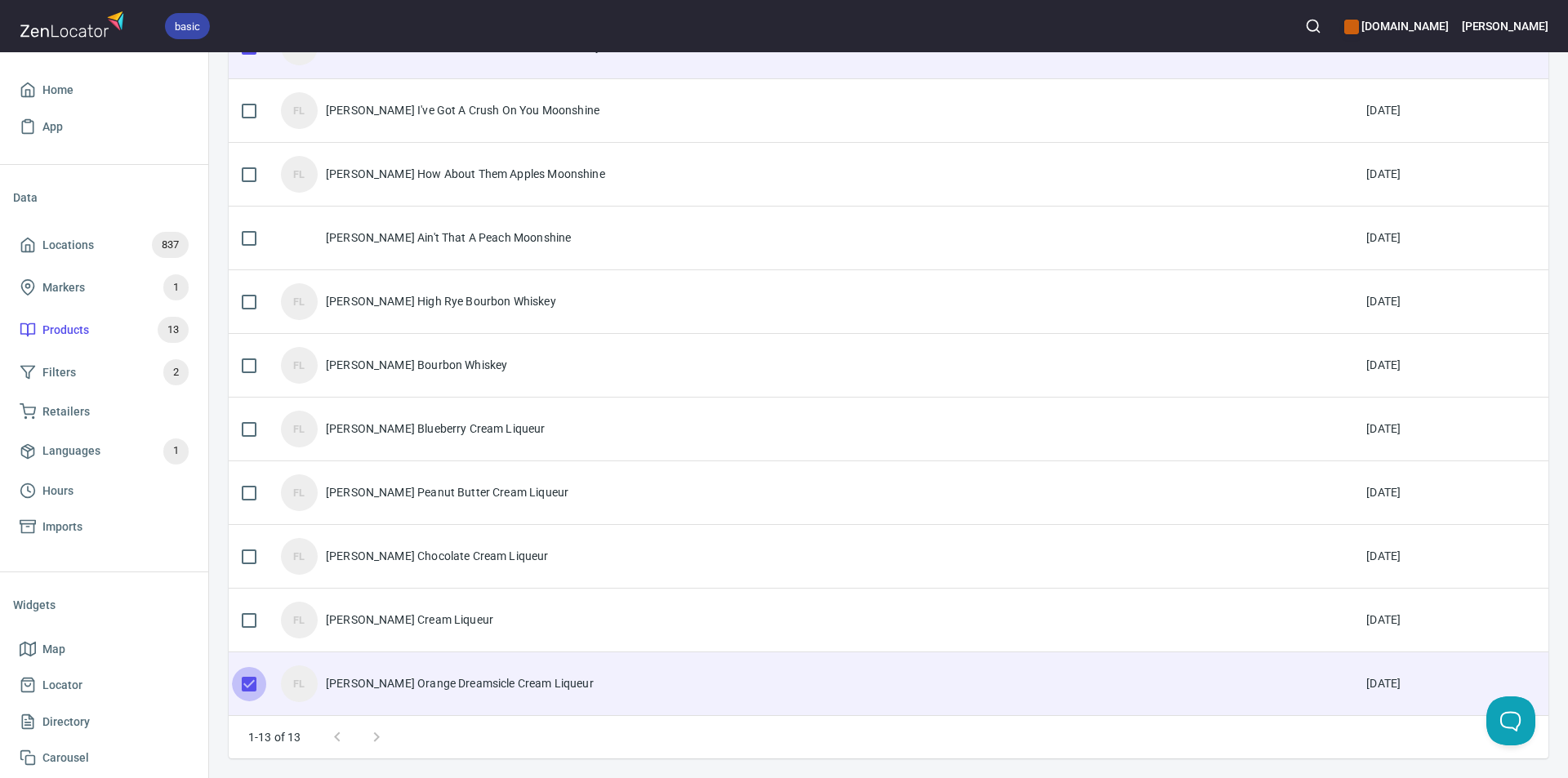
drag, startPoint x: 248, startPoint y: 683, endPoint x: 261, endPoint y: 638, distance: 46.8
click at [258, 676] on input "checkbox" at bounding box center [249, 685] width 34 height 34
checkbox input "false"
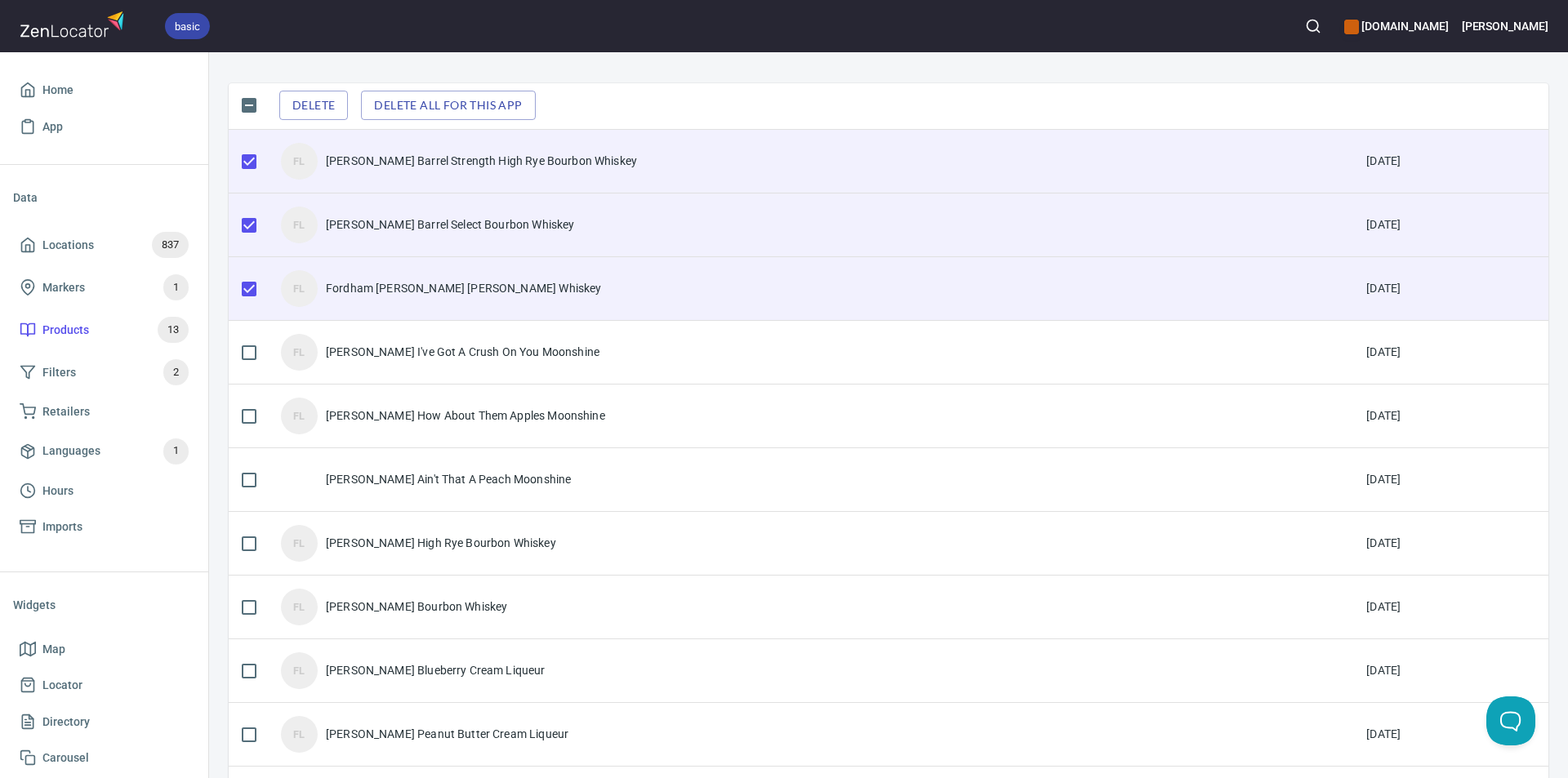
scroll to position [0, 0]
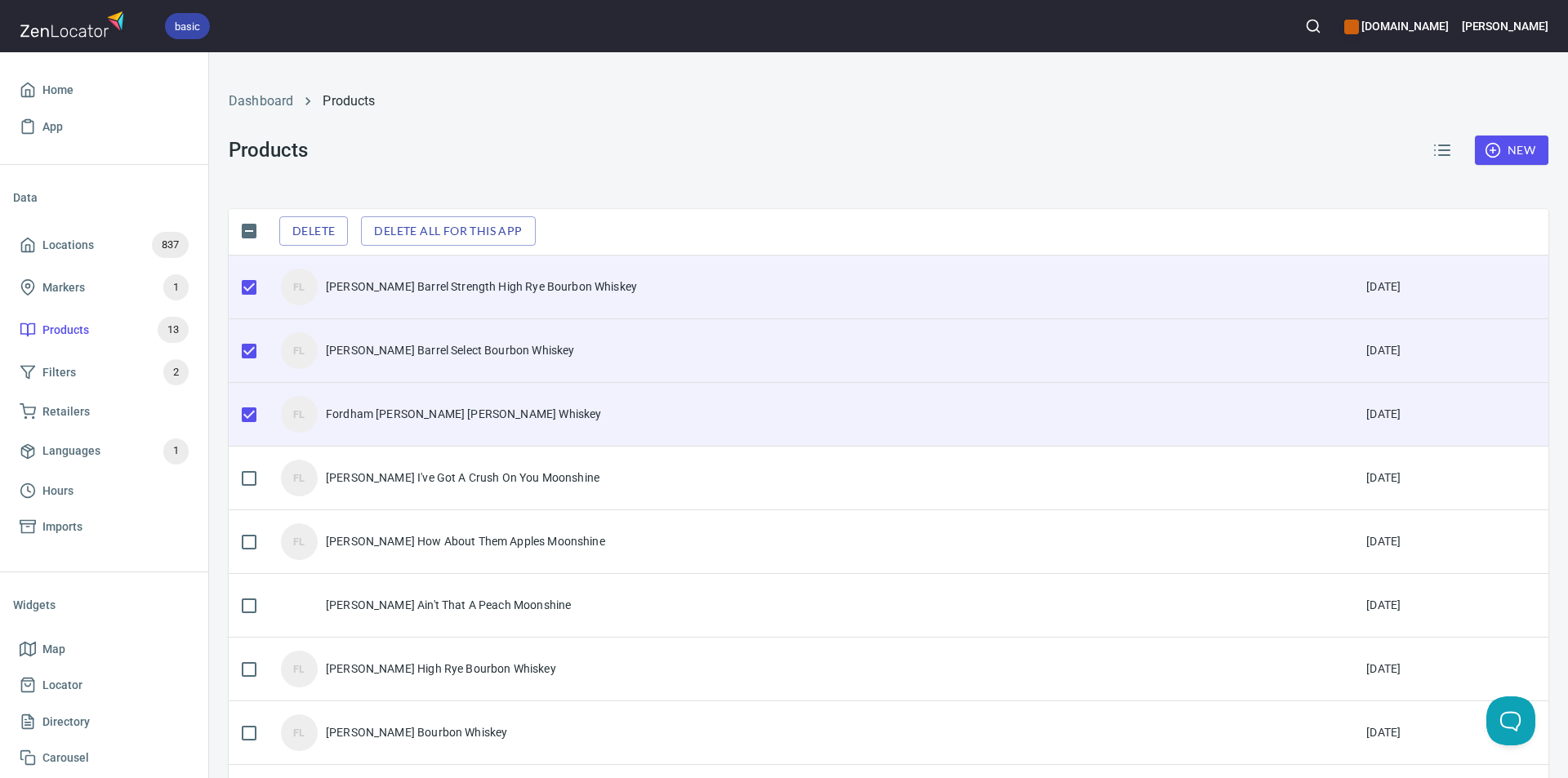
click at [247, 281] on input "checkbox" at bounding box center [249, 288] width 34 height 34
checkbox input "false"
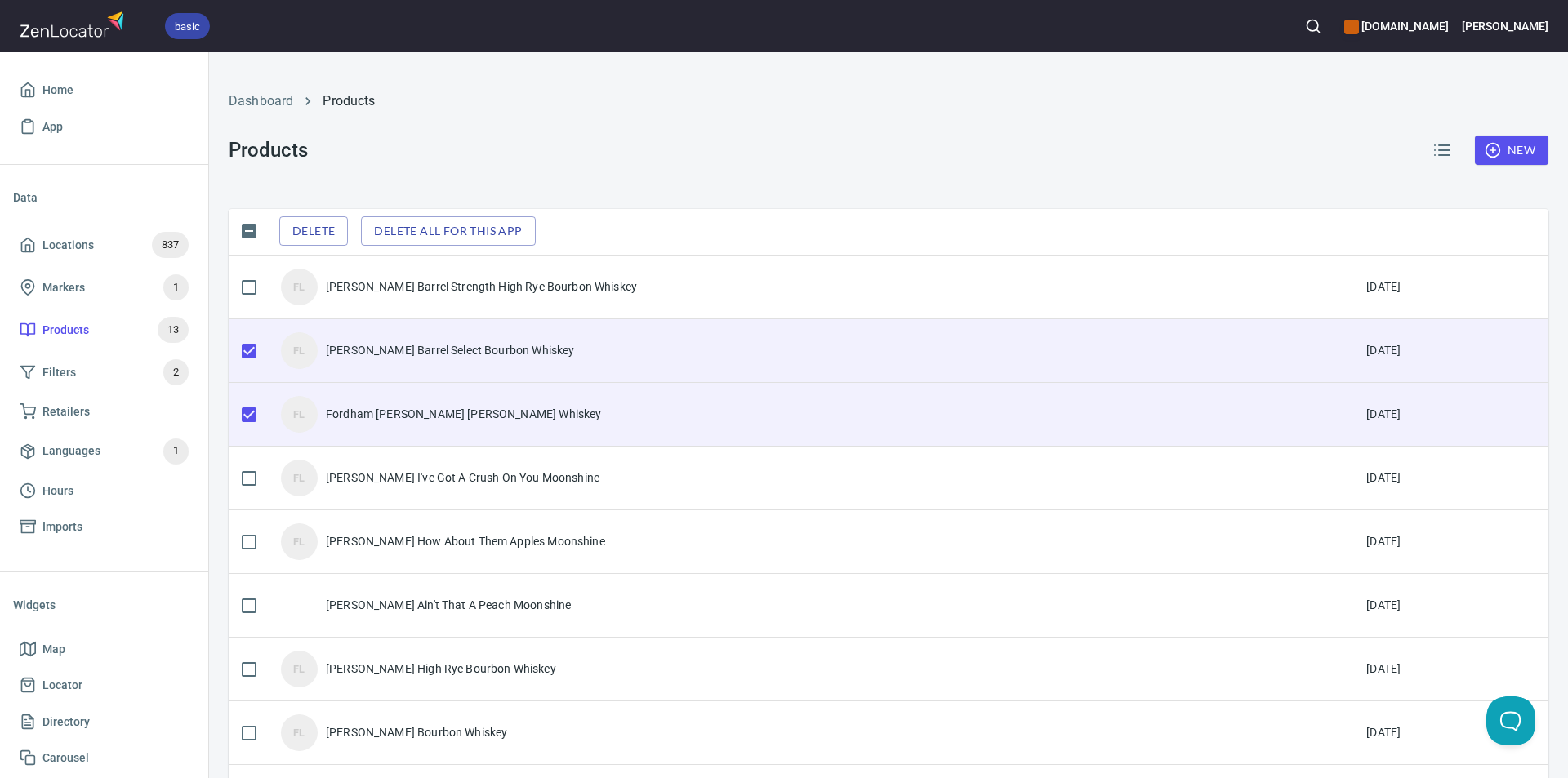
drag, startPoint x: 237, startPoint y: 337, endPoint x: 243, endPoint y: 344, distance: 9.2
click at [242, 344] on input "checkbox" at bounding box center [249, 351] width 34 height 34
checkbox input "false"
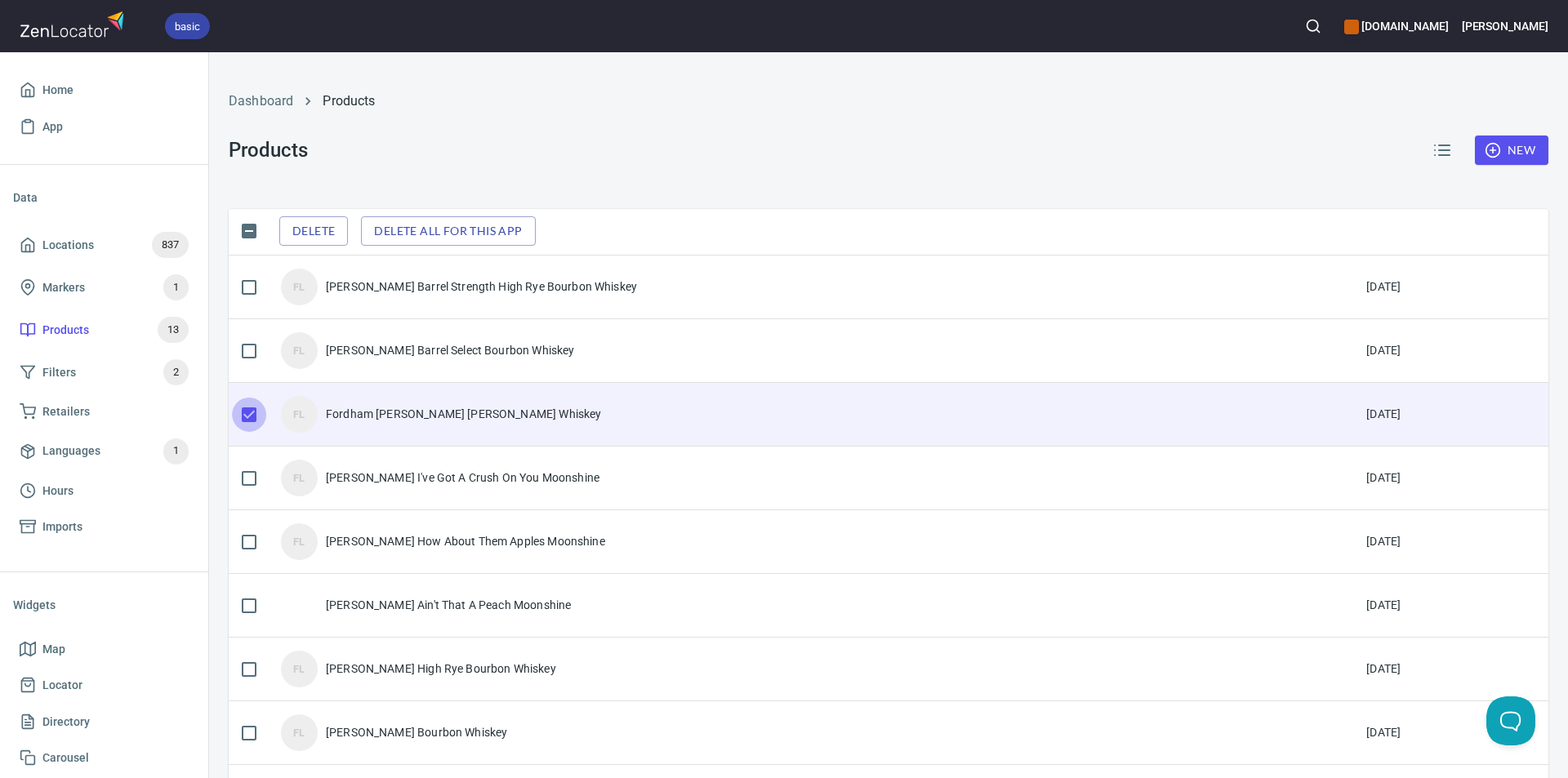
drag, startPoint x: 254, startPoint y: 424, endPoint x: 297, endPoint y: 391, distance: 54.2
click at [251, 423] on input "checkbox" at bounding box center [249, 415] width 34 height 34
checkbox input "false"
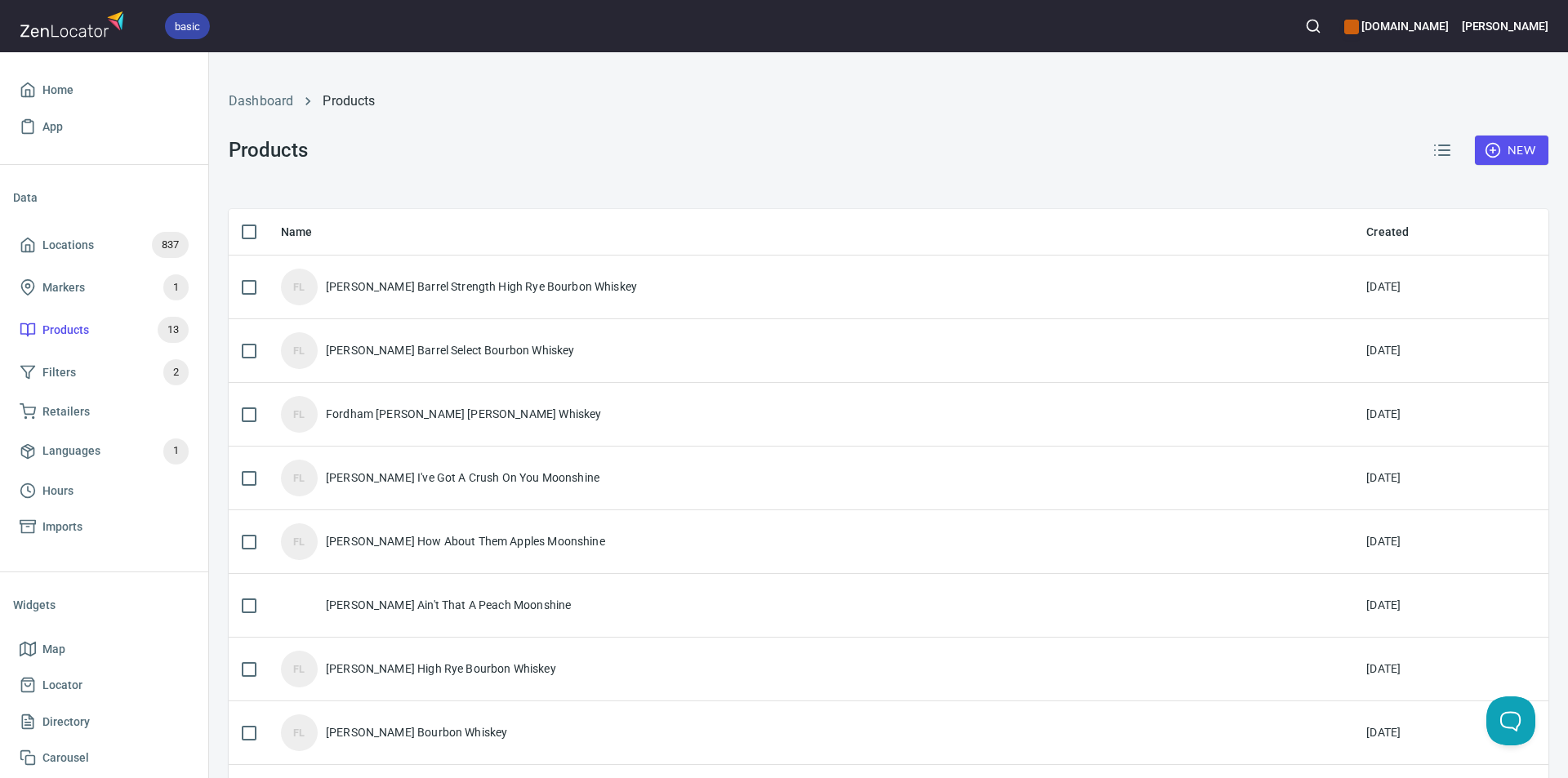
click at [715, 154] on div "Dashboard Products Products New" at bounding box center [888, 131] width 1339 height 137
click at [104, 331] on span "Products 13" at bounding box center [104, 329] width 169 height 26
click at [276, 90] on div "Dashboard Products" at bounding box center [888, 101] width 1339 height 39
click at [275, 110] on li "Dashboard" at bounding box center [261, 101] width 65 height 20
click at [275, 101] on link "Dashboard" at bounding box center [261, 101] width 65 height 15
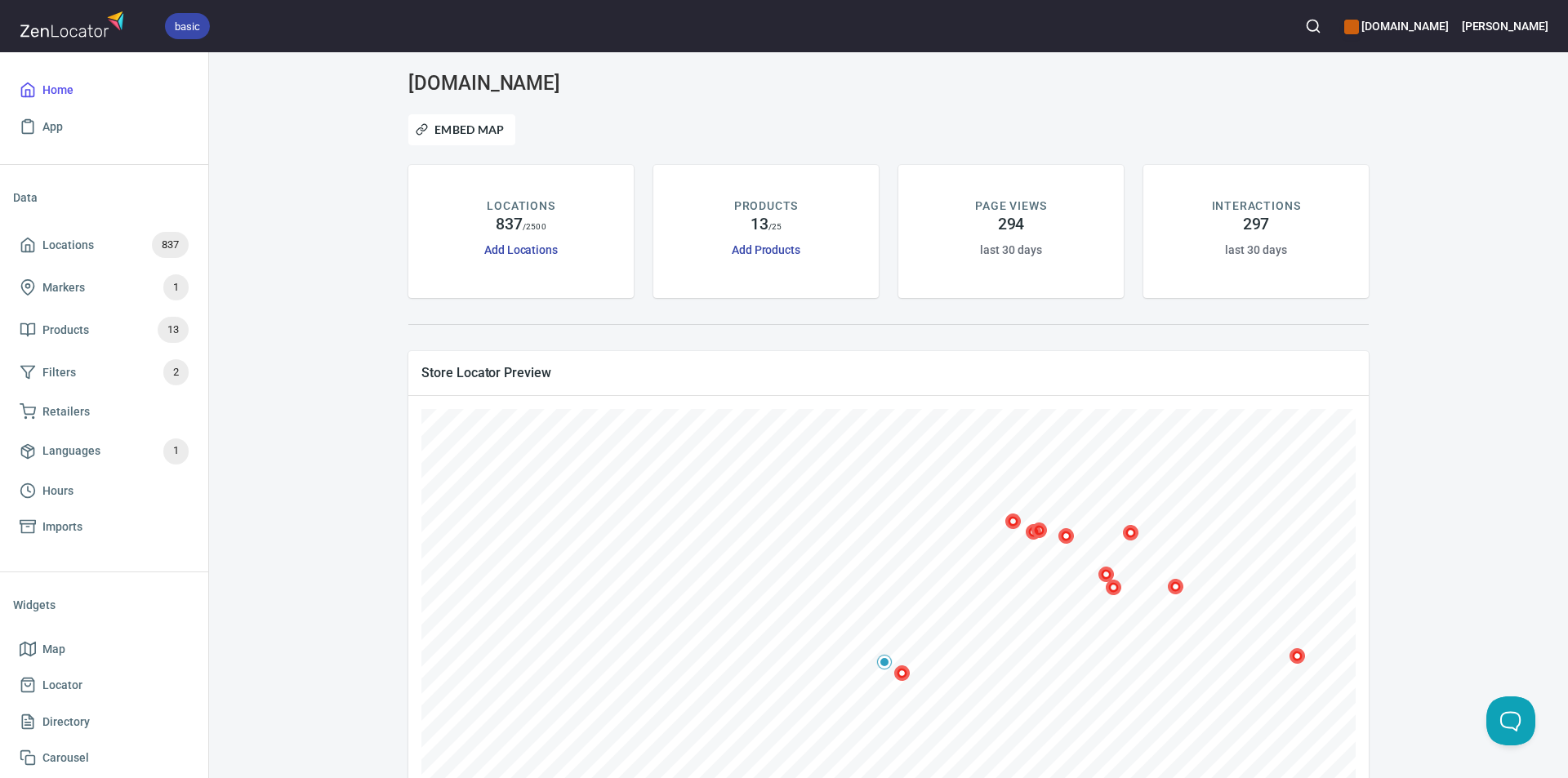
click at [758, 248] on link "Add Products" at bounding box center [766, 250] width 69 height 13
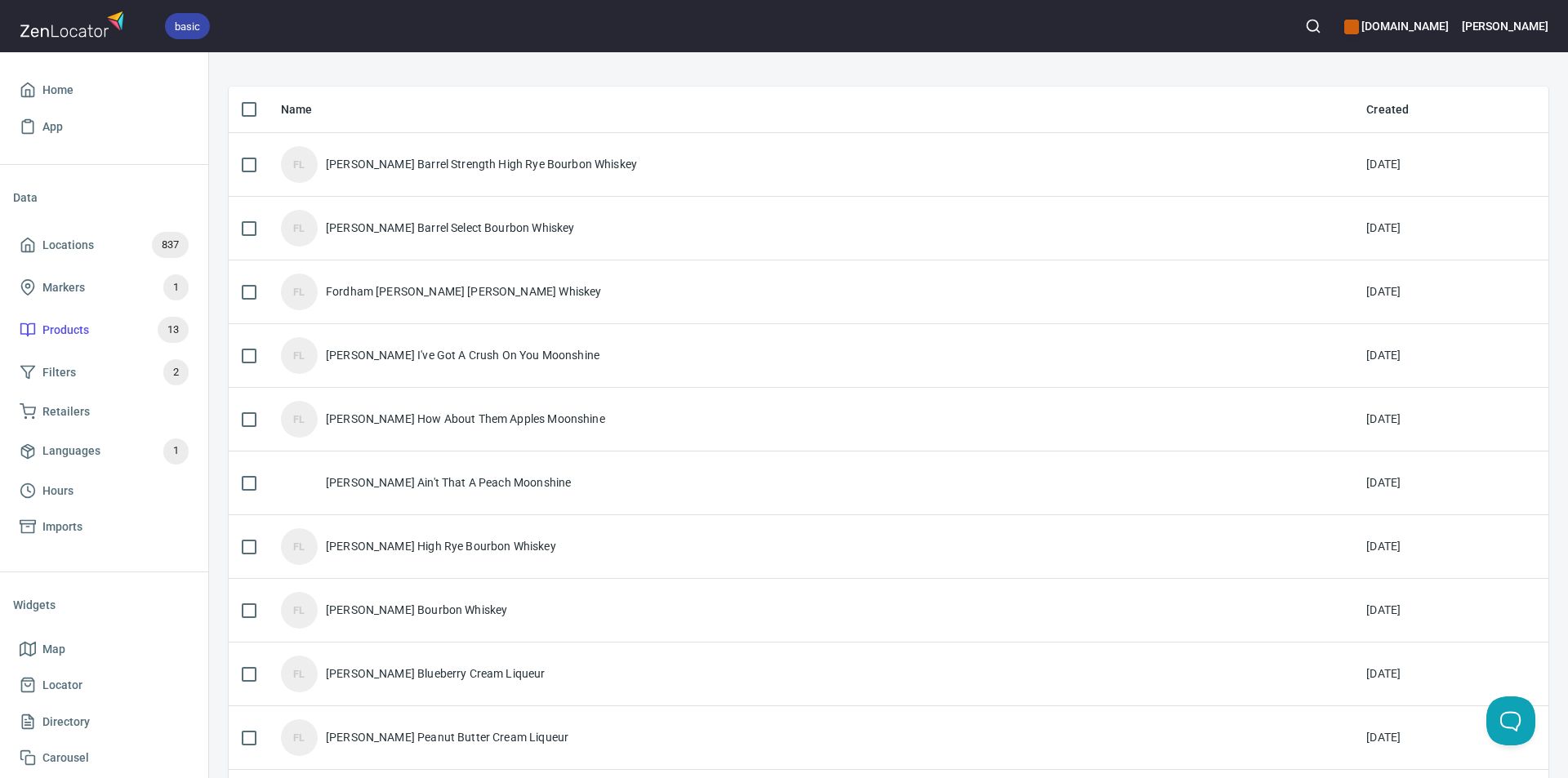
scroll to position [245, 0]
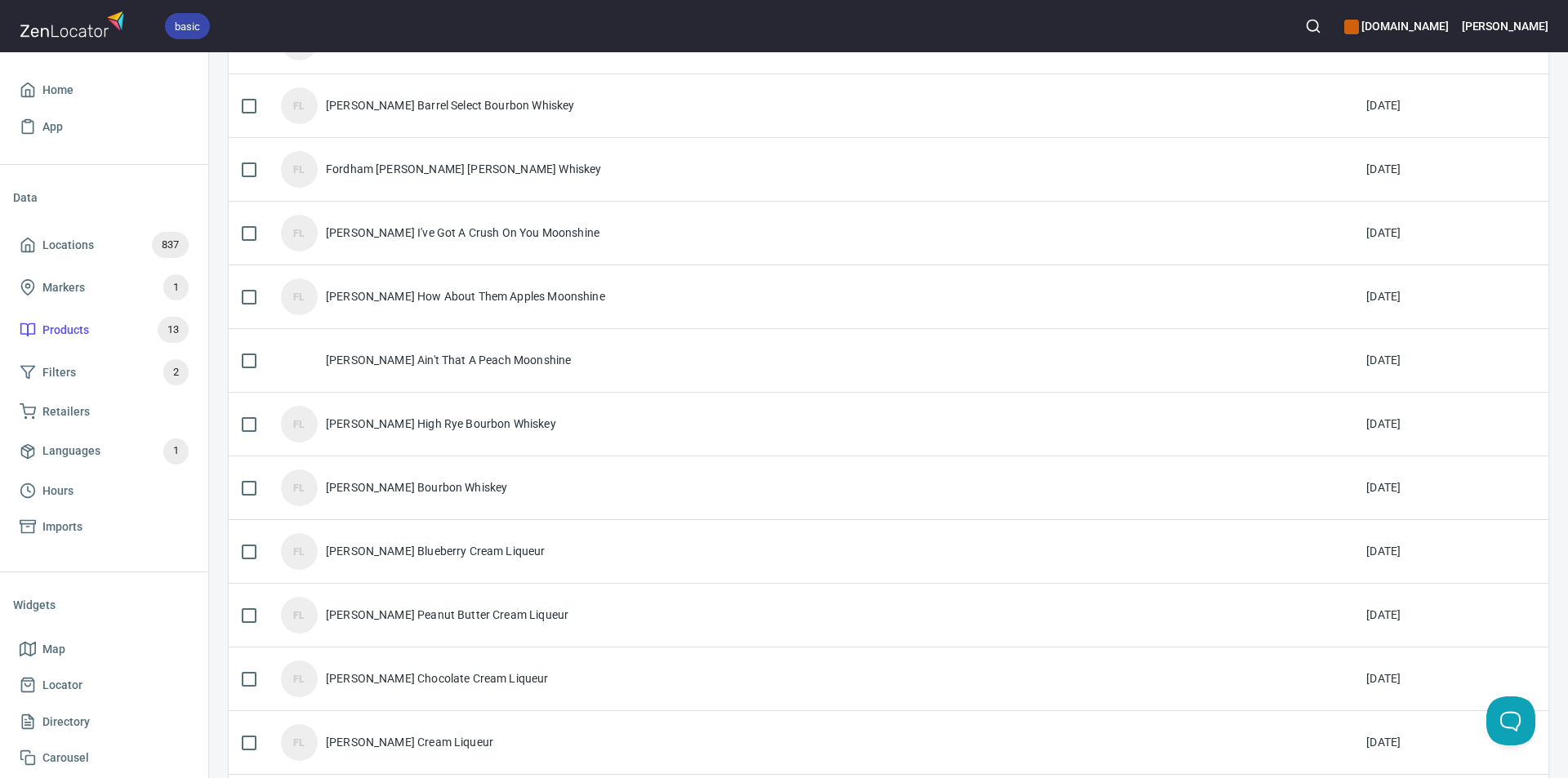
click at [304, 550] on div "FL" at bounding box center [299, 551] width 37 height 37
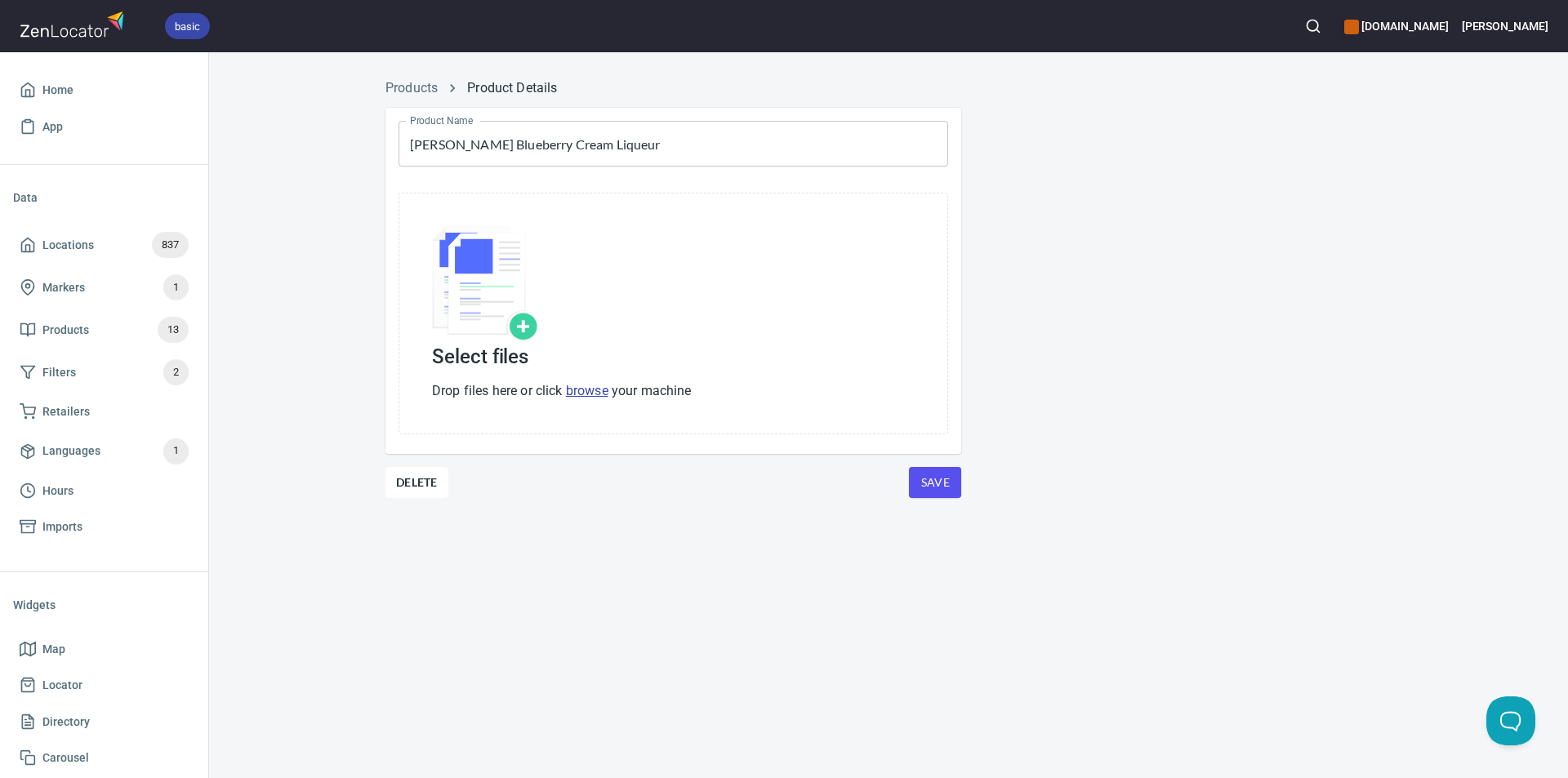
click at [604, 383] on link "browse" at bounding box center [587, 391] width 43 height 15
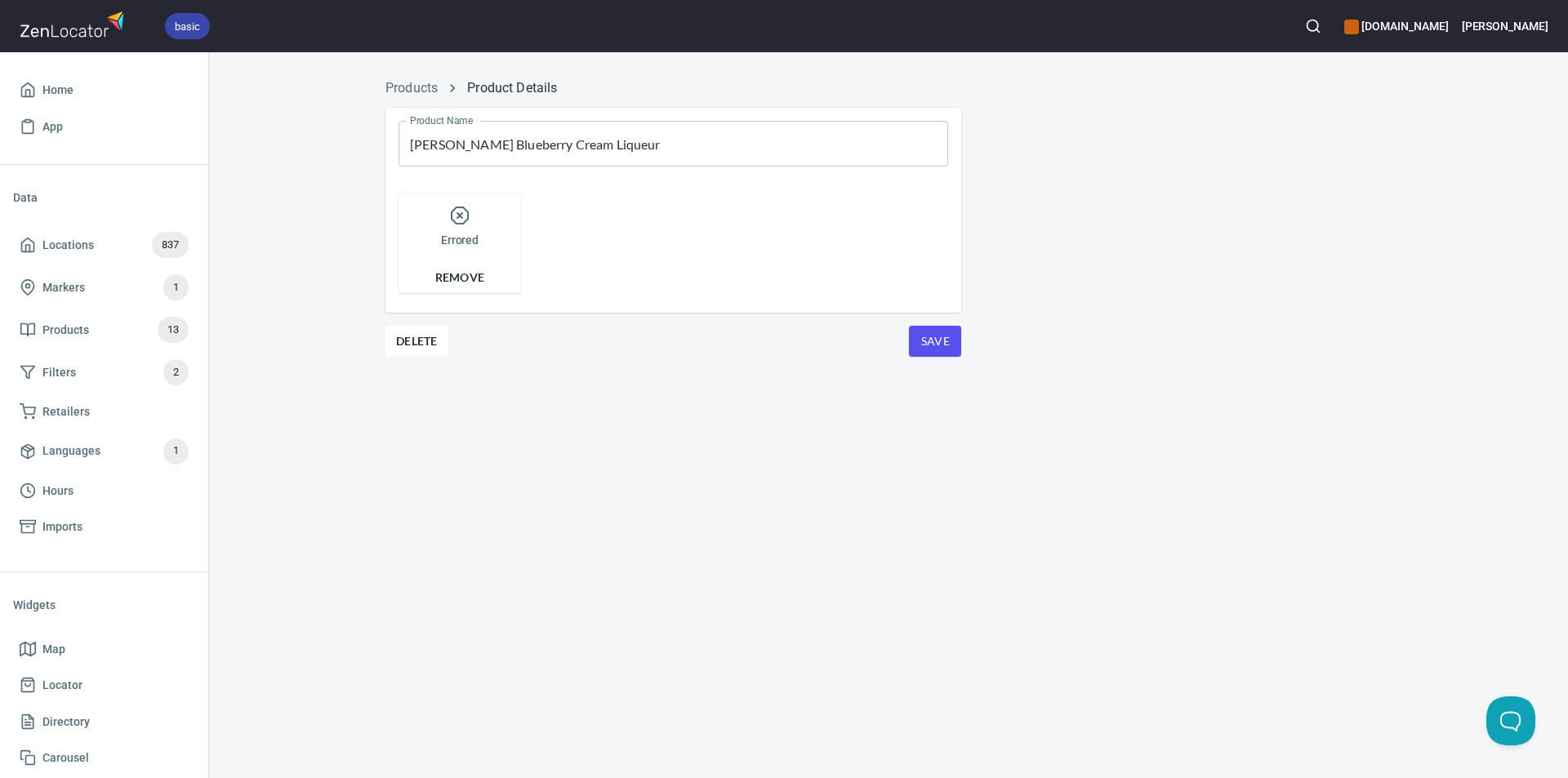
click at [417, 76] on div "Products Product Details" at bounding box center [888, 88] width 1026 height 39
click at [416, 89] on link "Products" at bounding box center [411, 88] width 52 height 15
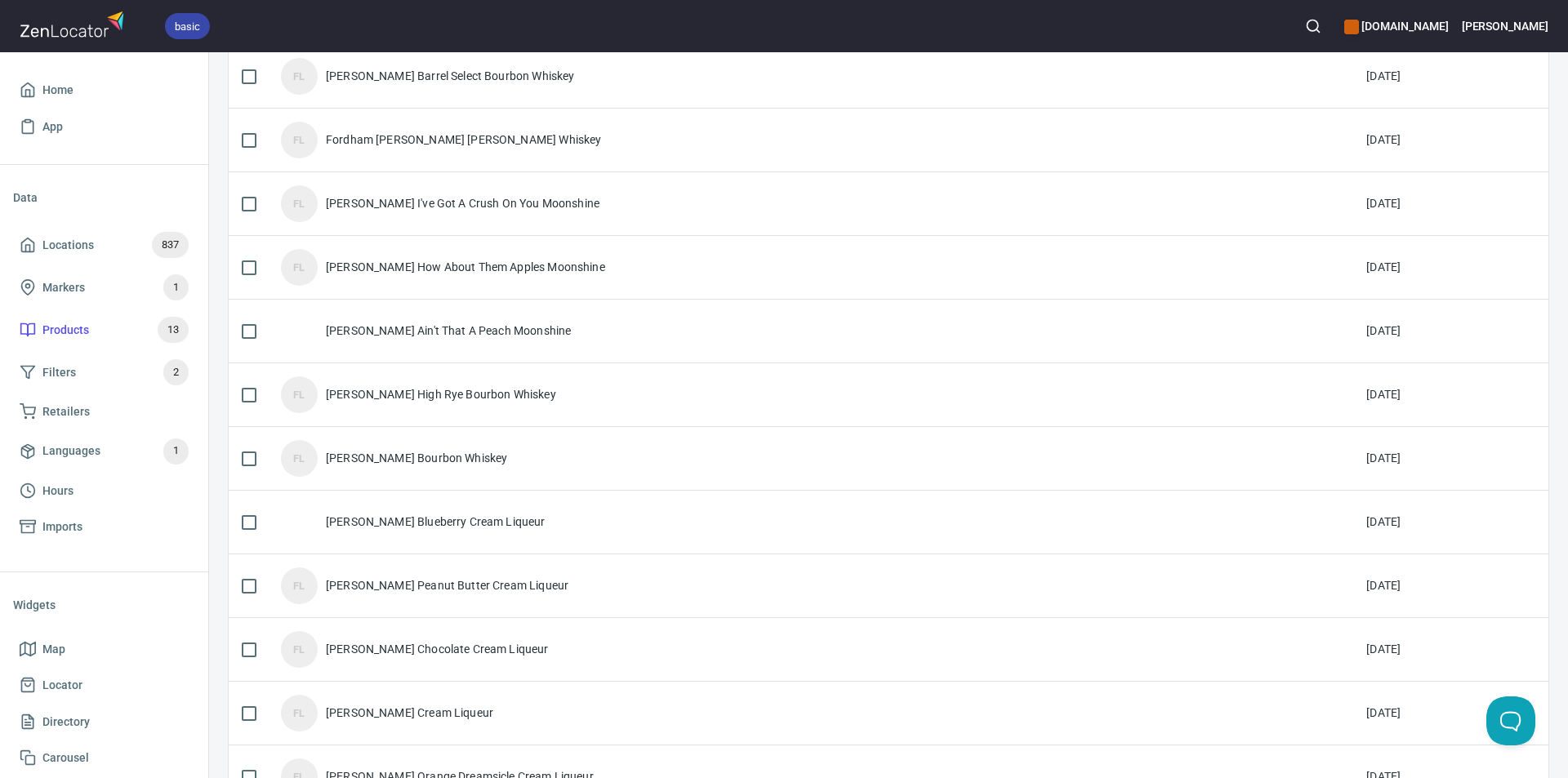
scroll to position [245, 0]
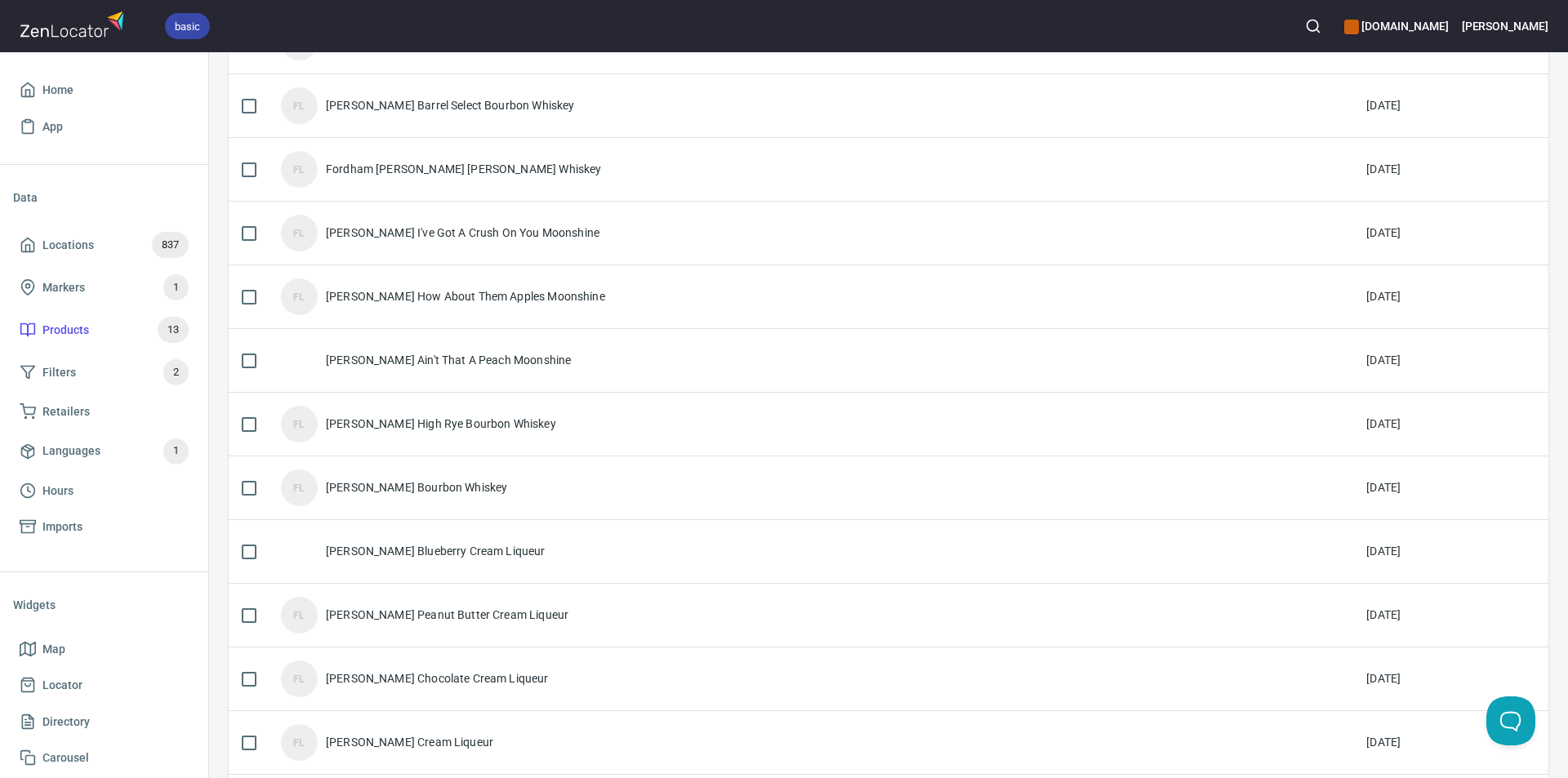
click at [637, 344] on div "[PERSON_NAME] Ain't That A Peach Moonshine" at bounding box center [810, 360] width 1059 height 37
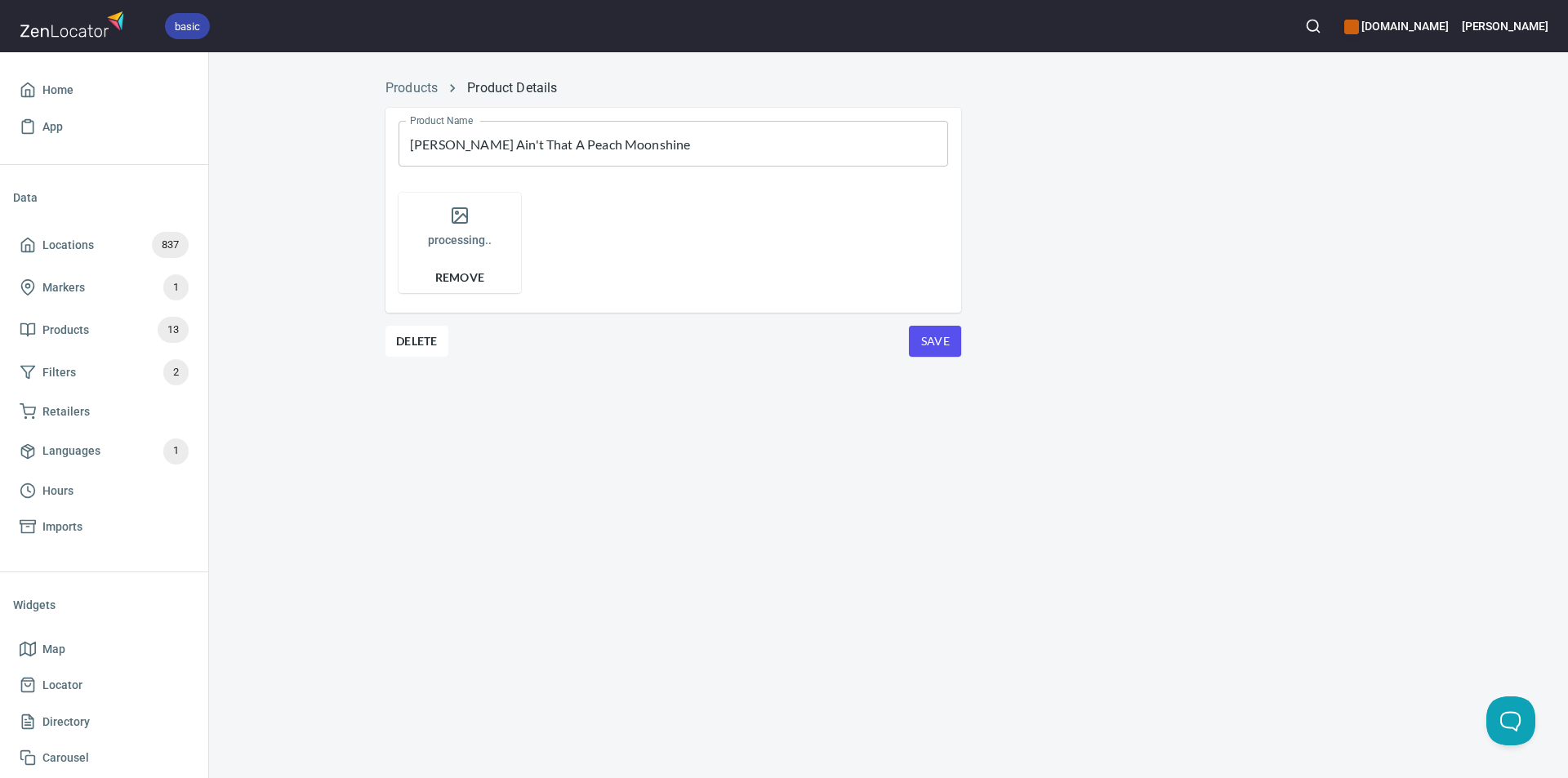
click at [413, 88] on link "Products" at bounding box center [411, 88] width 52 height 15
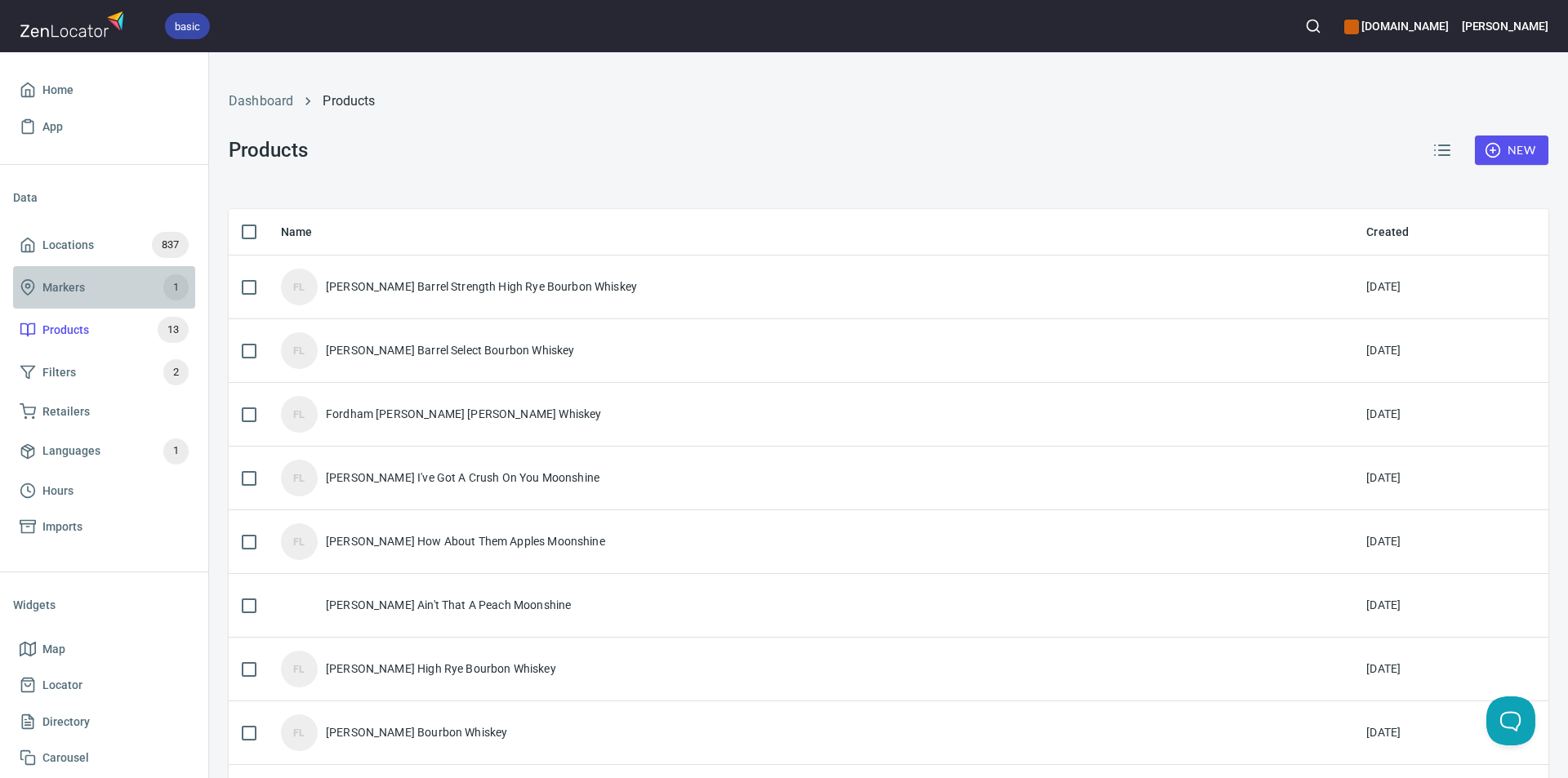
click at [77, 285] on span "Markers" at bounding box center [64, 287] width 43 height 20
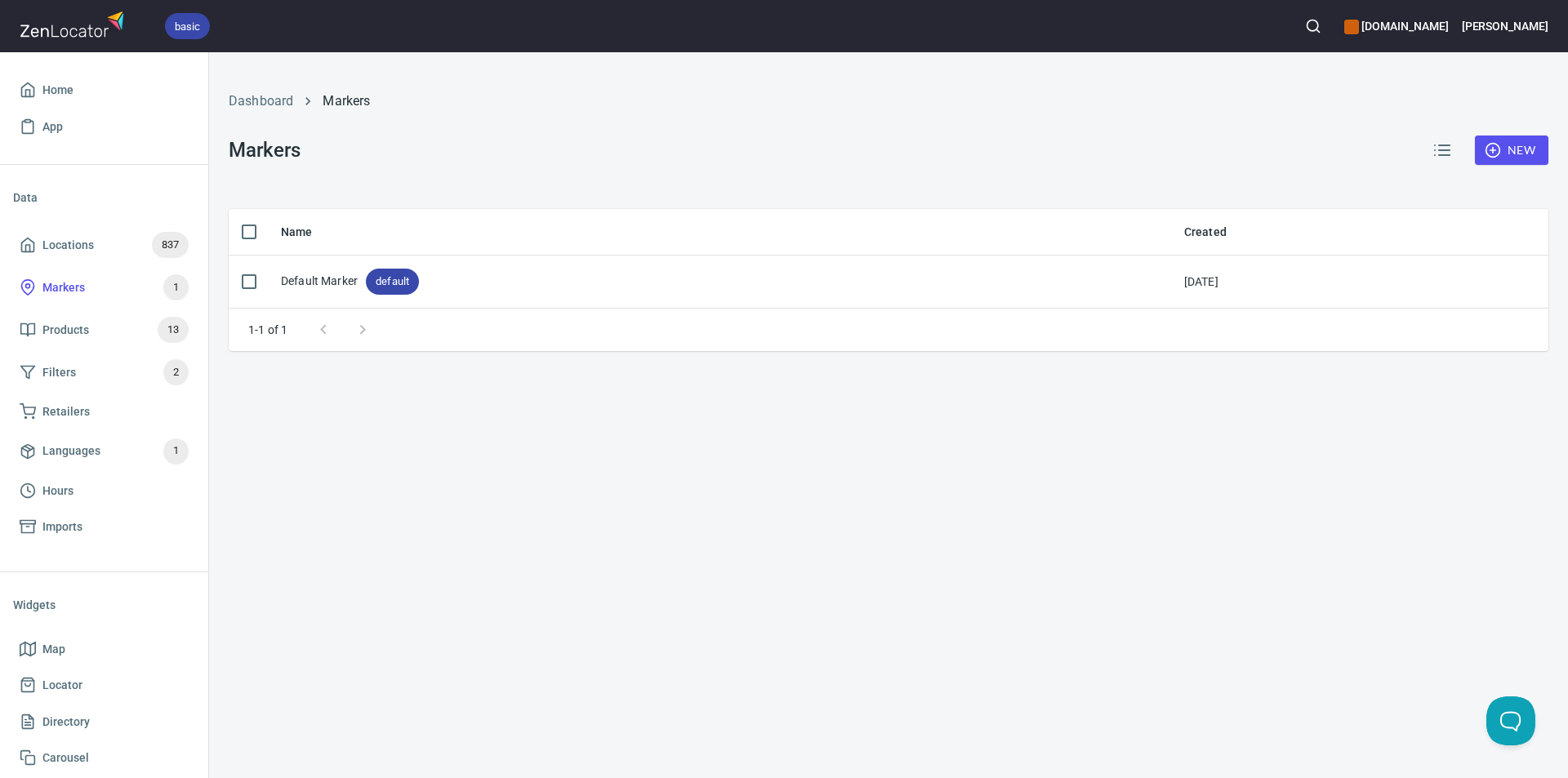
click at [64, 237] on span "Locations" at bounding box center [69, 245] width 51 height 20
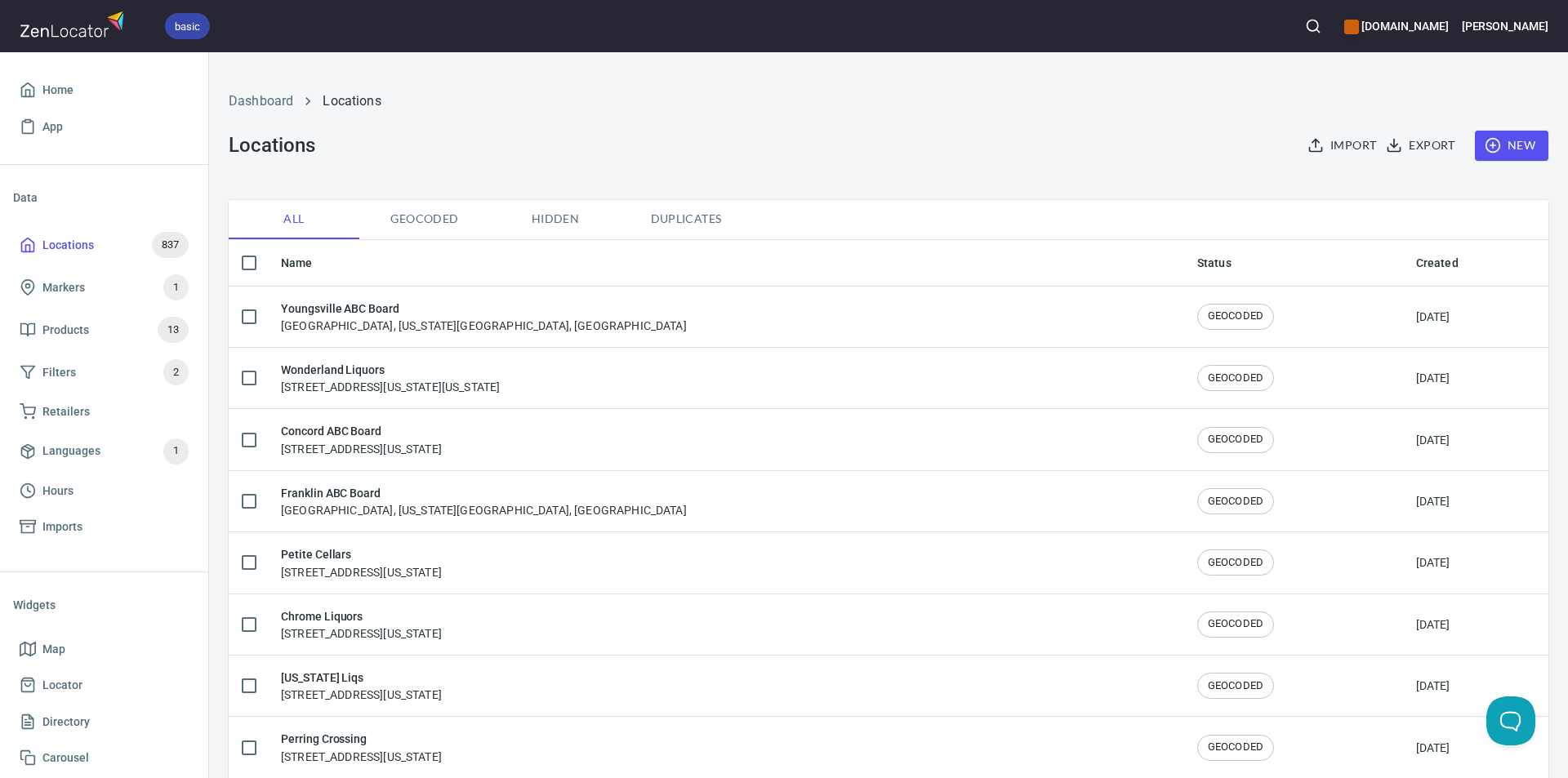
click at [367, 499] on h6 "Franklin ABC Board" at bounding box center [484, 493] width 406 height 18
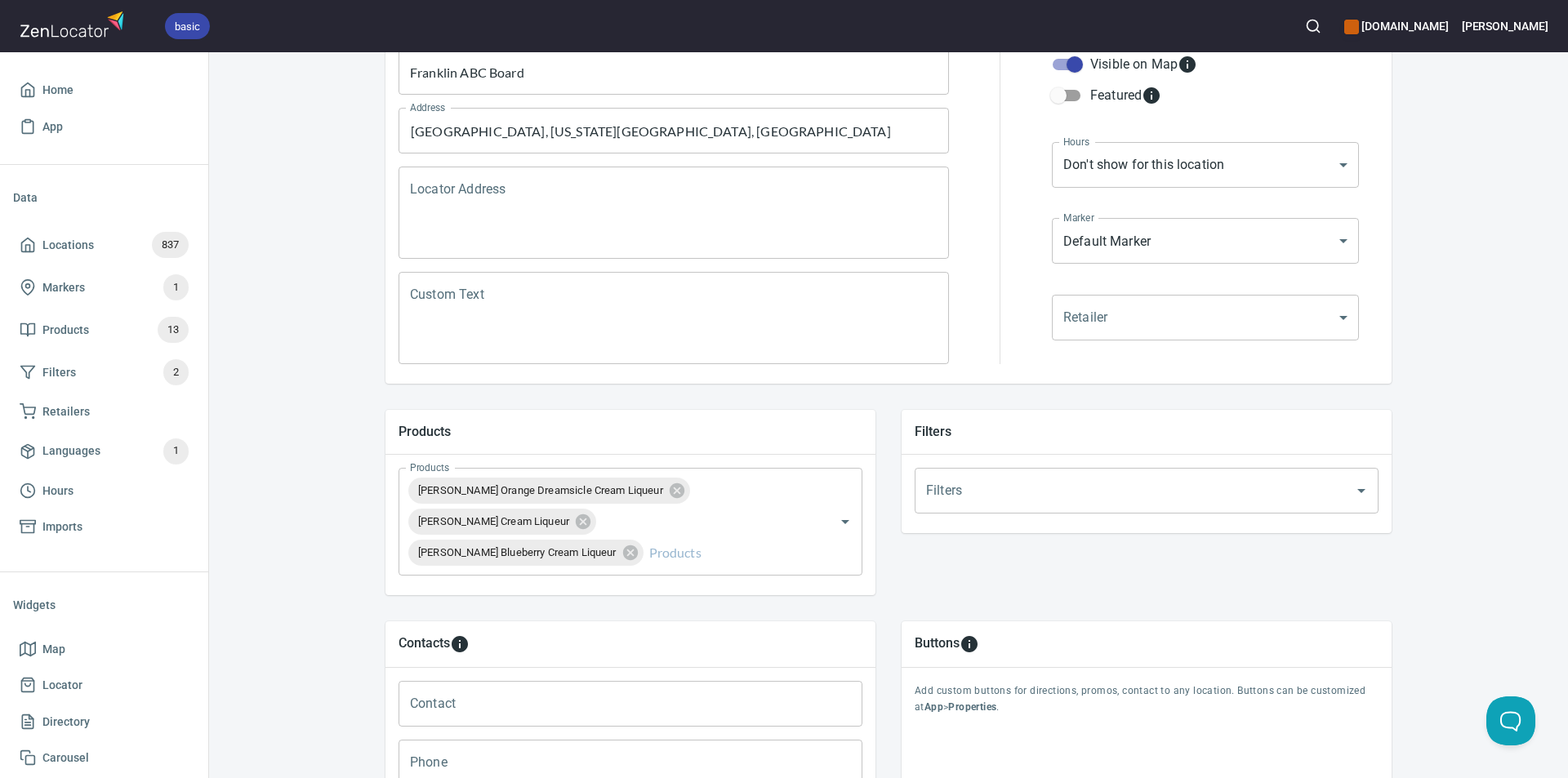
scroll to position [245, 0]
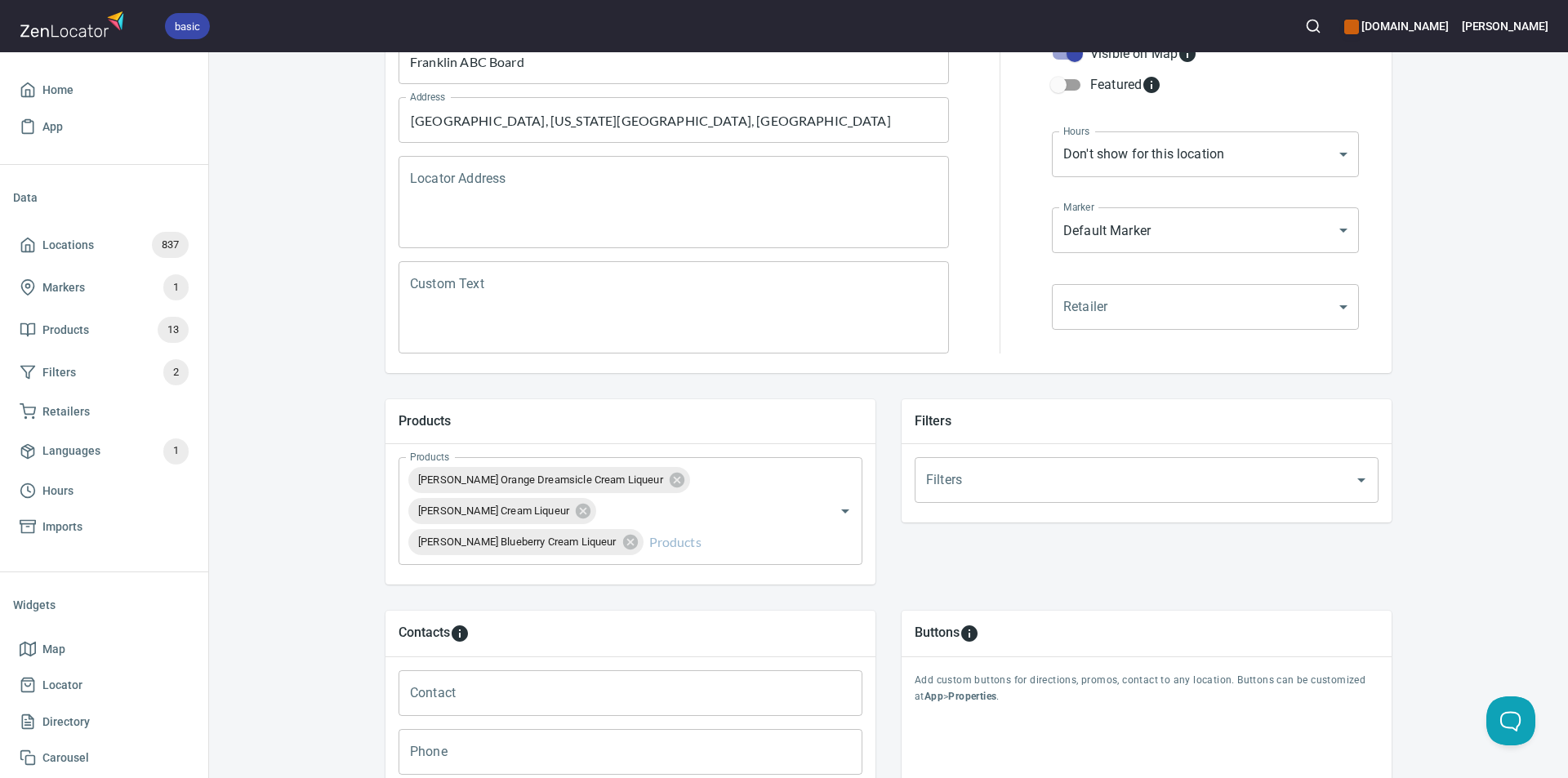
click at [838, 509] on icon "Open" at bounding box center [845, 511] width 20 height 20
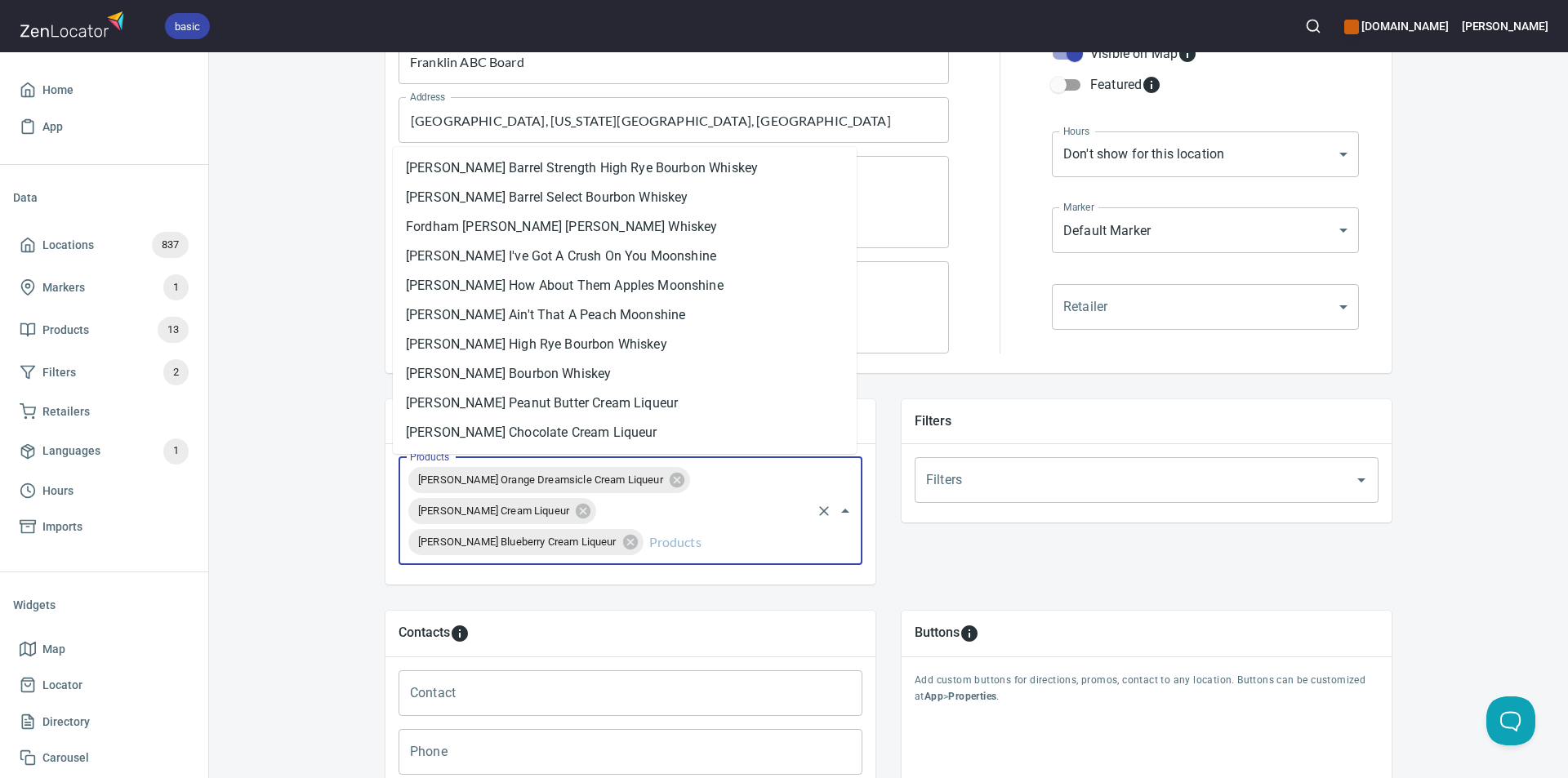
click at [621, 534] on icon at bounding box center [630, 542] width 18 height 18
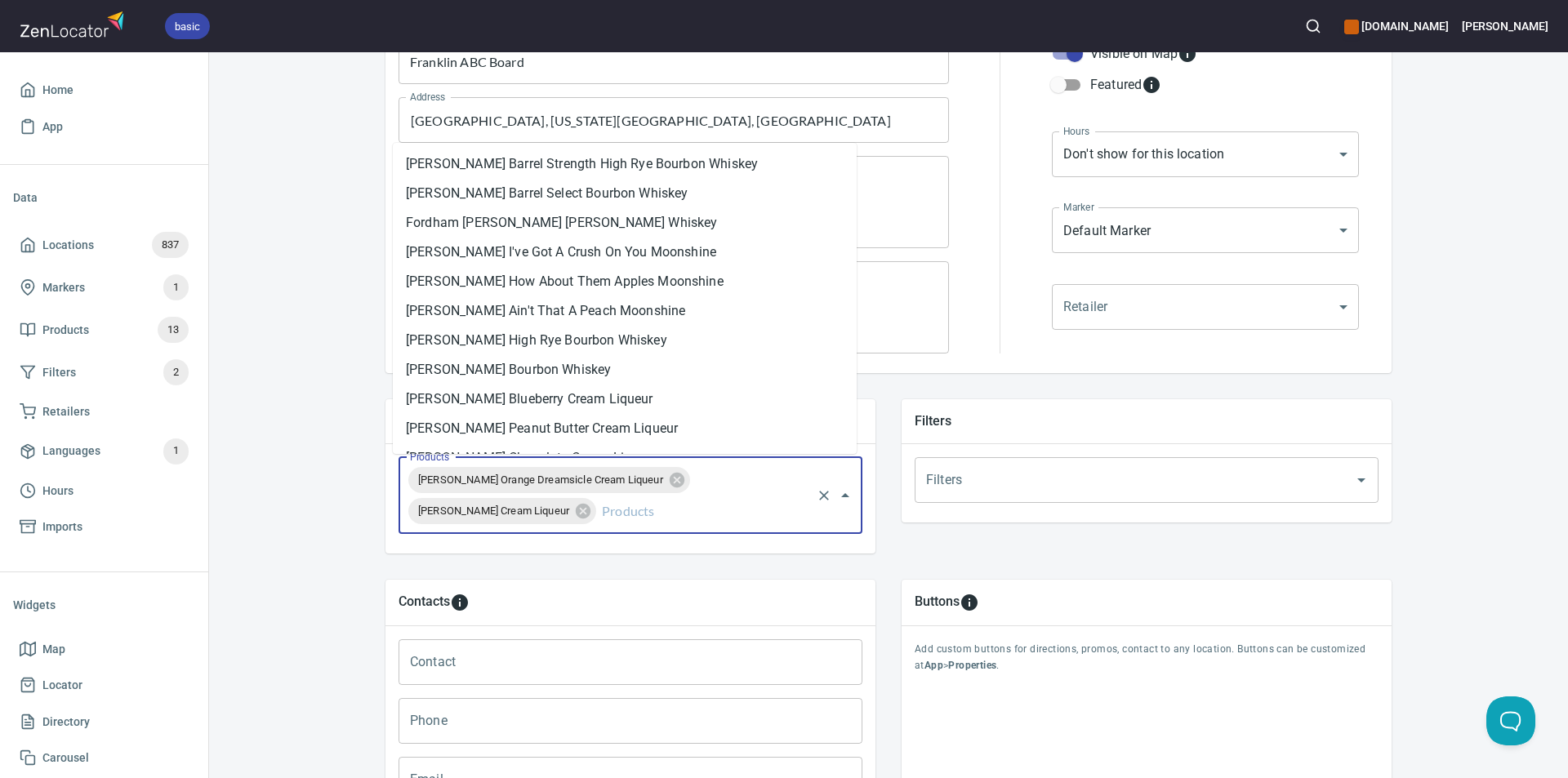
drag, startPoint x: 631, startPoint y: 510, endPoint x: 646, endPoint y: 495, distance: 21.2
click at [592, 510] on icon at bounding box center [582, 511] width 18 height 18
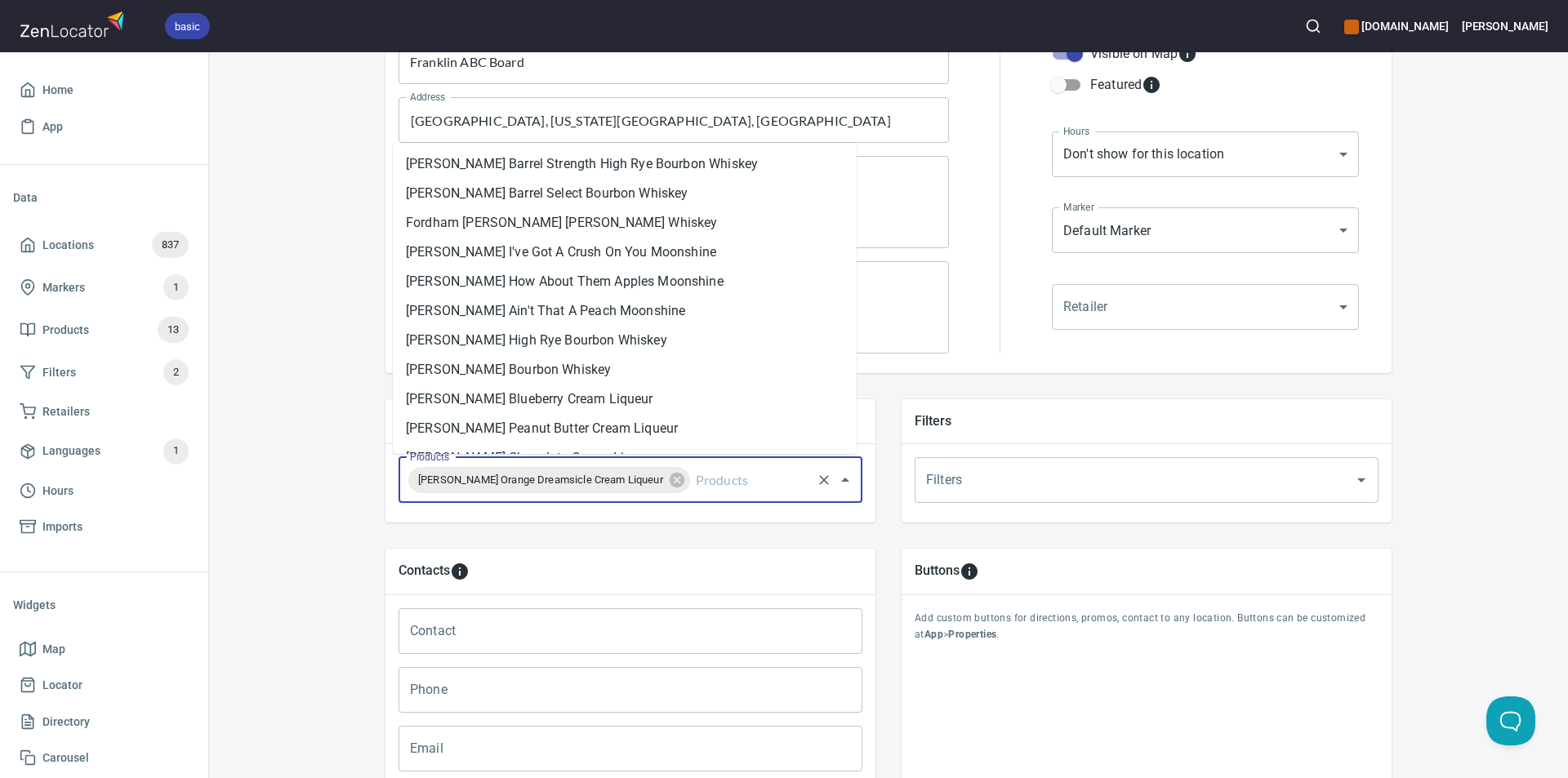
click at [669, 474] on icon at bounding box center [676, 480] width 14 height 14
click at [255, 431] on div "Locations Location Details Location Details Properties Geocode Analytics Locati…" at bounding box center [888, 411] width 1359 height 1175
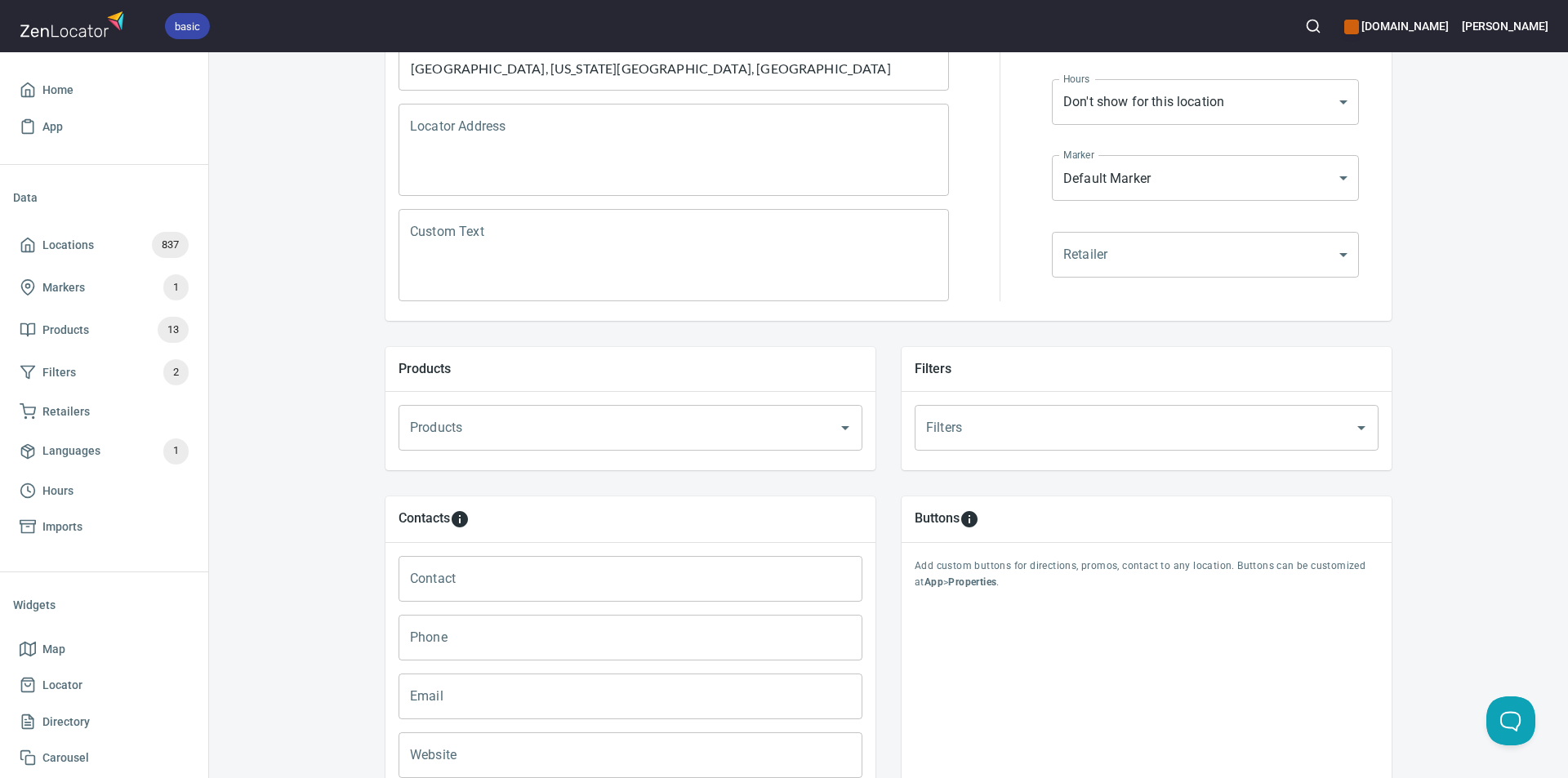
scroll to position [327, 0]
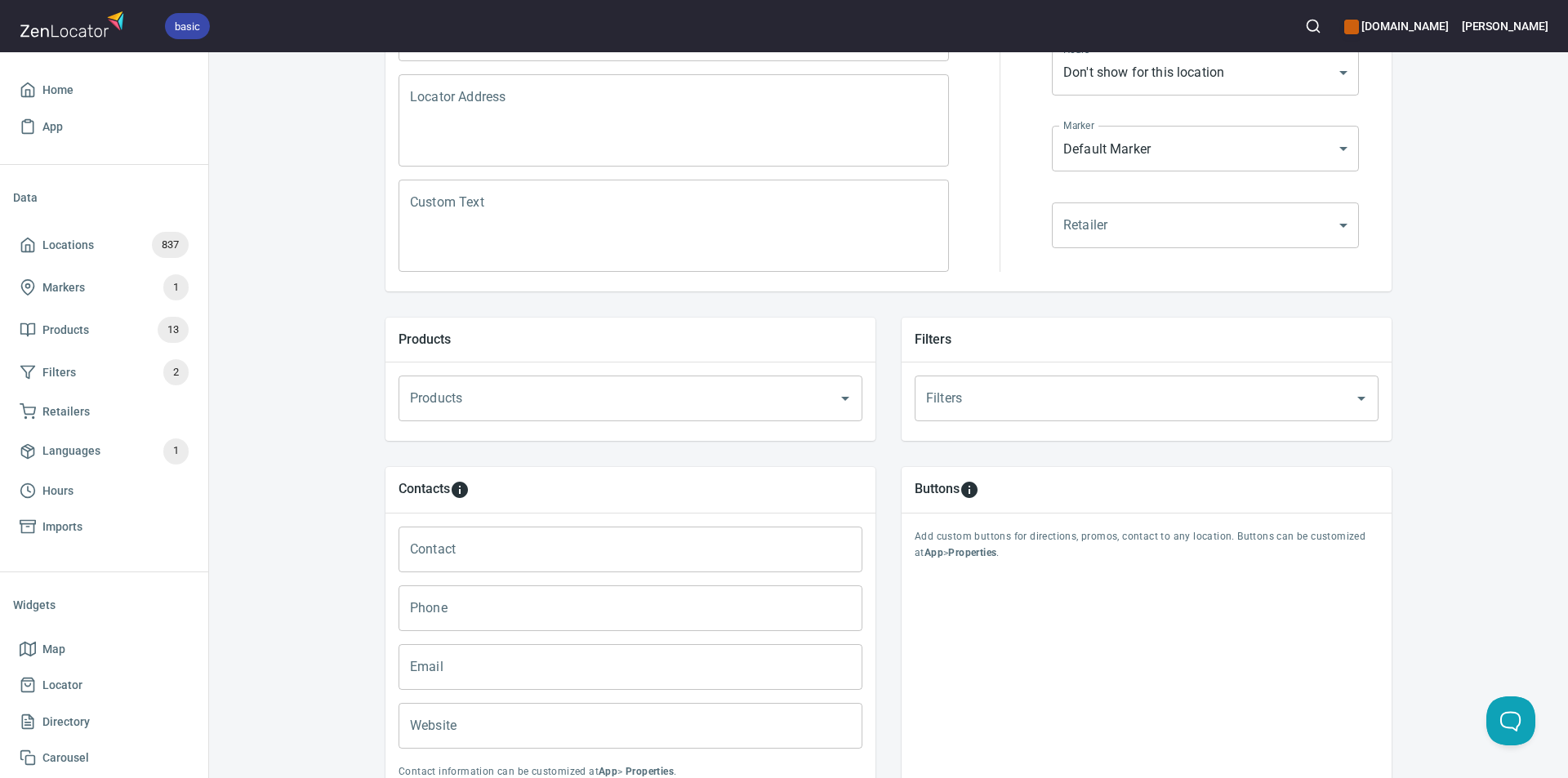
click at [1359, 393] on icon "Open" at bounding box center [1361, 399] width 20 height 20
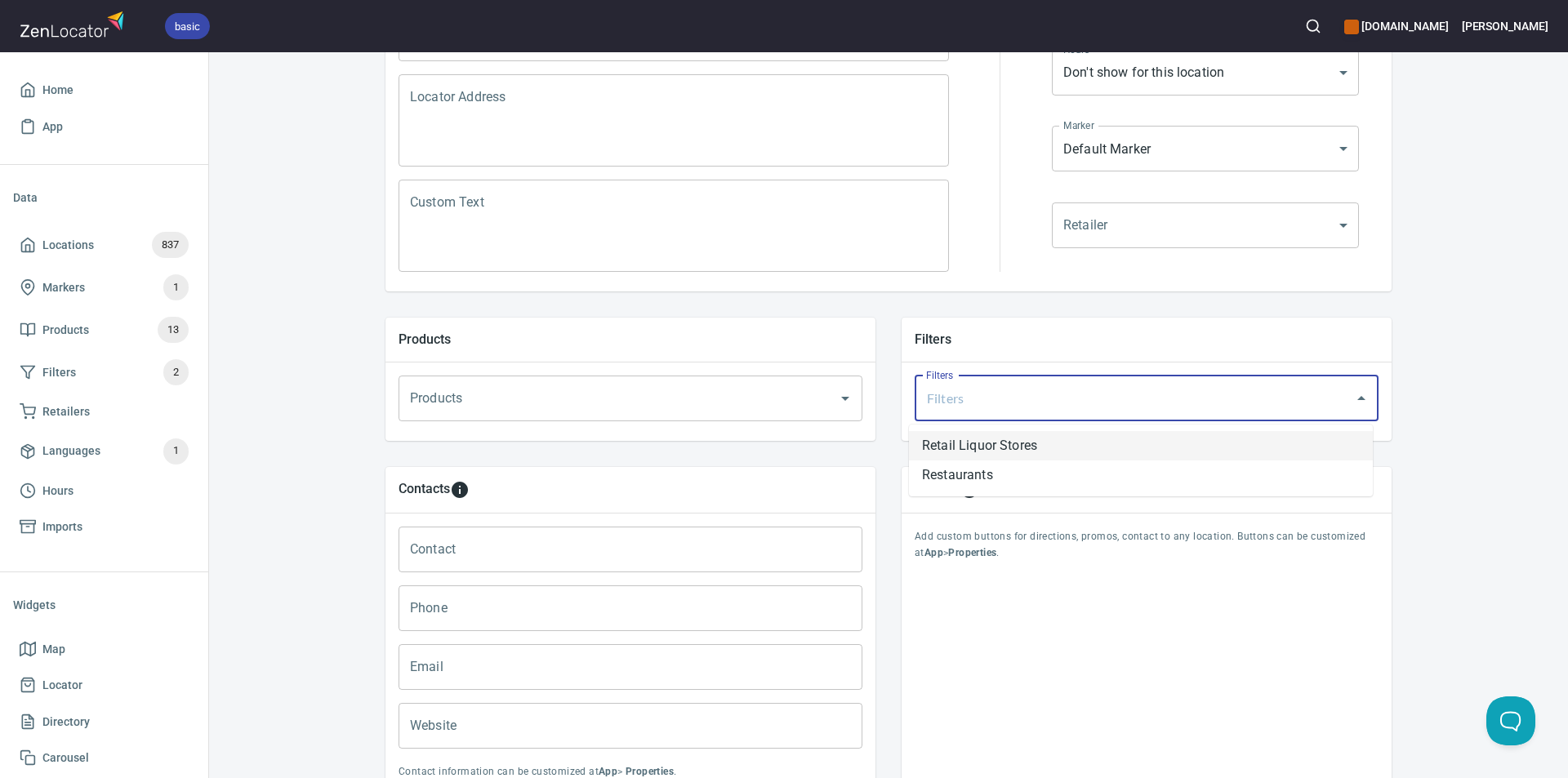
click at [977, 445] on li "Retail Liquor Stores" at bounding box center [1140, 445] width 464 height 30
click at [1033, 394] on icon at bounding box center [1040, 398] width 14 height 14
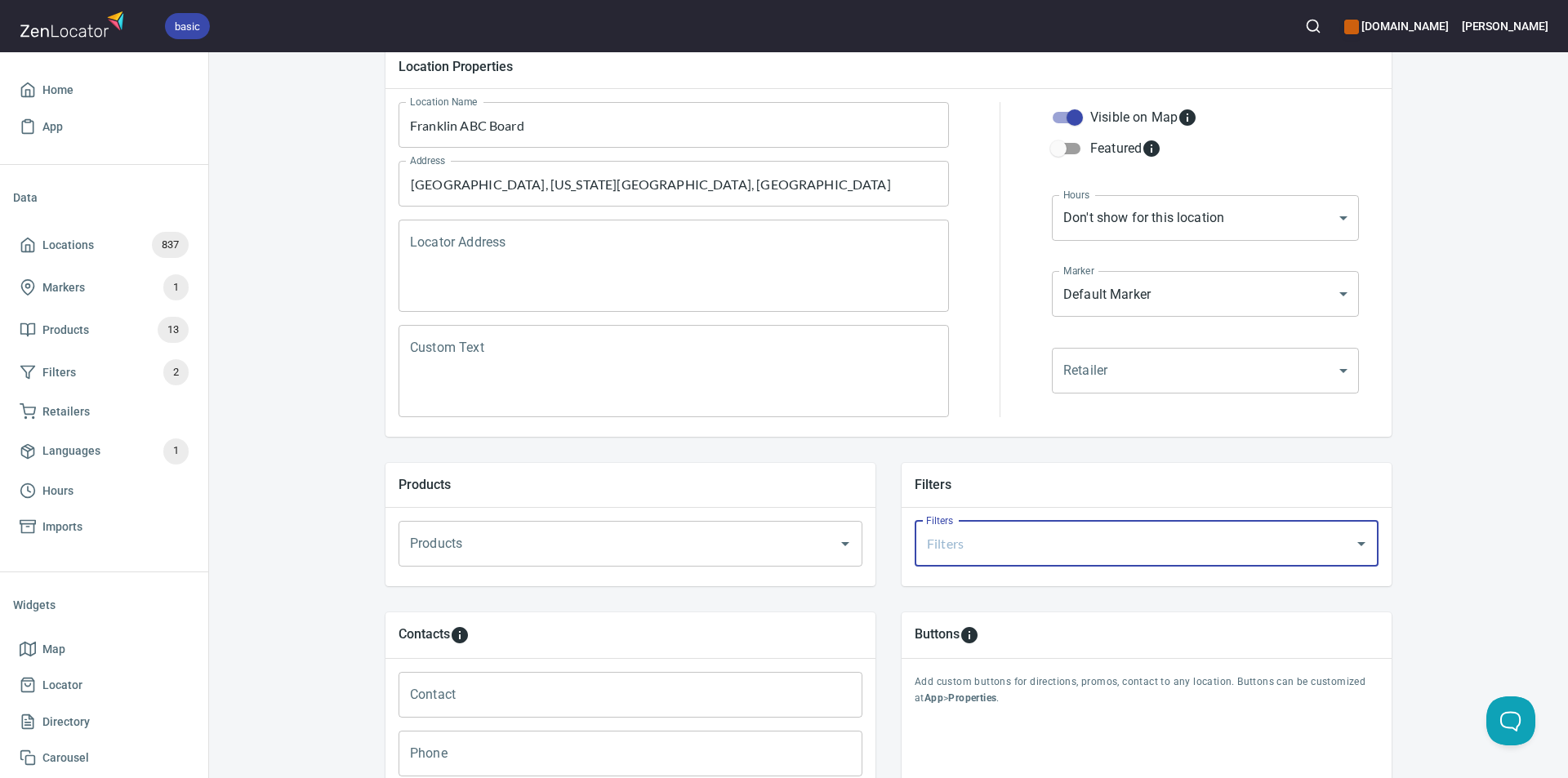
scroll to position [0, 0]
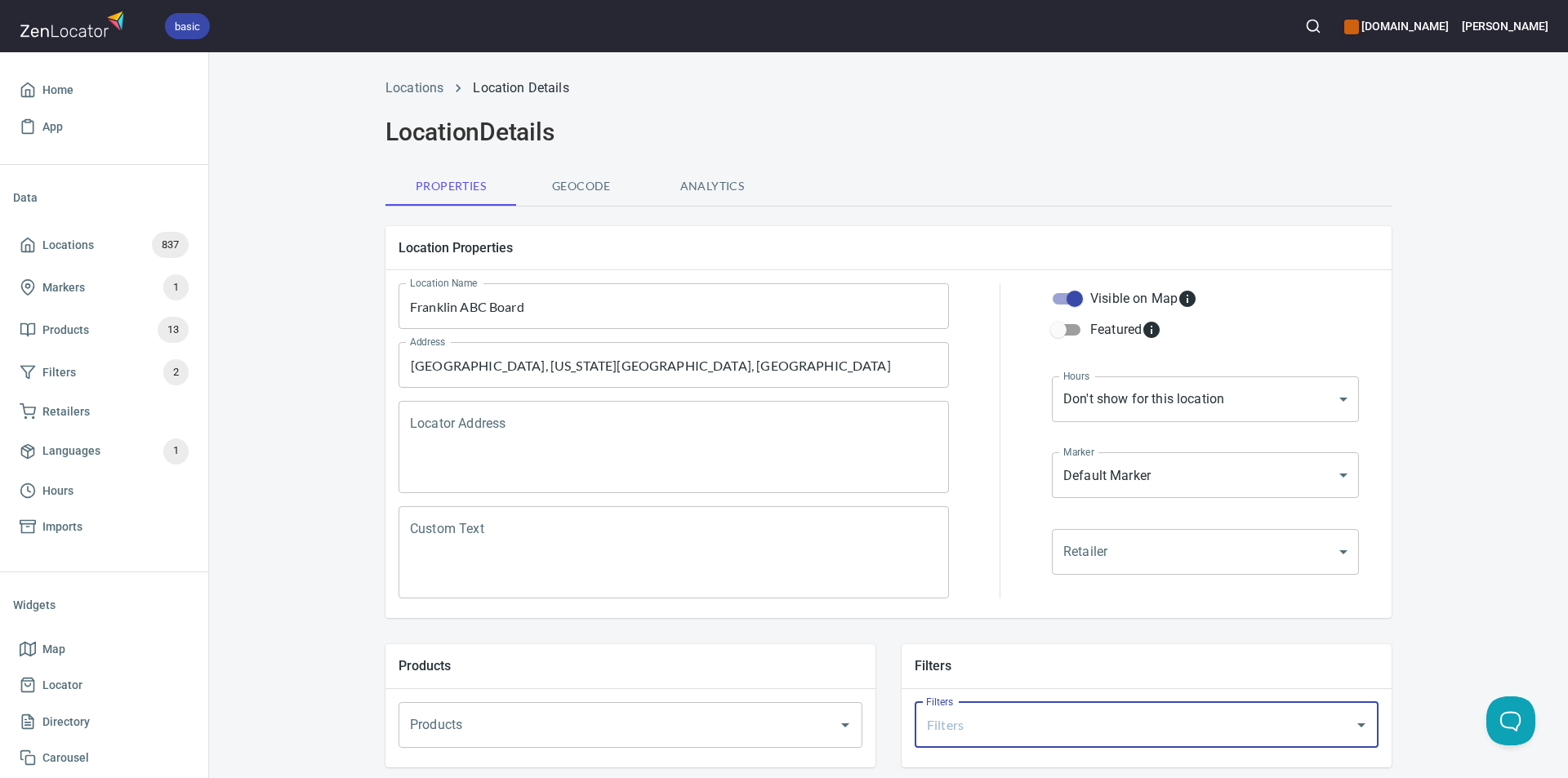
click at [62, 121] on span "App" at bounding box center [52, 127] width 20 height 20
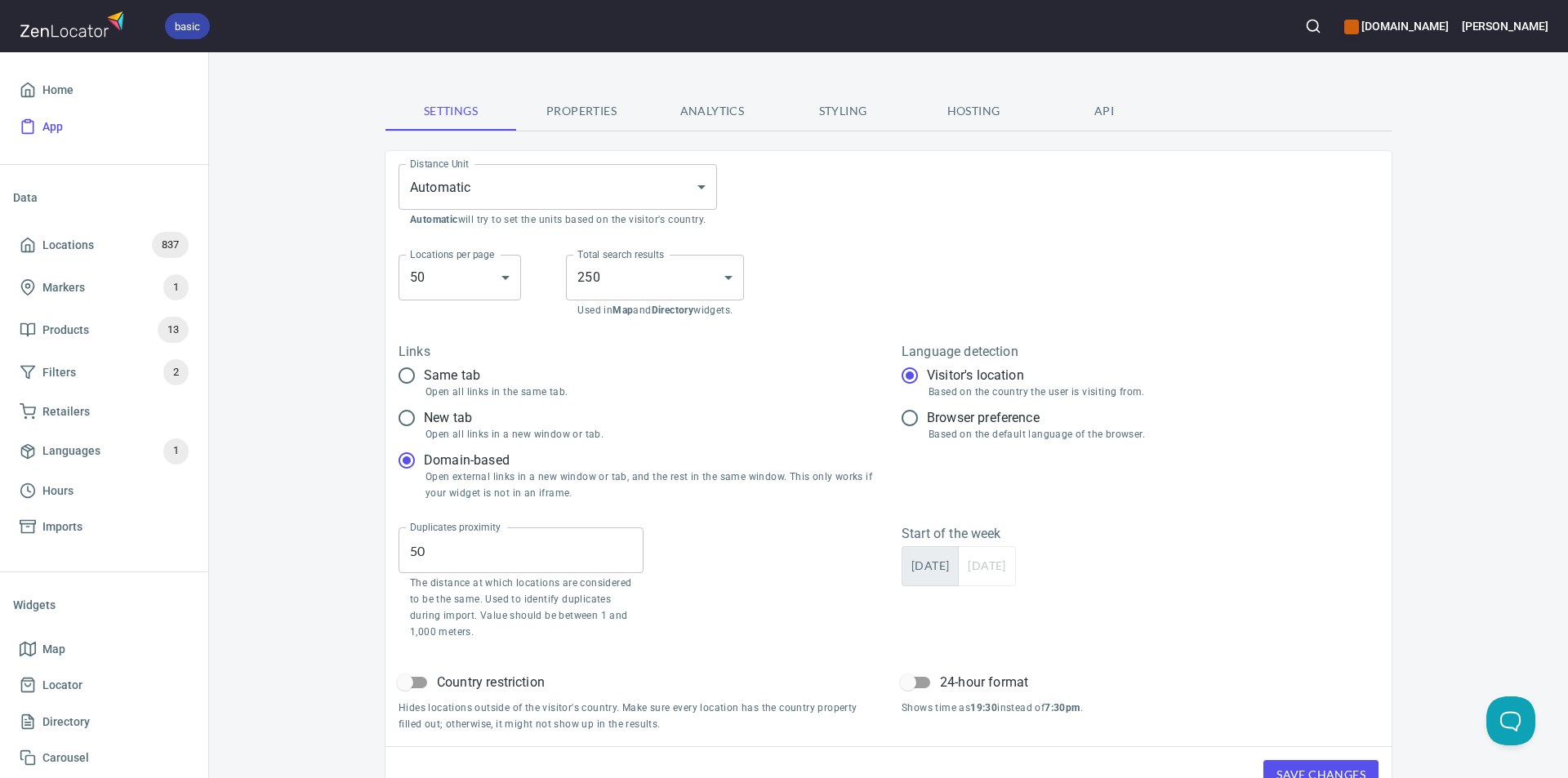
click at [581, 112] on span "Properties" at bounding box center [581, 111] width 112 height 20
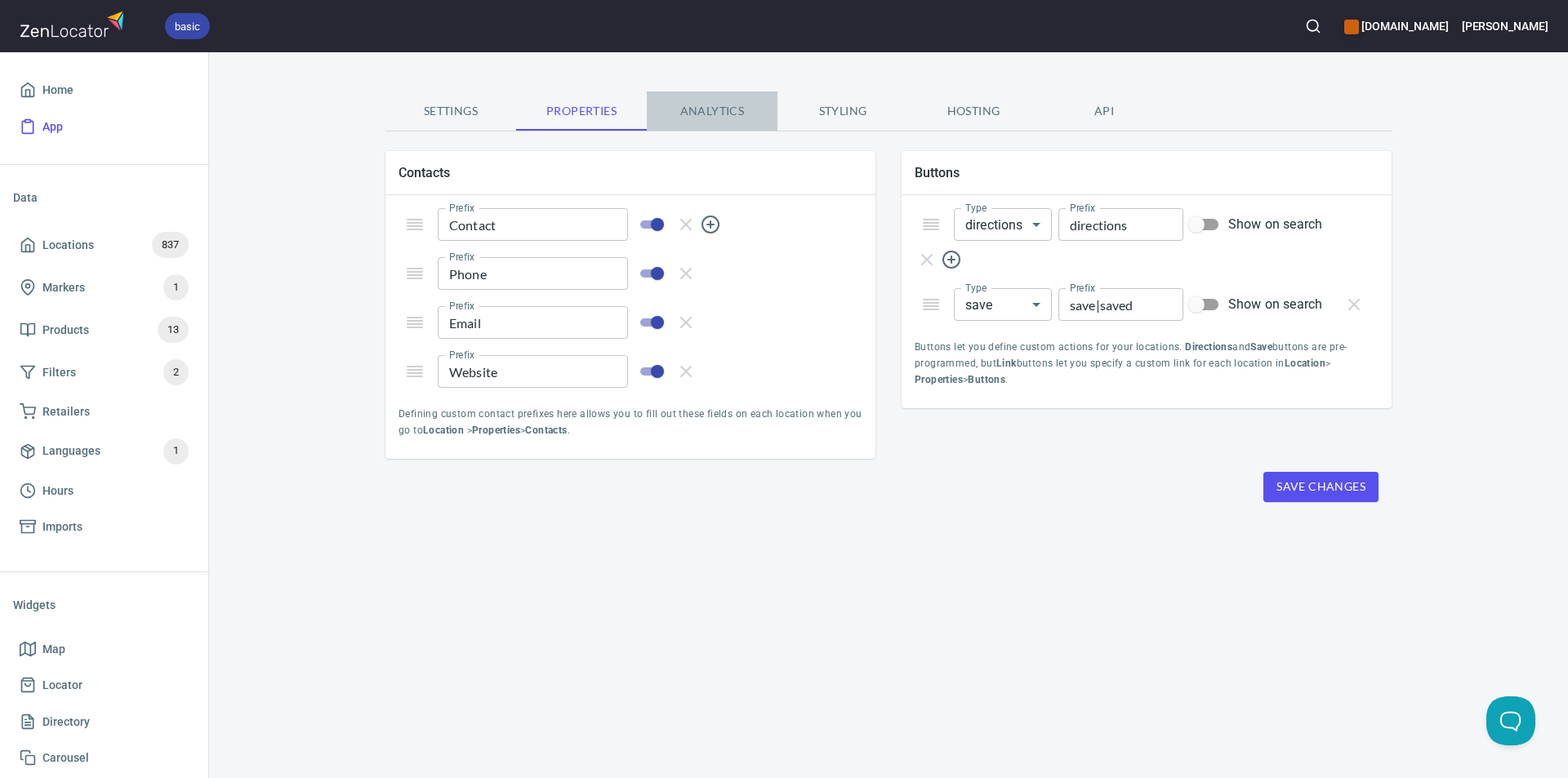
click at [698, 110] on span "Analytics" at bounding box center [712, 111] width 112 height 20
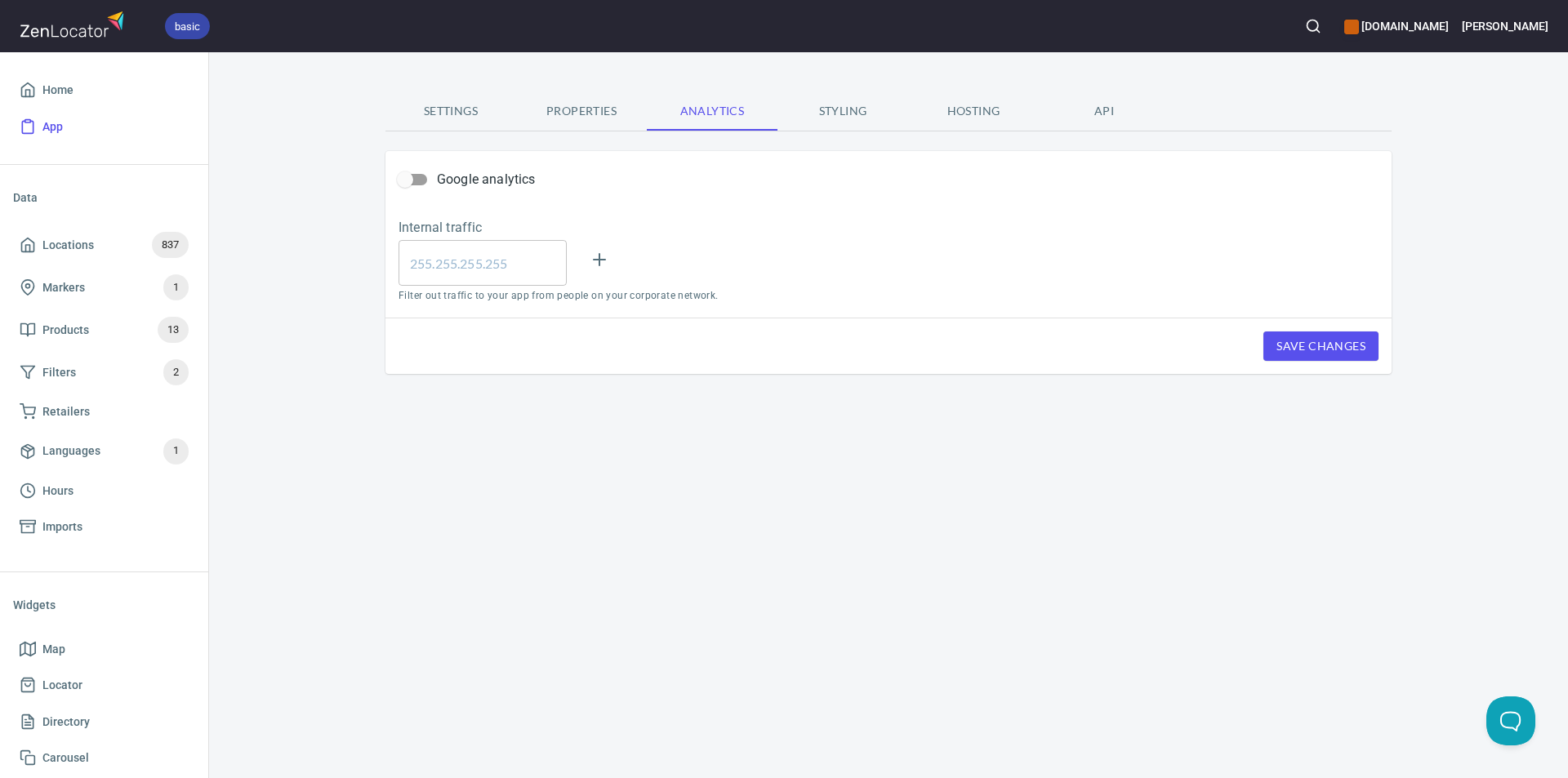
click at [419, 176] on input "Google analytics" at bounding box center [405, 179] width 93 height 31
checkbox input "true"
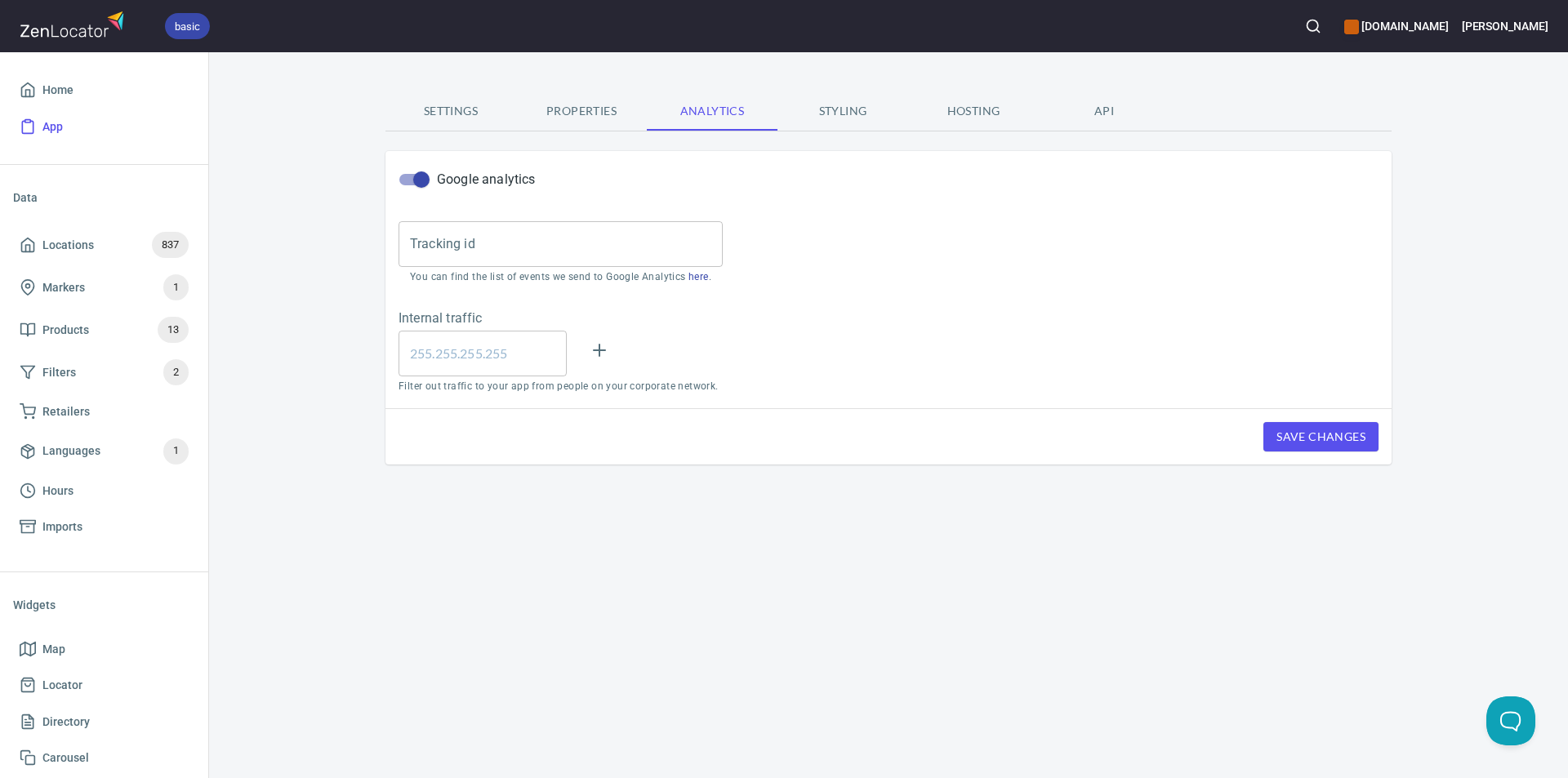
click at [694, 276] on link "here" at bounding box center [698, 276] width 20 height 11
click at [464, 241] on input "text" at bounding box center [560, 244] width 324 height 46
click at [479, 350] on input "text" at bounding box center [482, 354] width 168 height 46
click at [841, 100] on button "Styling" at bounding box center [843, 111] width 131 height 39
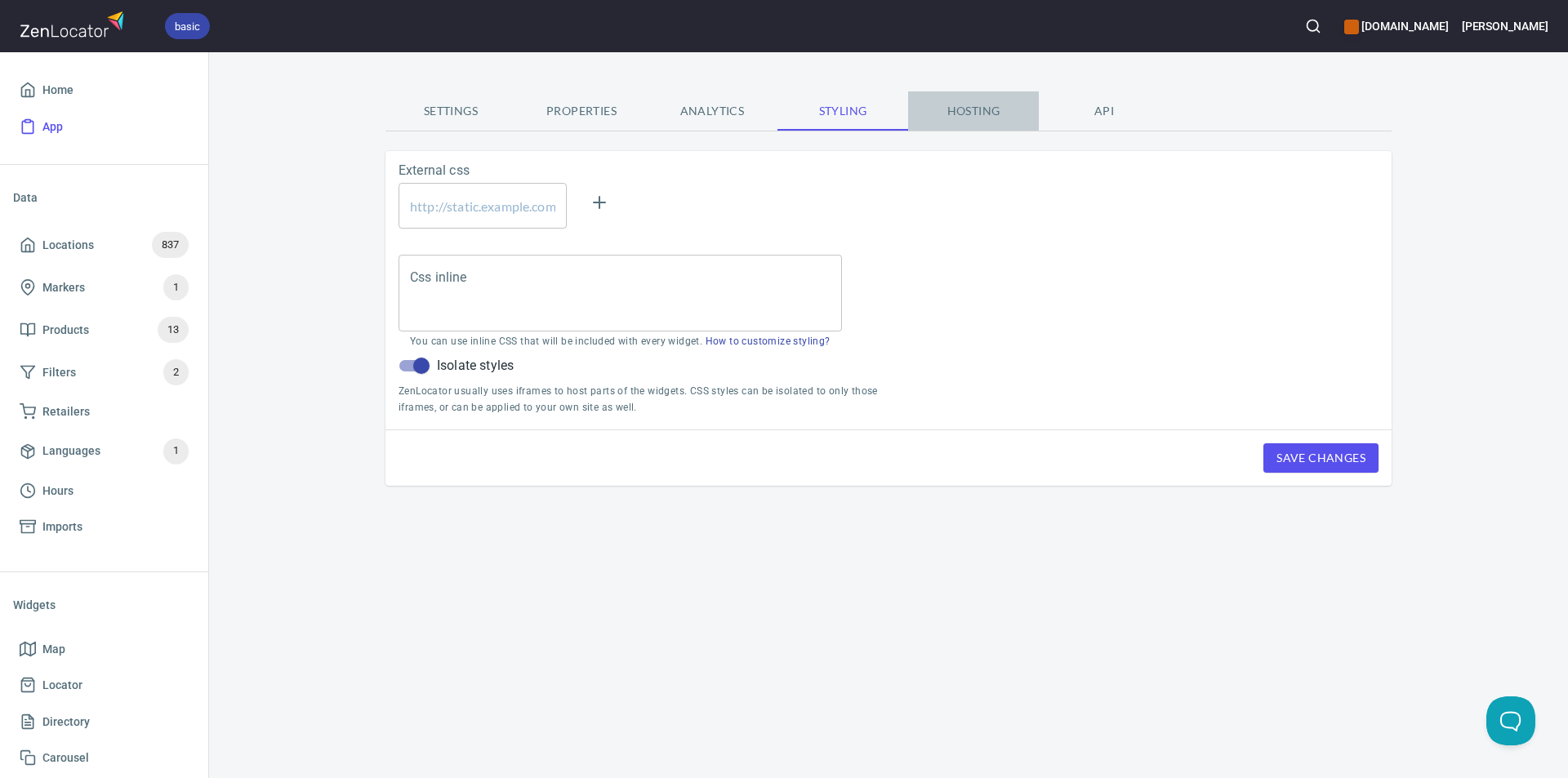
click at [994, 103] on span "Hosting" at bounding box center [973, 111] width 112 height 20
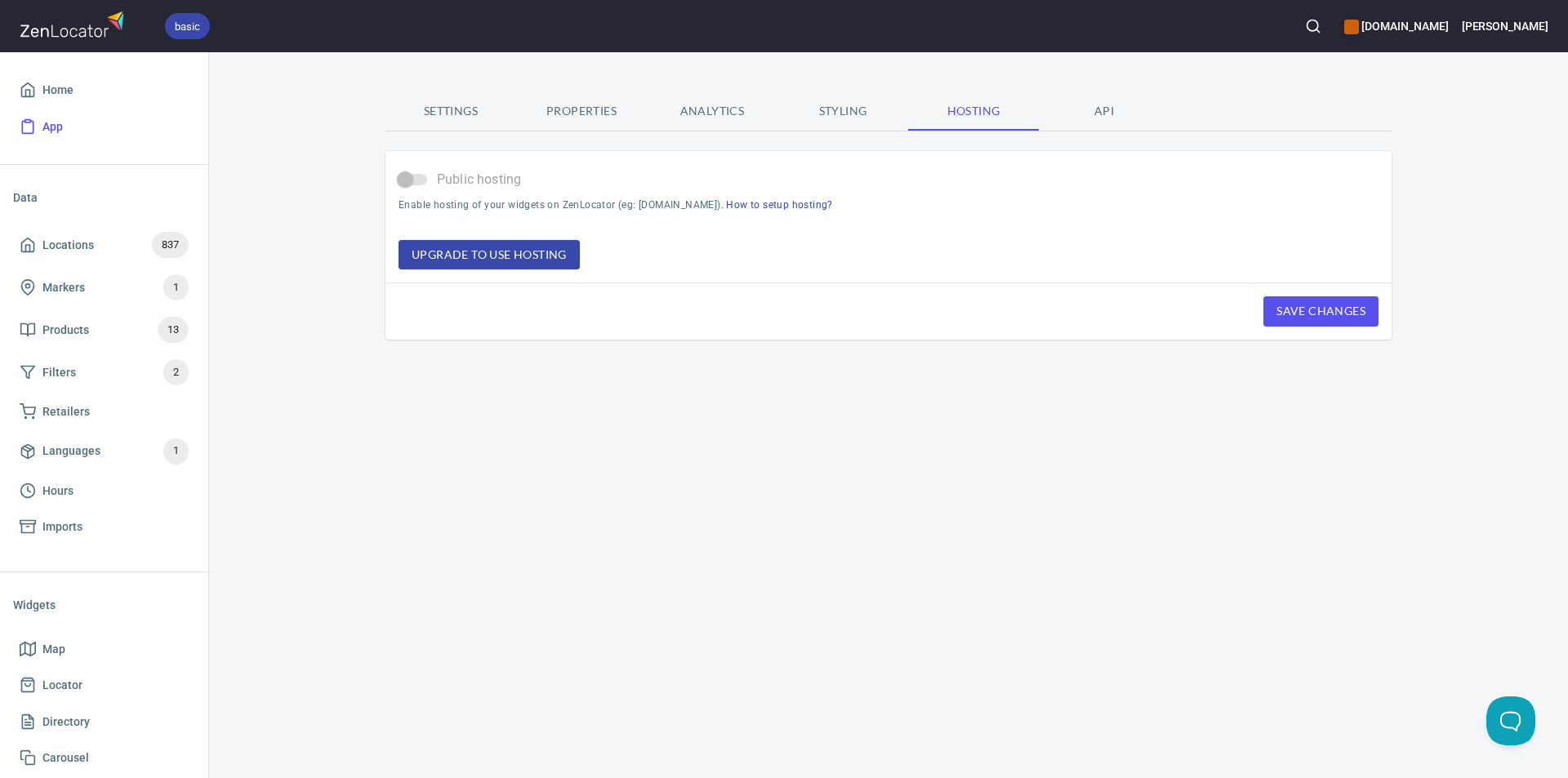
click at [1102, 109] on span "API" at bounding box center [1104, 111] width 112 height 20
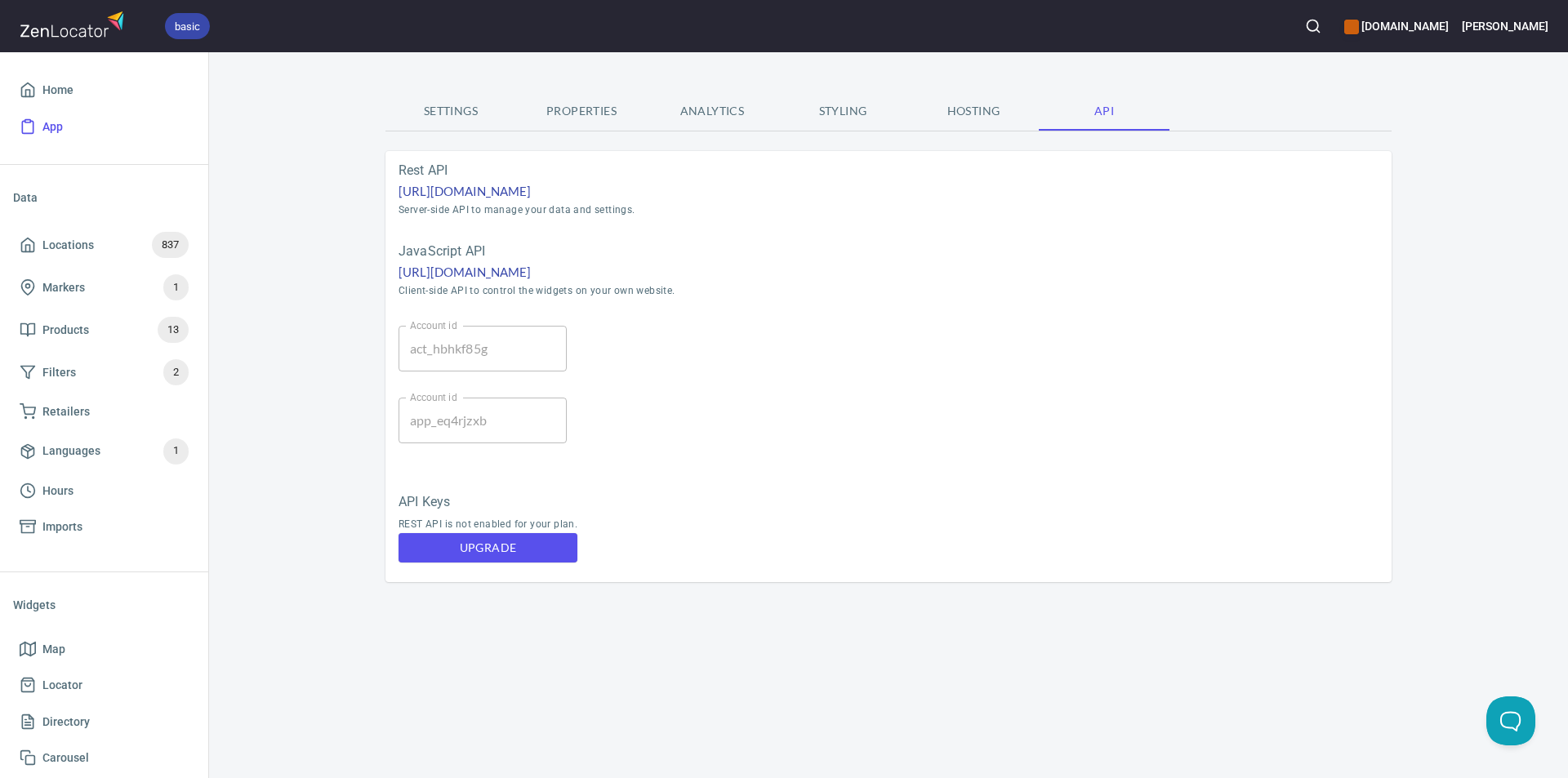
click at [460, 108] on span "Settings" at bounding box center [451, 111] width 112 height 20
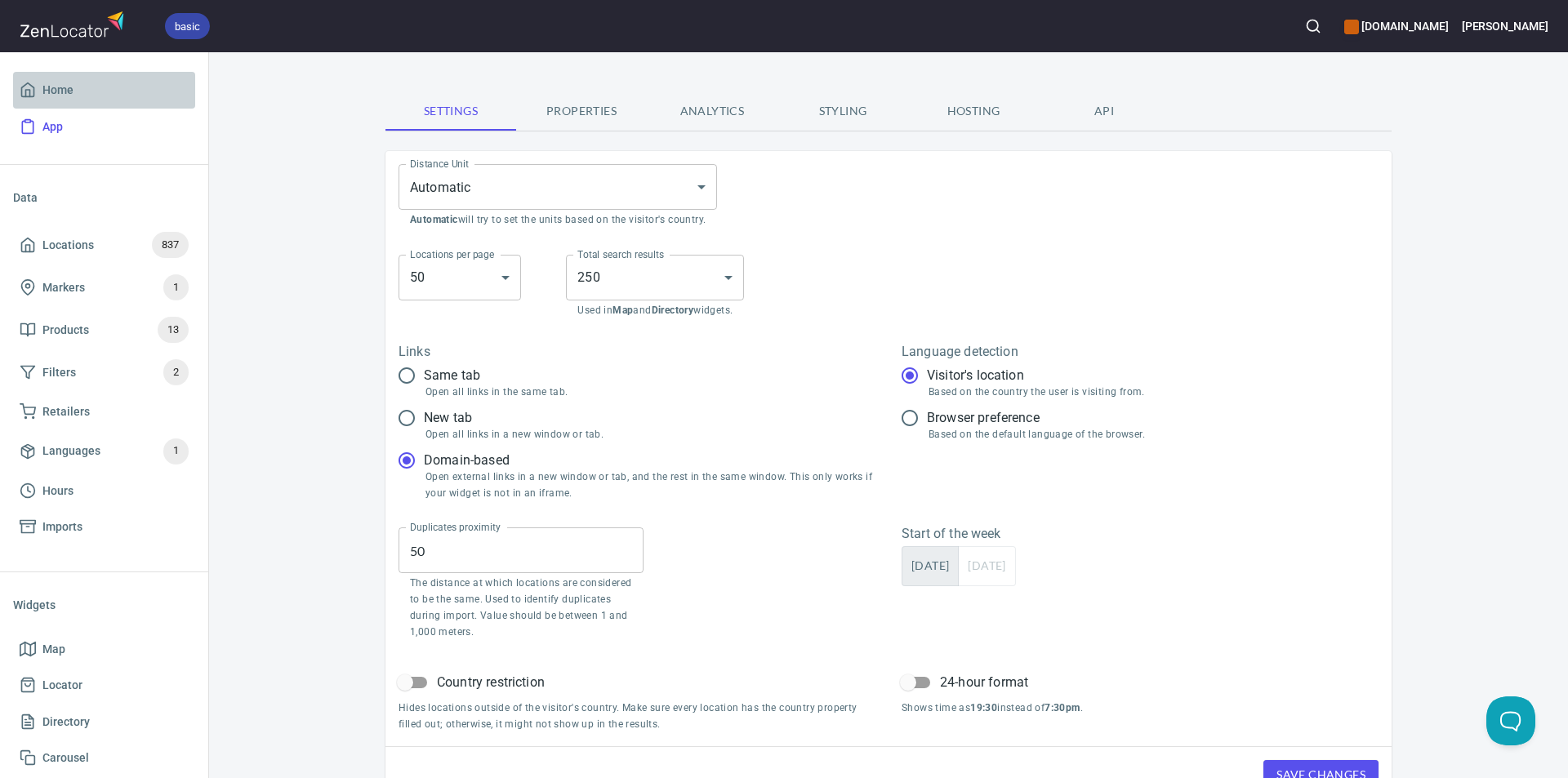
click at [38, 80] on span "Home" at bounding box center [104, 90] width 169 height 20
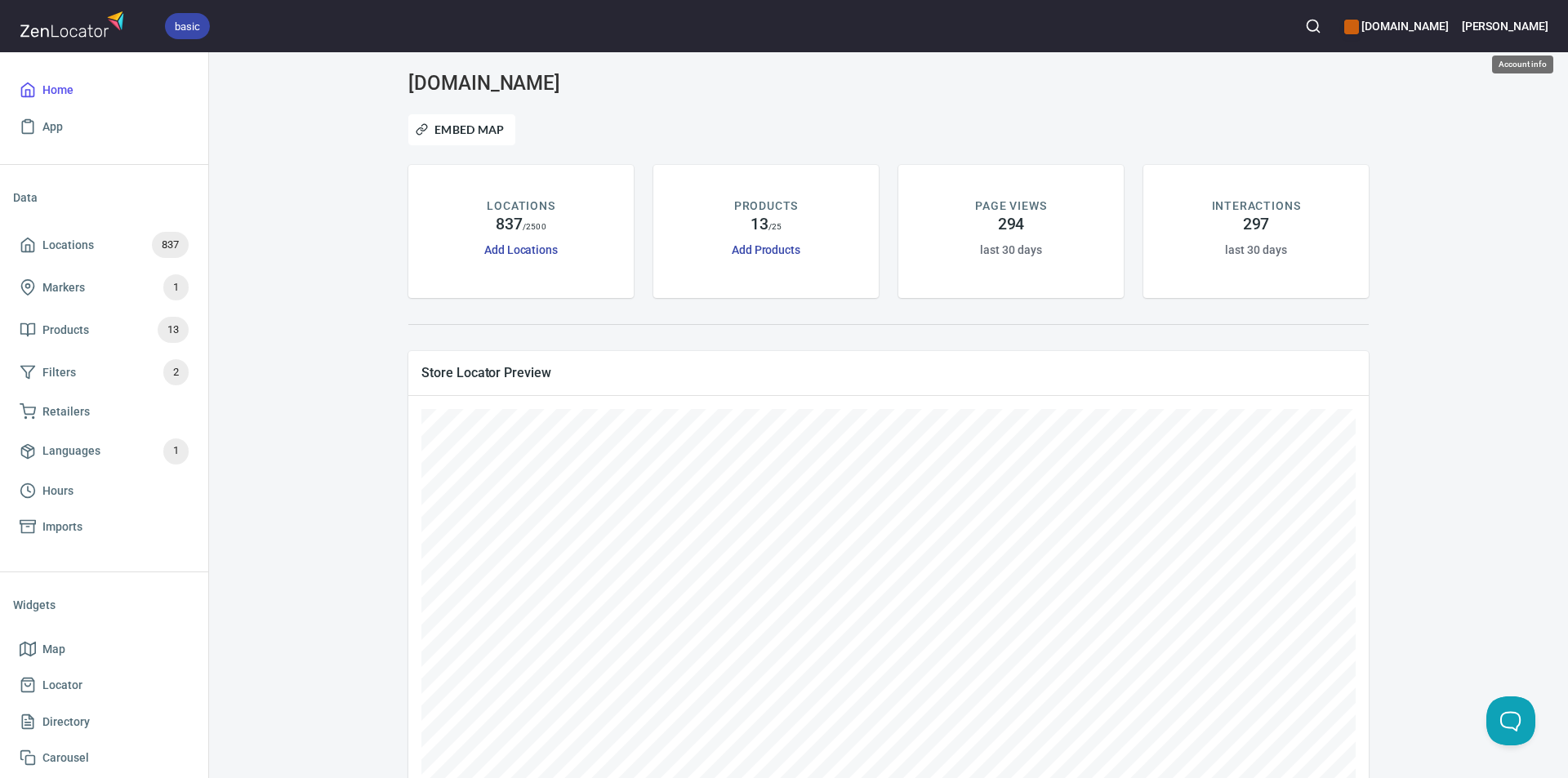
click at [1524, 30] on h6 "[PERSON_NAME]" at bounding box center [1504, 26] width 87 height 18
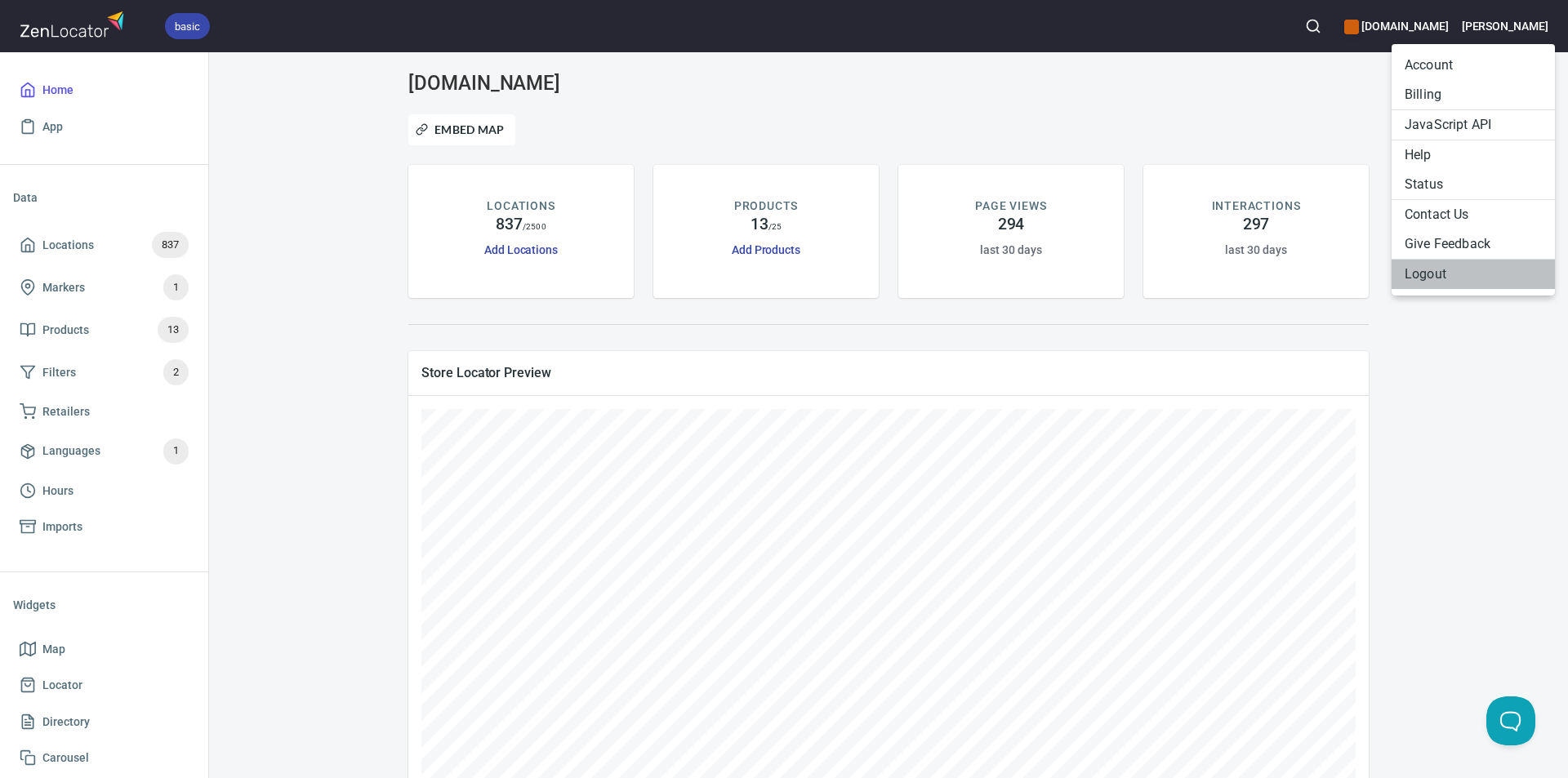
click at [1436, 272] on li "Logout" at bounding box center [1473, 274] width 163 height 30
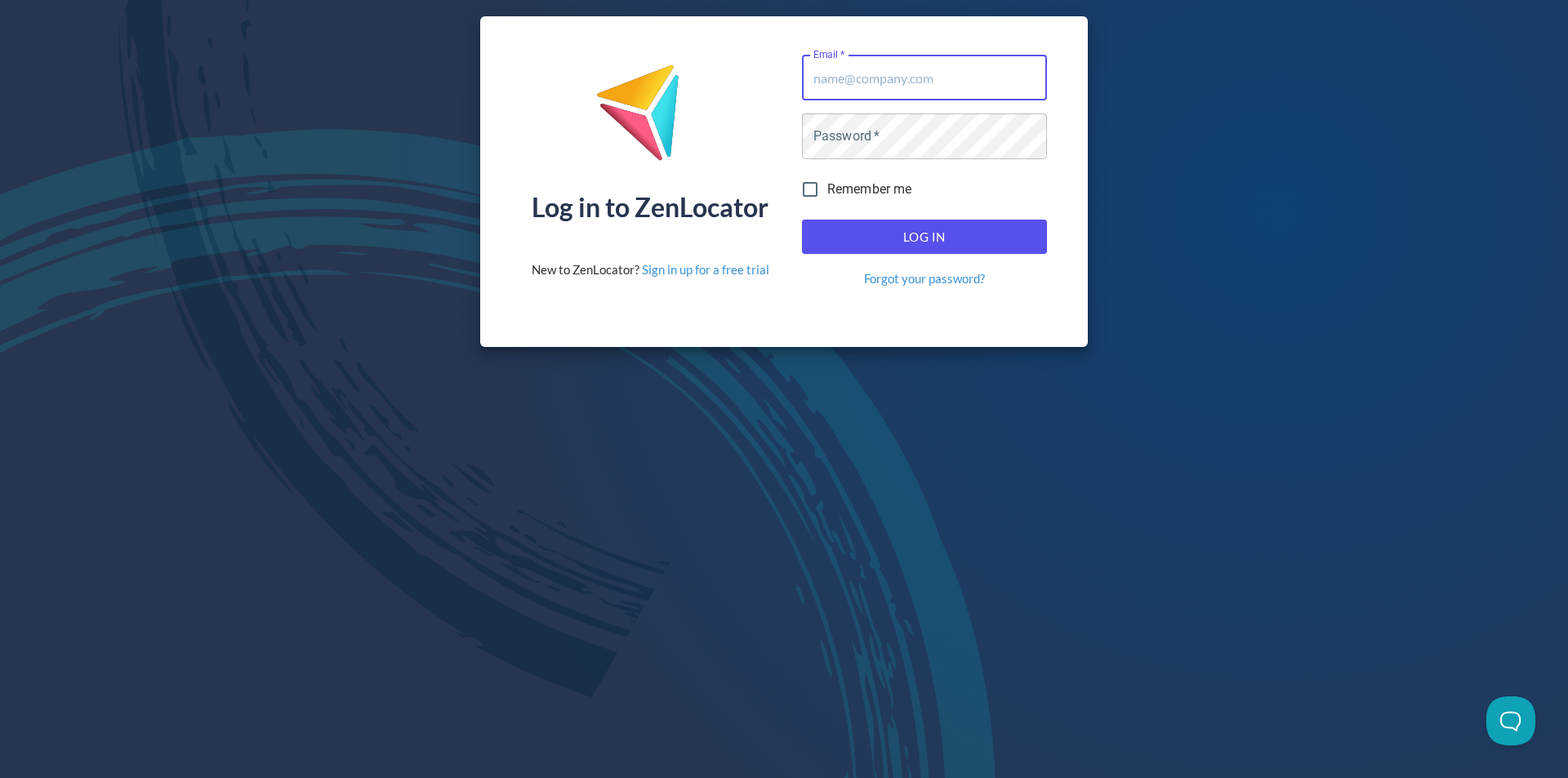
click at [899, 84] on input "Email   *" at bounding box center [924, 77] width 245 height 46
type input "wpoffenbarger@fordhamleedistillery.com"
click at [802, 219] on button "Log In" at bounding box center [924, 236] width 245 height 34
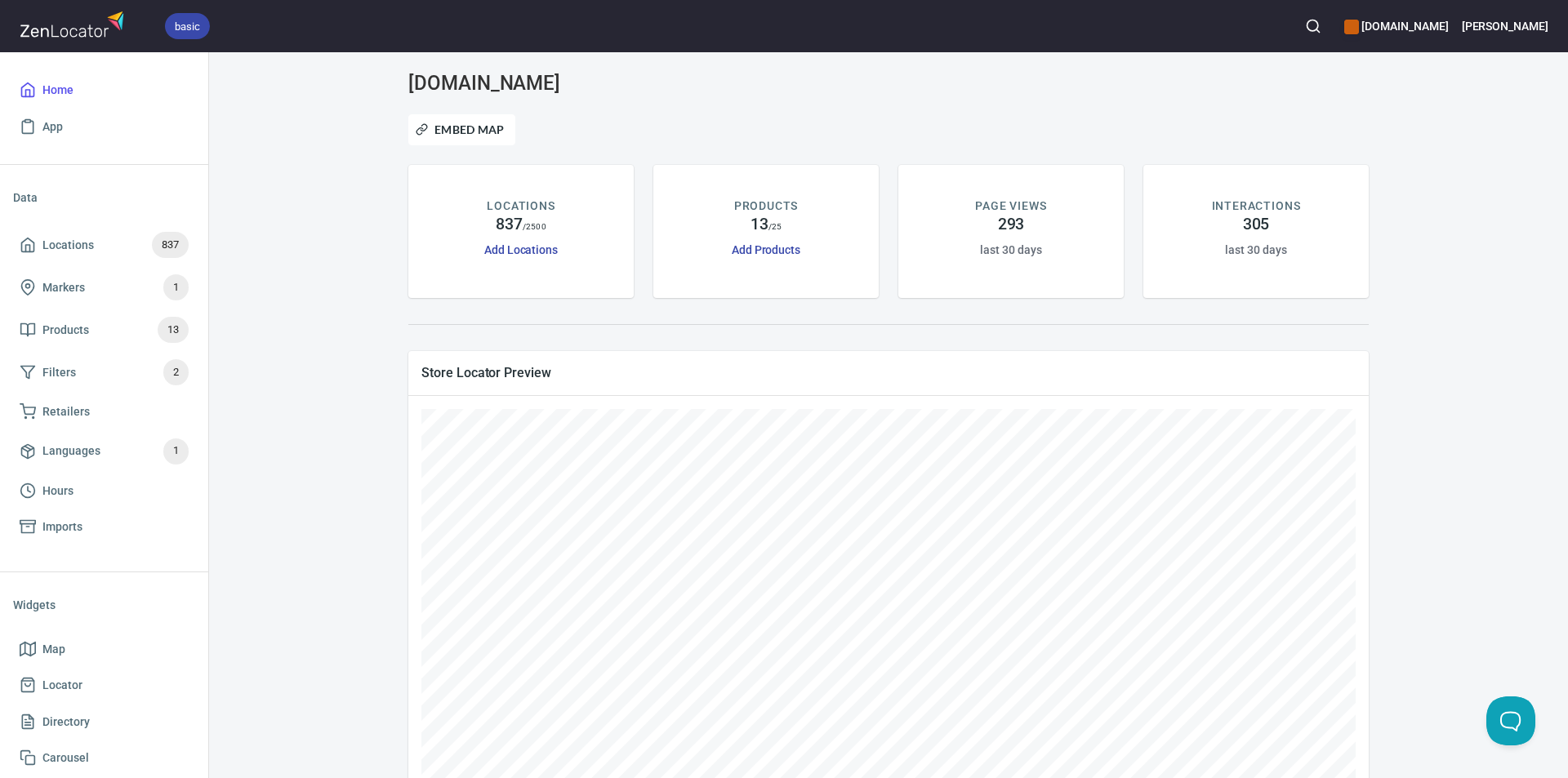
click at [1455, 369] on div "www.fordhamleedistillery.com Embed Map LOCATIONS 837 / 2500 Add Locations PRODU…" at bounding box center [888, 511] width 1319 height 880
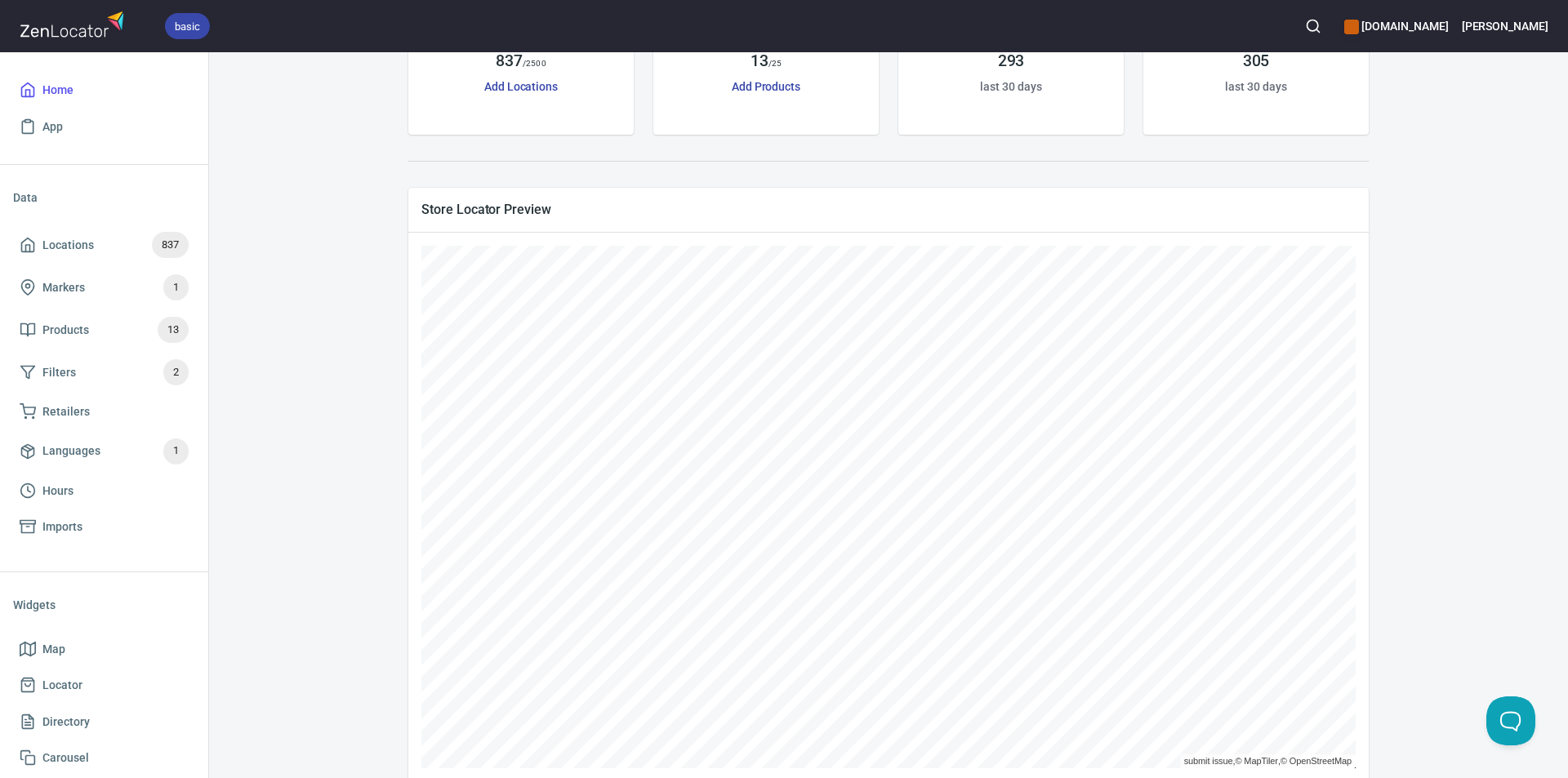
scroll to position [60, 0]
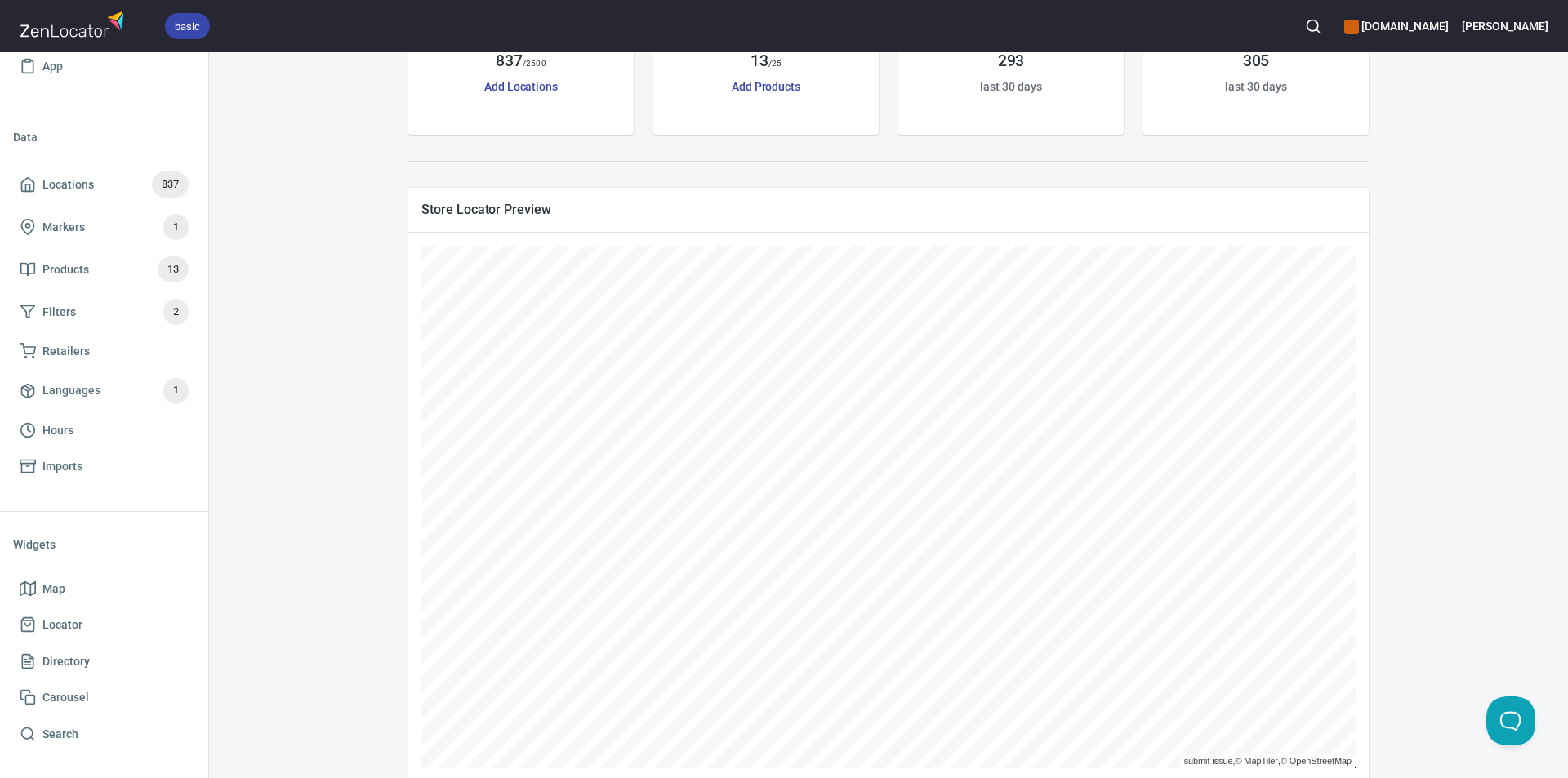
click at [69, 694] on span "Carousel" at bounding box center [66, 697] width 47 height 20
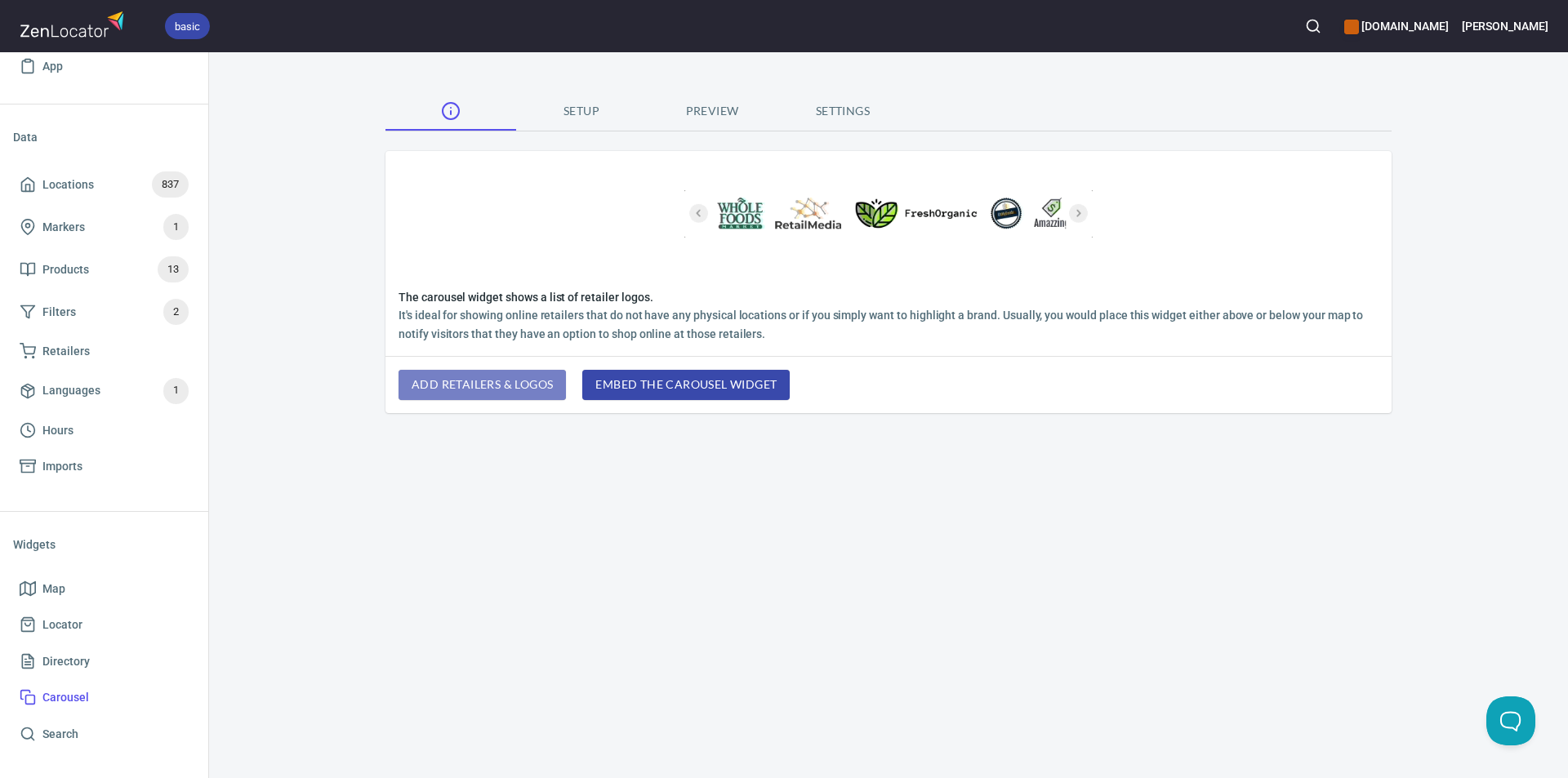
click at [519, 379] on span "add retailers & logos" at bounding box center [482, 384] width 141 height 20
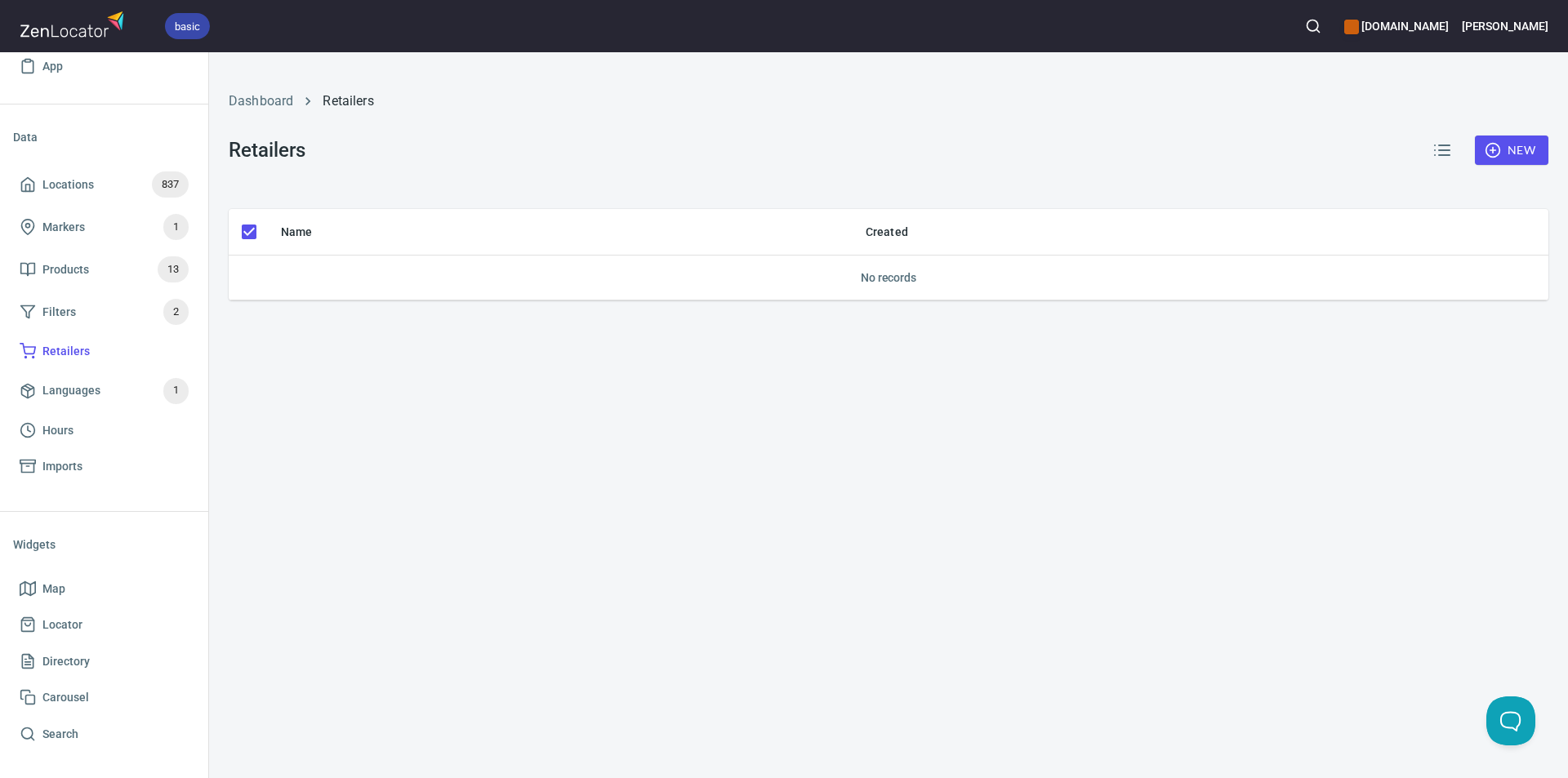
click at [267, 101] on link "Dashboard" at bounding box center [261, 101] width 65 height 15
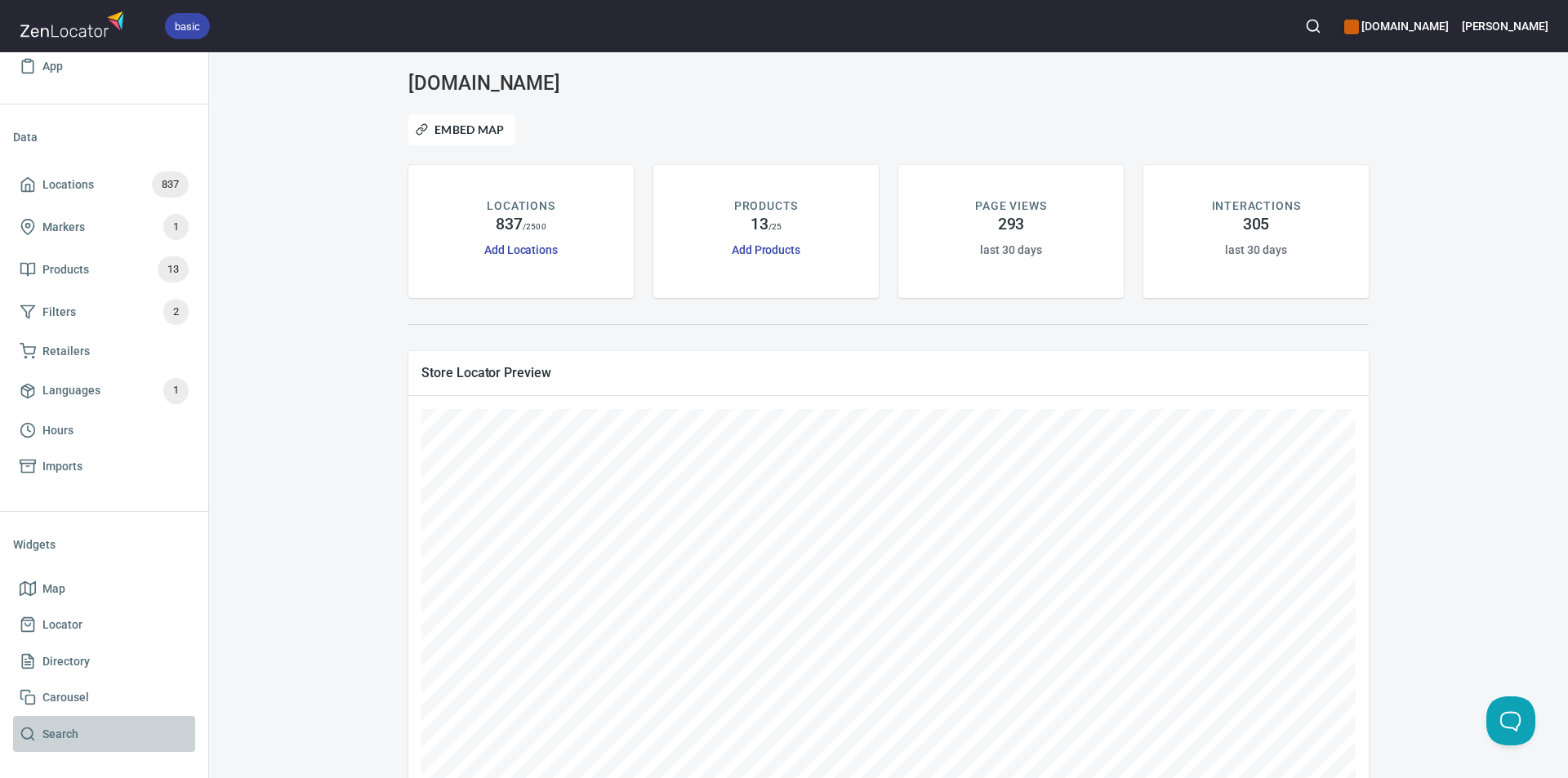
click at [62, 727] on span "Search" at bounding box center [61, 734] width 36 height 20
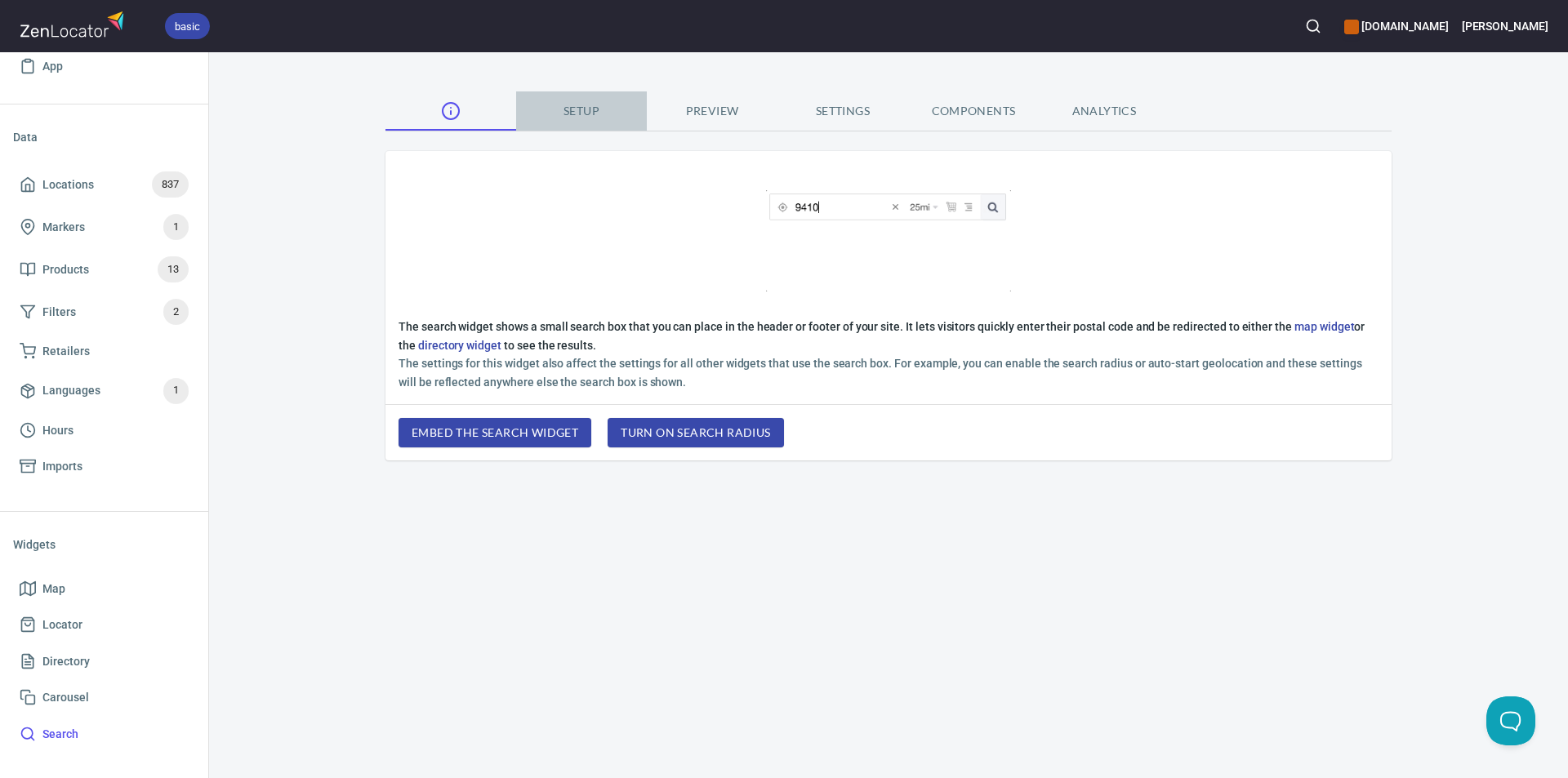
click at [587, 105] on span "Setup" at bounding box center [581, 111] width 112 height 20
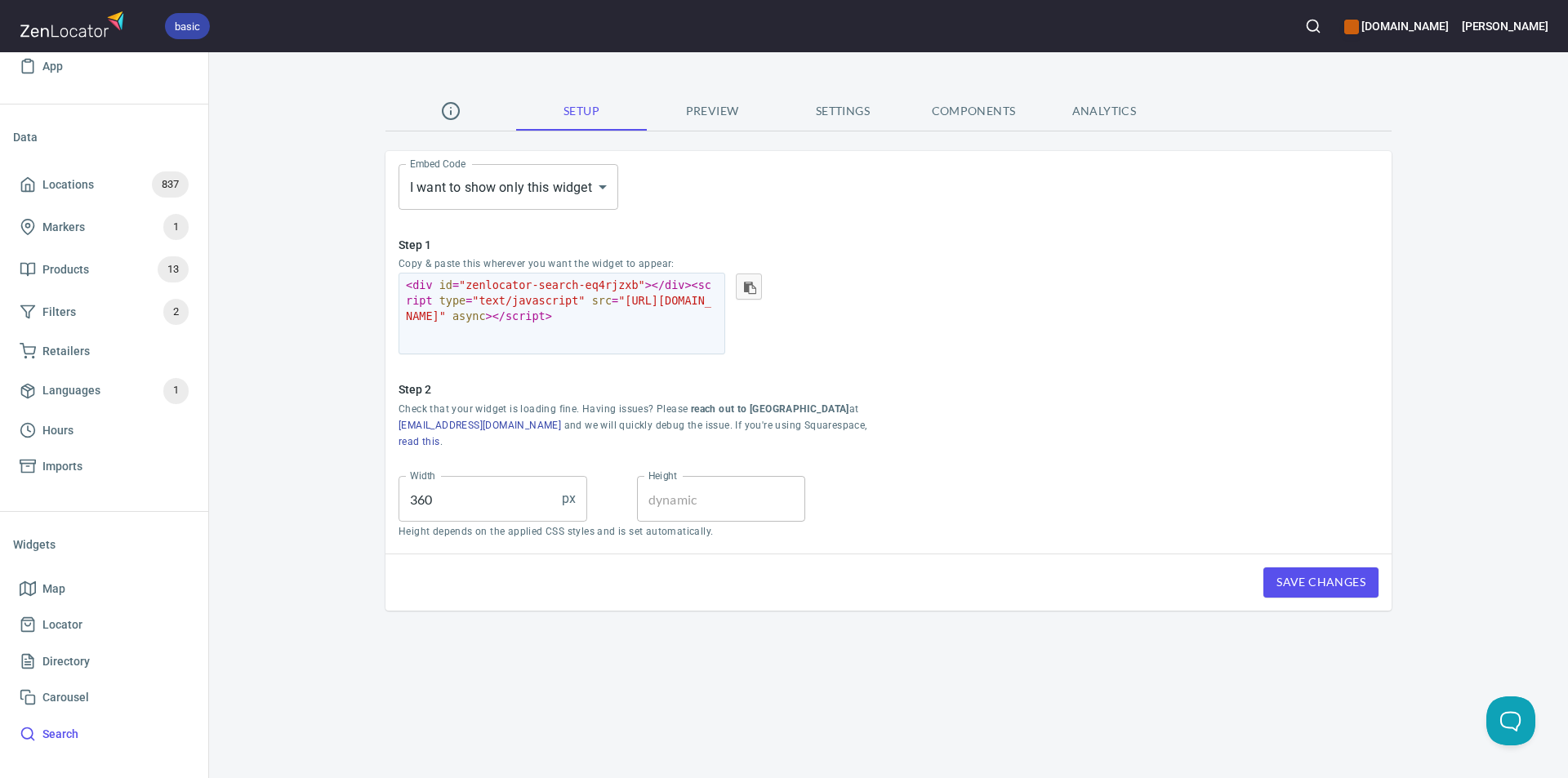
click at [712, 108] on span "Preview" at bounding box center [712, 111] width 112 height 20
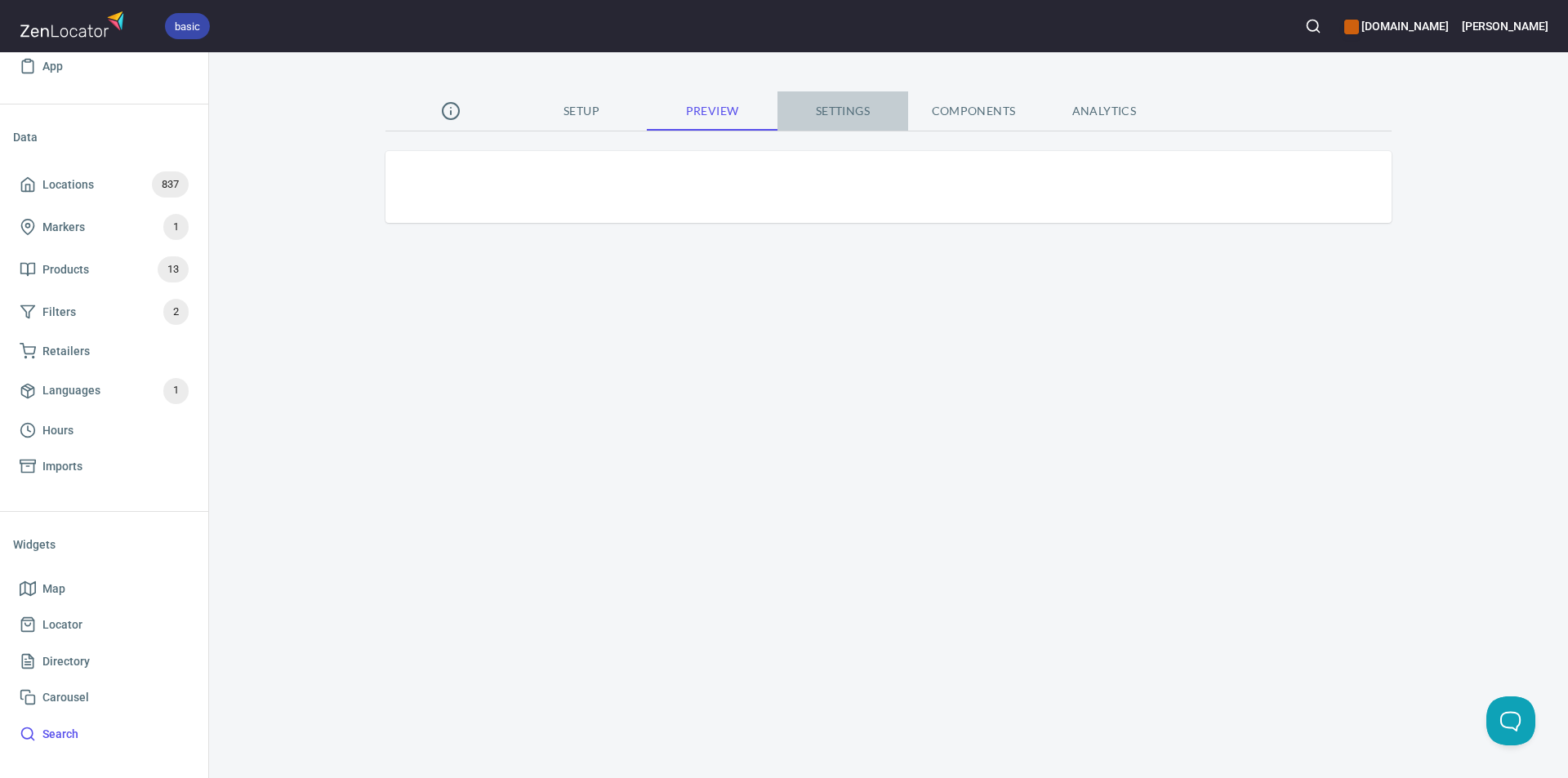
drag, startPoint x: 861, startPoint y: 102, endPoint x: 852, endPoint y: 106, distance: 9.8
click at [860, 102] on span "Settings" at bounding box center [843, 111] width 112 height 20
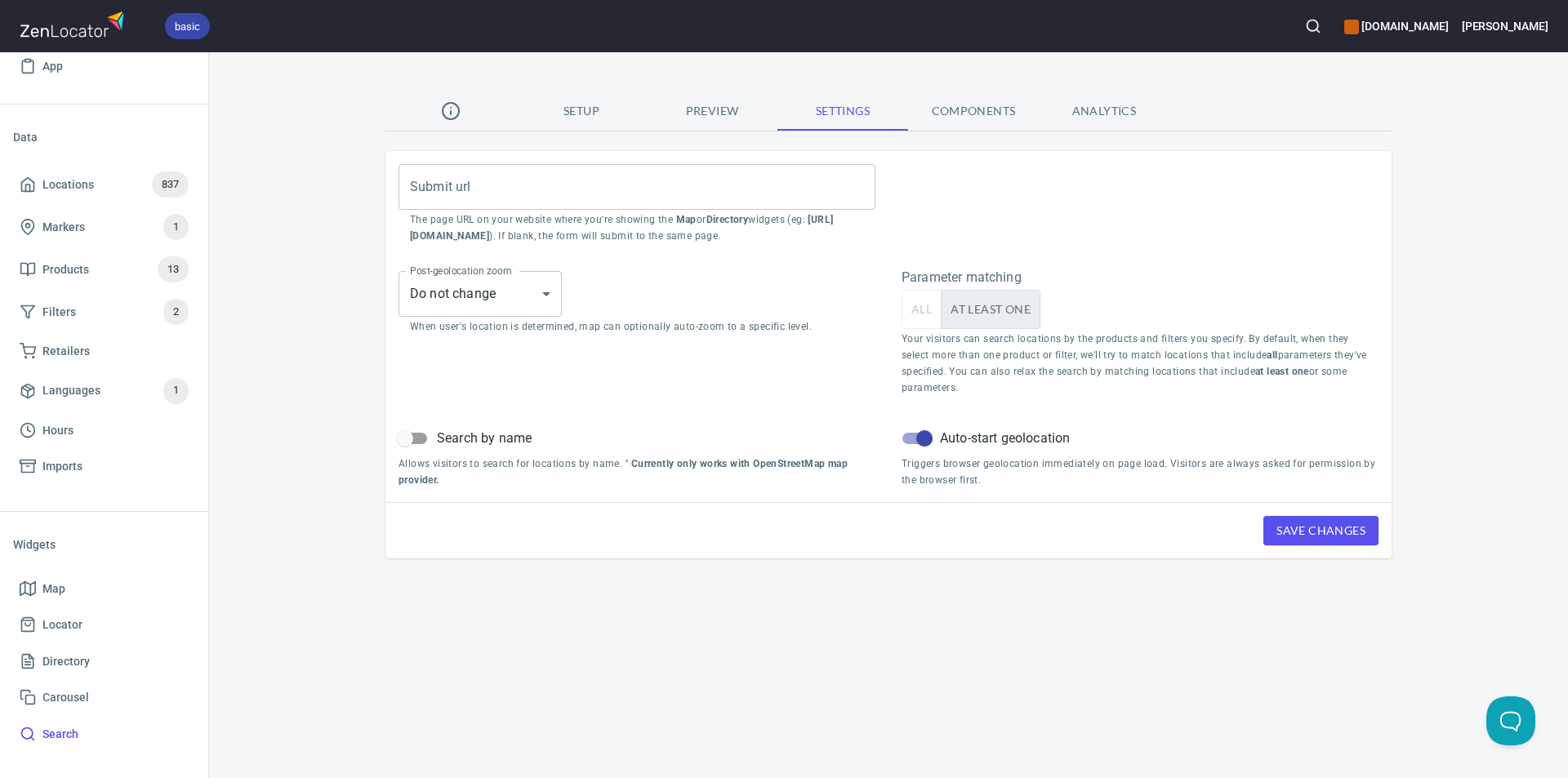
click at [425, 438] on input "Search by name" at bounding box center [405, 439] width 93 height 31
checkbox input "true"
click at [978, 101] on span "Components" at bounding box center [973, 111] width 112 height 20
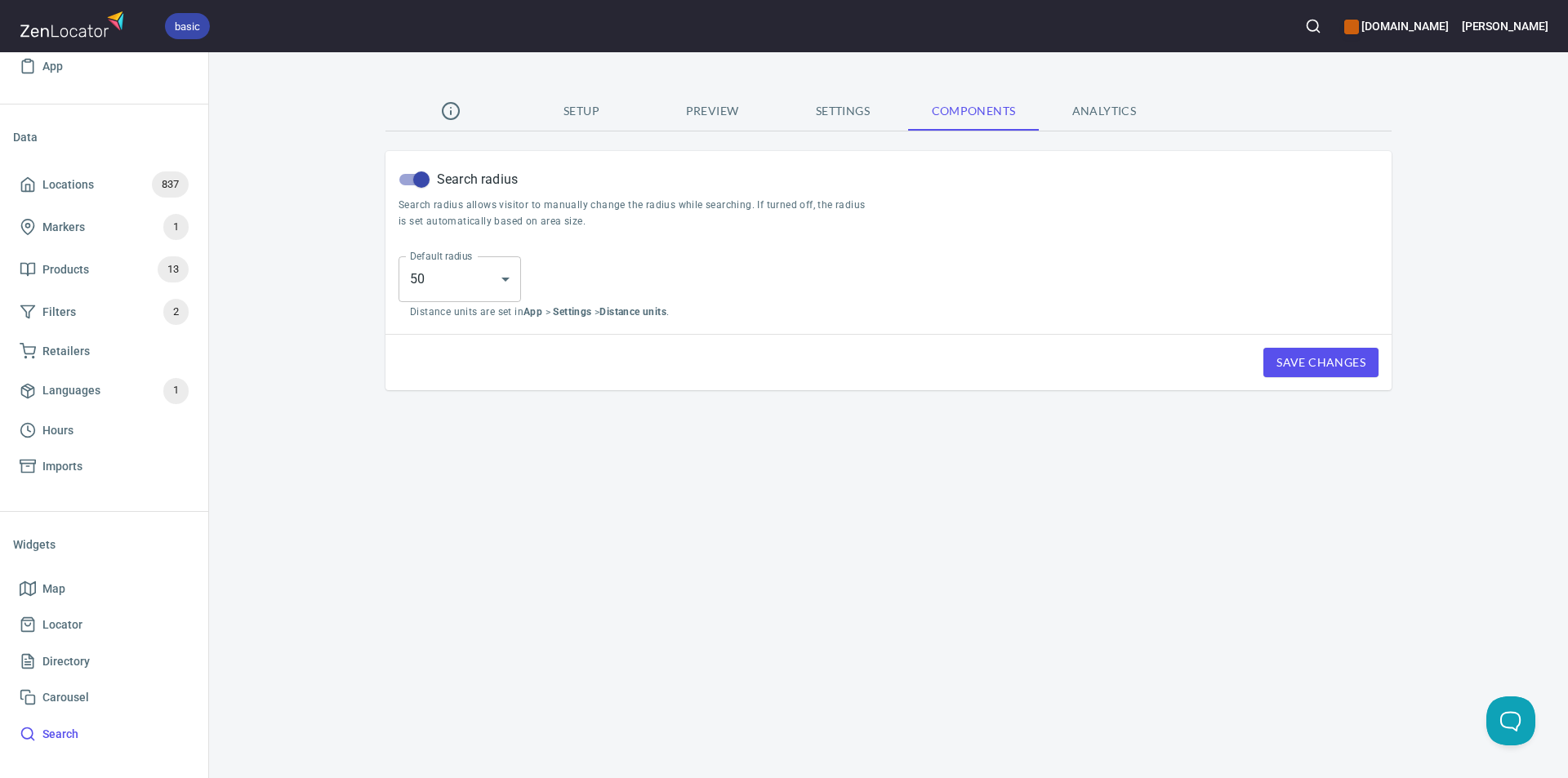
click at [1127, 108] on span "Analytics" at bounding box center [1104, 111] width 112 height 20
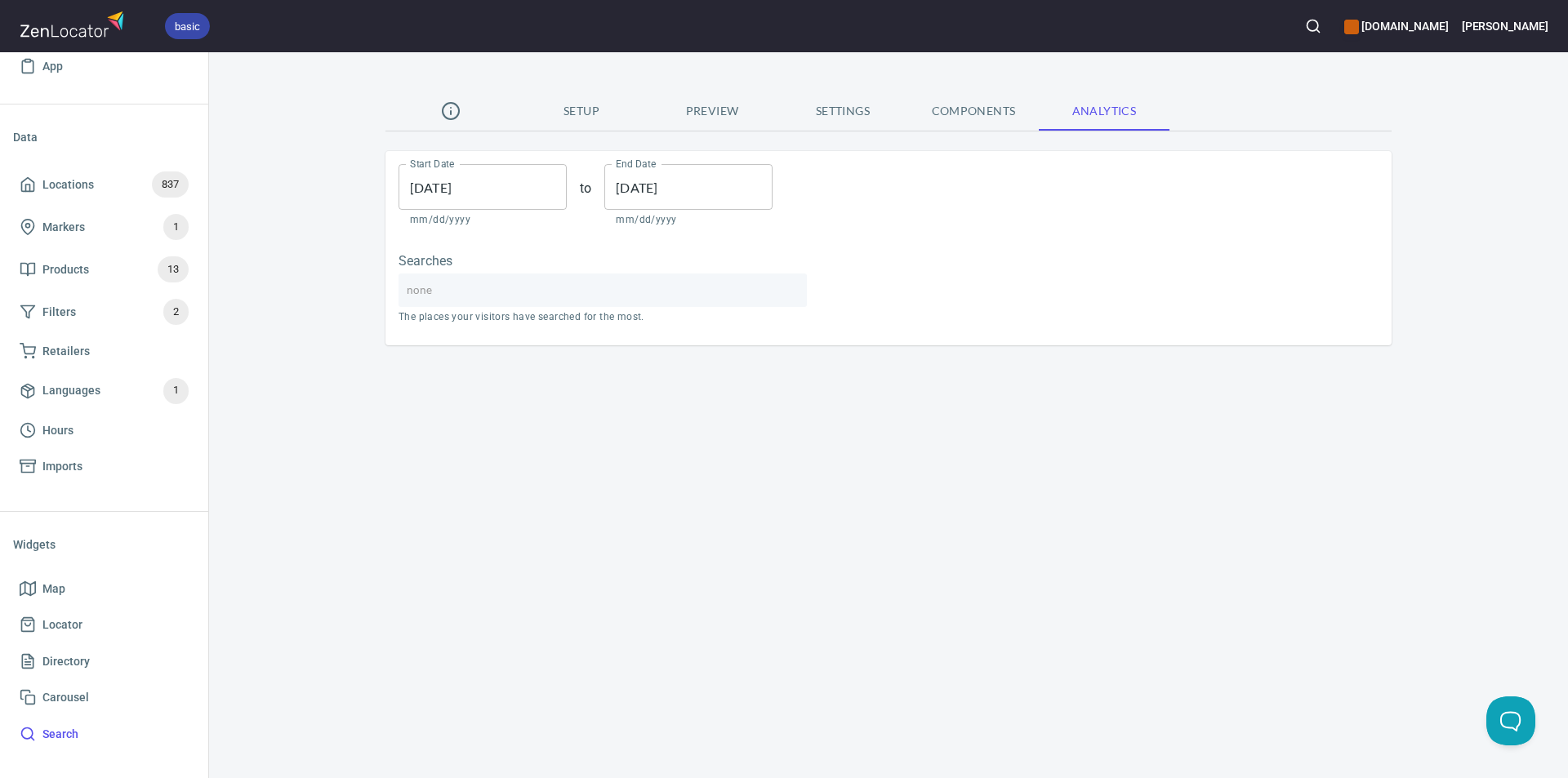
click at [586, 105] on span "Setup" at bounding box center [581, 111] width 112 height 20
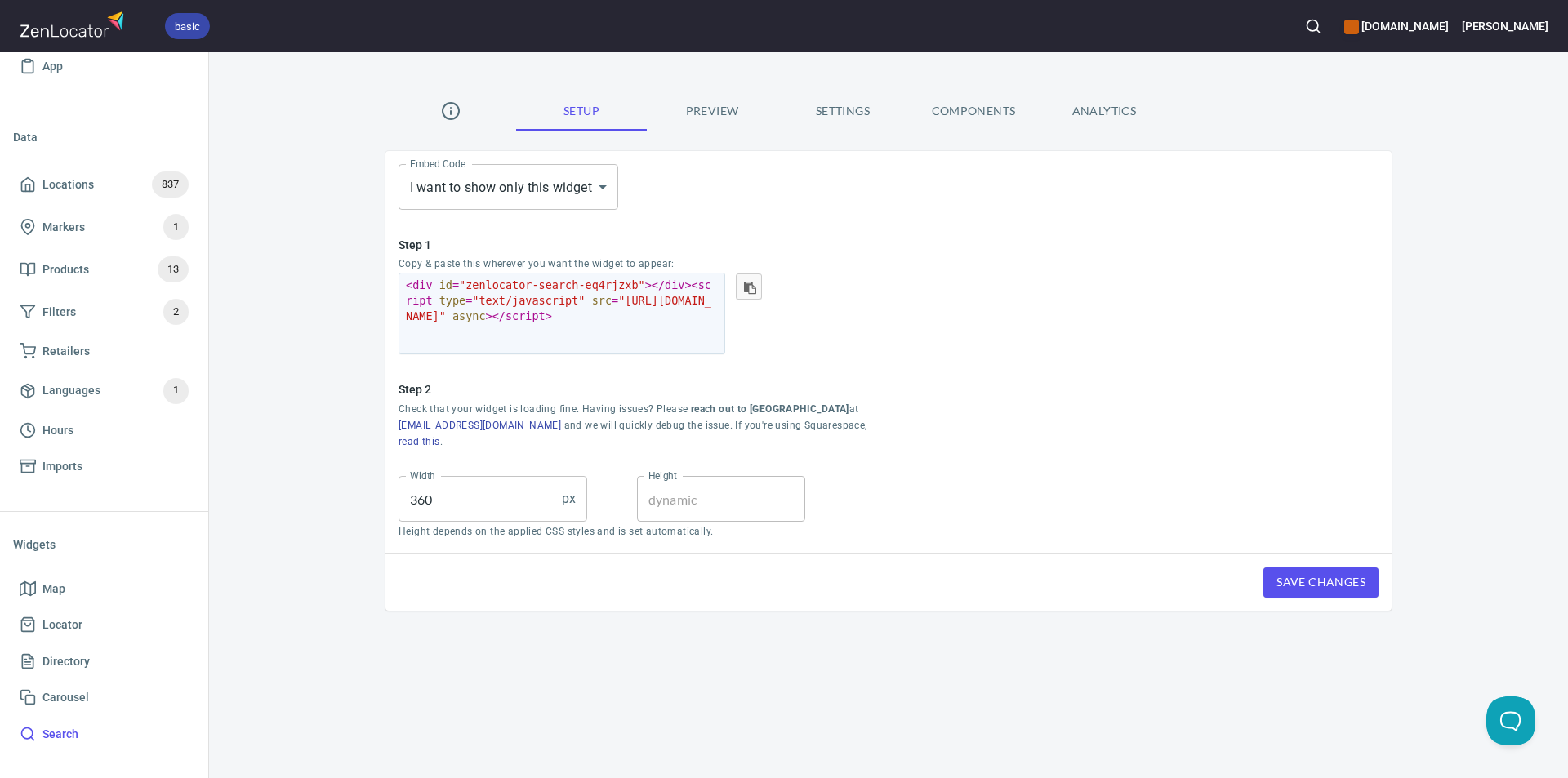
drag, startPoint x: 711, startPoint y: 109, endPoint x: 792, endPoint y: 104, distance: 81.2
click at [712, 109] on span "Preview" at bounding box center [712, 111] width 112 height 20
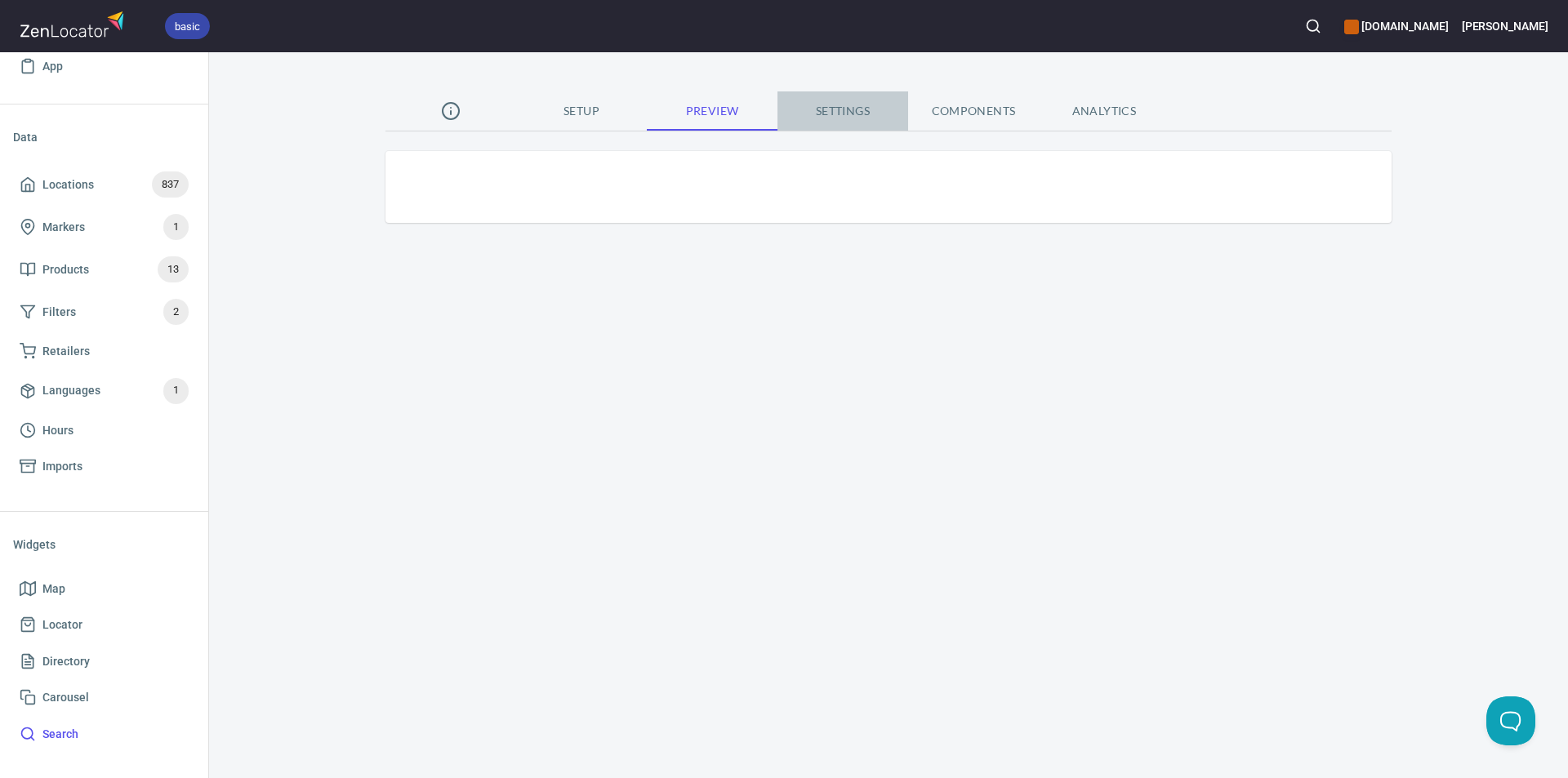
click at [847, 109] on span "Settings" at bounding box center [843, 111] width 112 height 20
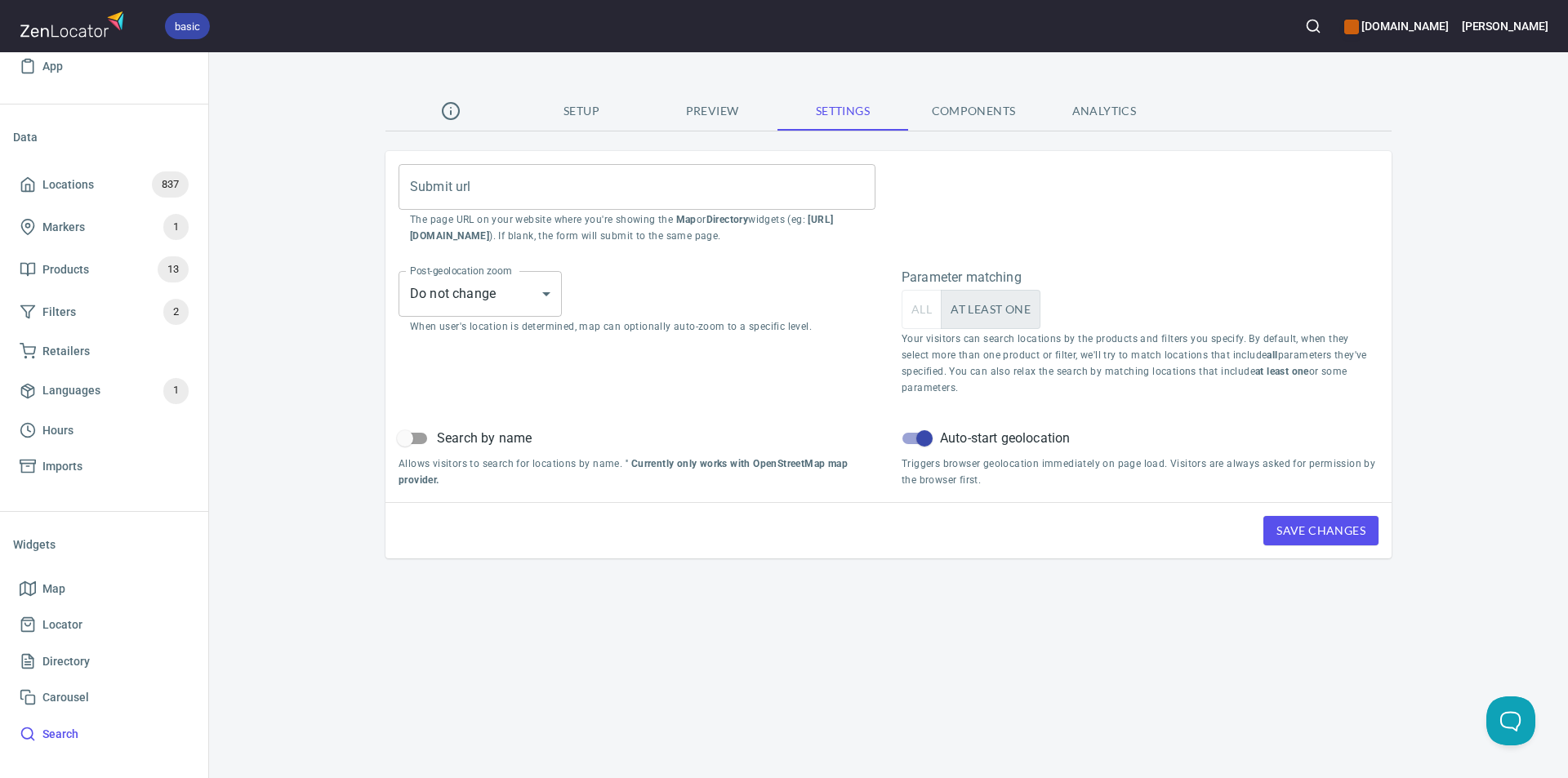
click at [703, 108] on span "Preview" at bounding box center [712, 111] width 112 height 20
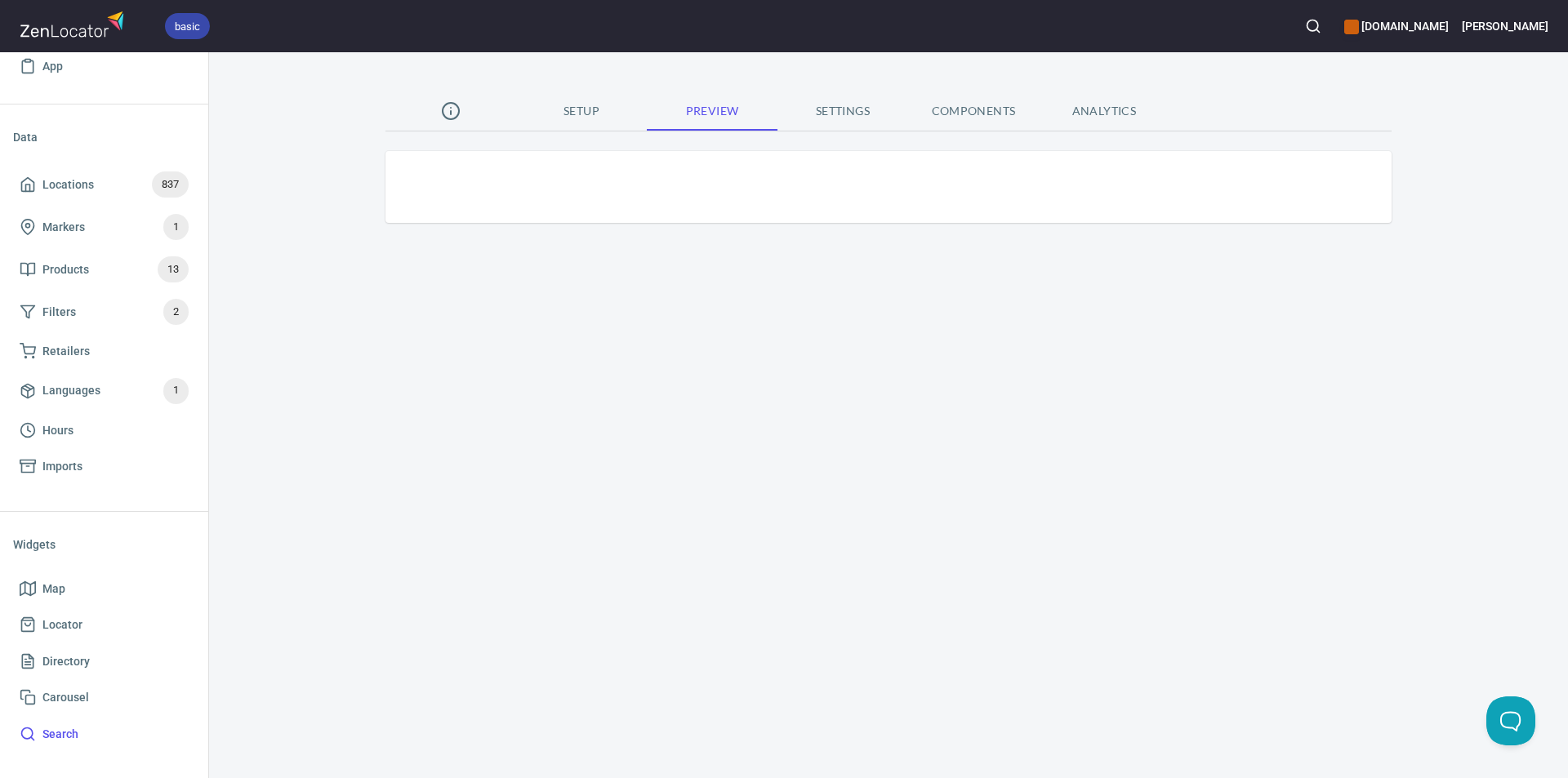
click at [71, 179] on span "Locations" at bounding box center [69, 184] width 51 height 20
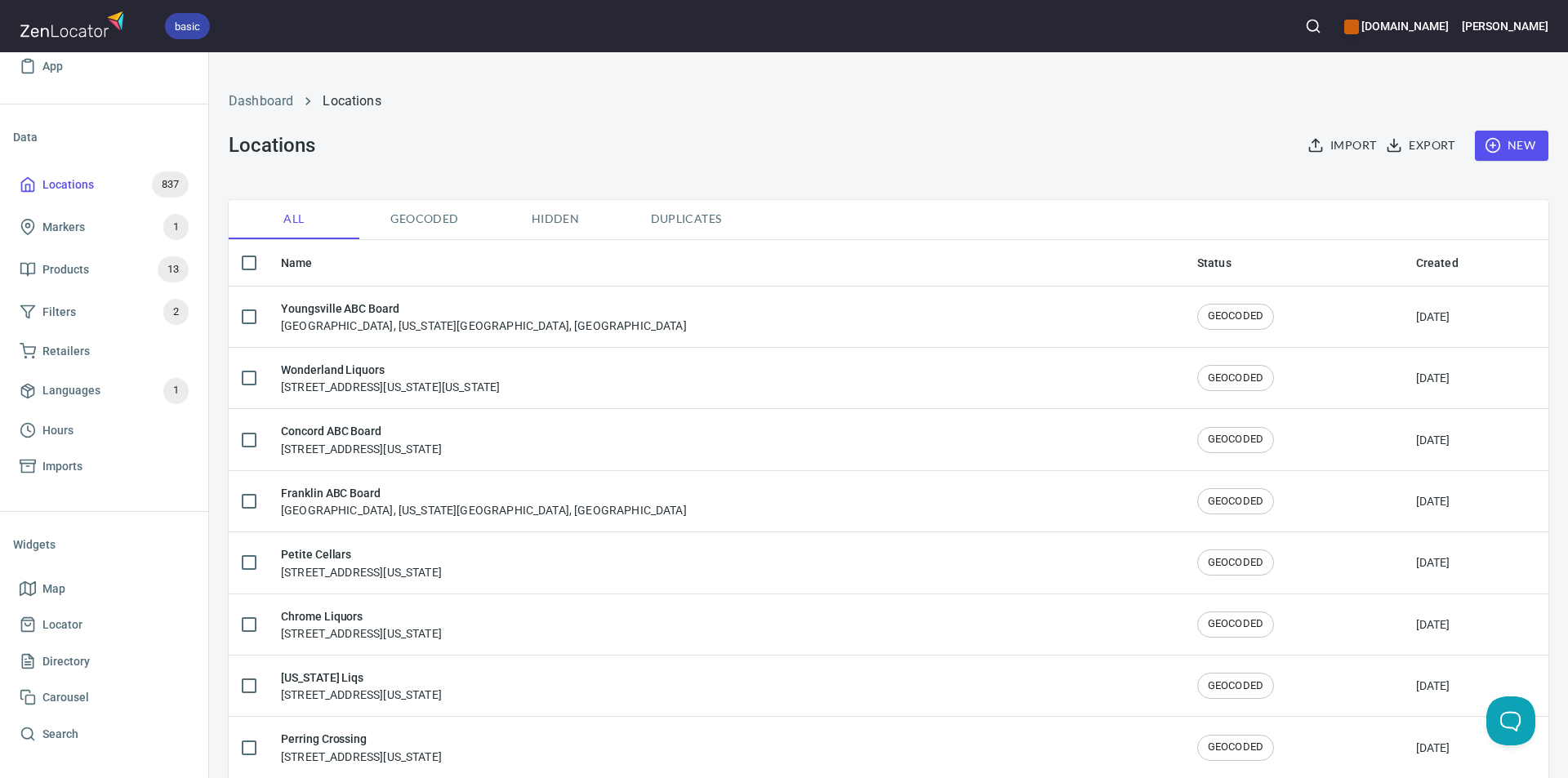
checkbox input "false"
click at [345, 553] on h6 "Petite Cellars" at bounding box center [361, 554] width 161 height 18
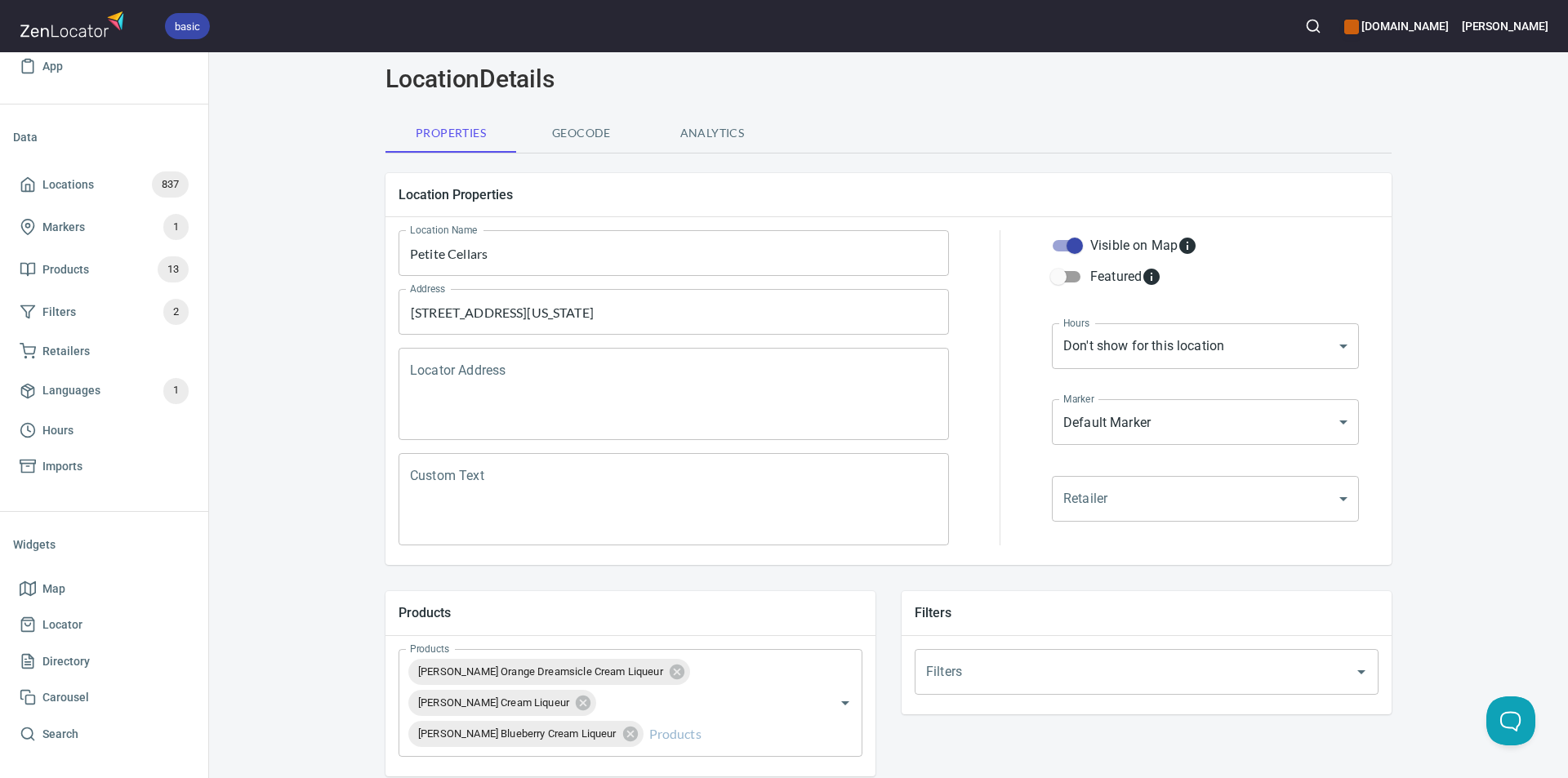
scroll to position [163, 0]
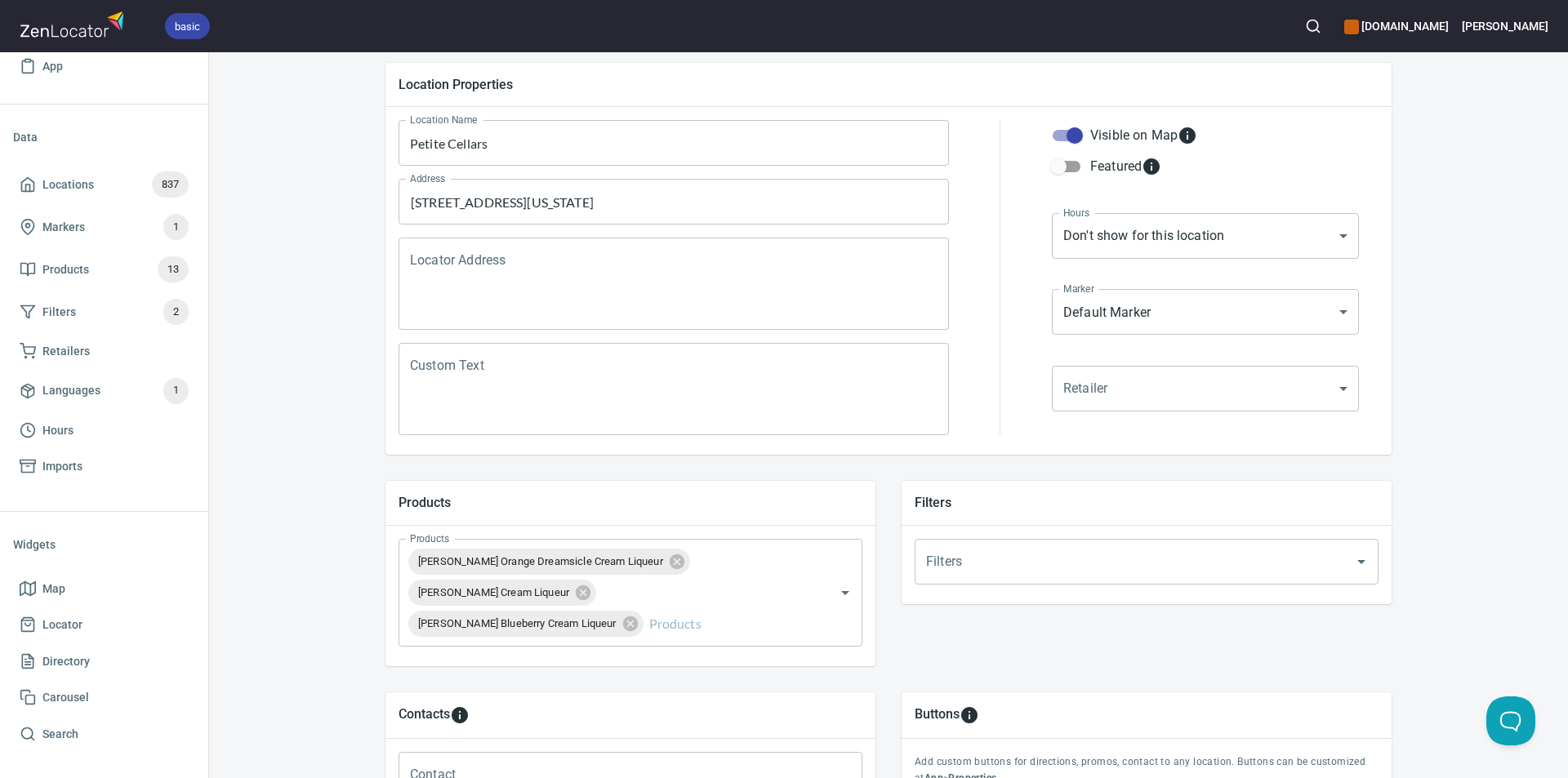
click at [835, 592] on icon "Open" at bounding box center [845, 593] width 20 height 20
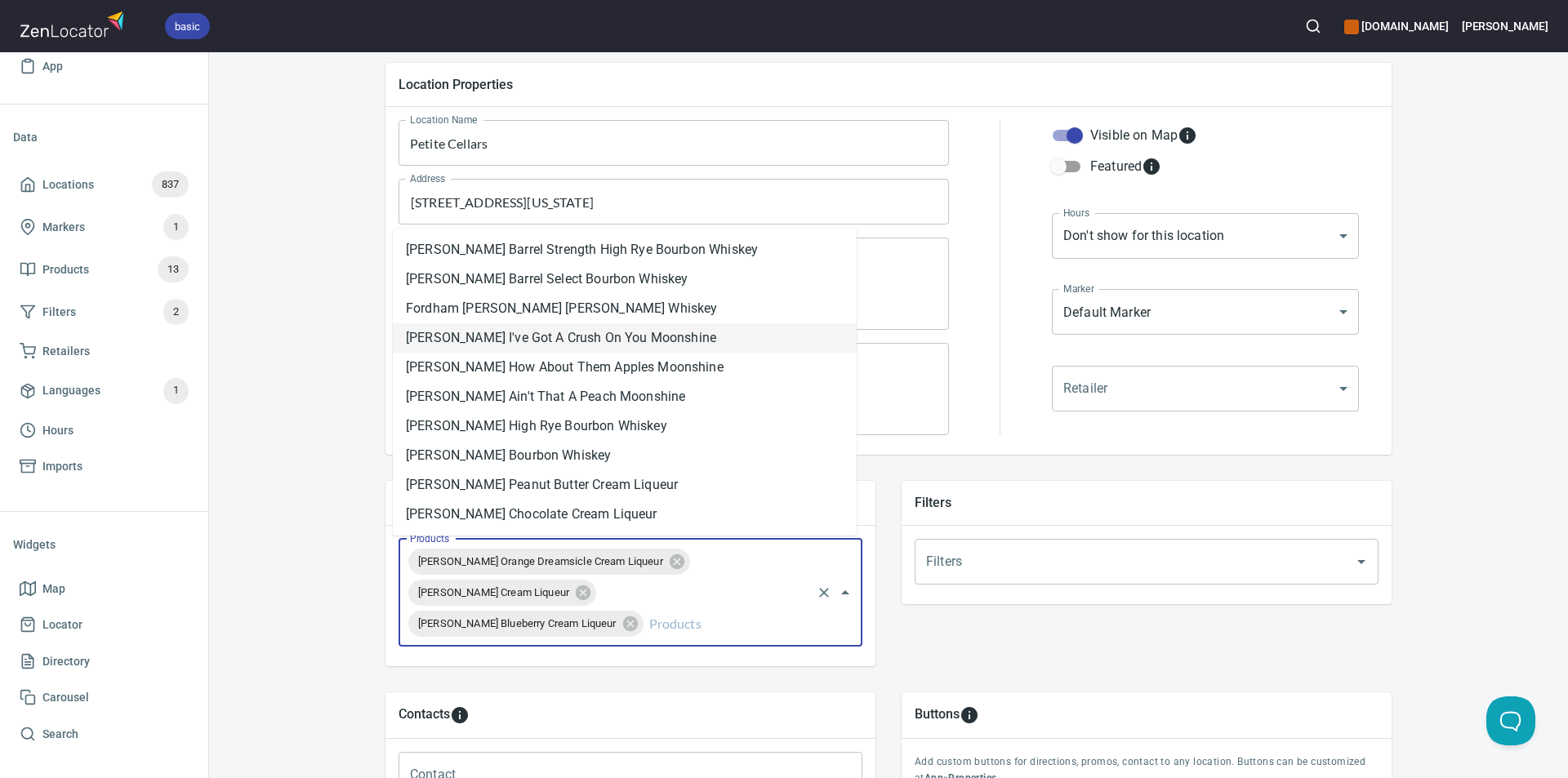
click at [305, 93] on div "Locations Location Details Location Details Properties Geocode Analytics Locati…" at bounding box center [888, 523] width 1359 height 1237
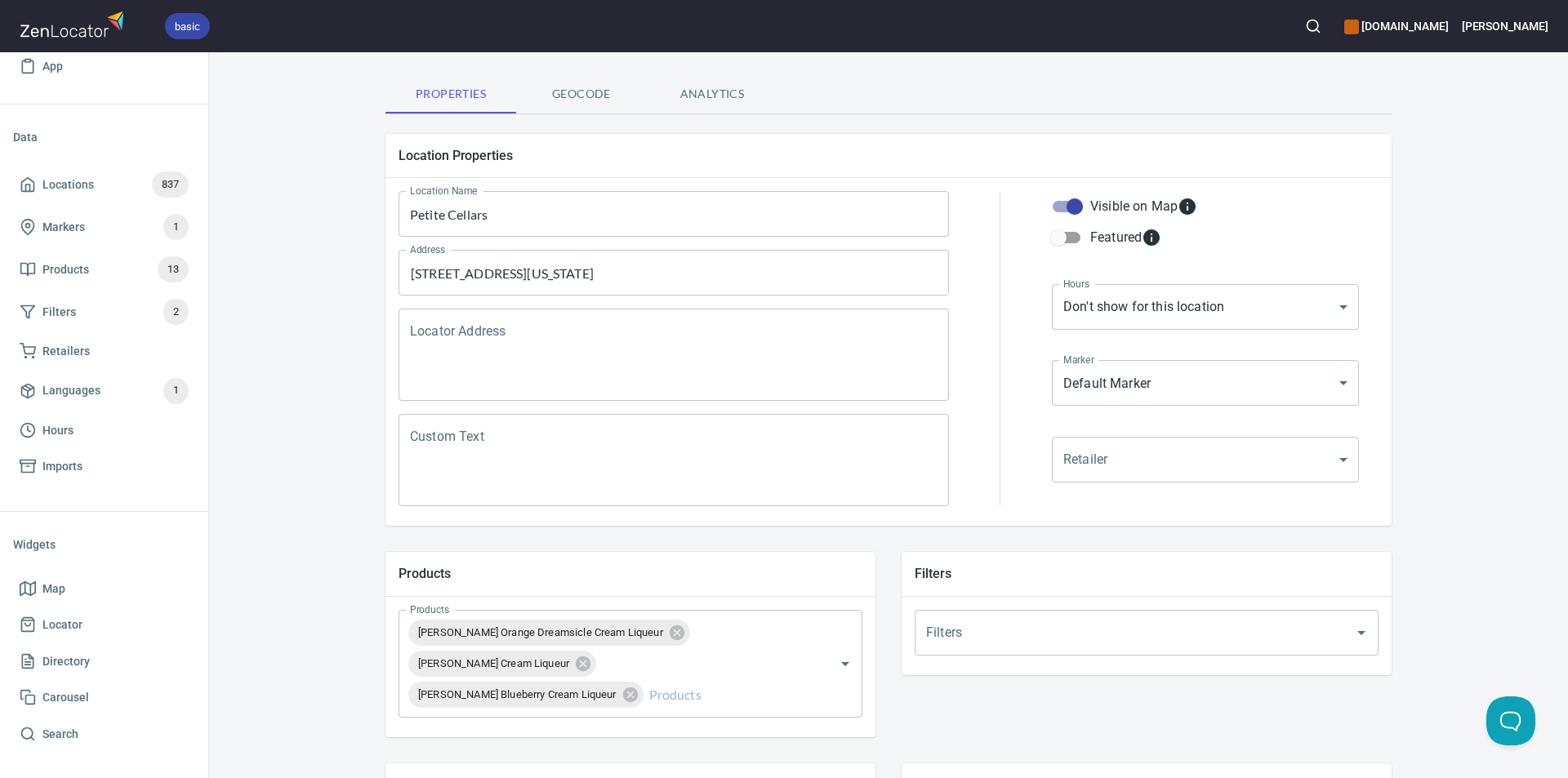
scroll to position [0, 0]
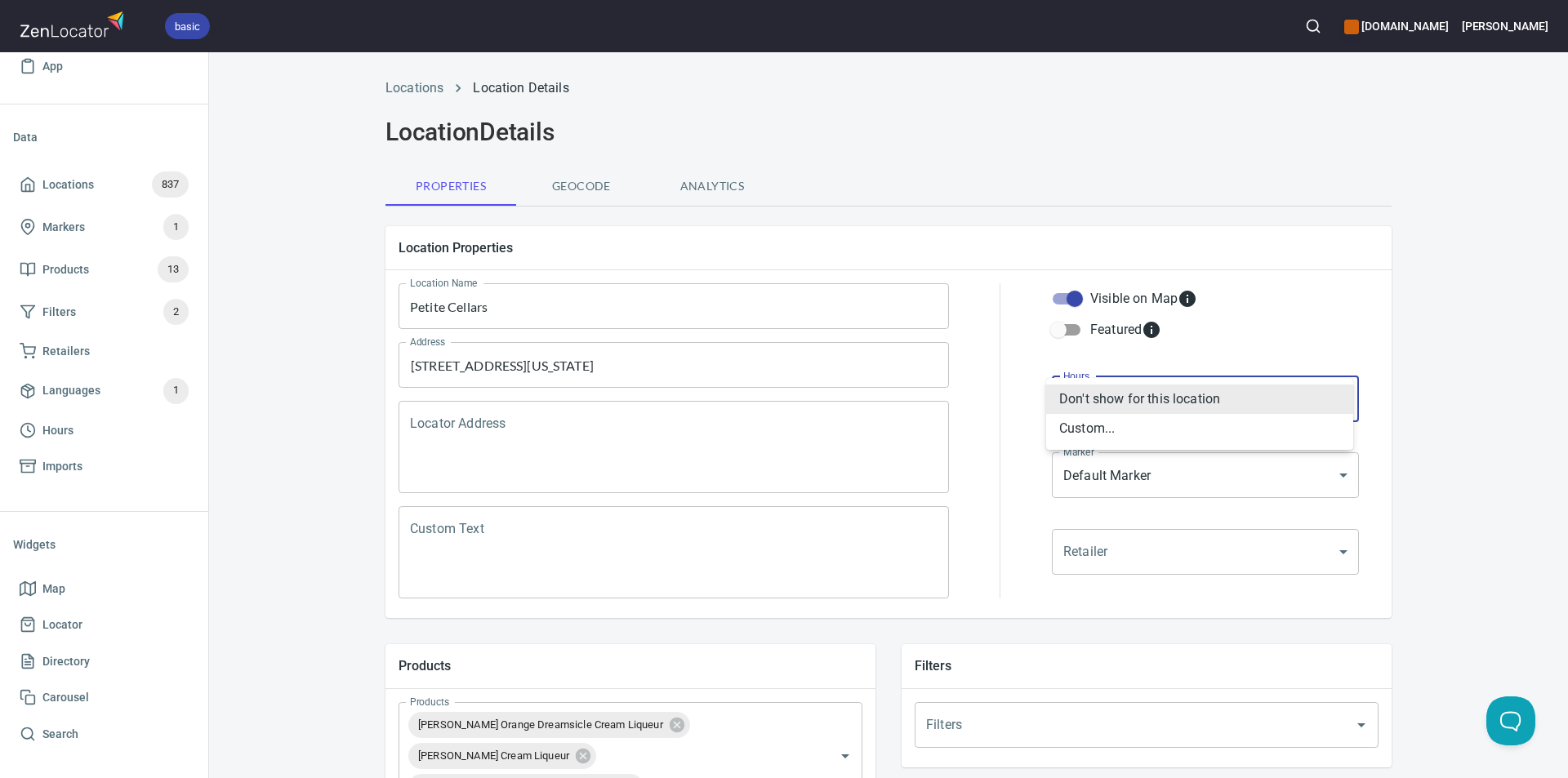
click at [1340, 393] on body "basic www.fordhamleedistillery.com William Home App Data Locations 837 Markers …" at bounding box center [784, 389] width 1568 height 778
click at [1339, 396] on li "Don't show for this location" at bounding box center [1199, 399] width 307 height 30
click at [1234, 472] on body "basic www.fordhamleedistillery.com William Home App Data Locations 837 Markers …" at bounding box center [784, 389] width 1568 height 778
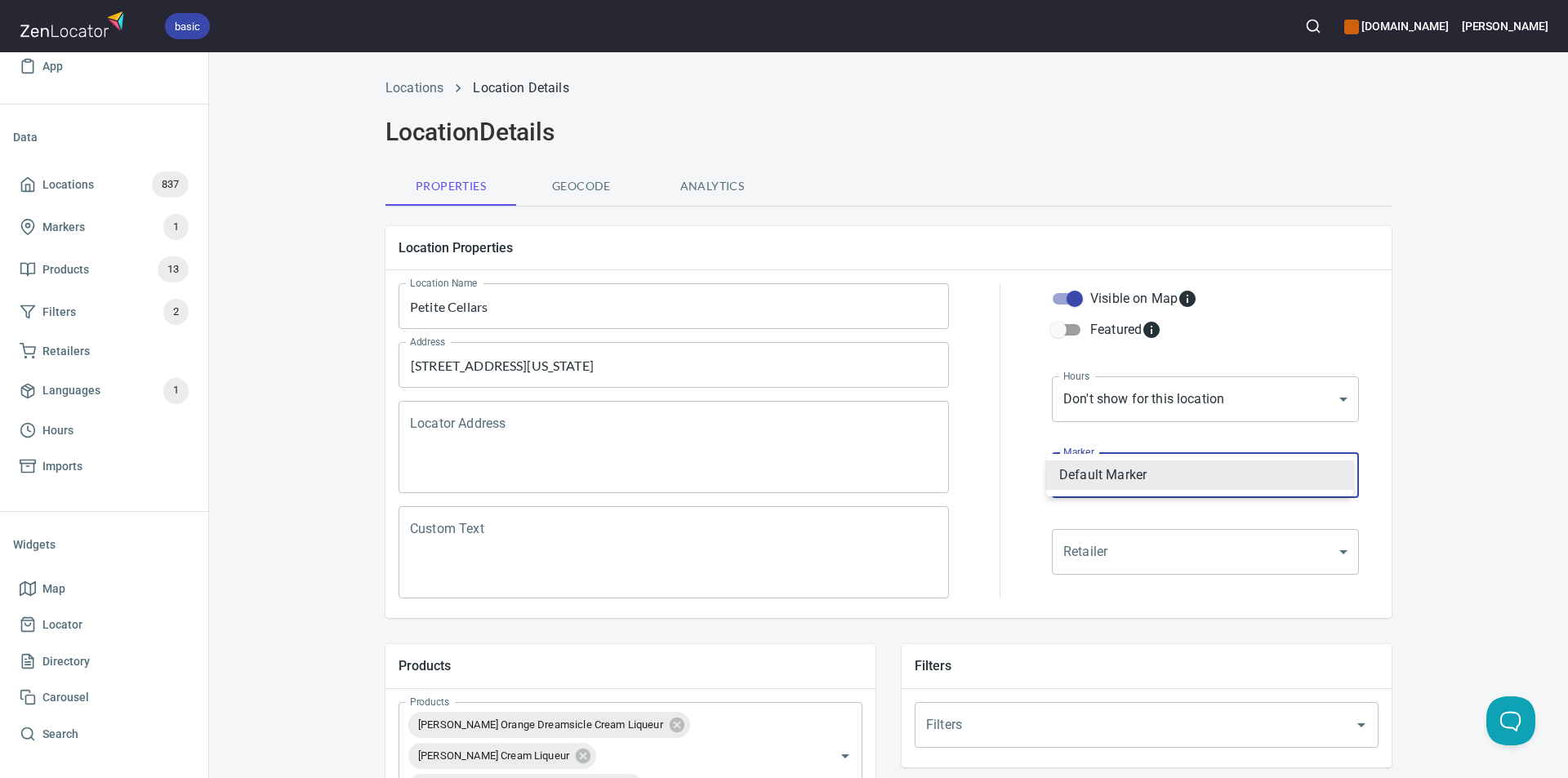
click at [1234, 472] on li "Default Marker" at bounding box center [1199, 475] width 307 height 30
click at [1281, 550] on body "basic www.fordhamleedistillery.com William Home App Data Locations 837 Markers …" at bounding box center [784, 389] width 1568 height 778
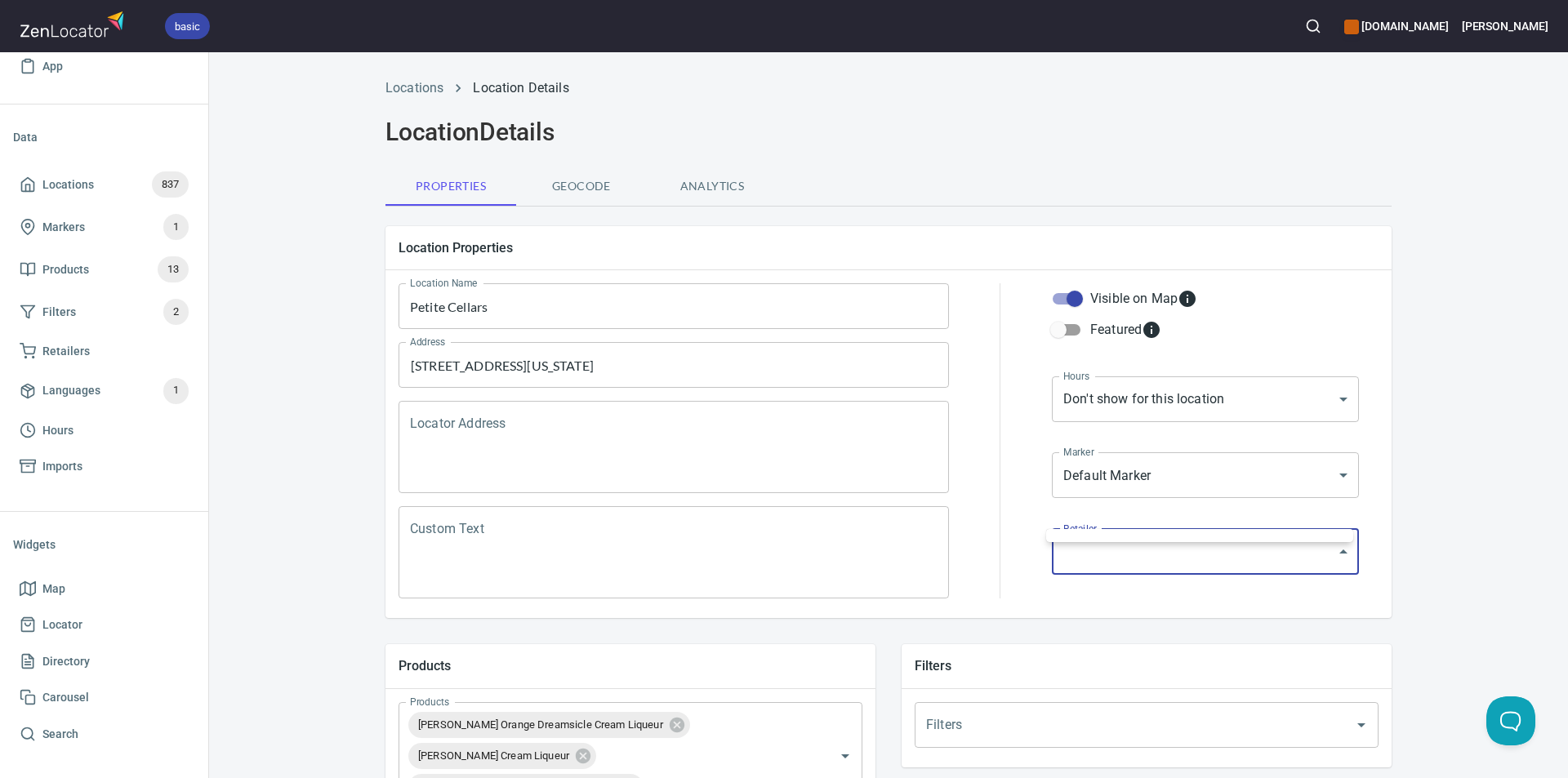
drag, startPoint x: 1439, startPoint y: 467, endPoint x: 1448, endPoint y: 457, distance: 13.5
click at [1440, 465] on div at bounding box center [784, 389] width 1568 height 778
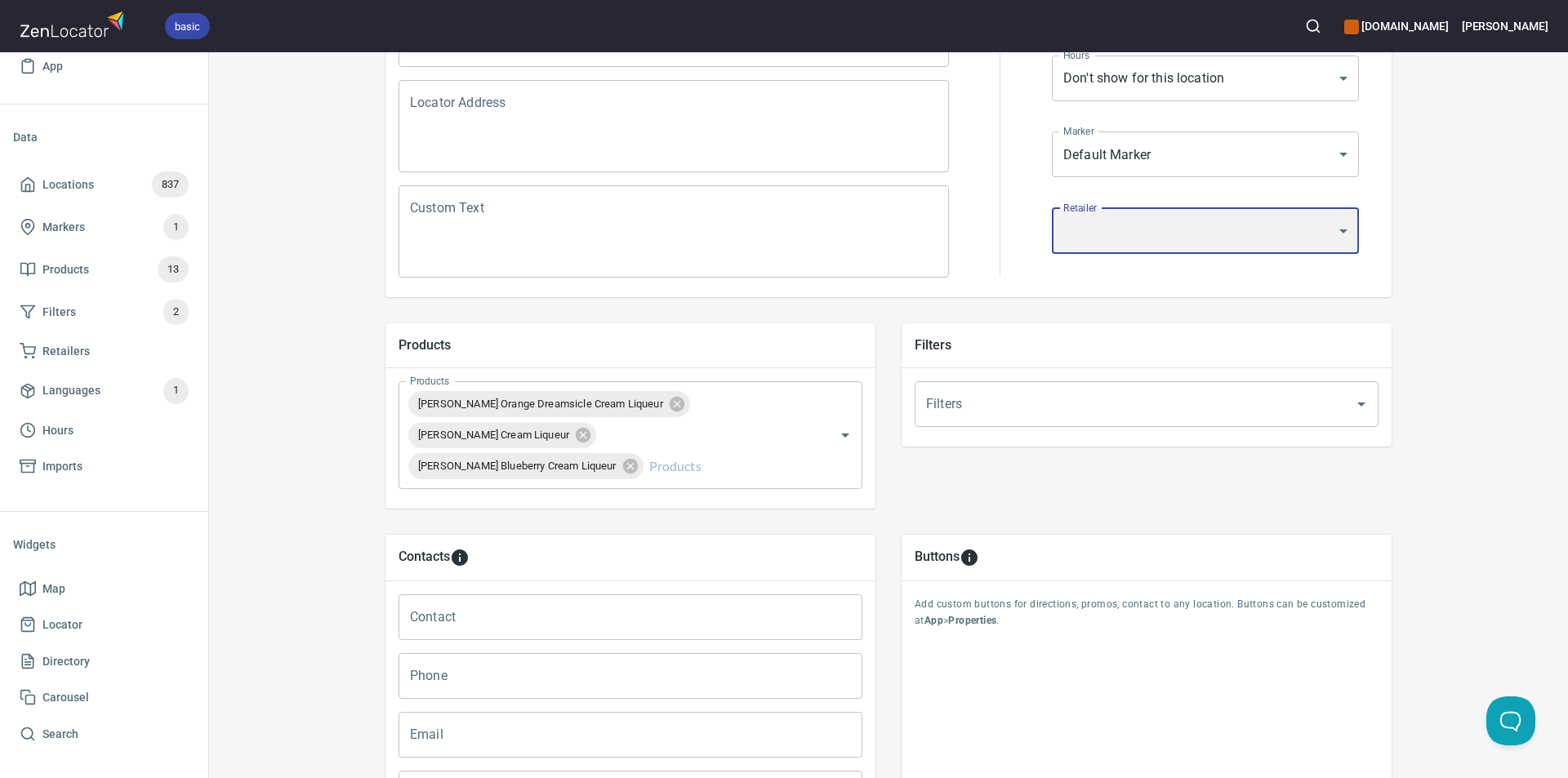
scroll to position [327, 0]
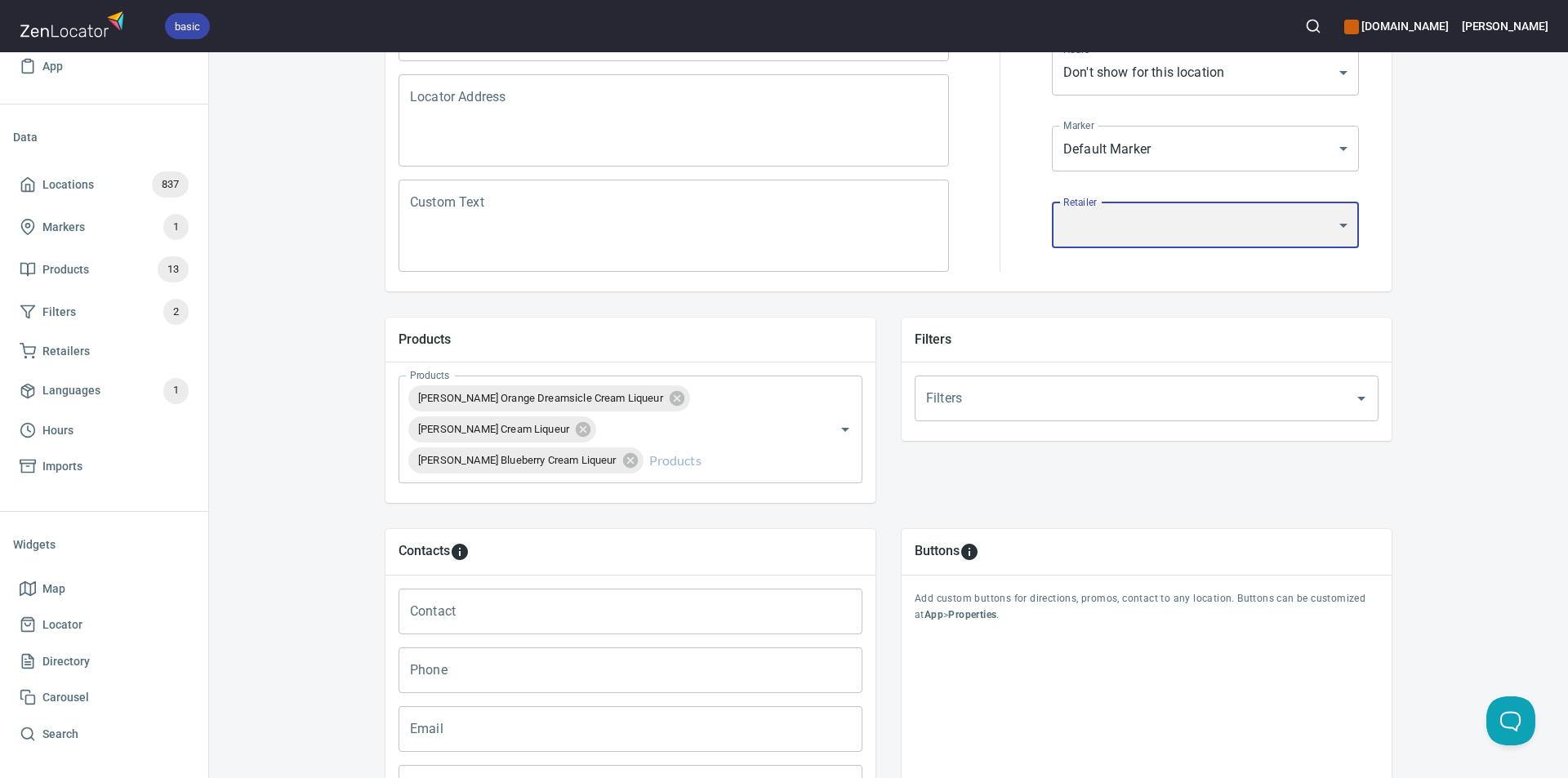
click at [1355, 396] on icon "Open" at bounding box center [1361, 399] width 20 height 20
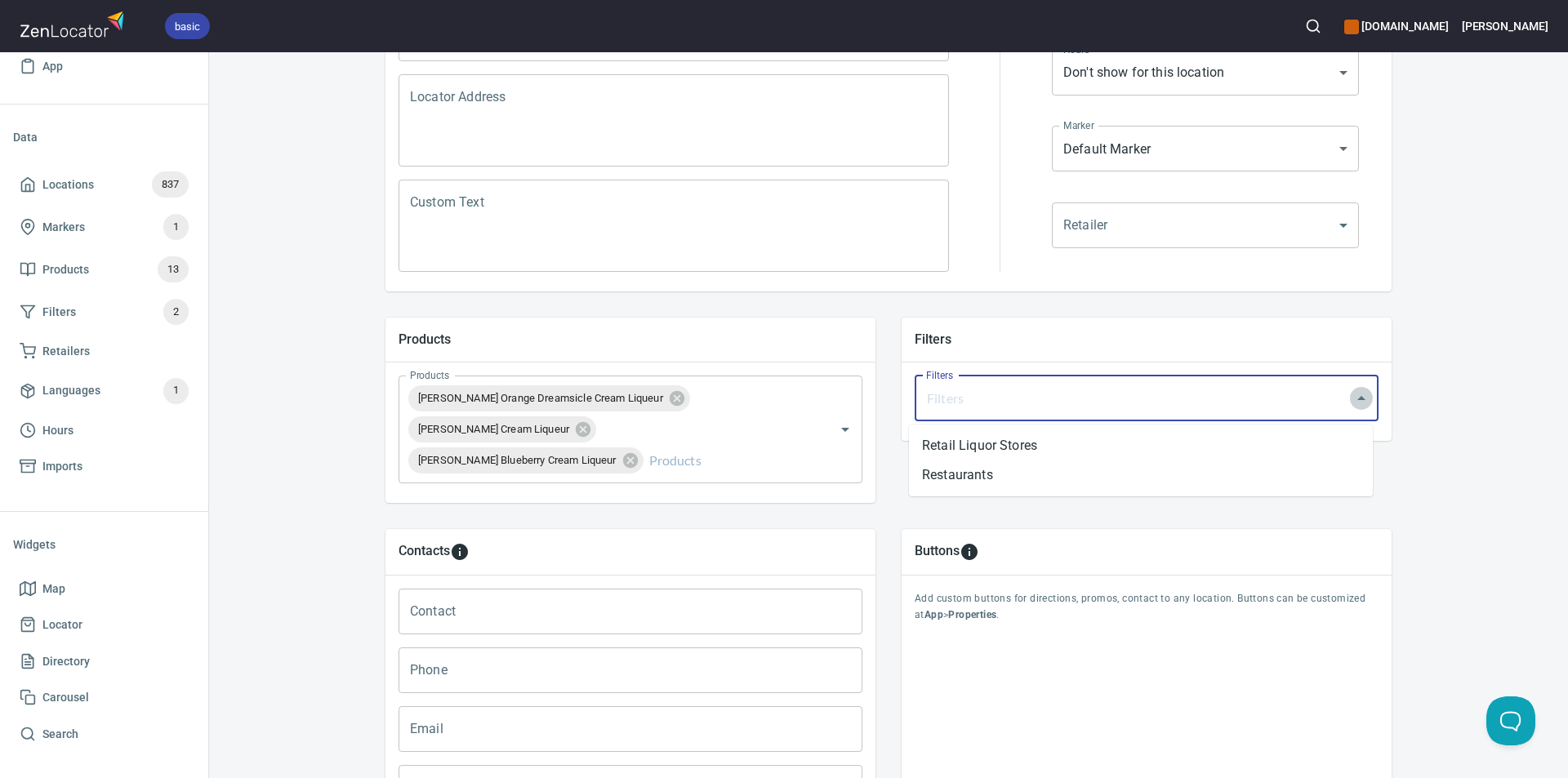
click at [1354, 393] on icon "Close" at bounding box center [1361, 399] width 20 height 20
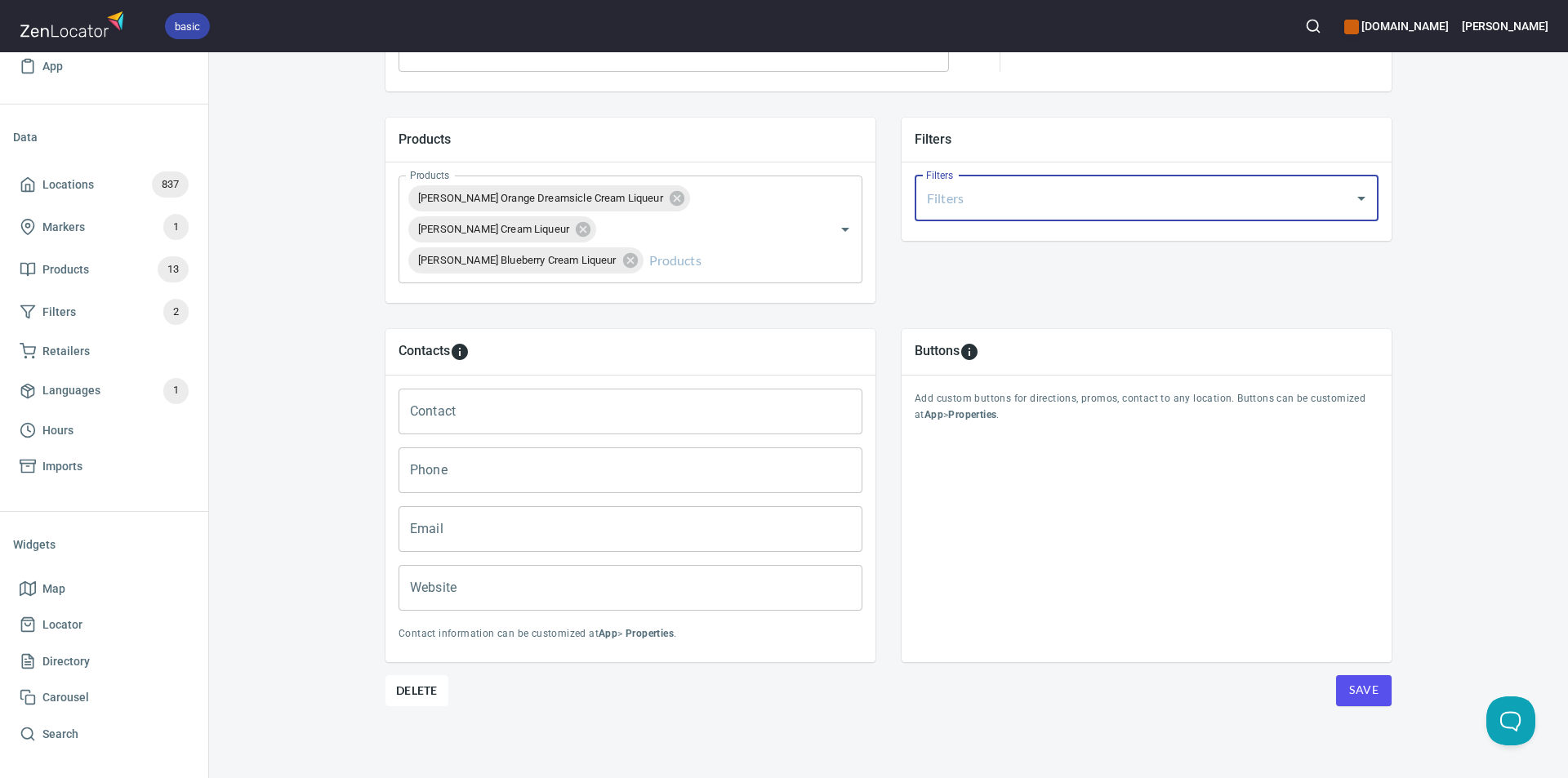
scroll to position [0, 0]
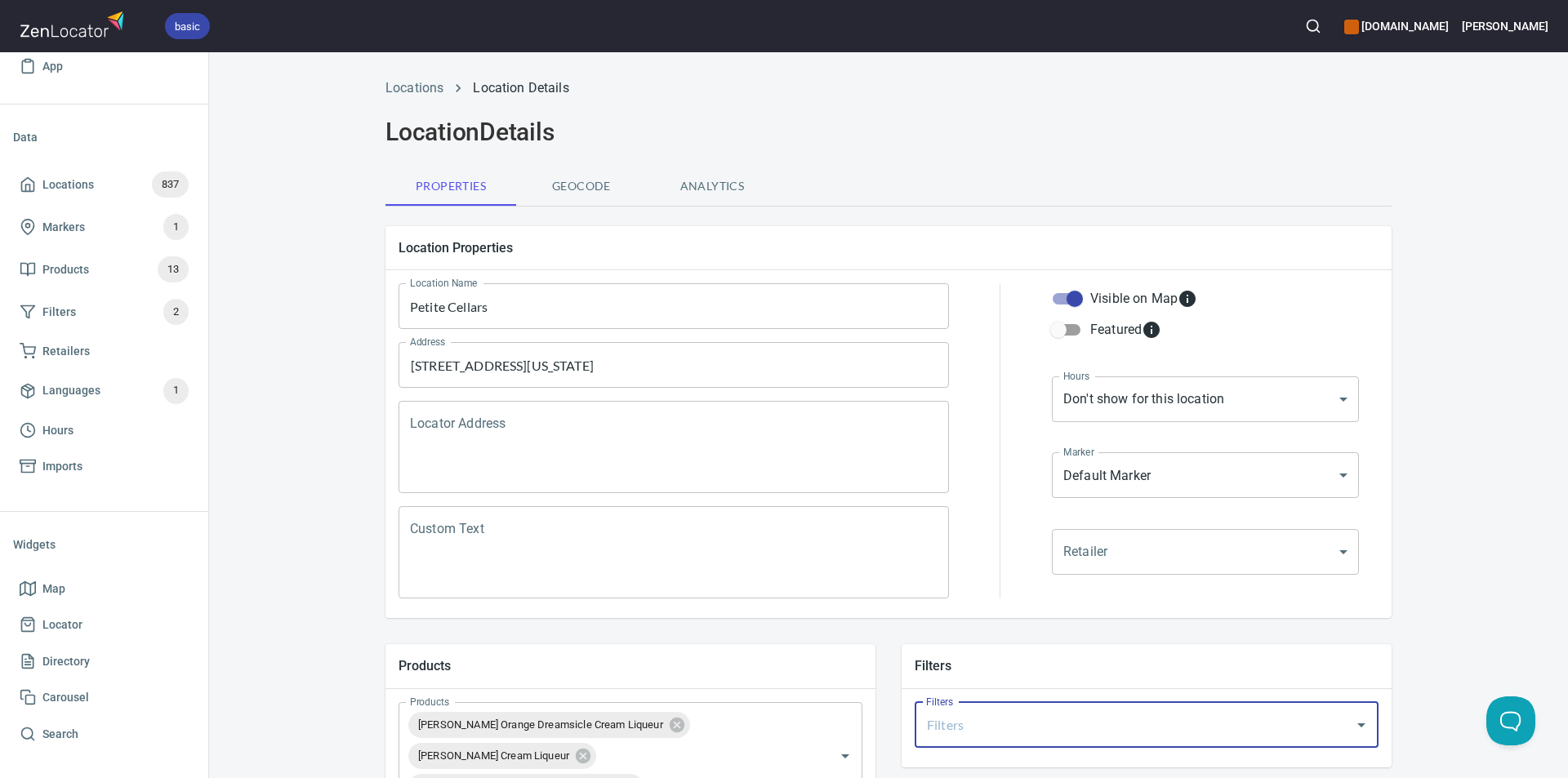
click at [83, 162] on ul "Locations 837 Markers 1 Products 13 Filters 2 Retailers Languages 1 Hours Impor…" at bounding box center [104, 323] width 182 height 335
click at [85, 190] on span "Locations" at bounding box center [69, 184] width 51 height 20
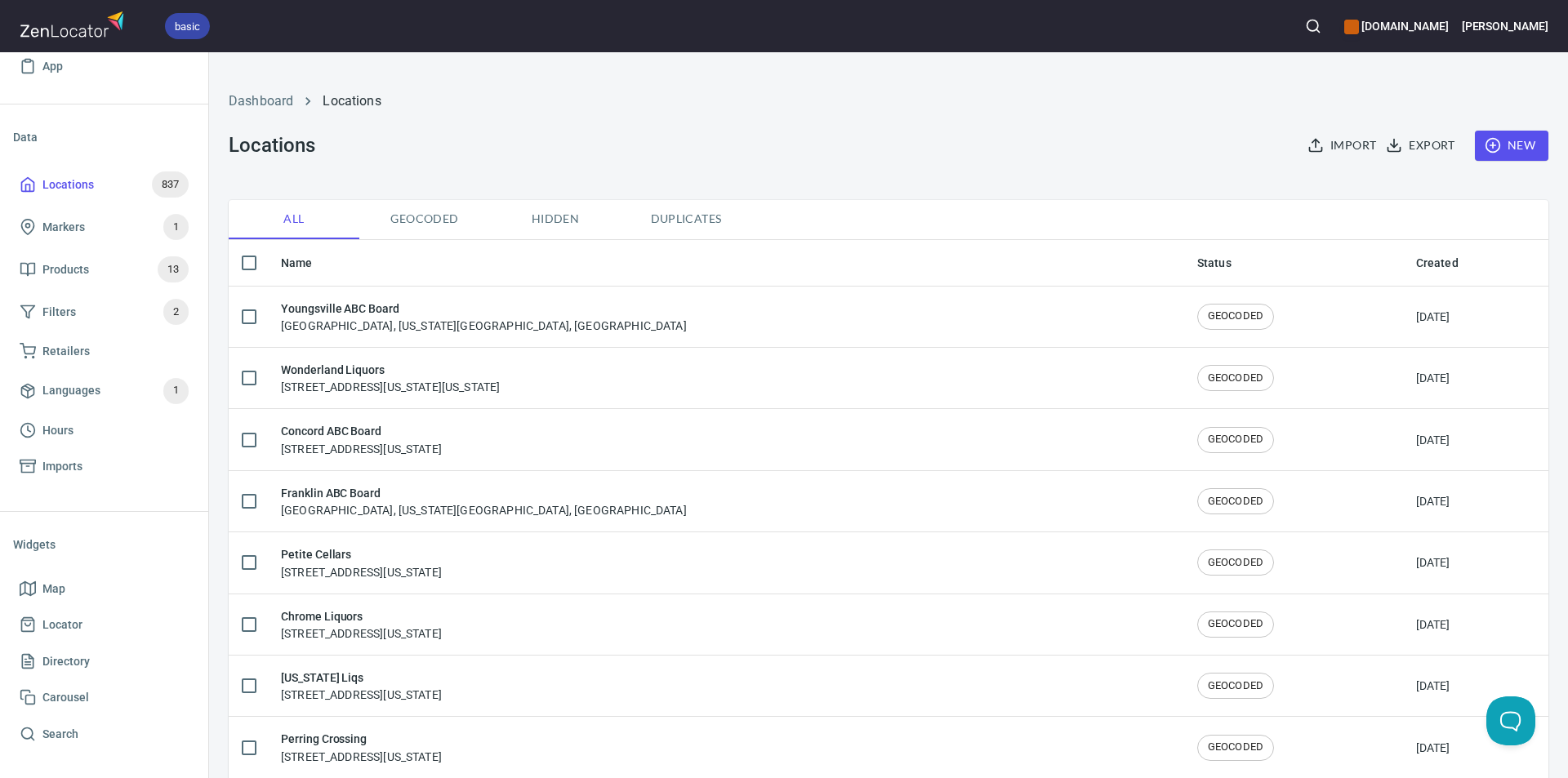
click at [86, 265] on span "Products" at bounding box center [66, 269] width 47 height 20
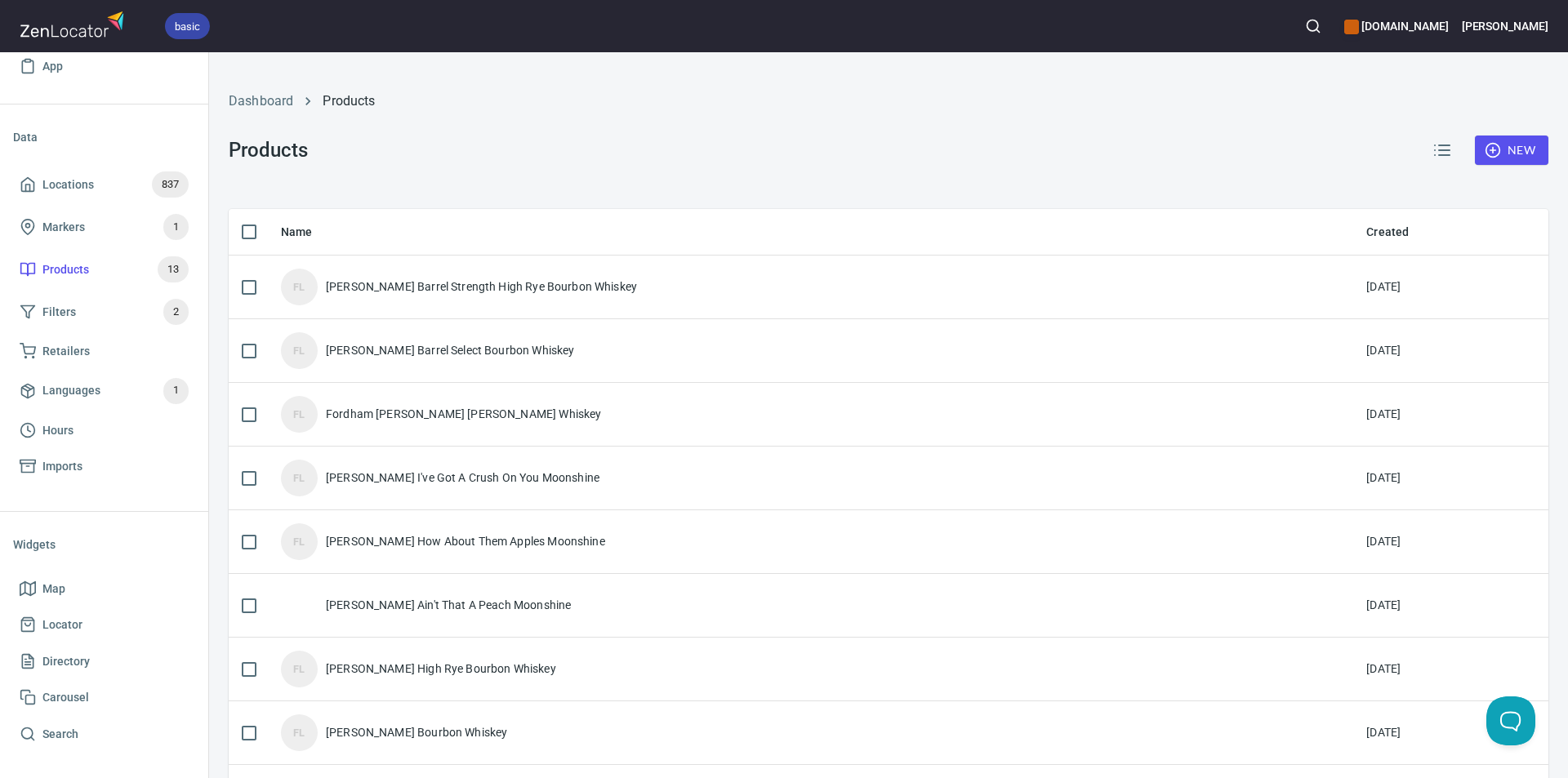
click at [72, 731] on span "Search" at bounding box center [61, 734] width 36 height 20
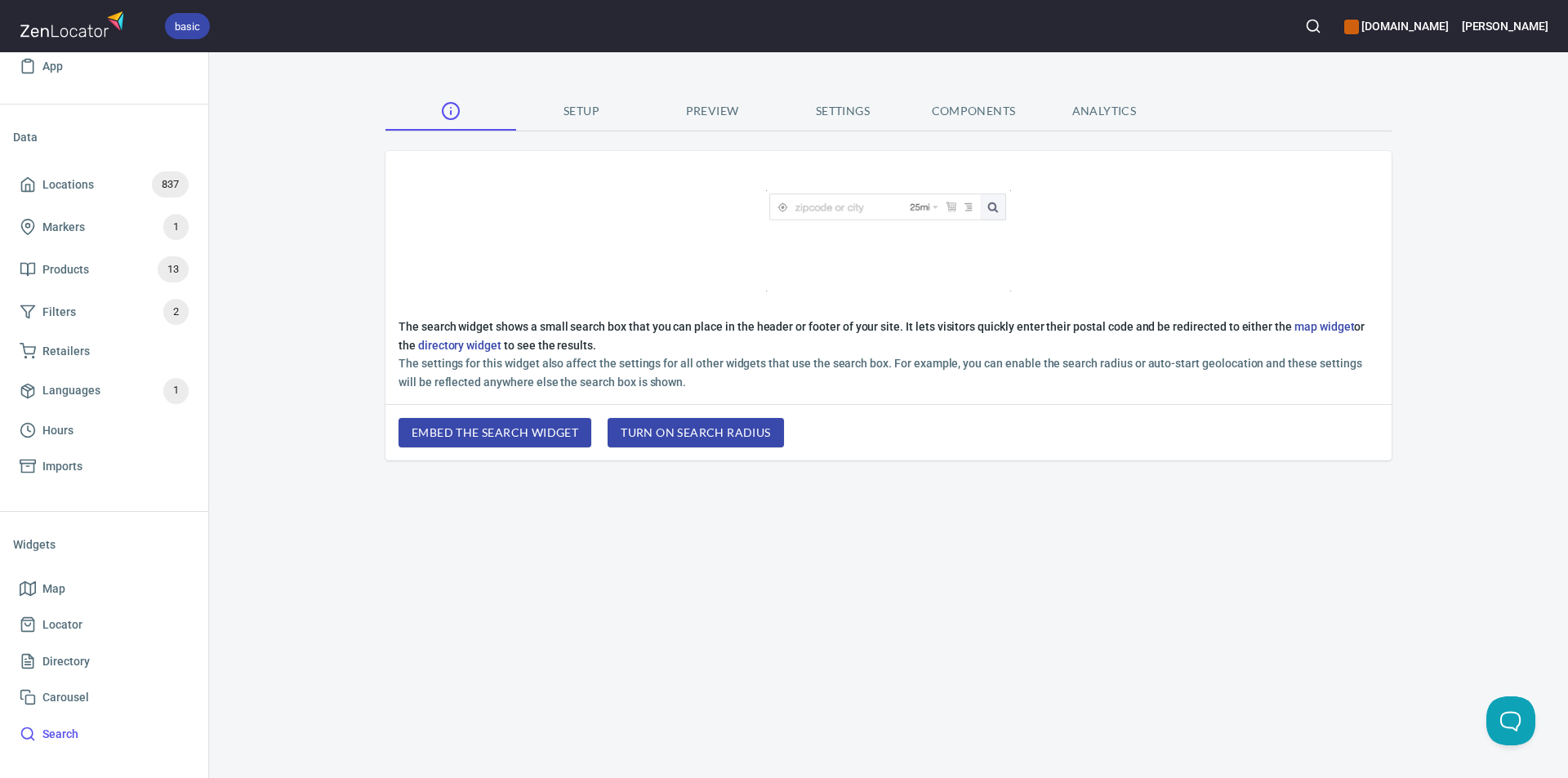
click at [836, 112] on span "Settings" at bounding box center [843, 111] width 112 height 20
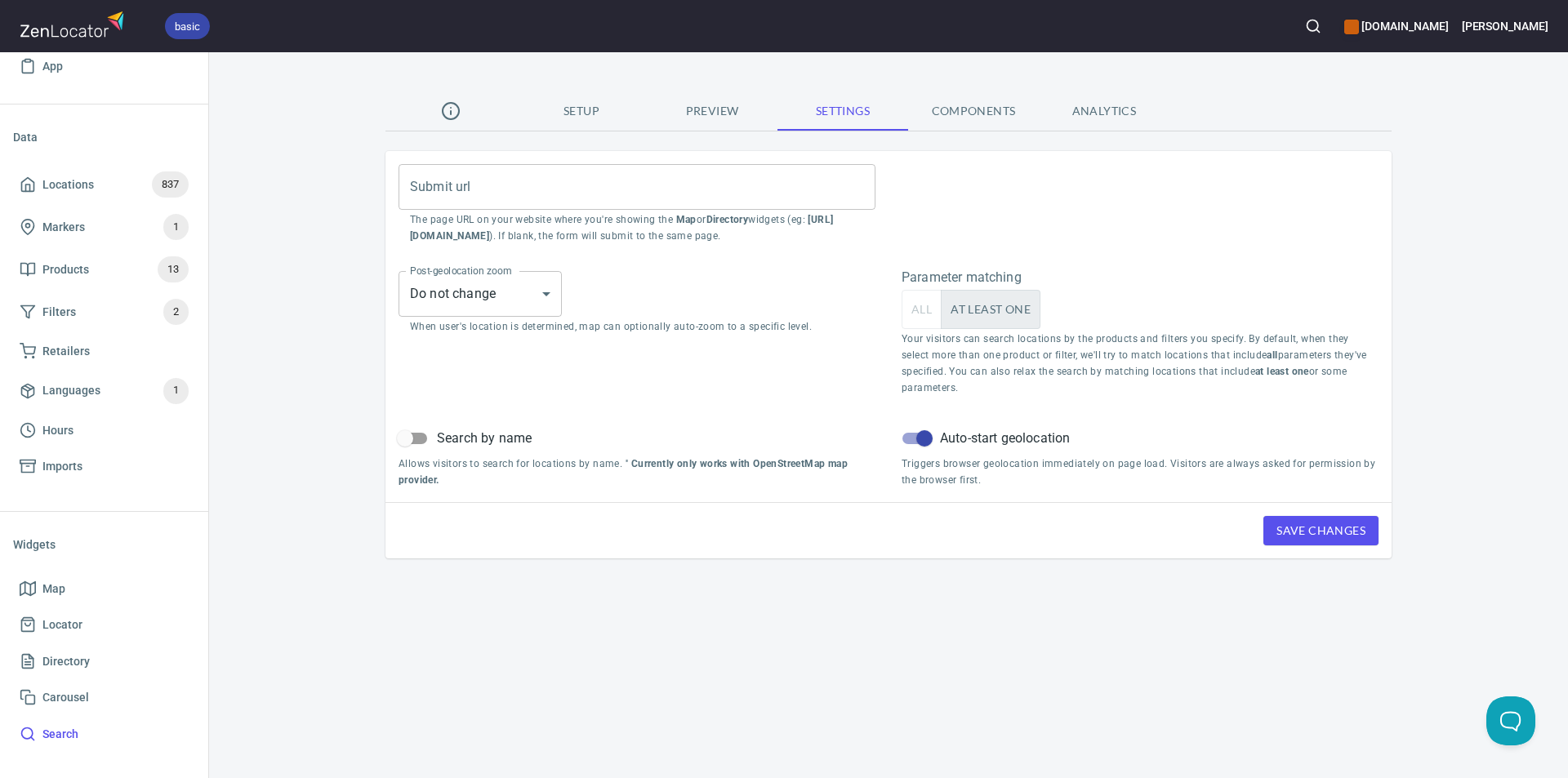
click at [716, 96] on button "Preview" at bounding box center [711, 111] width 131 height 39
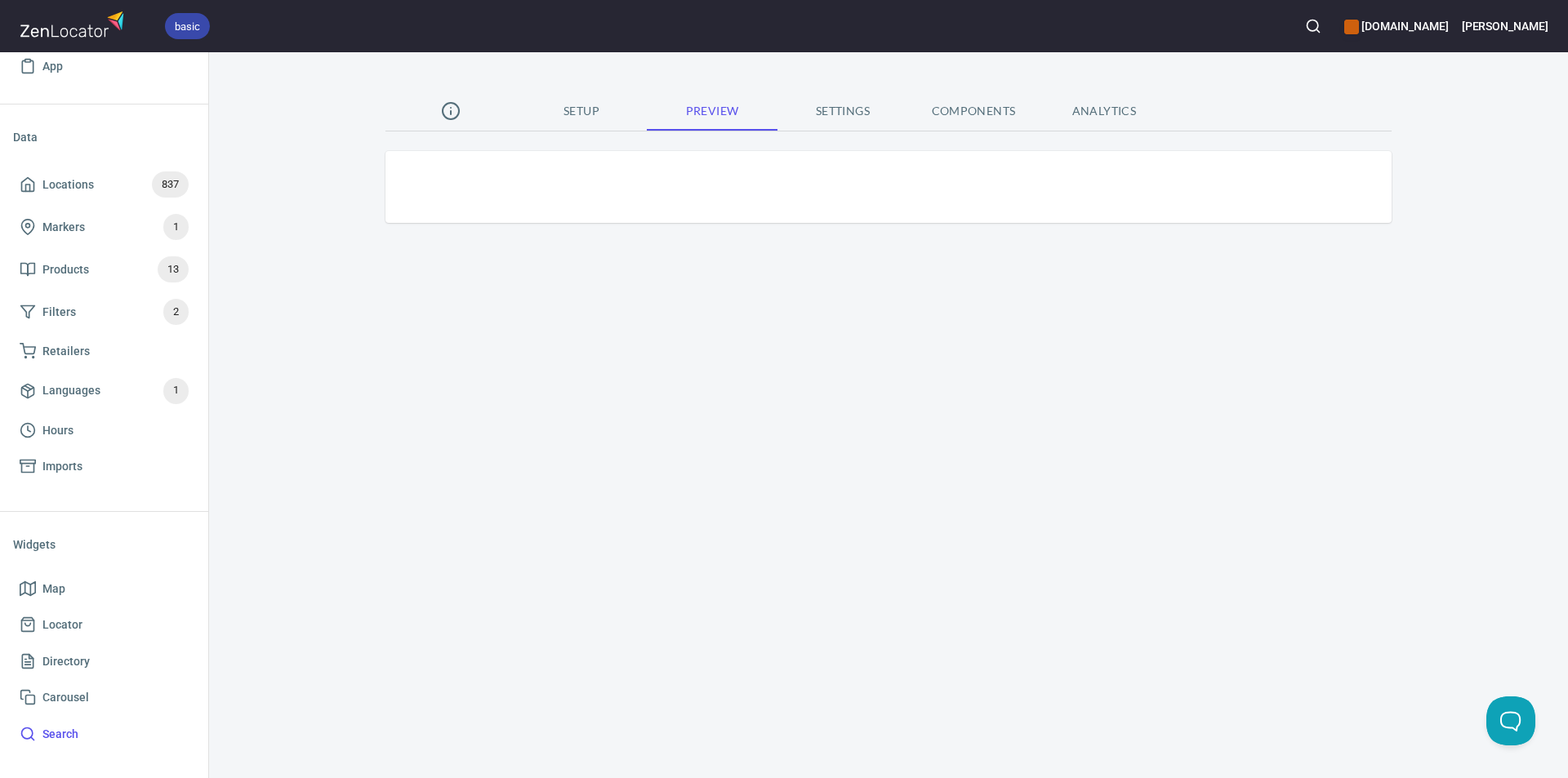
drag, startPoint x: 835, startPoint y: 107, endPoint x: 918, endPoint y: 111, distance: 83.1
click at [841, 110] on span "Settings" at bounding box center [843, 111] width 112 height 20
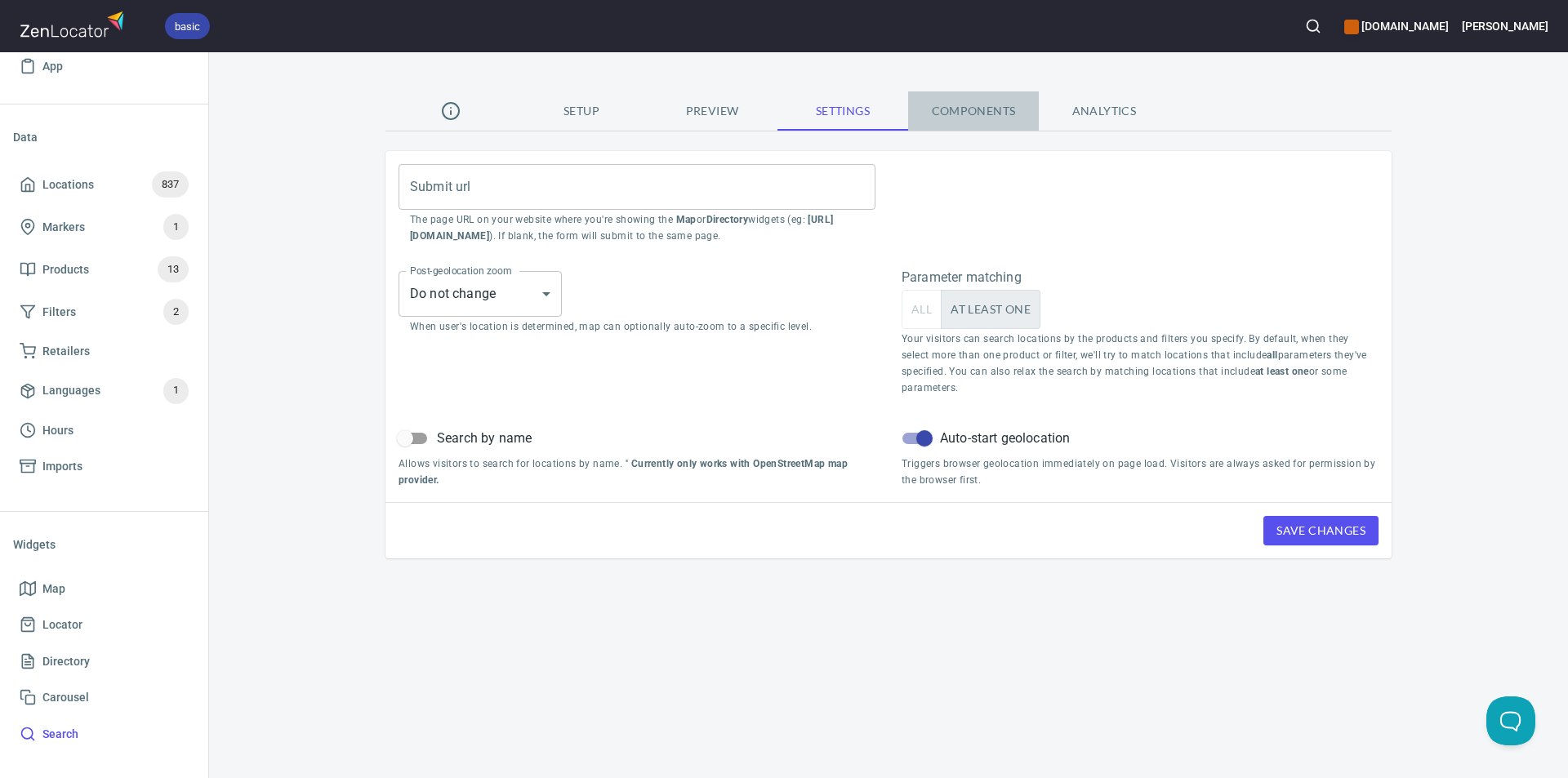
drag, startPoint x: 952, startPoint y: 110, endPoint x: 1003, endPoint y: 112, distance: 51.0
click at [955, 110] on span "Components" at bounding box center [973, 111] width 112 height 20
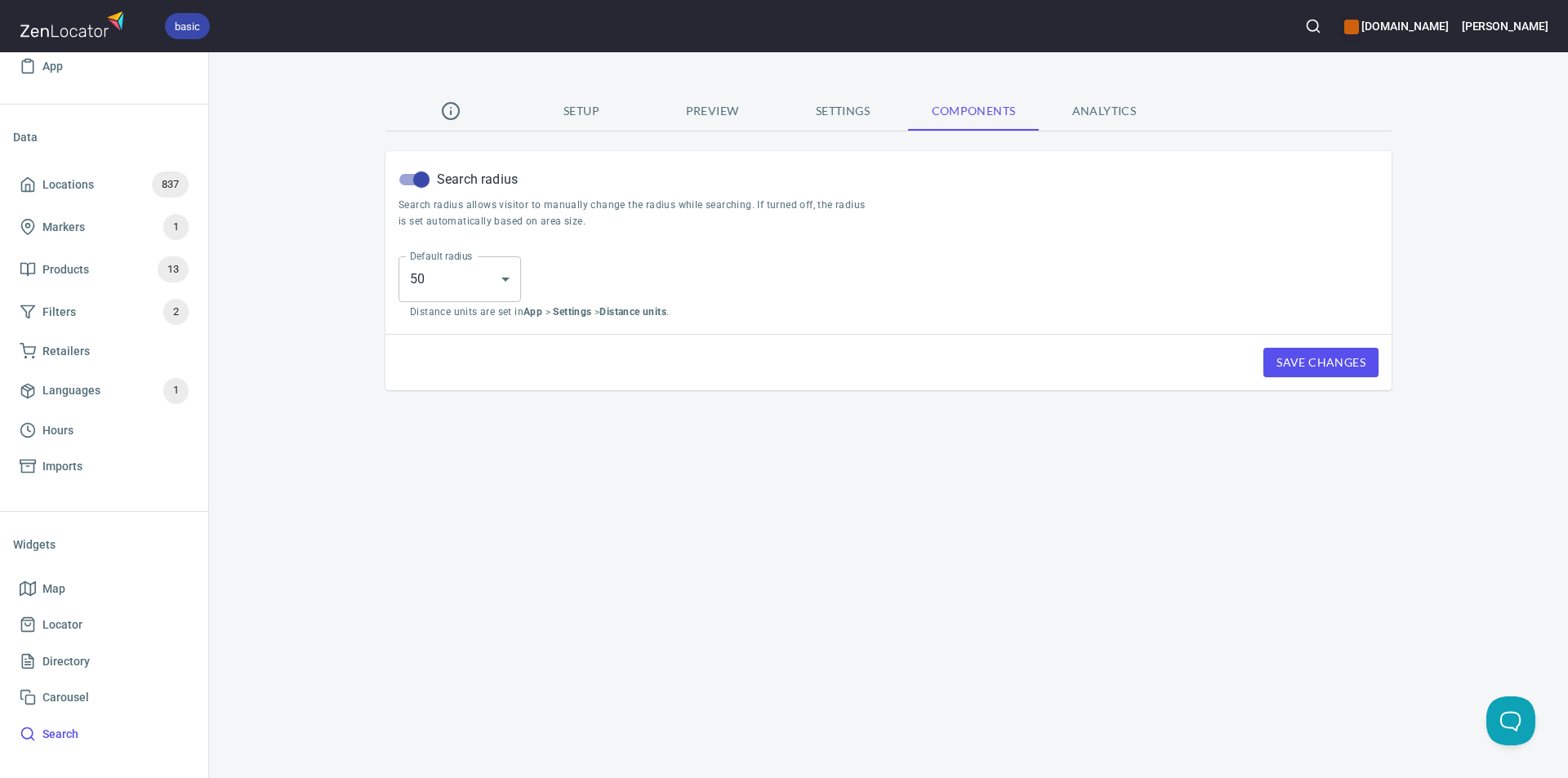
click at [1089, 112] on span "Analytics" at bounding box center [1104, 111] width 112 height 20
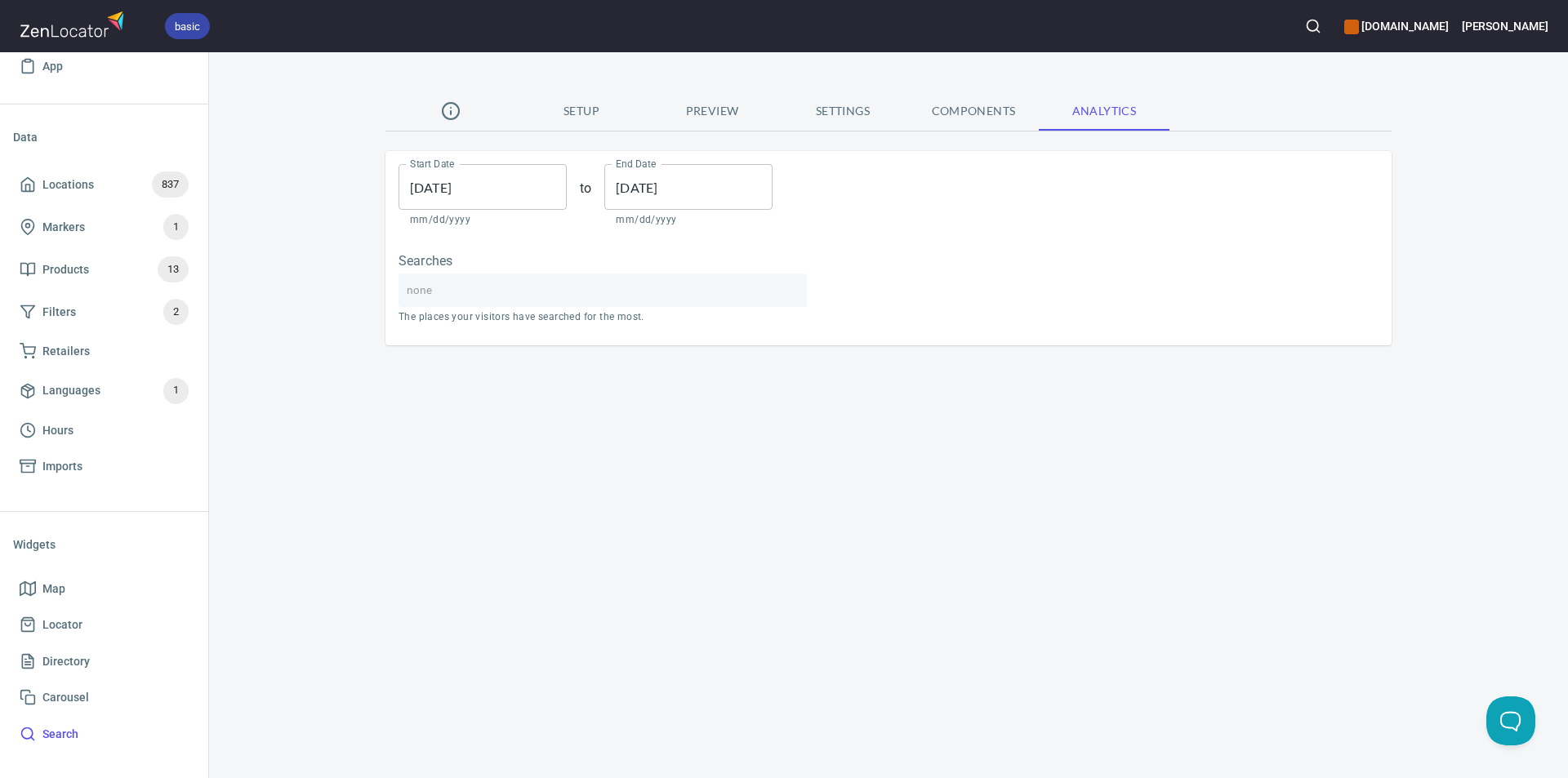
click at [76, 177] on span "Locations" at bounding box center [69, 184] width 51 height 20
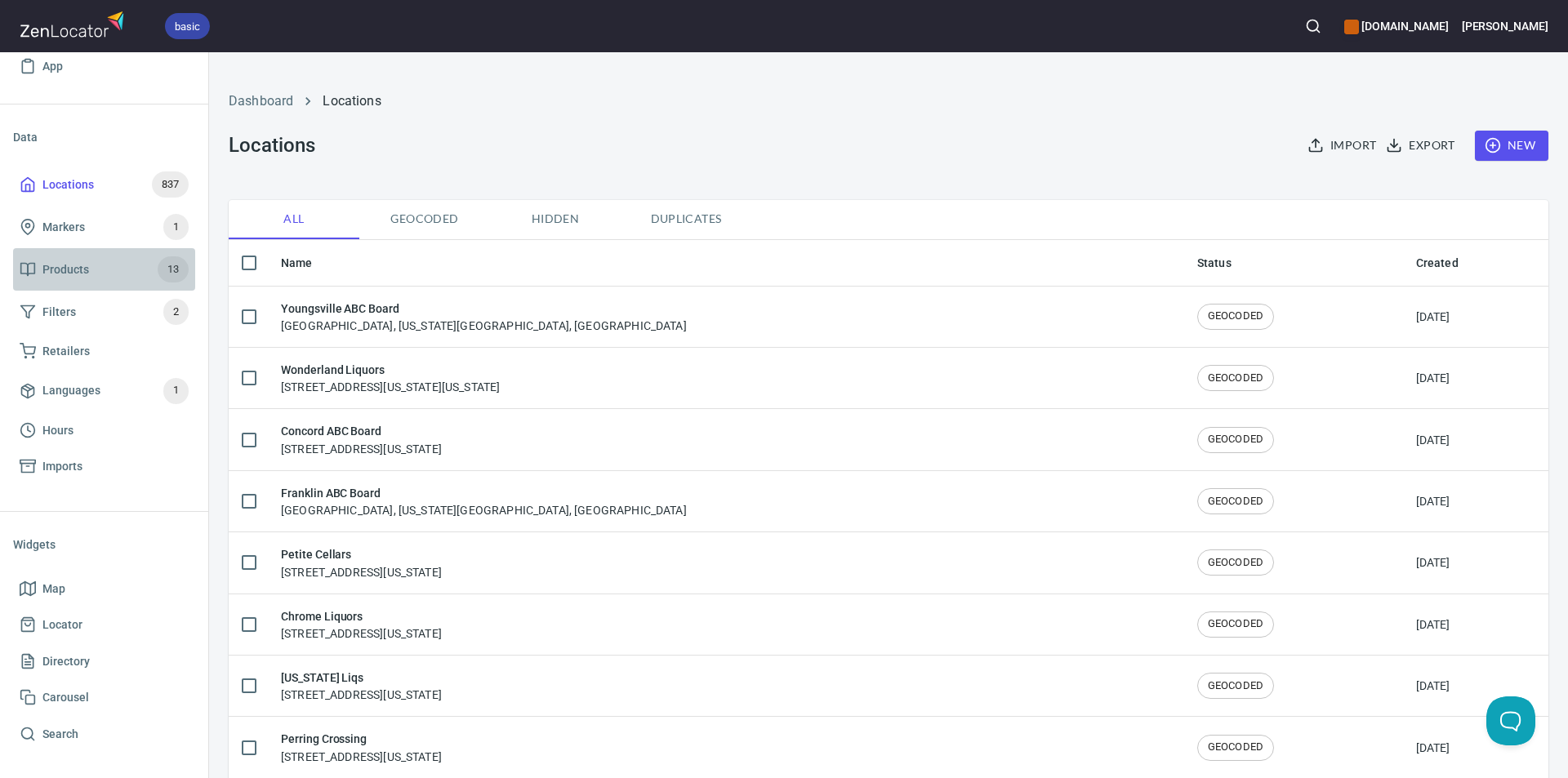
click at [71, 264] on span "Products" at bounding box center [66, 269] width 47 height 20
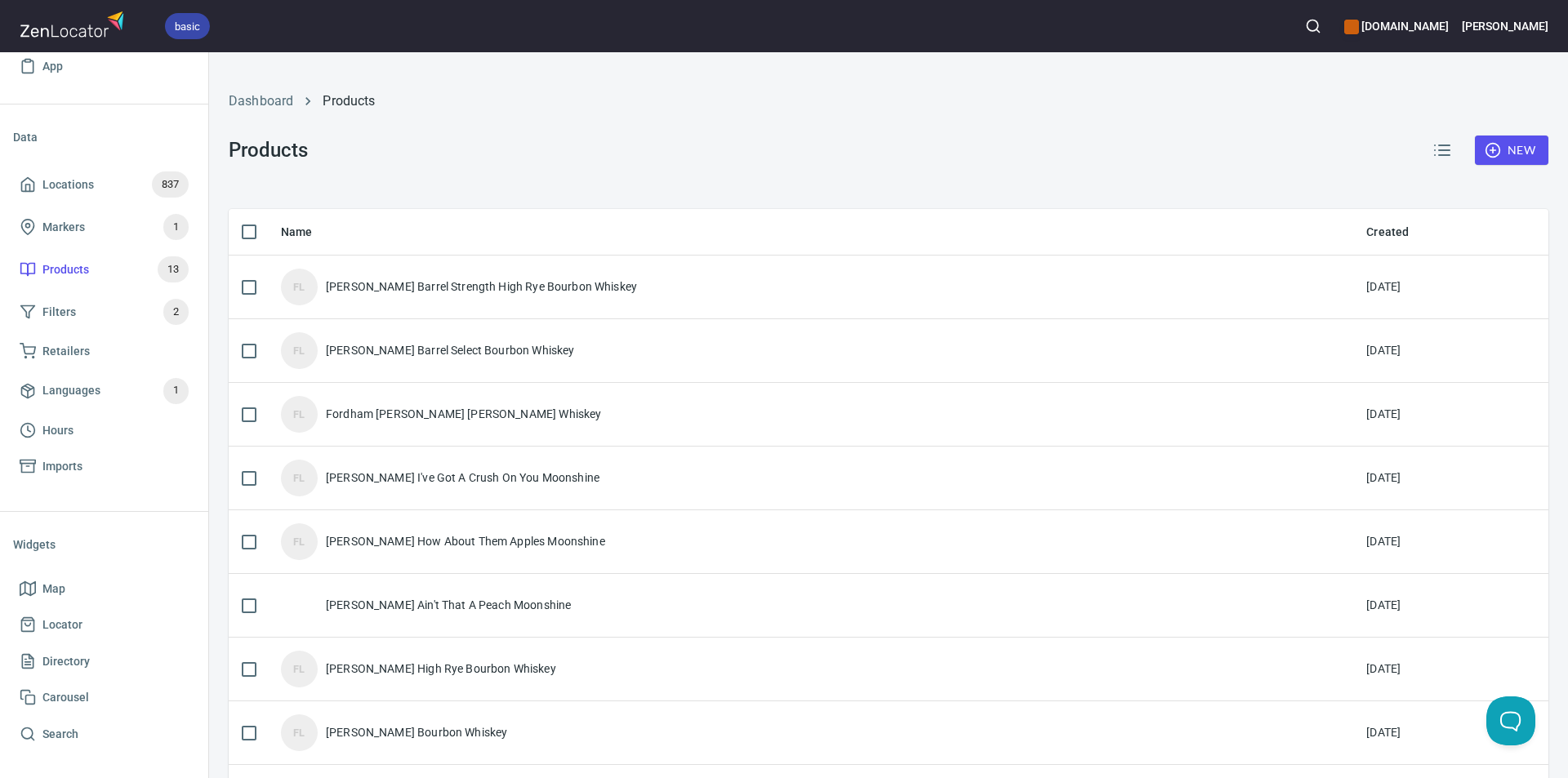
click at [314, 476] on div "FL Fordham Lee I've Got A Crush On You Moonshine" at bounding box center [810, 478] width 1059 height 37
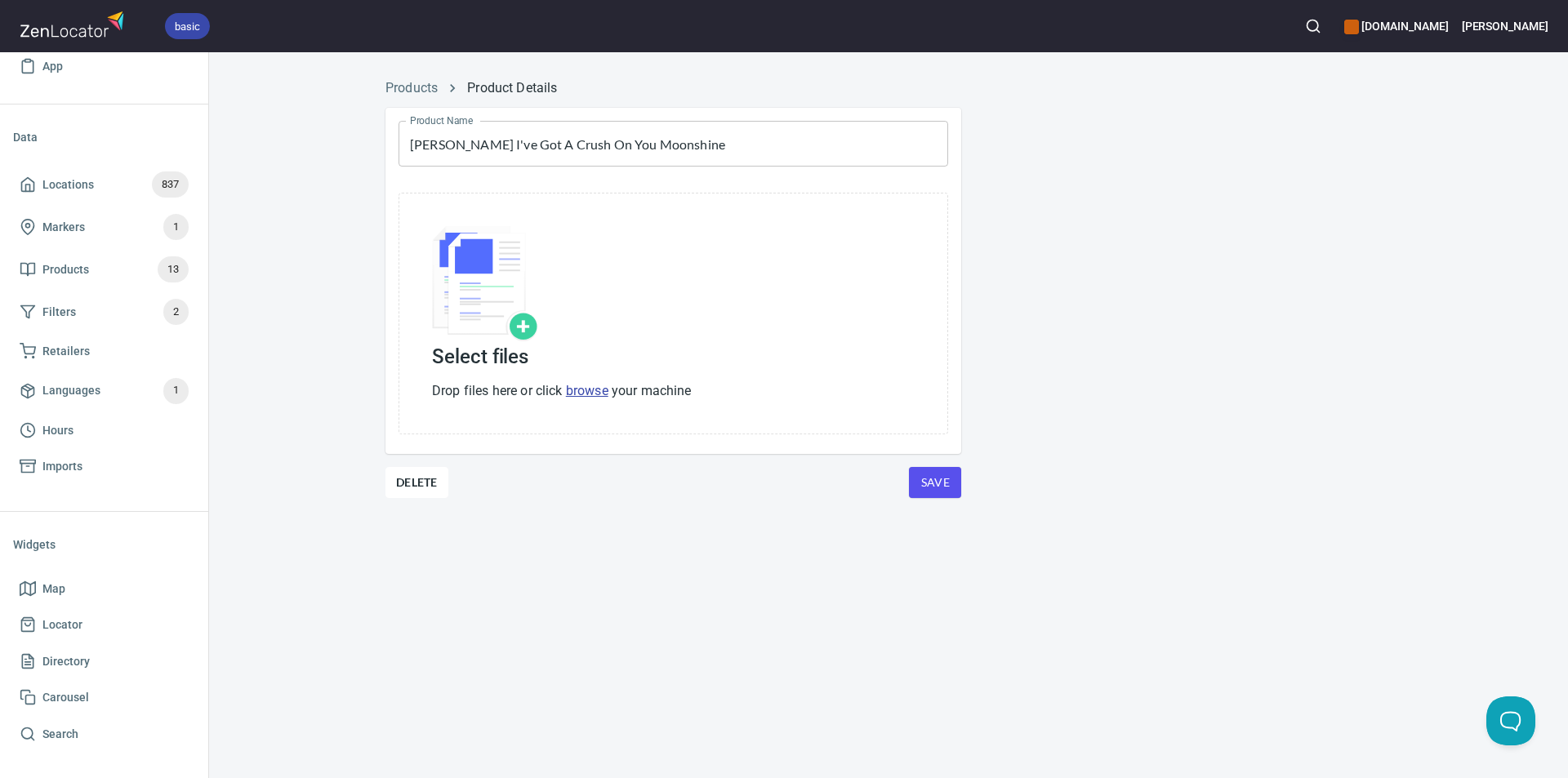
click at [522, 327] on img at bounding box center [484, 283] width 106 height 115
click at [584, 386] on link "browse" at bounding box center [587, 391] width 43 height 15
click at [397, 84] on link "Products" at bounding box center [411, 88] width 52 height 15
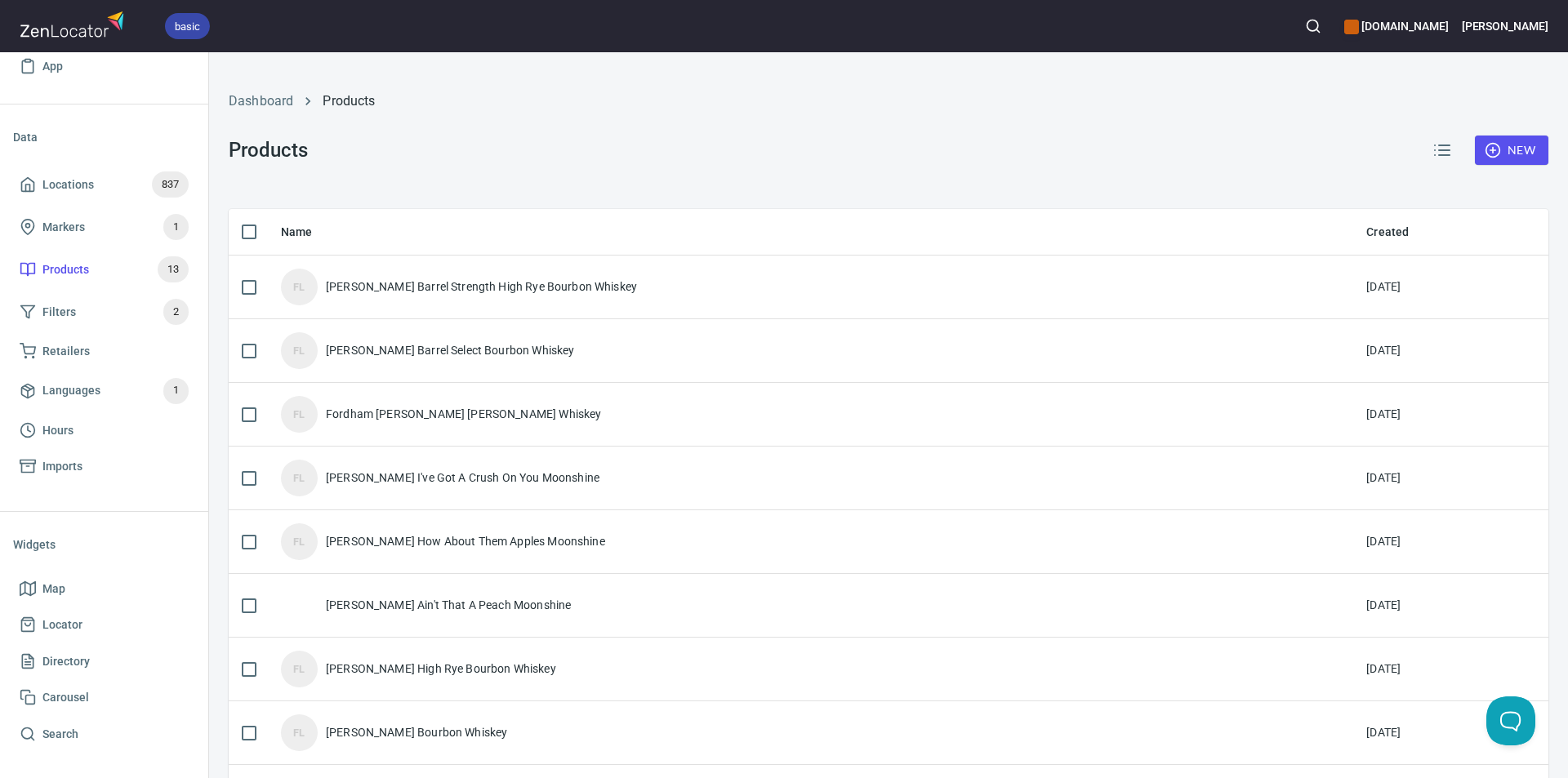
click at [396, 671] on div "[PERSON_NAME] High Rye Bourbon Whiskey" at bounding box center [441, 668] width 231 height 16
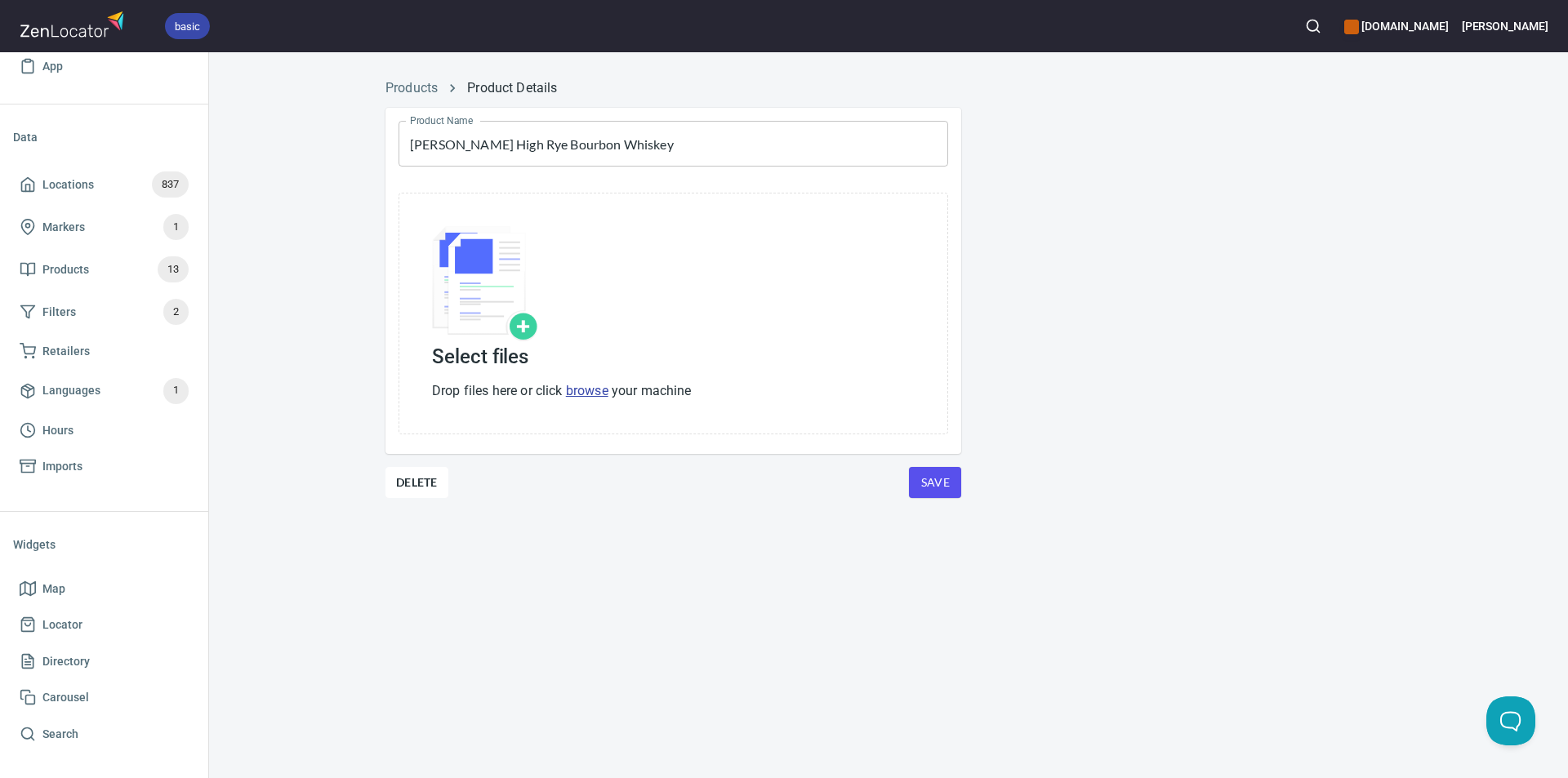
click at [603, 391] on link "browse" at bounding box center [587, 391] width 43 height 15
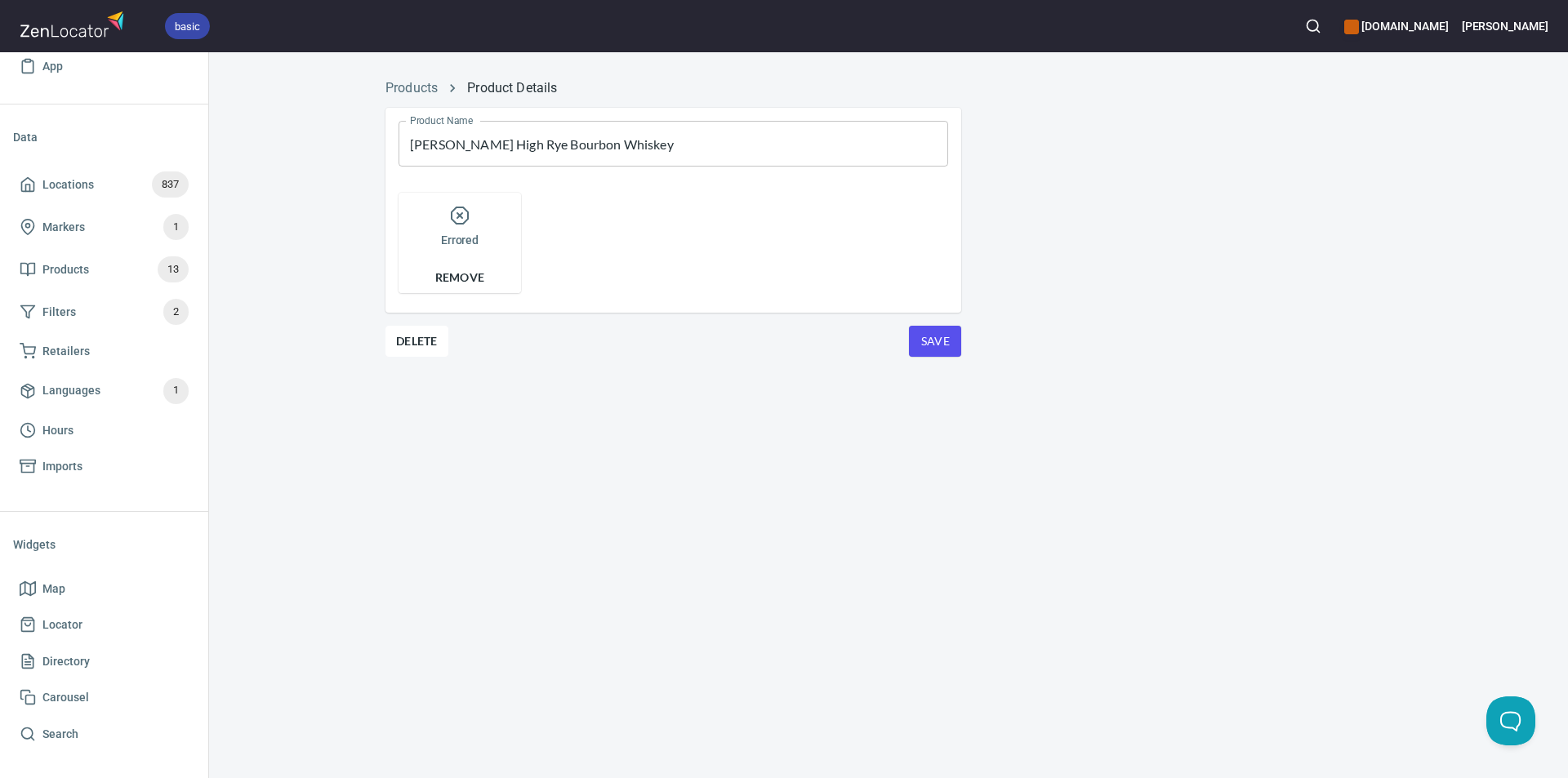
click at [406, 84] on link "Products" at bounding box center [411, 88] width 52 height 15
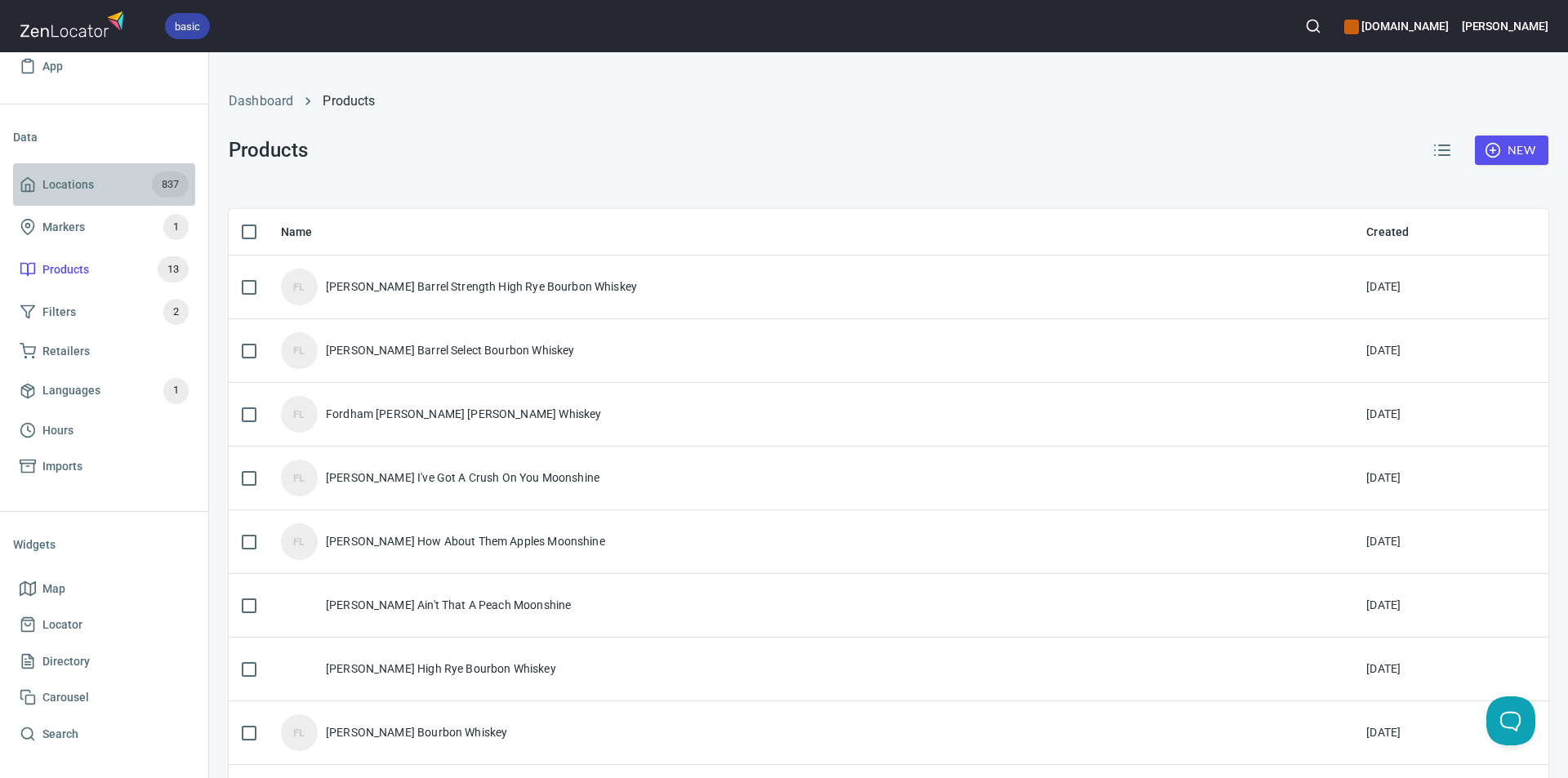
click at [81, 176] on span "Locations" at bounding box center [69, 184] width 51 height 20
